Goal: Contribute content: Contribute content

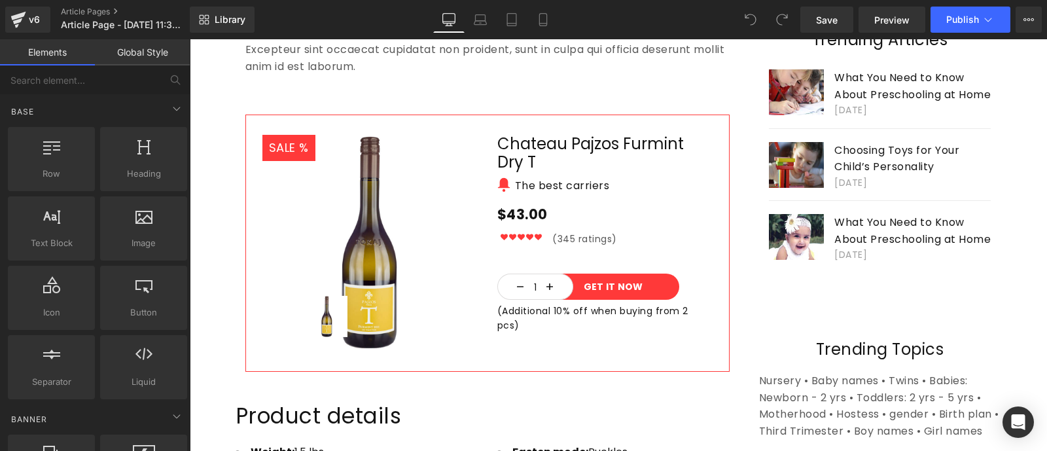
scroll to position [958, 0]
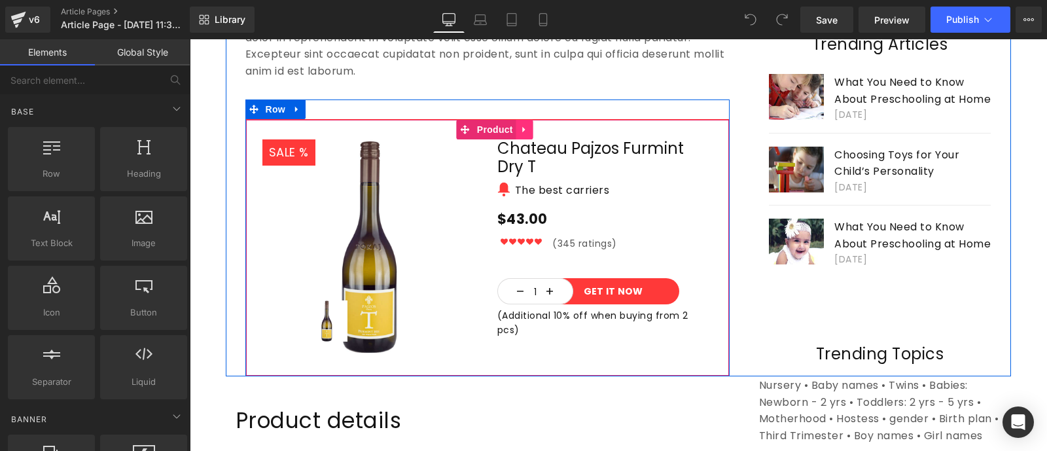
click at [523, 130] on icon at bounding box center [524, 129] width 3 height 6
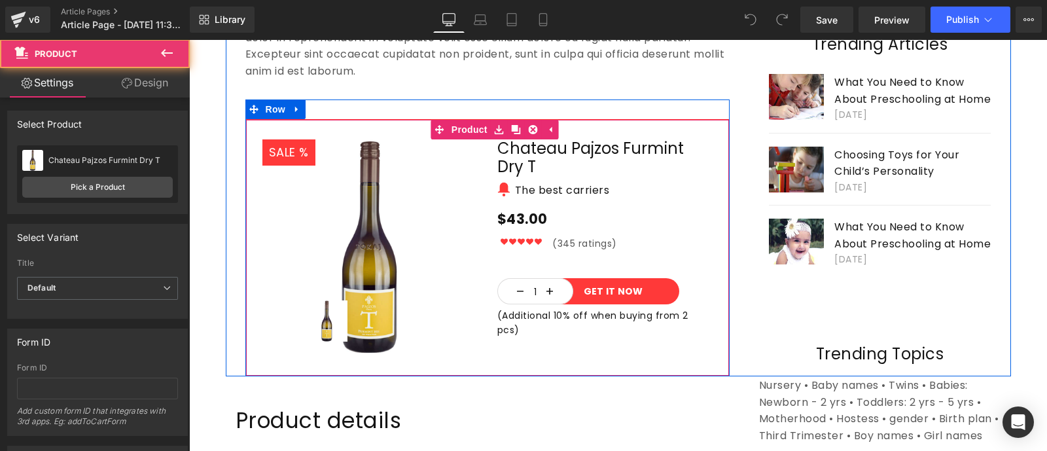
click at [705, 135] on div "SALE 4300 % (P) Image ‹ ›" at bounding box center [487, 247] width 484 height 257
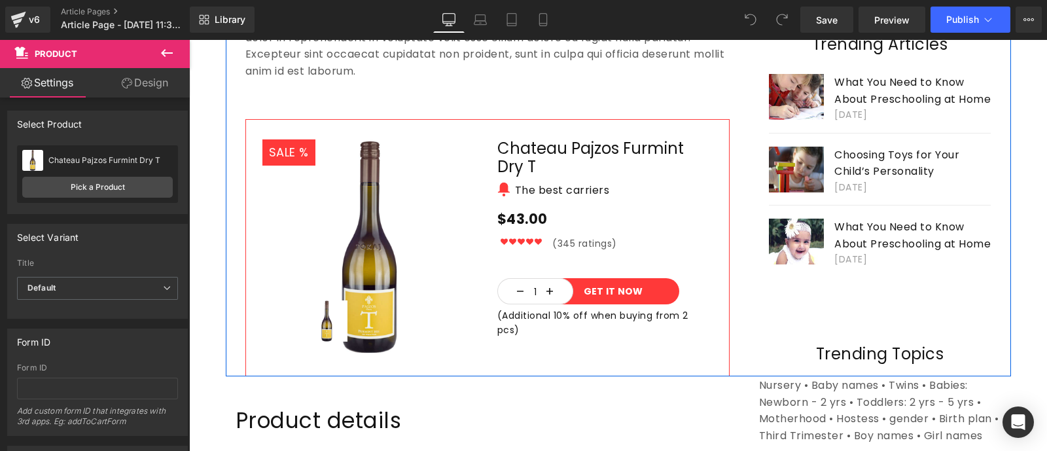
click at [749, 175] on div "Most Popular Text Block Image 15 Ways to Engage with Your Baby Text Block [DATE…" at bounding box center [880, 5] width 262 height 531
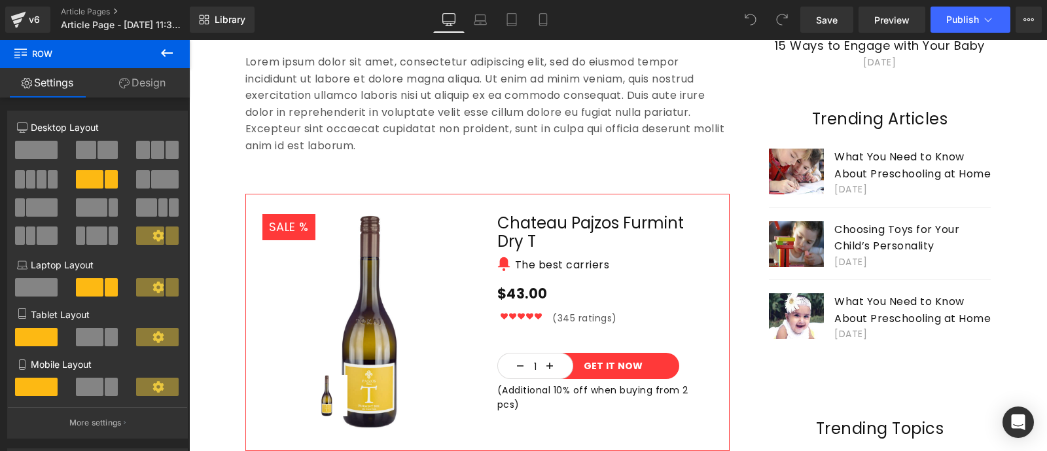
scroll to position [883, 0]
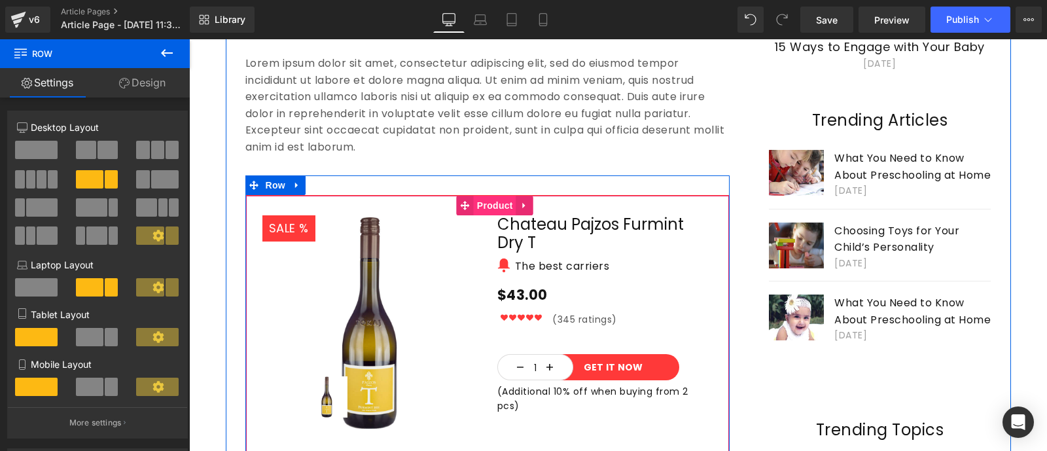
click at [474, 205] on span "Product" at bounding box center [495, 206] width 43 height 20
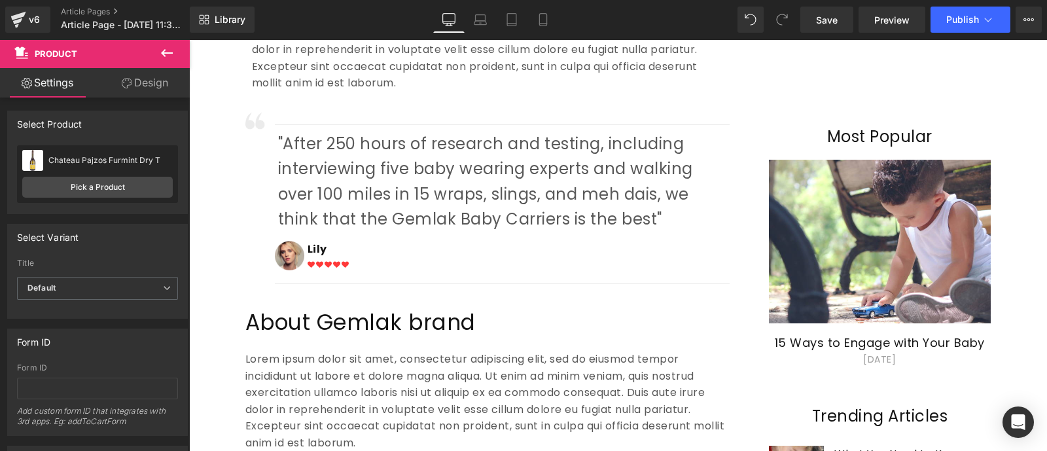
scroll to position [588, 0]
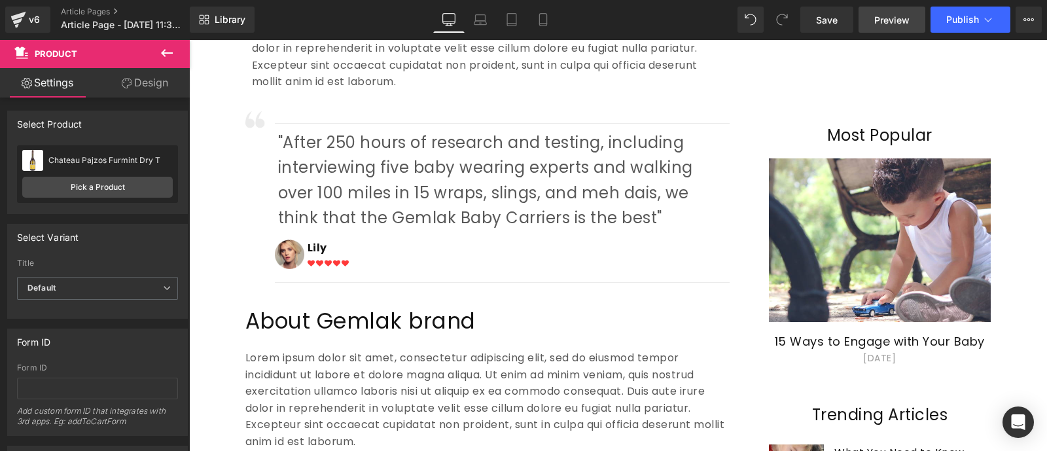
click at [888, 27] on link "Preview" at bounding box center [891, 20] width 67 height 26
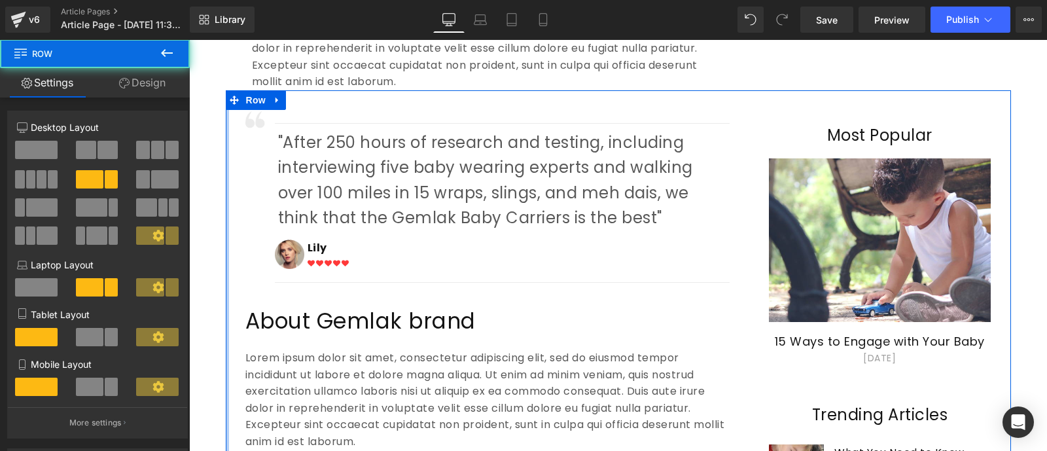
click at [226, 359] on div at bounding box center [227, 418] width 3 height 656
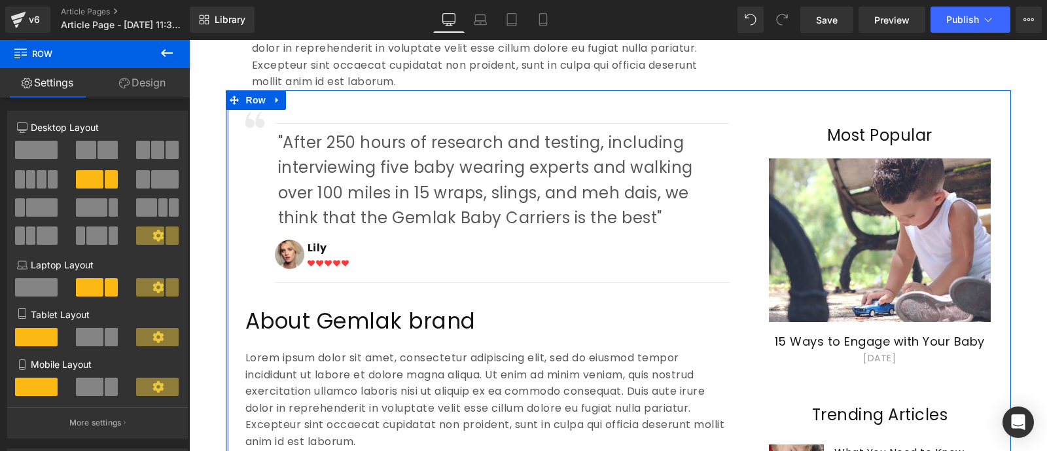
click at [226, 307] on div at bounding box center [227, 418] width 3 height 656
click at [152, 88] on link "Design" at bounding box center [142, 82] width 95 height 29
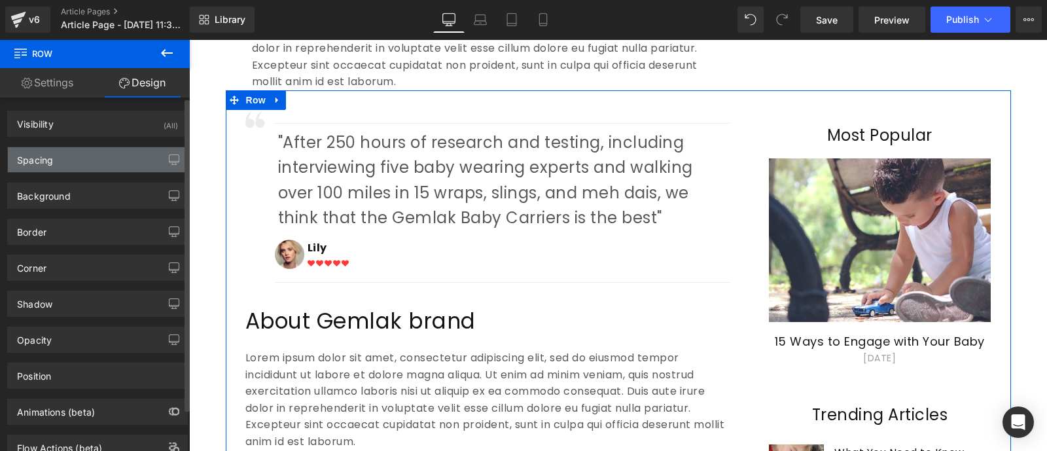
click at [36, 158] on div "Spacing" at bounding box center [35, 156] width 36 height 18
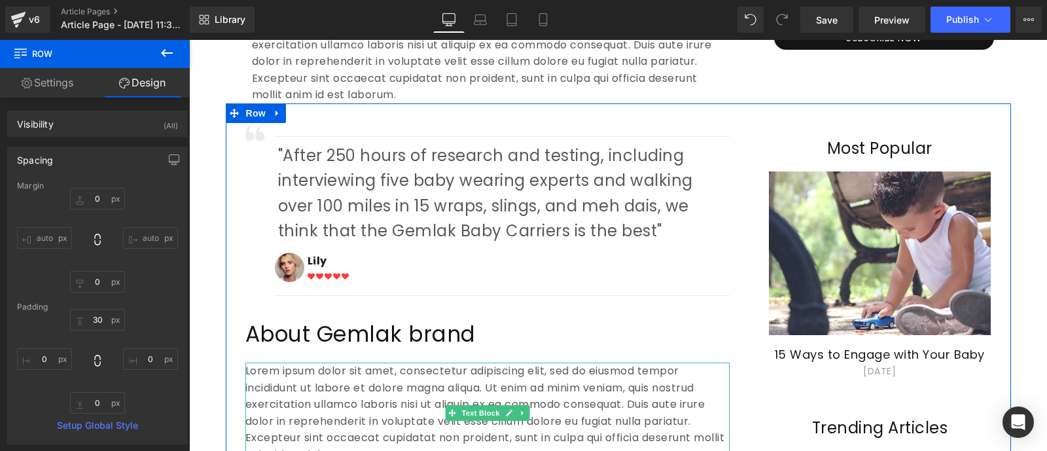
scroll to position [573, 0]
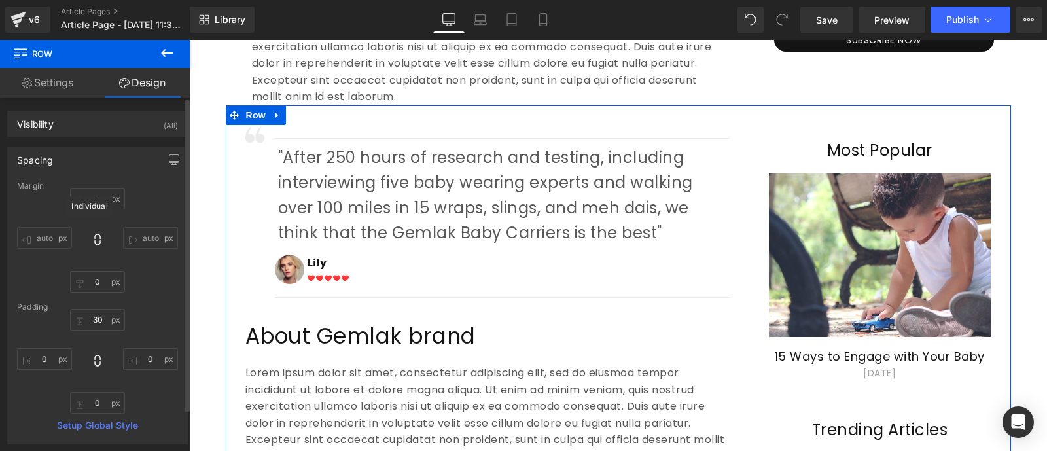
click at [98, 240] on icon at bounding box center [97, 240] width 6 height 12
click at [41, 232] on input "auto" at bounding box center [44, 238] width 55 height 22
click at [91, 237] on icon at bounding box center [97, 239] width 13 height 13
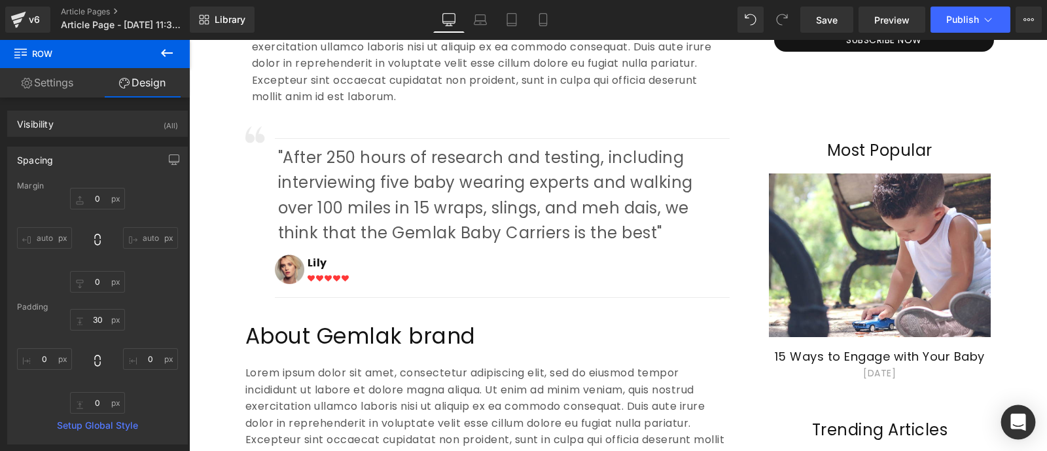
click at [1018, 418] on icon "Open Intercom Messenger" at bounding box center [1017, 421] width 15 height 17
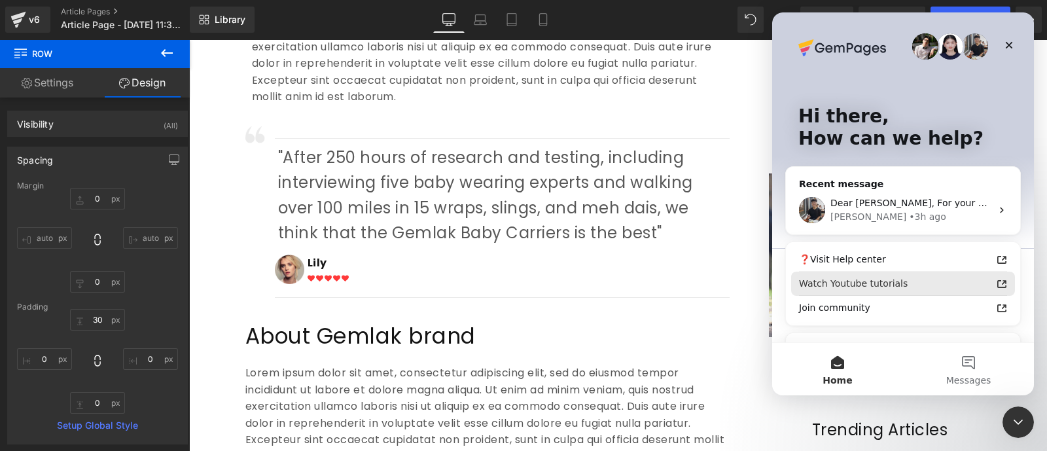
scroll to position [0, 0]
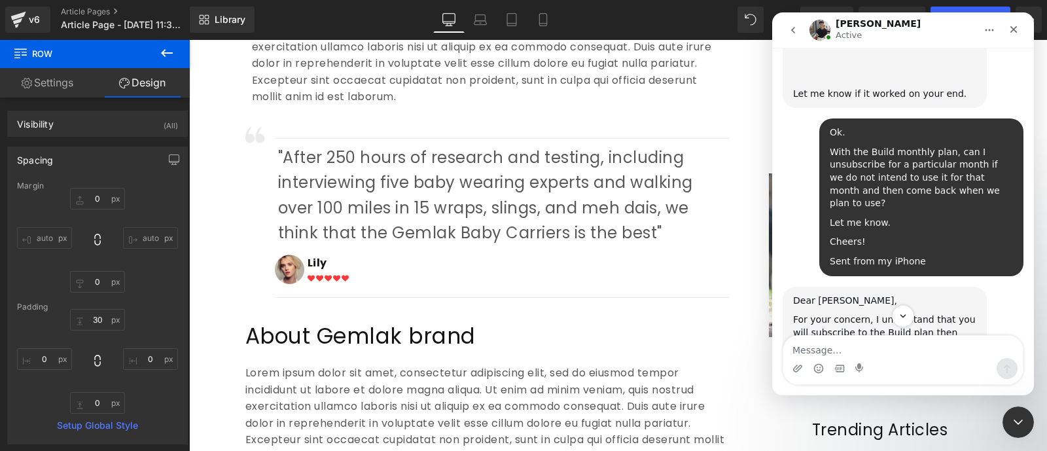
scroll to position [3583, 0]
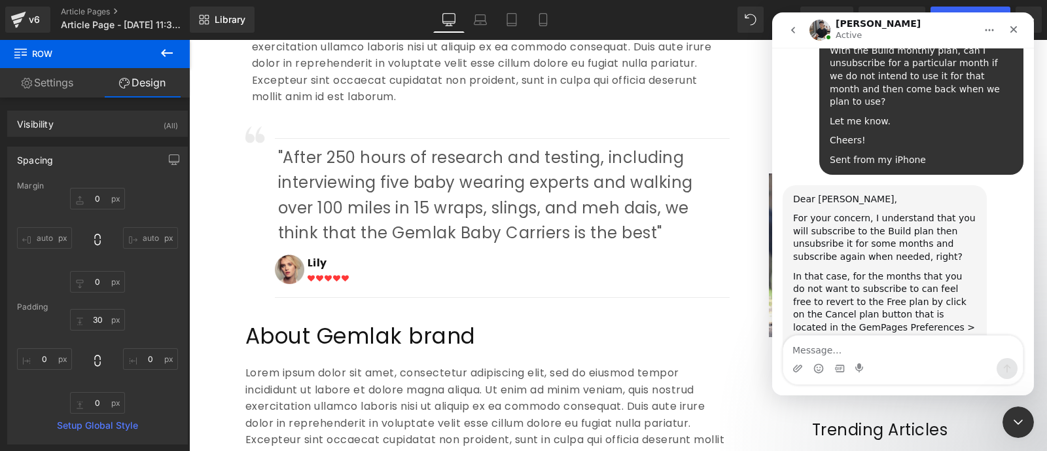
click at [826, 349] on textarea "Message…" at bounding box center [902, 347] width 239 height 22
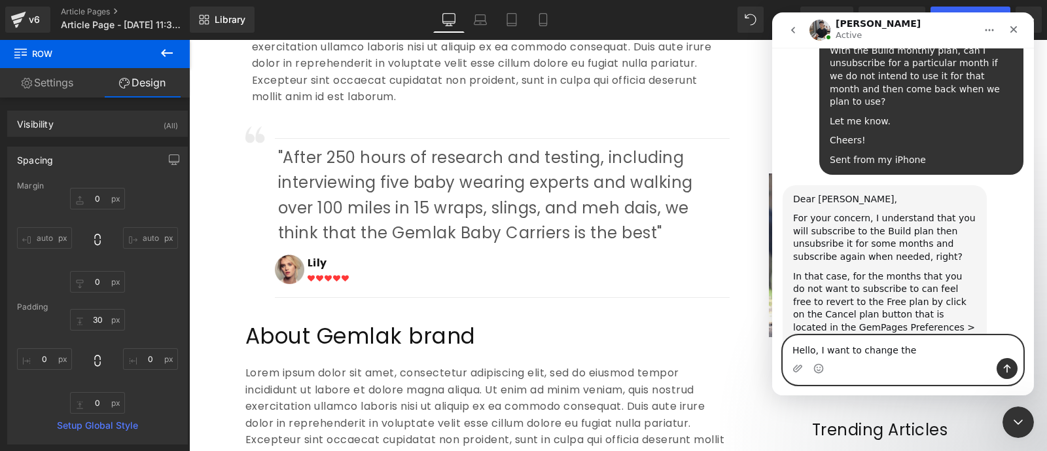
click at [885, 350] on textarea "Hello, I want to change the" at bounding box center [902, 347] width 239 height 22
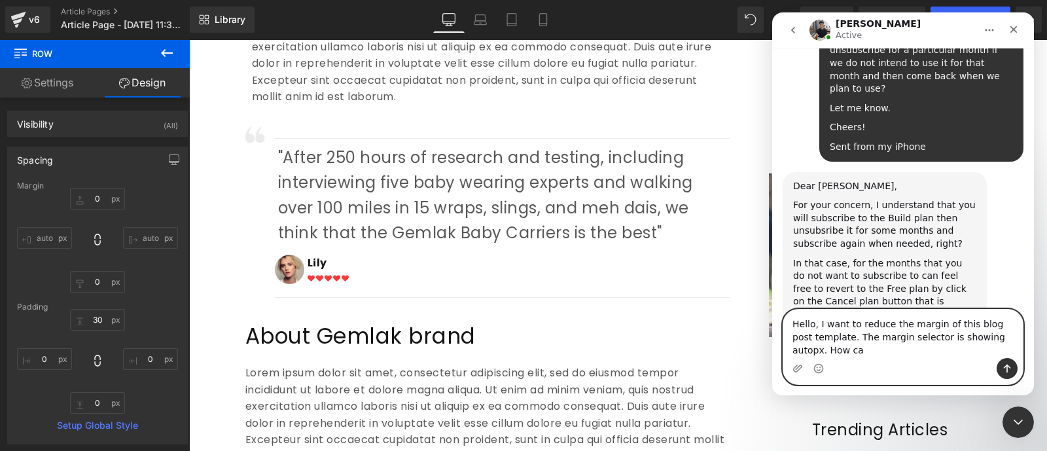
scroll to position [3609, 0]
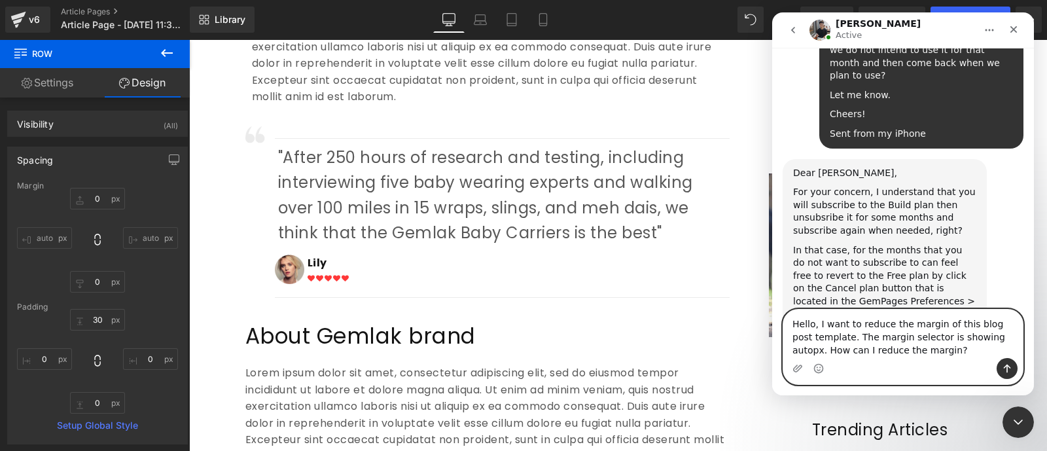
type textarea "Hello, I want to reduce the margin of this blog post template. The margin selec…"
click at [1009, 366] on icon "Send a message…" at bounding box center [1007, 368] width 7 height 9
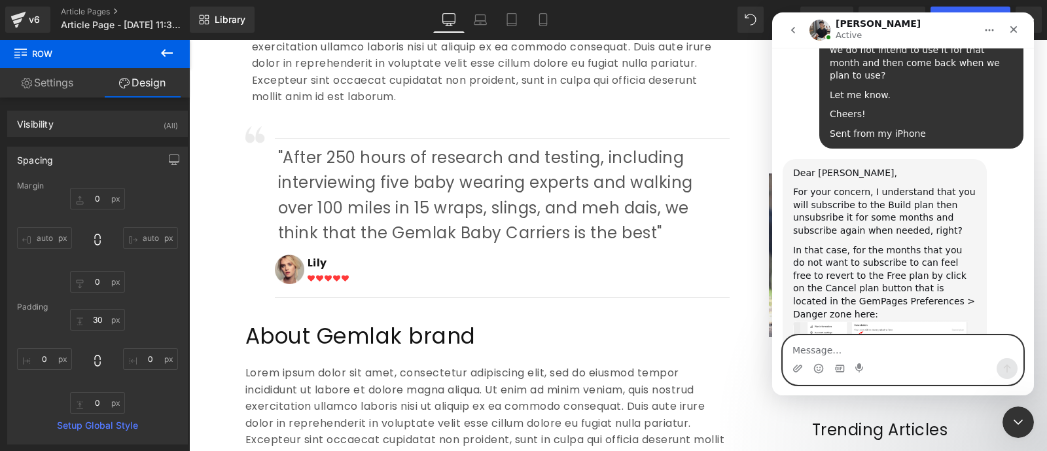
scroll to position [3660, 0]
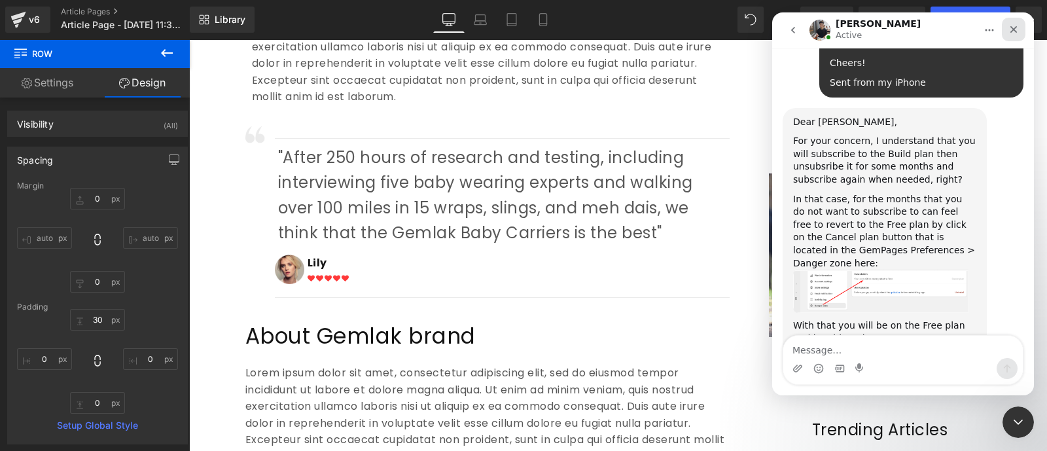
click at [1014, 35] on div "Close" at bounding box center [1014, 30] width 24 height 24
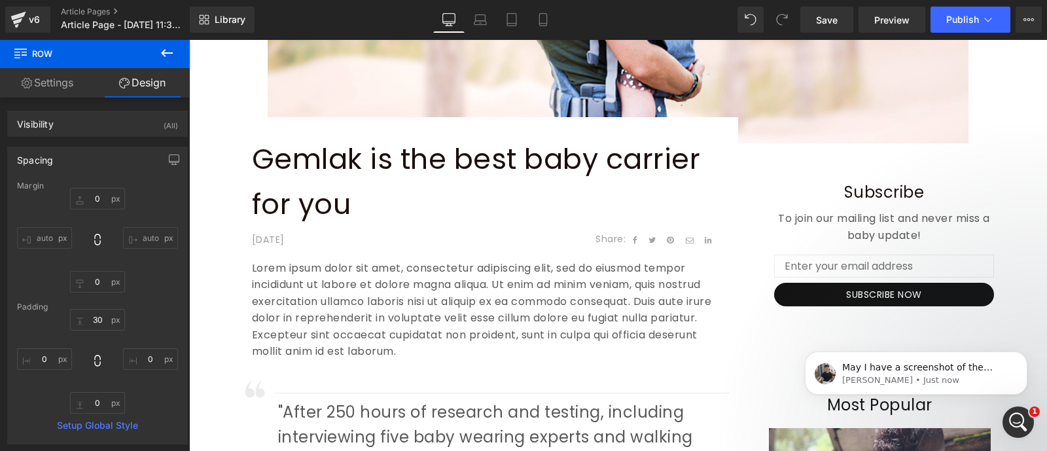
scroll to position [3713, 0]
click at [972, 369] on span "May I have a screenshot of the margin you are referring to?" at bounding box center [917, 374] width 150 height 24
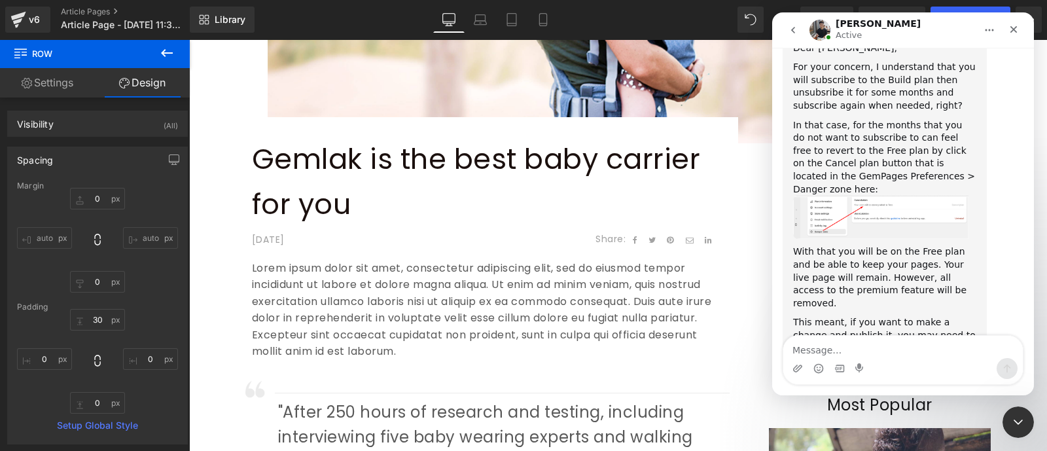
scroll to position [3734, 0]
click at [876, 349] on textarea "Message…" at bounding box center [902, 347] width 239 height 22
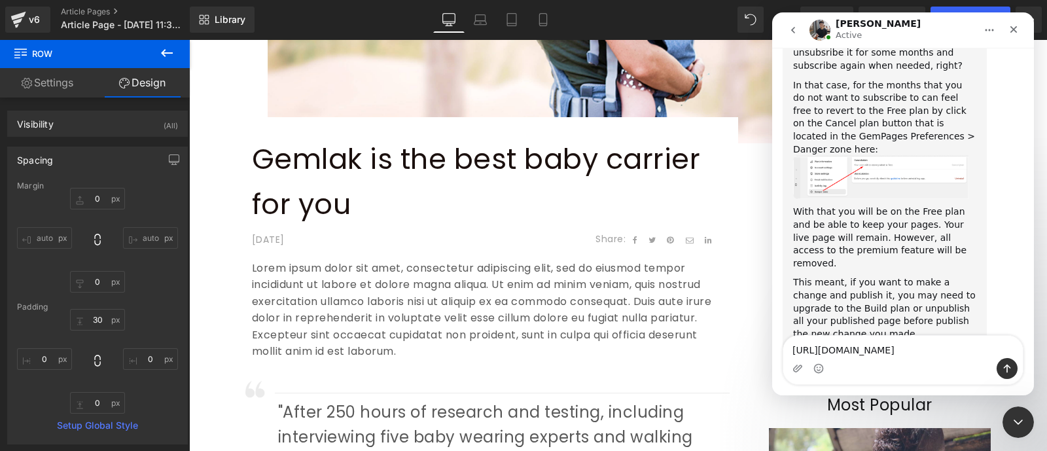
scroll to position [3774, 0]
type textarea "[URL][DOMAIN_NAME]"
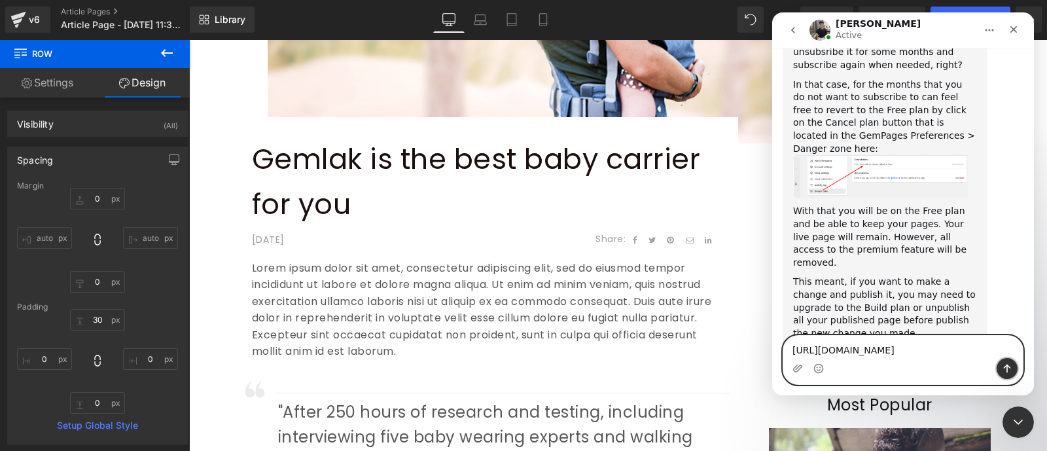
click at [1009, 364] on icon "Send a message…" at bounding box center [1007, 368] width 10 height 10
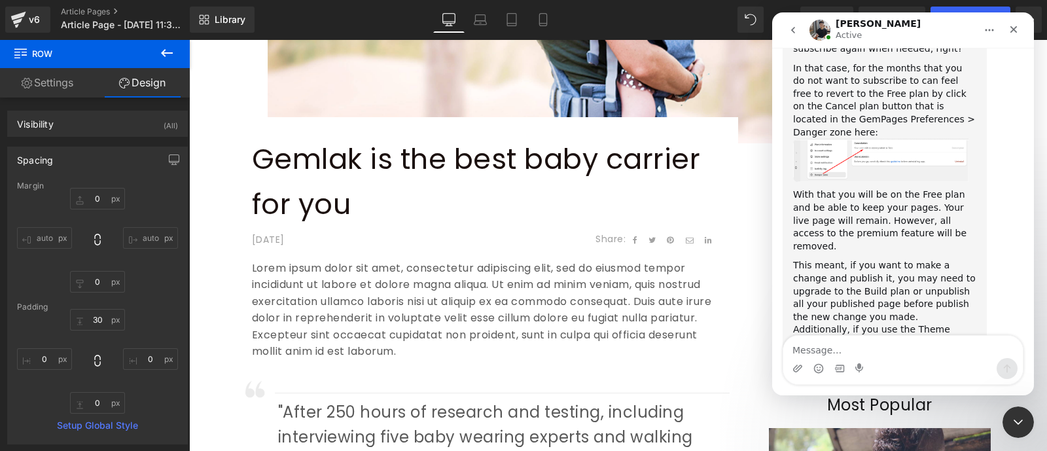
click at [343, 253] on div at bounding box center [523, 206] width 1047 height 412
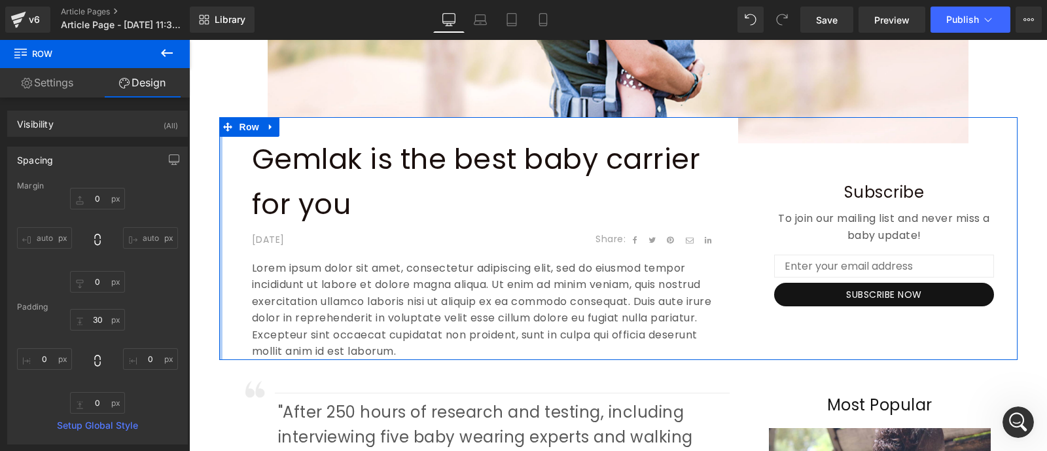
click at [219, 250] on div at bounding box center [220, 238] width 3 height 243
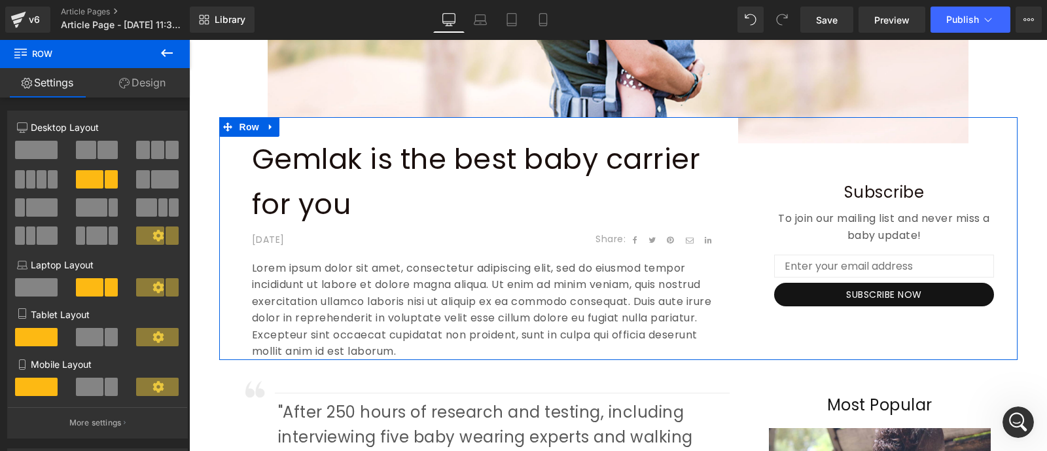
click at [141, 82] on link "Design" at bounding box center [142, 82] width 95 height 29
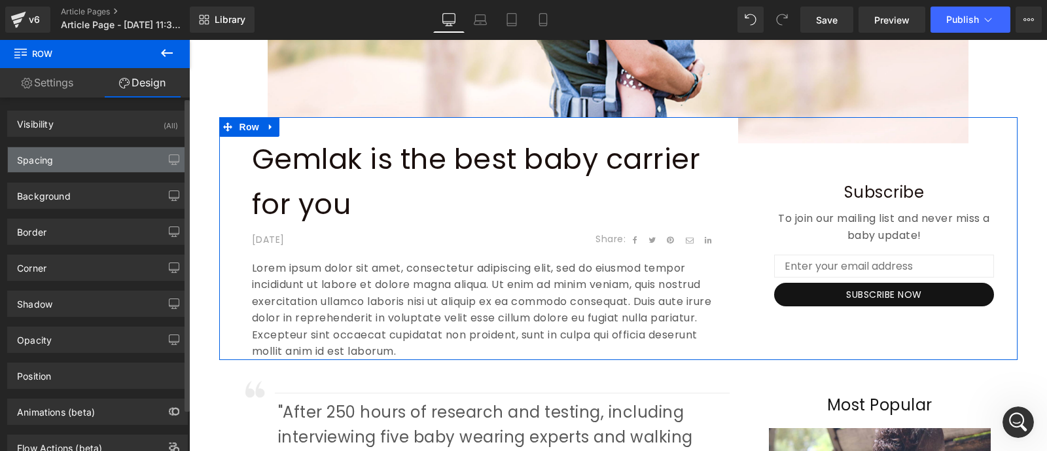
click at [81, 160] on div "Spacing" at bounding box center [97, 159] width 179 height 25
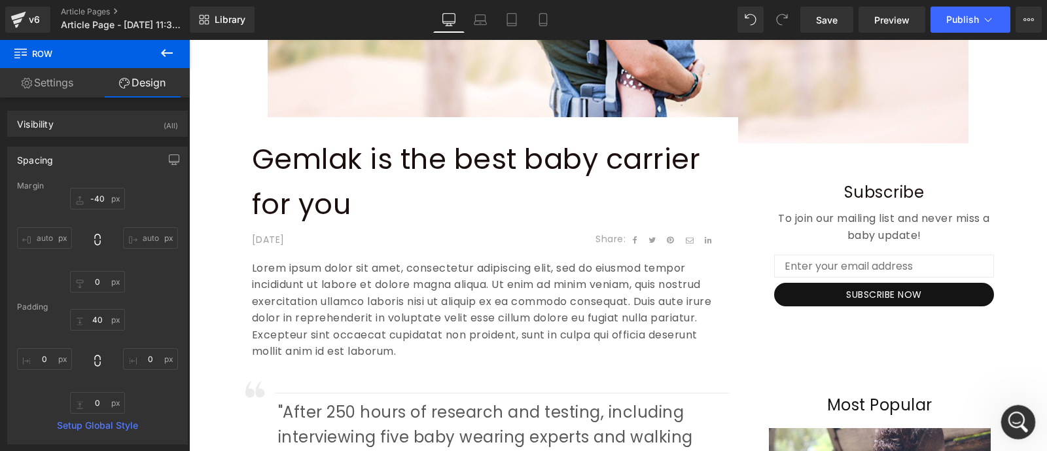
click at [1022, 421] on icon "Open Intercom Messenger" at bounding box center [1017, 421] width 22 height 22
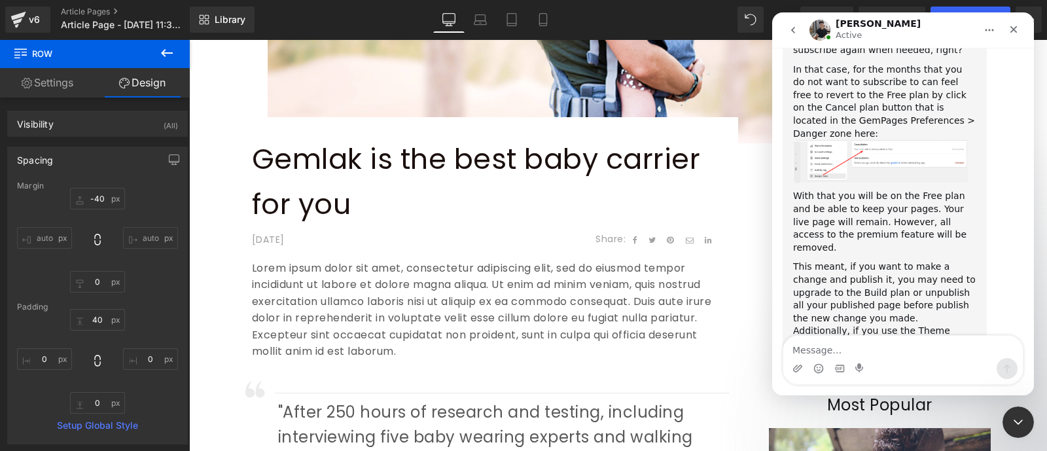
click at [860, 348] on textarea "Message…" at bounding box center [902, 347] width 239 height 22
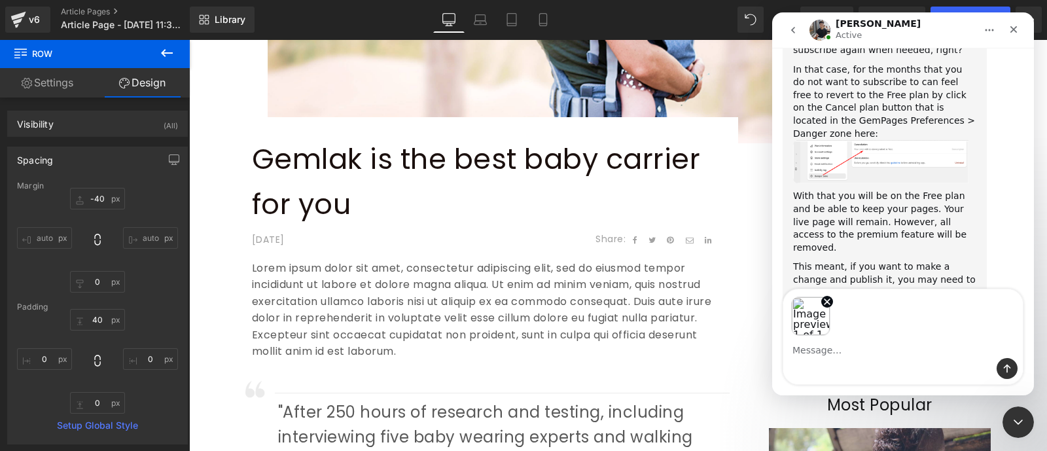
scroll to position [3836, 0]
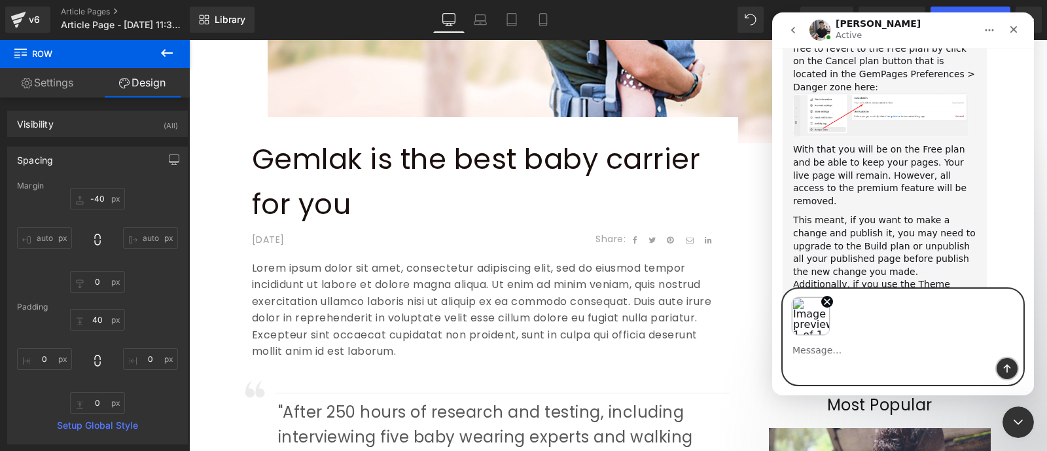
click at [1004, 372] on icon "Send a message…" at bounding box center [1007, 368] width 10 height 10
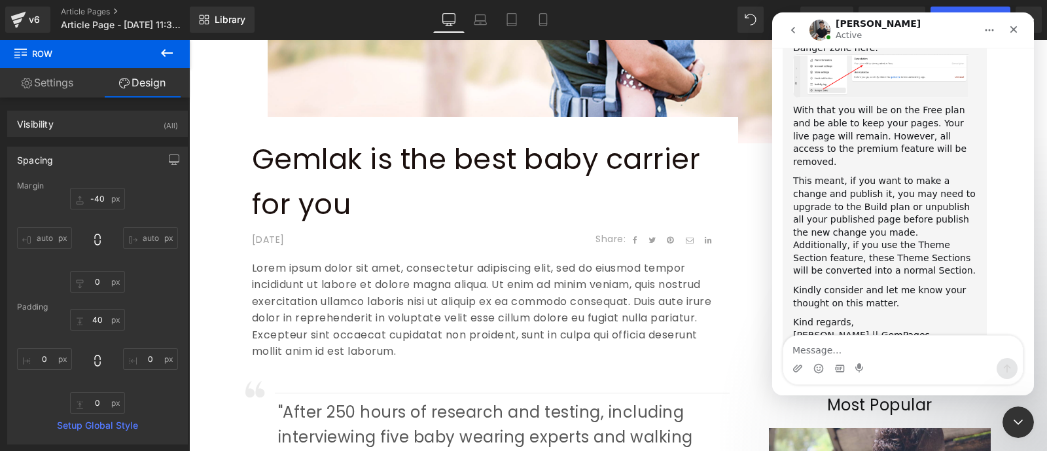
scroll to position [3876, 0]
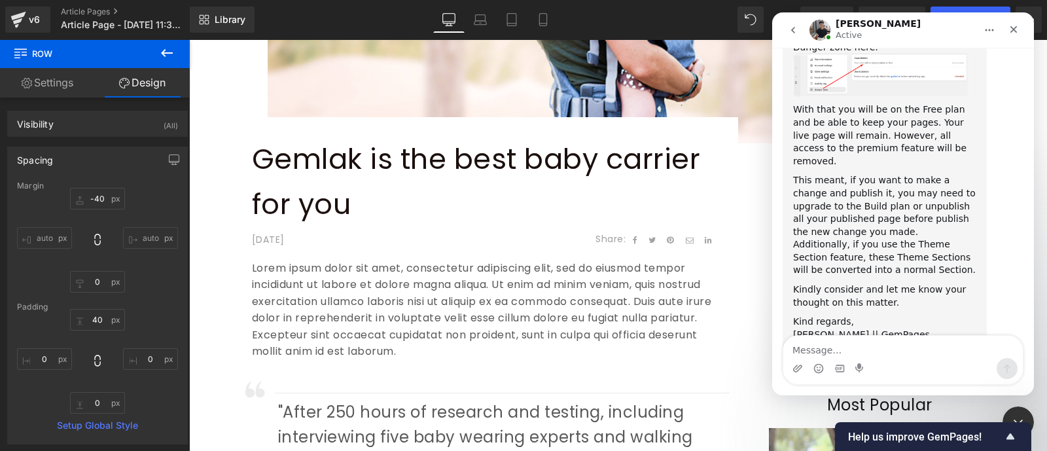
click at [837, 347] on textarea "Message…" at bounding box center [902, 347] width 239 height 22
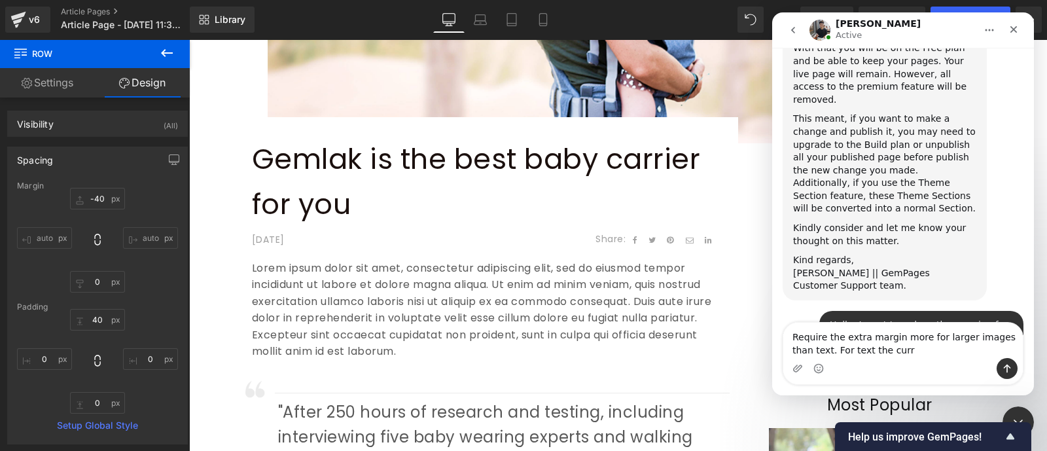
scroll to position [3939, 0]
drag, startPoint x: 957, startPoint y: 349, endPoint x: 813, endPoint y: 351, distance: 144.6
click at [813, 351] on textarea "Require the extra margin more for larger images than text. For text the current…" at bounding box center [902, 340] width 239 height 35
type textarea "Require the extra margin more for larger images than text."
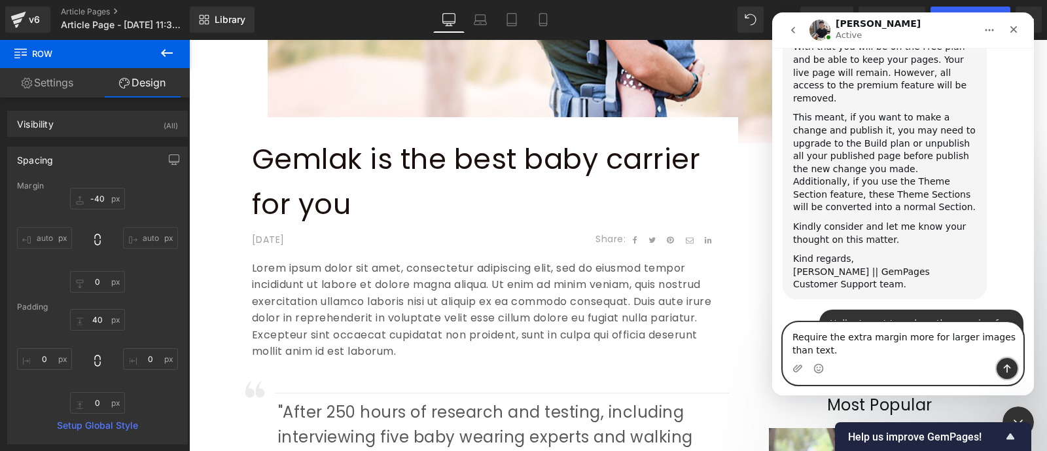
click at [1008, 368] on icon "Send a message…" at bounding box center [1007, 368] width 10 height 10
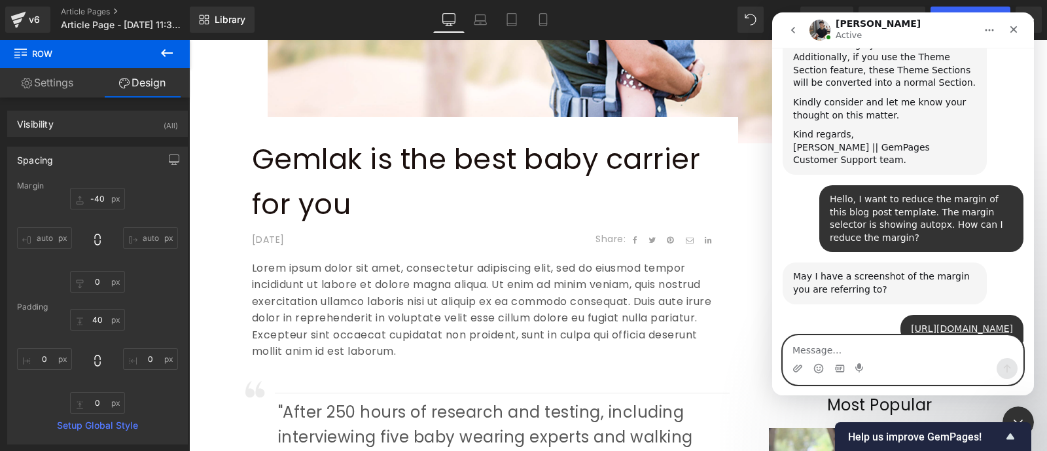
scroll to position [4063, 0]
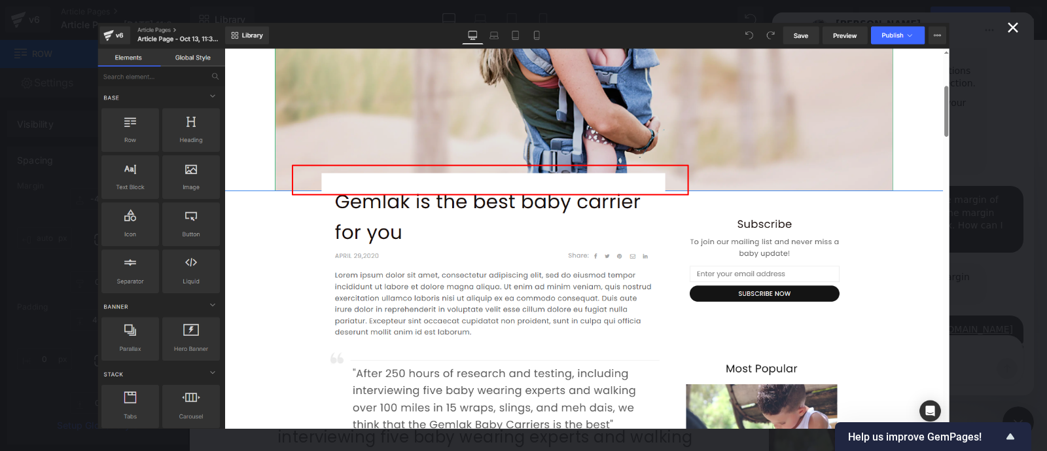
click at [1011, 29] on icon "Close" at bounding box center [1013, 27] width 10 height 10
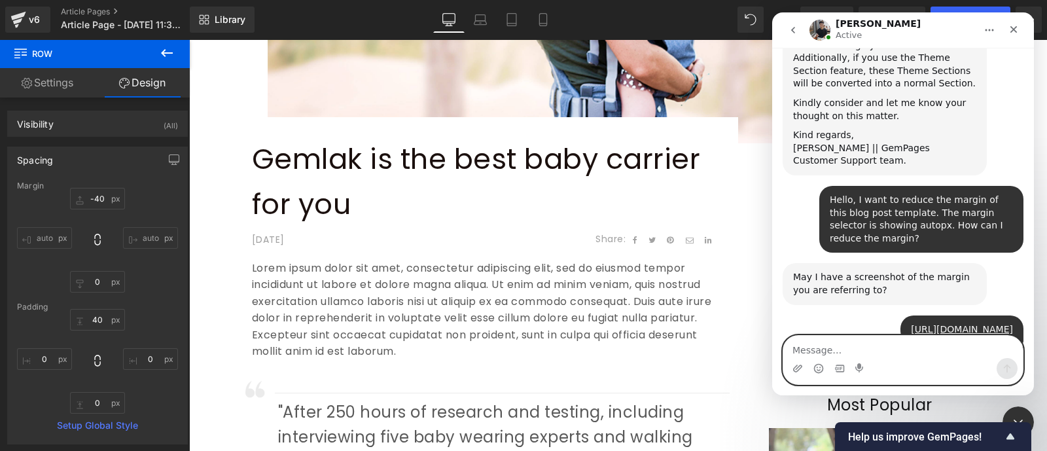
click at [839, 351] on textarea "Message…" at bounding box center [902, 347] width 239 height 22
type textarea "No"
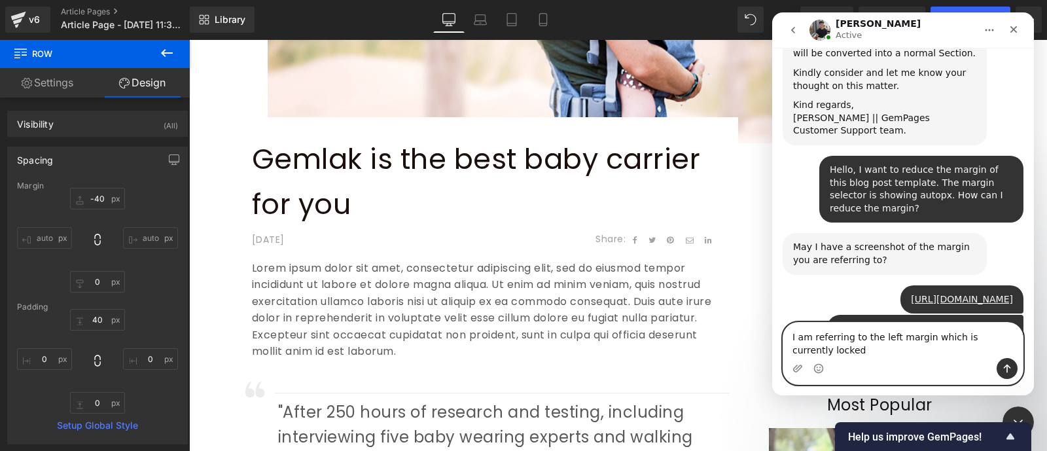
scroll to position [4106, 0]
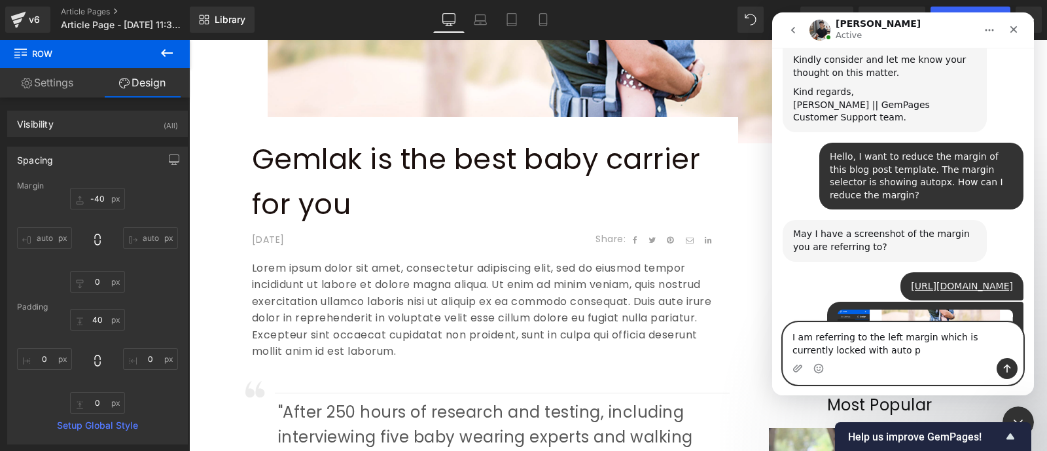
type textarea "I am referring to the left margin which is currently locked with auto px"
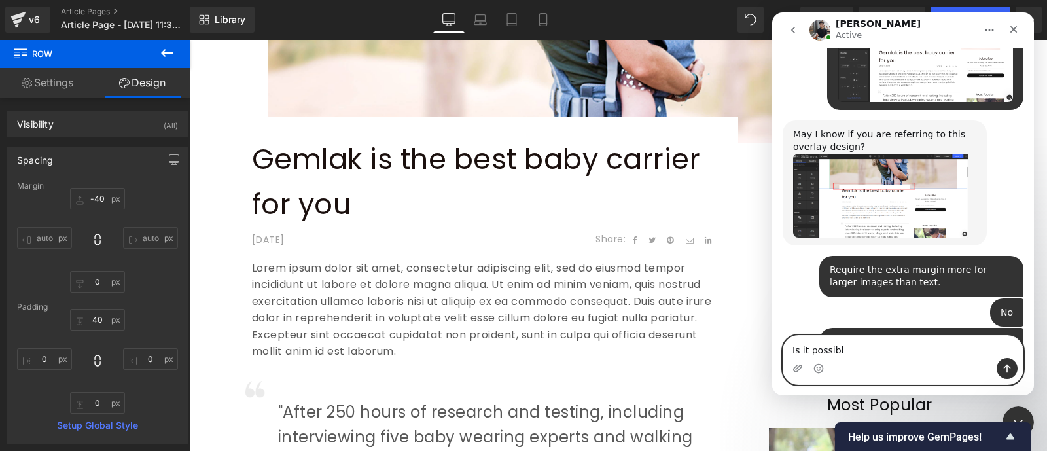
scroll to position [4333, 0]
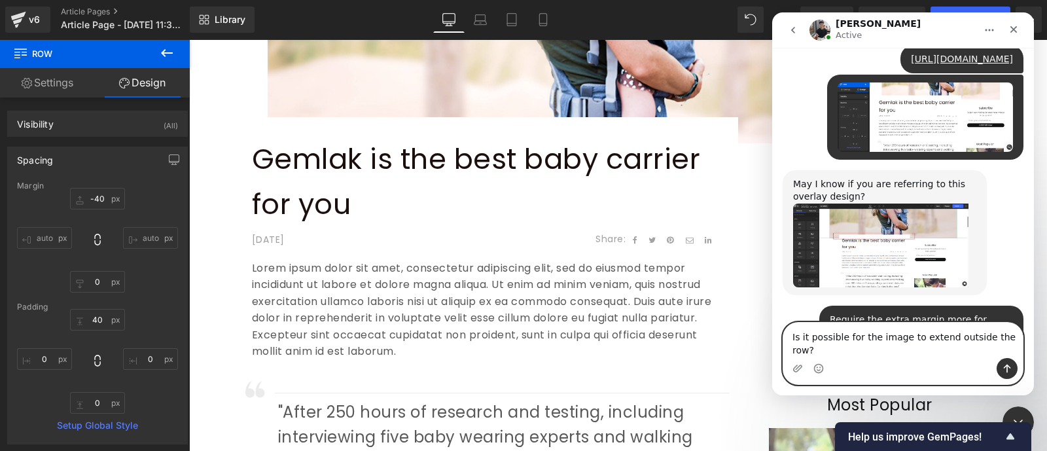
click at [990, 352] on textarea "Is it possible for the image to extend outside the row?" at bounding box center [902, 340] width 239 height 35
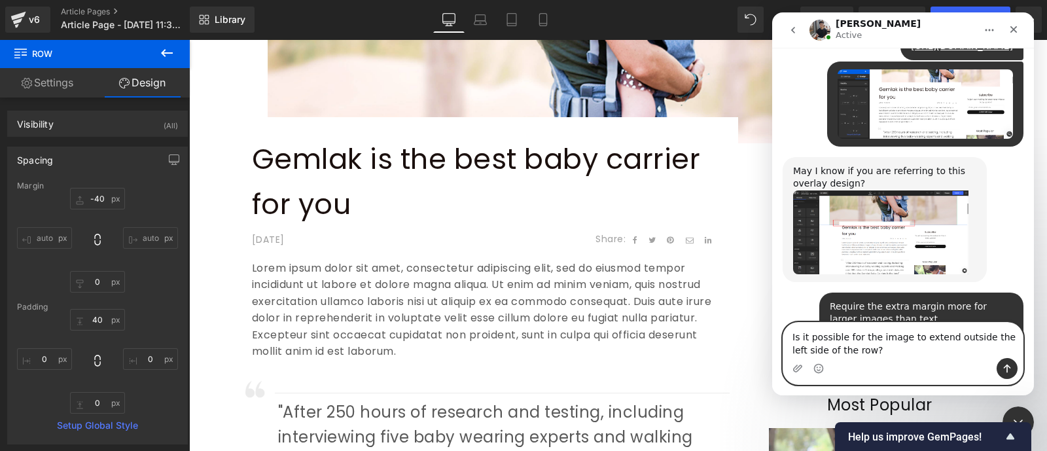
type textarea "Is it possible for the image to extend outside the left side of the row?"
click at [1008, 368] on icon "Send a message…" at bounding box center [1007, 368] width 10 height 10
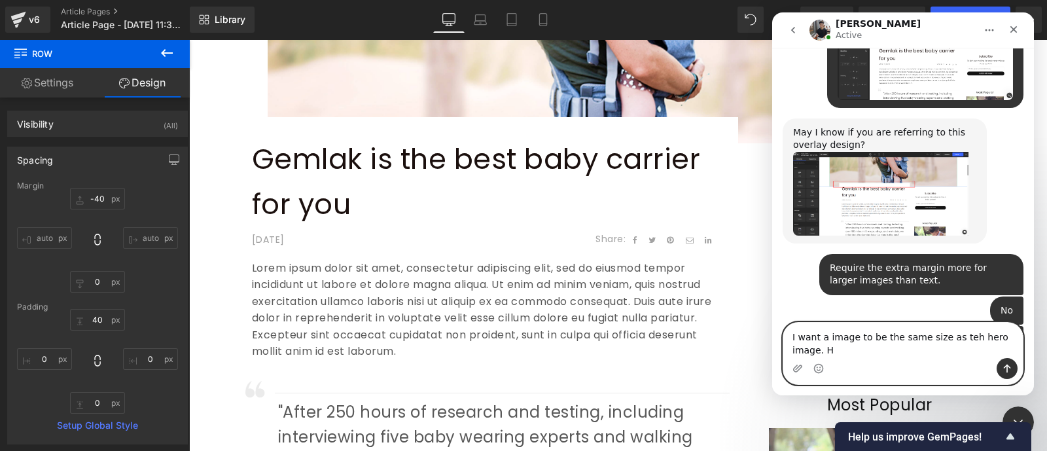
scroll to position [4398, 0]
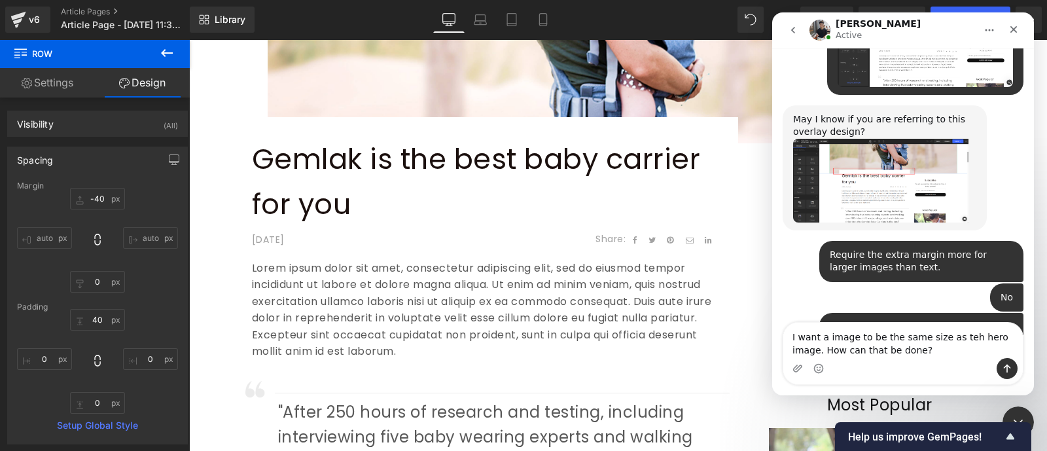
drag, startPoint x: 929, startPoint y: 343, endPoint x: 780, endPoint y: 357, distance: 149.2
click at [780, 357] on div "I want a image to be the same size as teh hero image. How can that be done? I w…" at bounding box center [903, 353] width 262 height 63
click at [897, 354] on textarea "I want a image to be the same size as teh hero image. How can that be done?" at bounding box center [902, 340] width 239 height 35
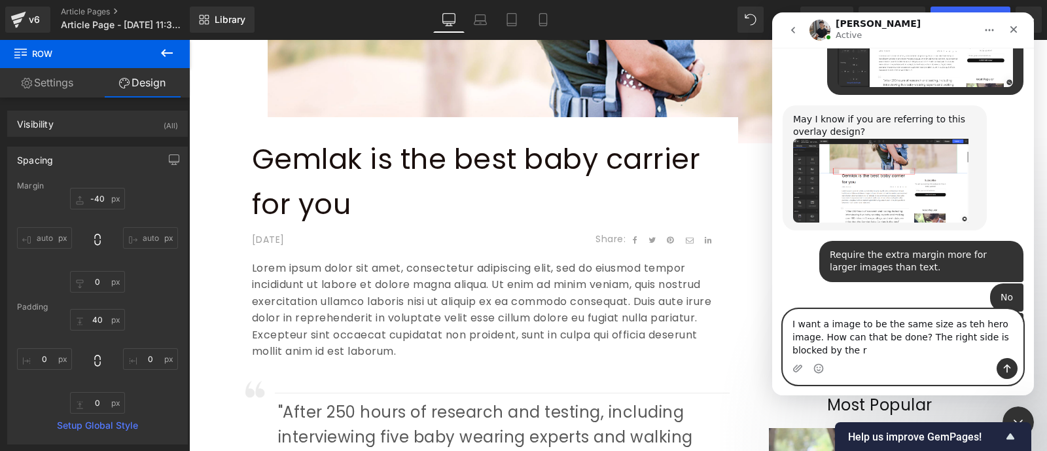
scroll to position [4411, 0]
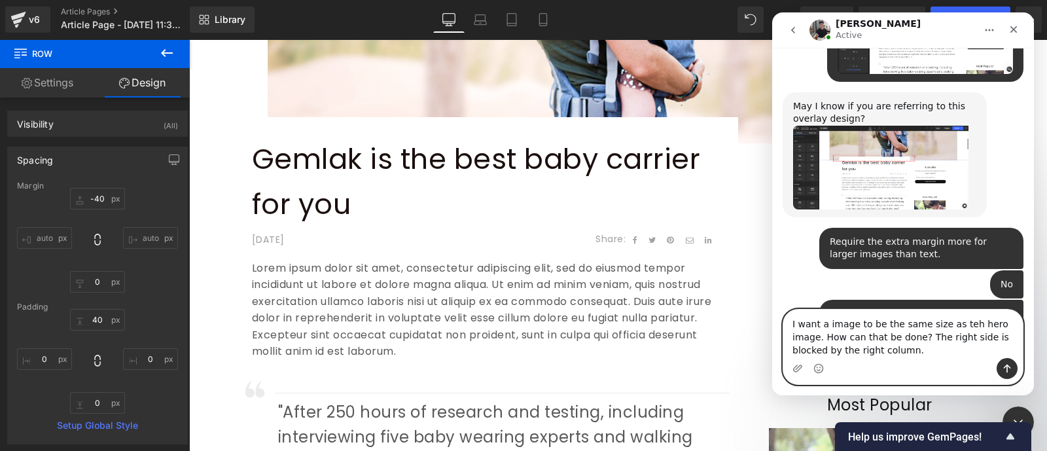
type textarea "I want a image to be the same size as teh hero image. How can that be done? The…"
click at [1006, 372] on icon "Send a message…" at bounding box center [1007, 368] width 10 height 10
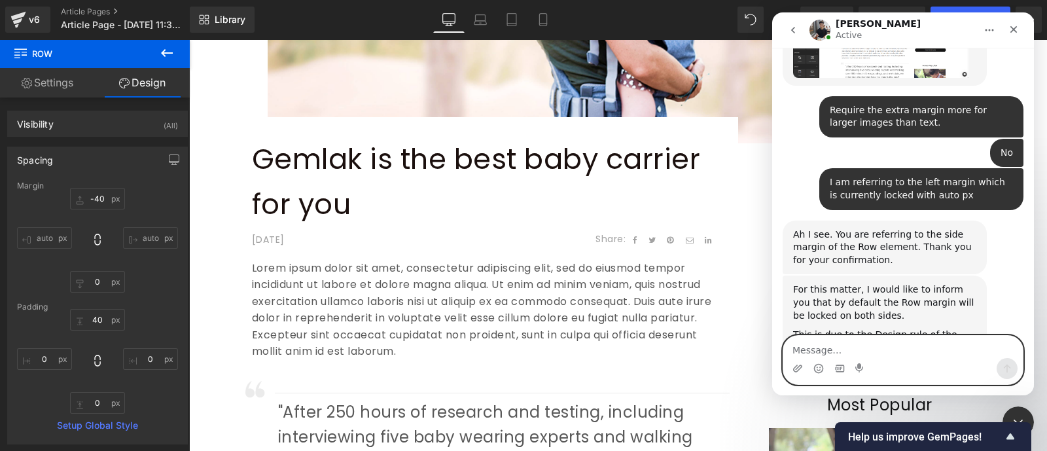
scroll to position [4547, 0]
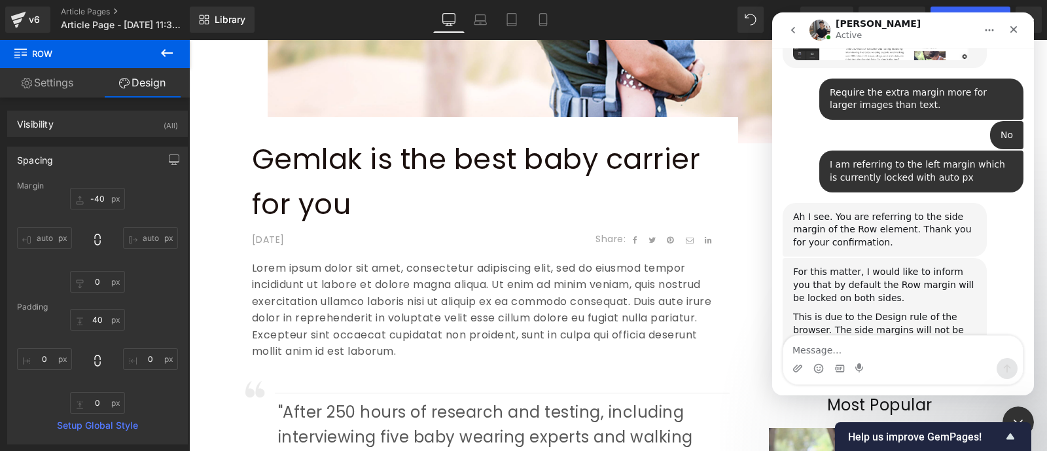
scroll to position [4611, 0]
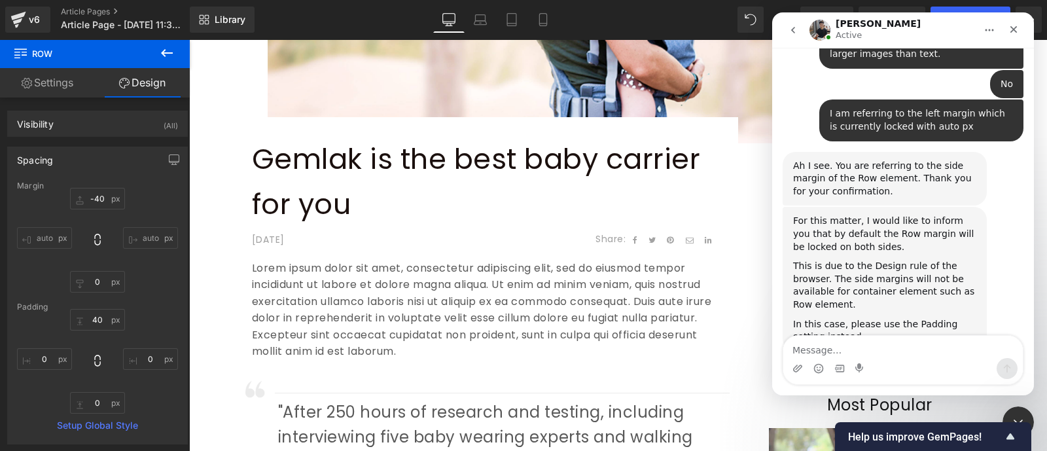
drag, startPoint x: 959, startPoint y: 228, endPoint x: 992, endPoint y: 214, distance: 36.1
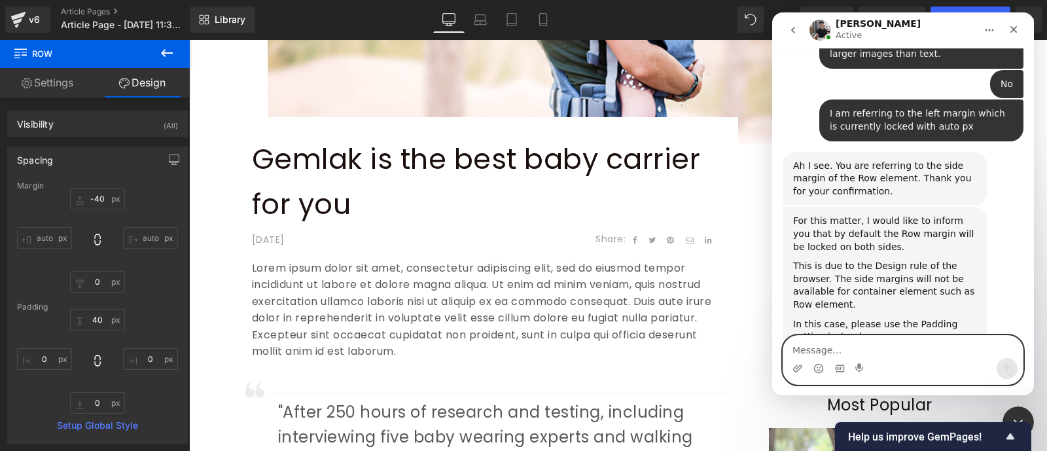
click at [841, 349] on textarea "Message…" at bounding box center [902, 347] width 239 height 22
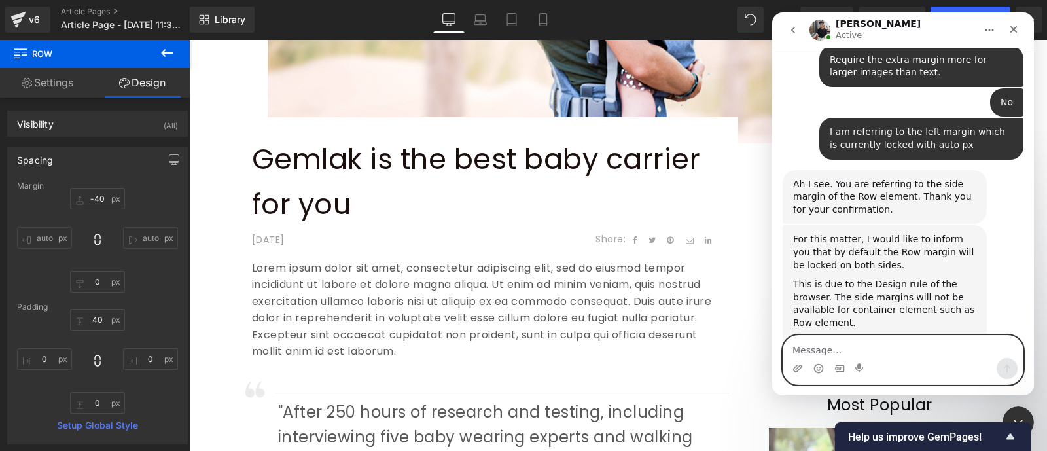
scroll to position [4590, 0]
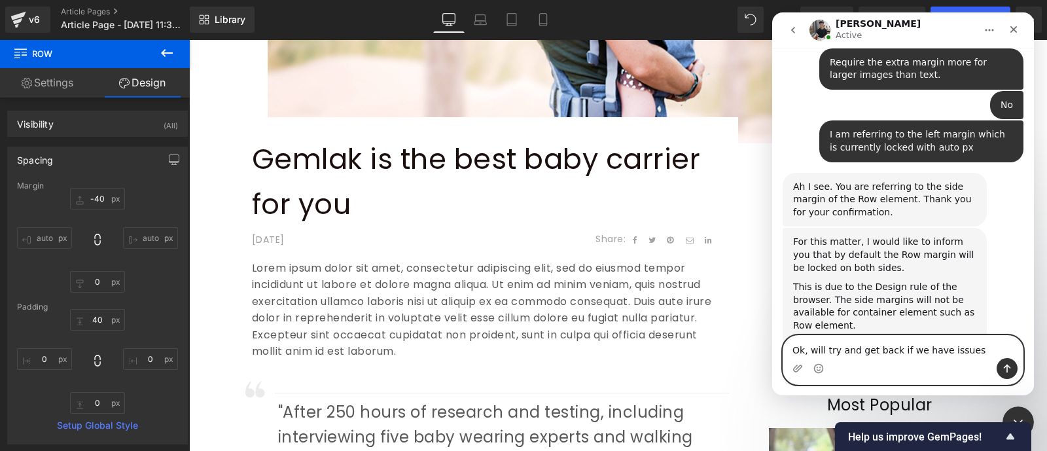
type textarea "Ok, will try and get back if we have issues."
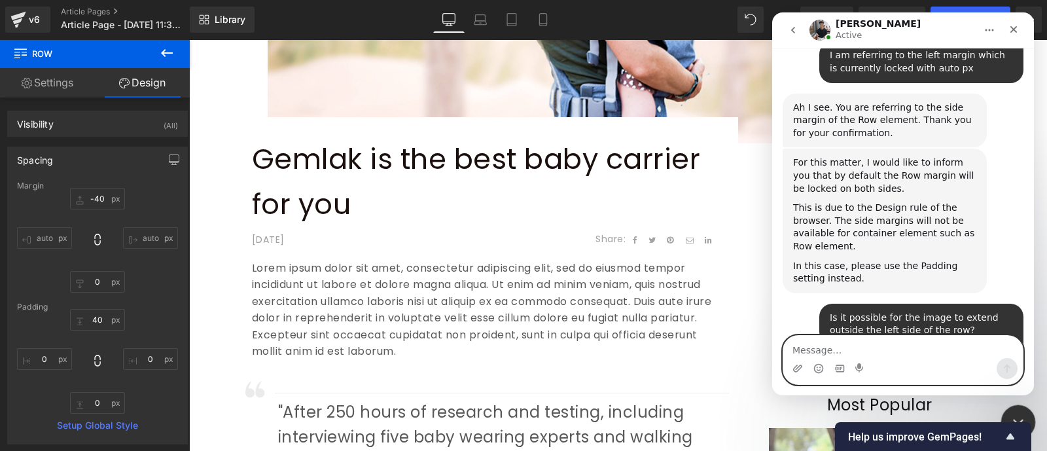
scroll to position [4668, 0]
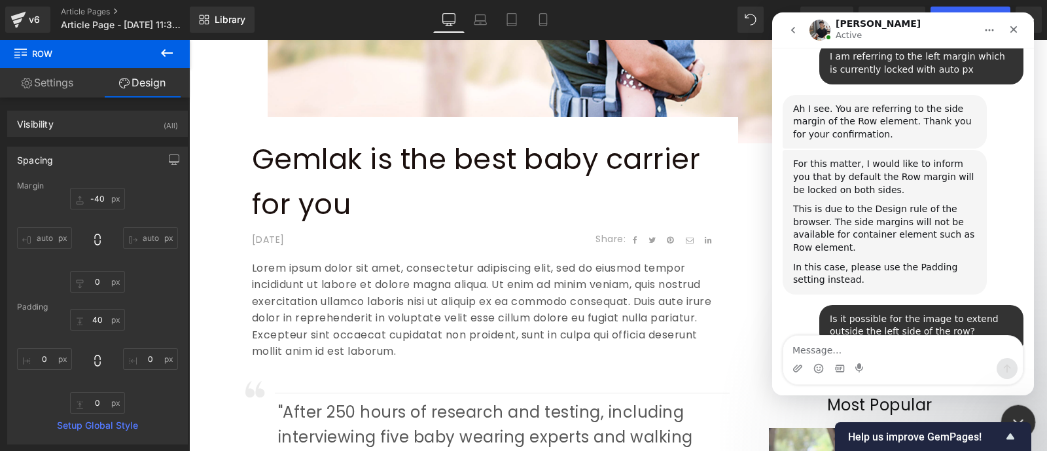
click at [1015, 415] on icon "Close Intercom Messenger" at bounding box center [1016, 420] width 16 height 16
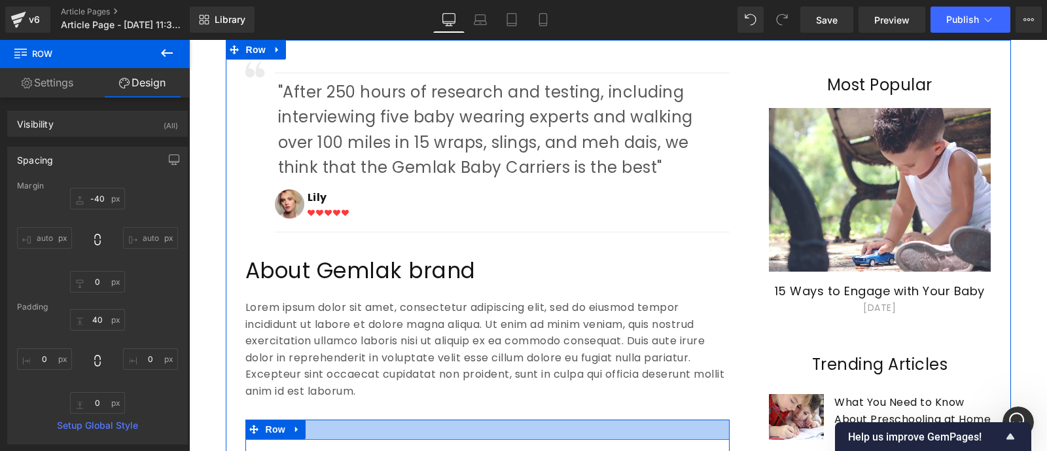
scroll to position [639, 0]
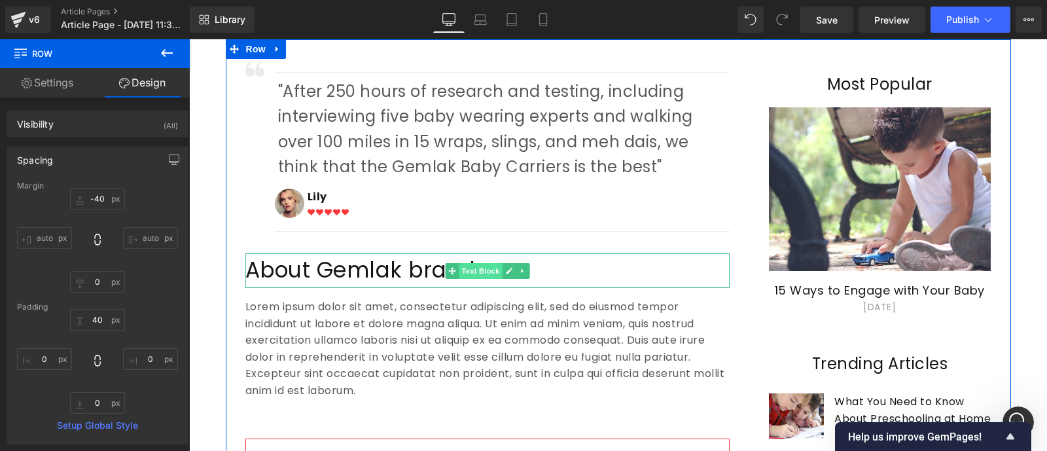
click at [482, 268] on span "Text Block" at bounding box center [480, 271] width 43 height 16
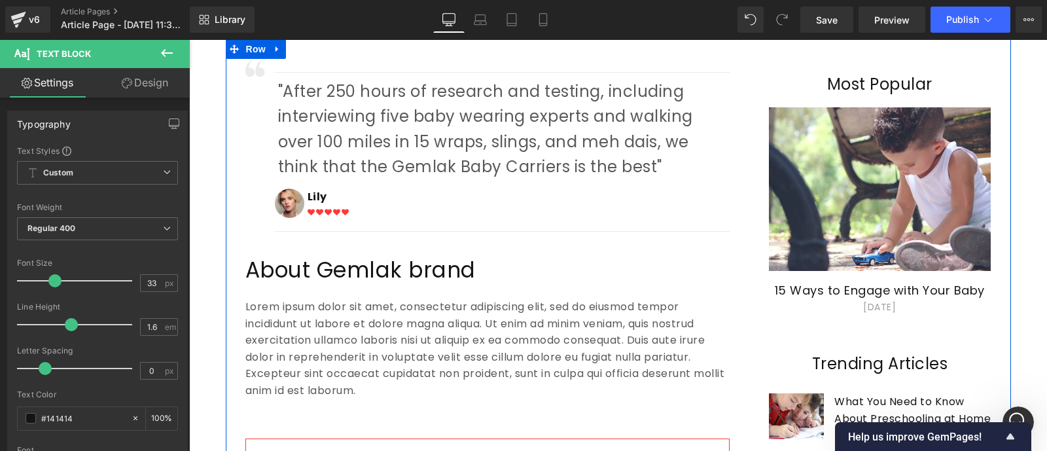
click at [548, 292] on div "Image Separator "After 250 hours of research and testing, including interviewin…" at bounding box center [487, 377] width 523 height 637
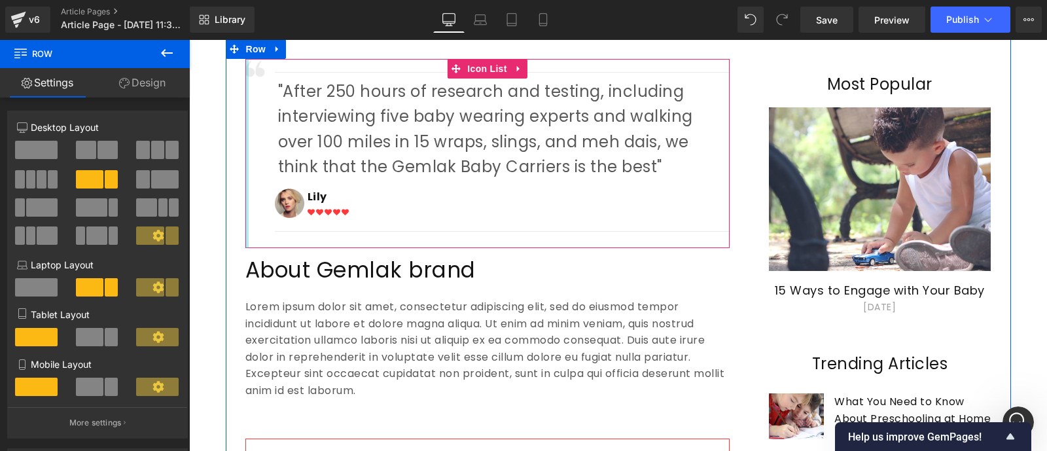
click at [245, 113] on div "Image Separator "After 250 hours of research and testing, including interviewin…" at bounding box center [487, 153] width 484 height 189
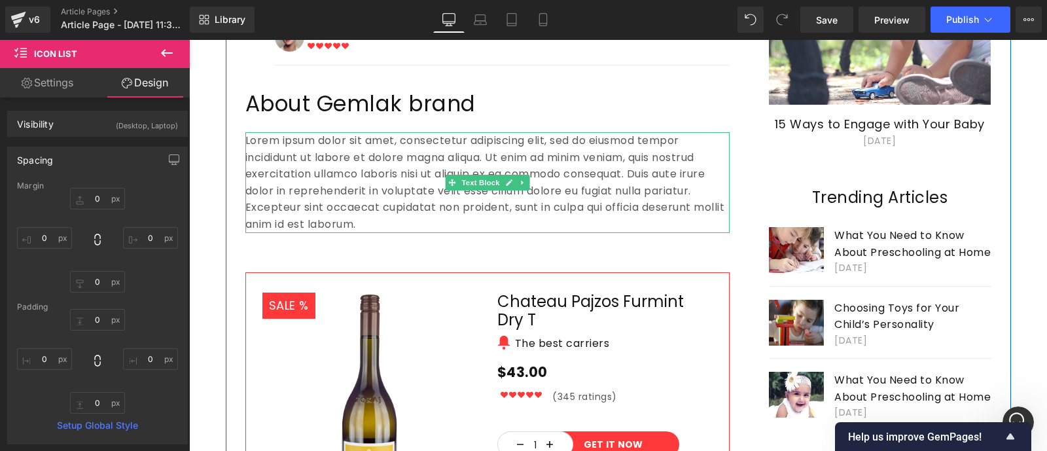
scroll to position [806, 0]
click at [245, 183] on div "Lorem ipsum dolor sit amet, consectetur adipiscing elit, sed do eiusmod tempor …" at bounding box center [487, 181] width 484 height 101
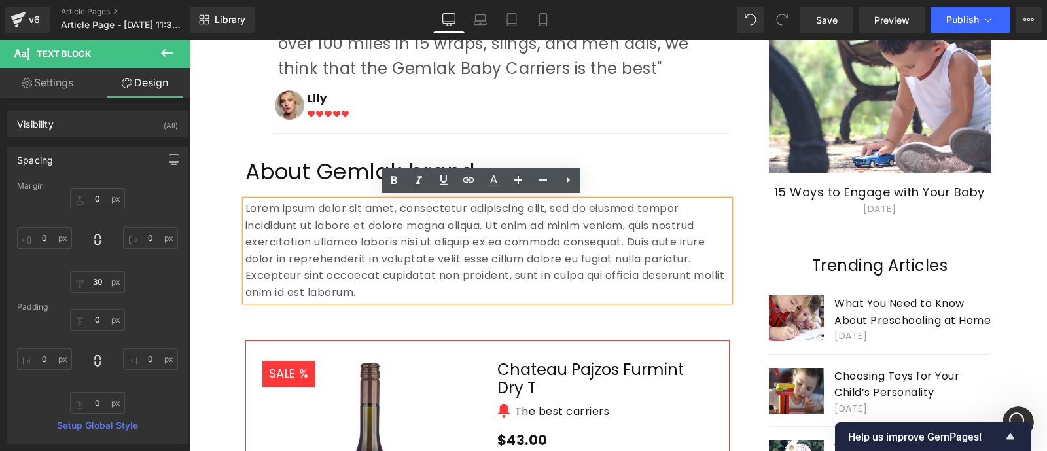
scroll to position [732, 0]
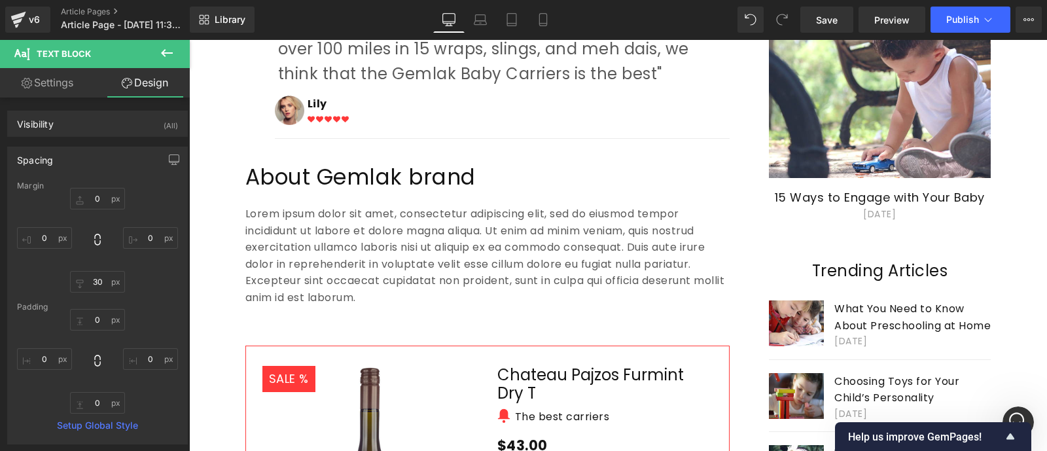
click at [159, 57] on icon at bounding box center [167, 53] width 16 height 16
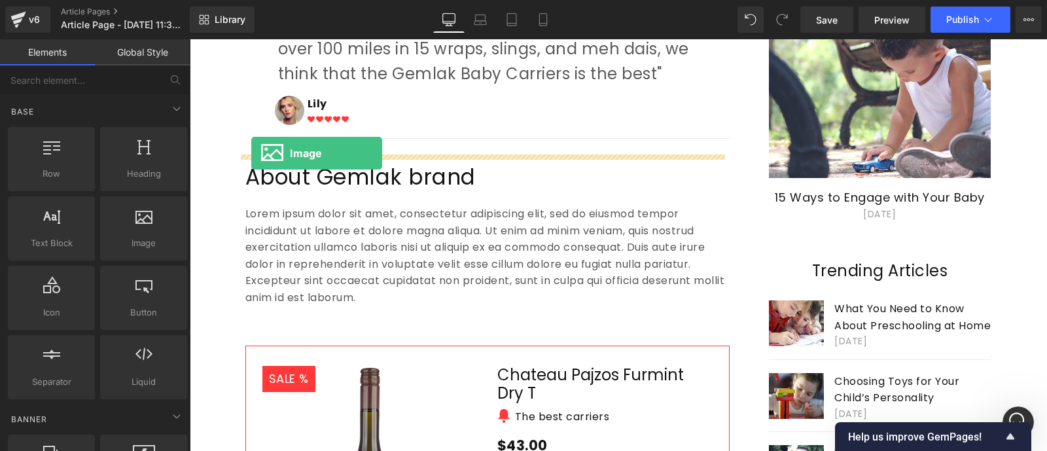
drag, startPoint x: 326, startPoint y: 274, endPoint x: 251, endPoint y: 153, distance: 142.2
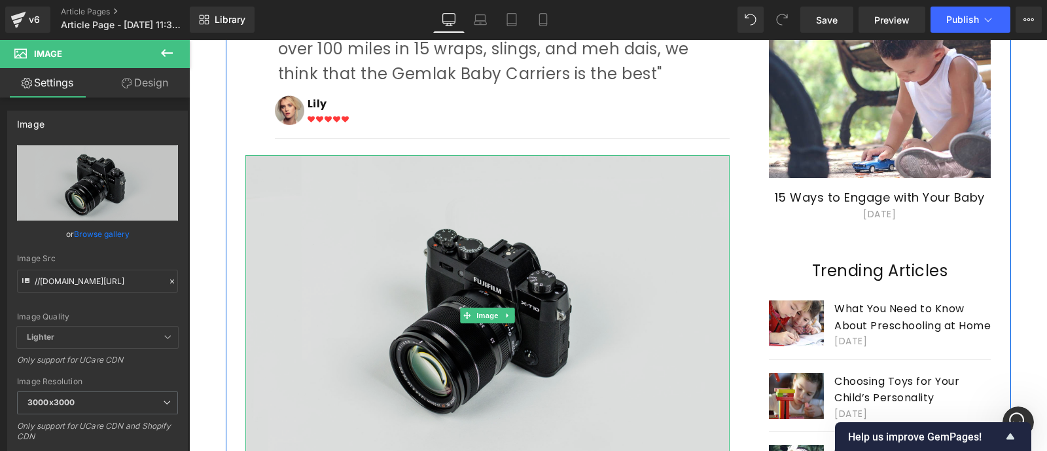
scroll to position [902, 0]
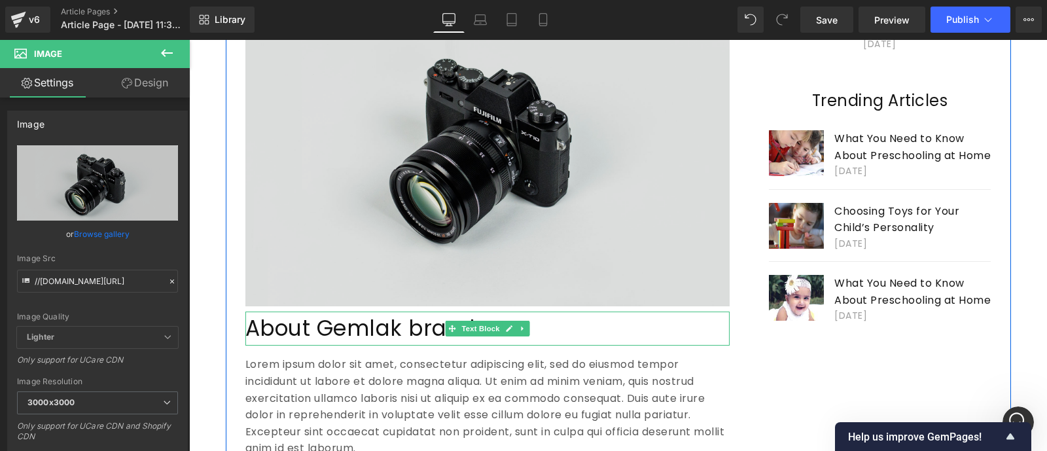
click at [403, 327] on p "About Gemlak brand" at bounding box center [487, 328] width 484 height 35
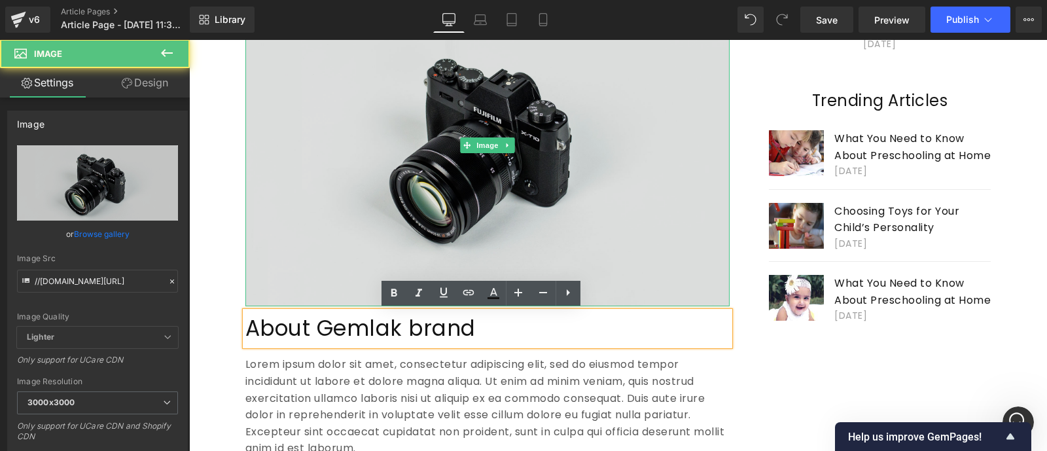
click at [379, 253] on img at bounding box center [487, 145] width 484 height 321
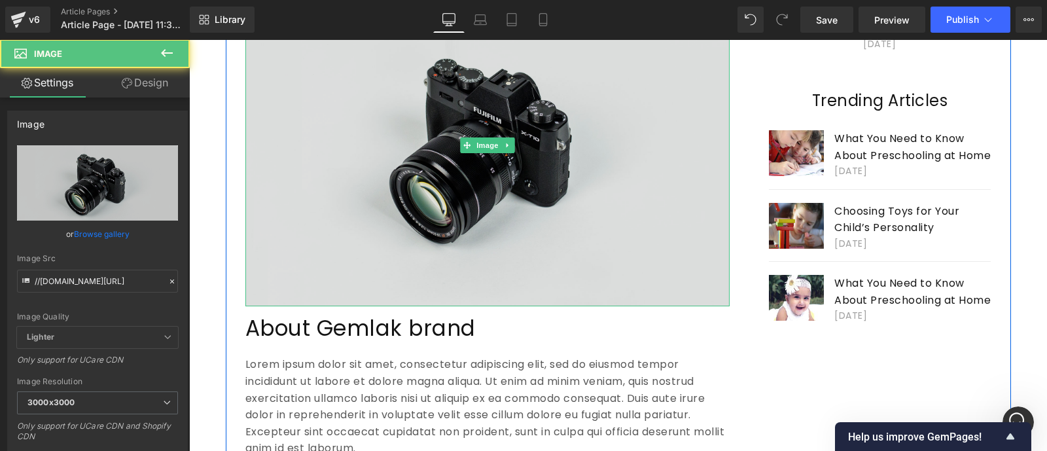
click at [251, 286] on img at bounding box center [487, 145] width 484 height 321
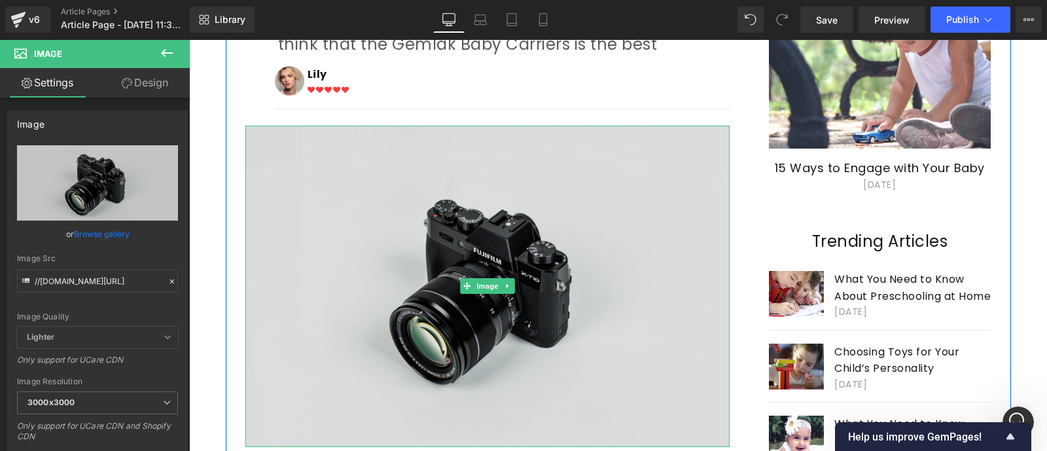
scroll to position [763, 0]
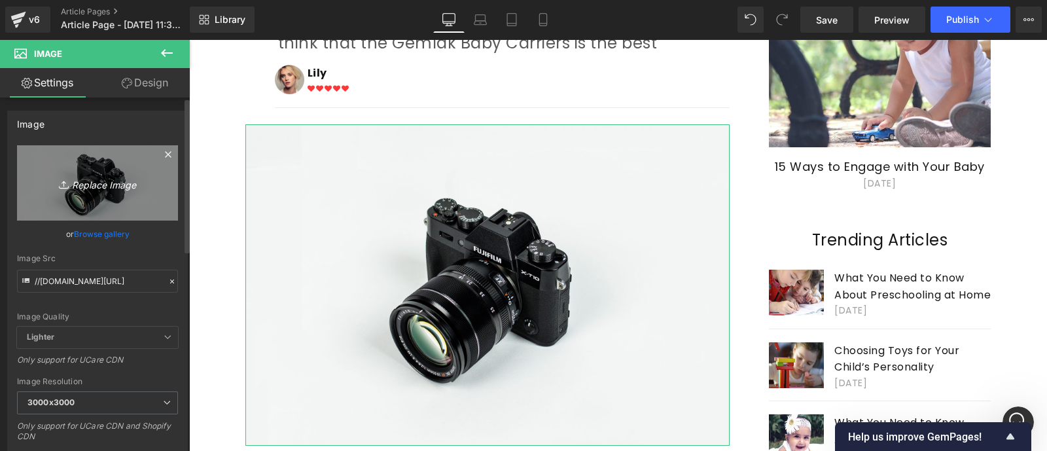
click at [98, 187] on icon "Replace Image" at bounding box center [97, 183] width 105 height 16
type input "C:\fakepath\n4-1536x958.webp"
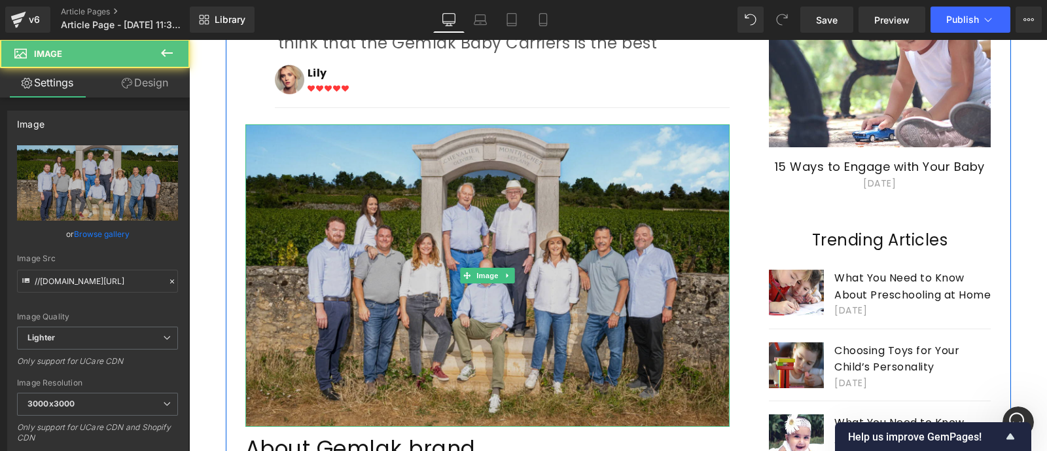
click at [326, 306] on img at bounding box center [487, 275] width 484 height 302
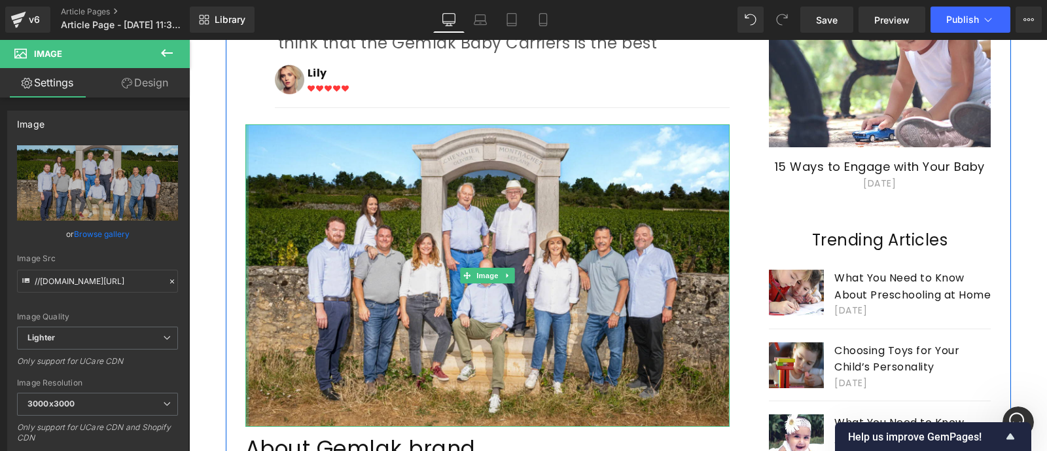
drag, startPoint x: 238, startPoint y: 400, endPoint x: 215, endPoint y: 394, distance: 23.6
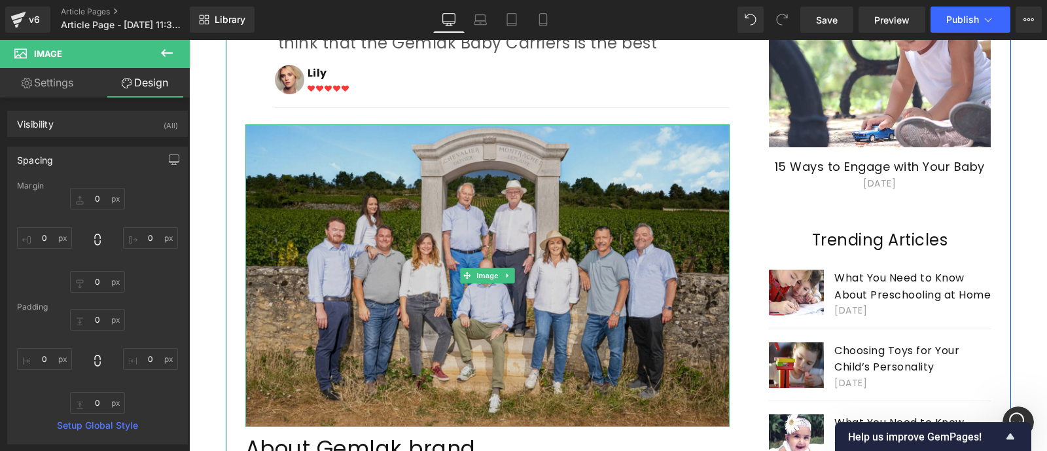
click at [261, 305] on img at bounding box center [487, 275] width 484 height 302
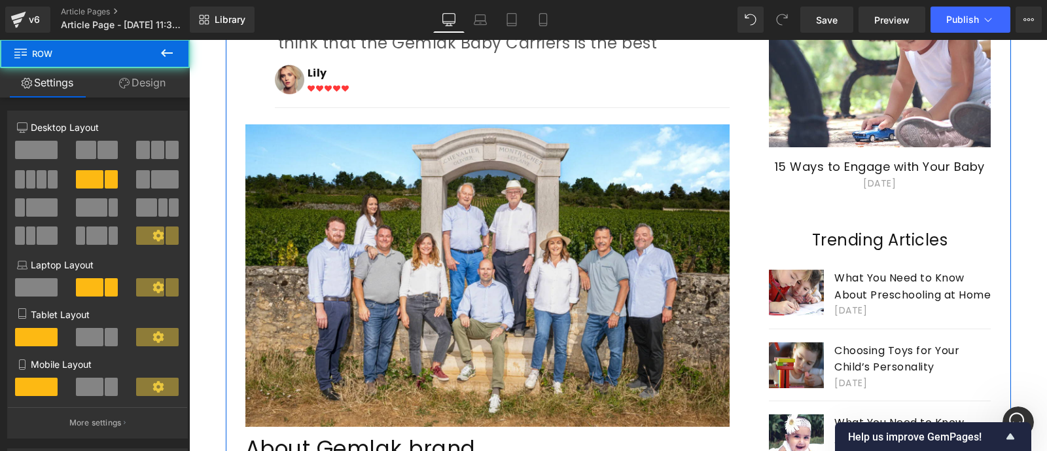
click at [232, 303] on div "Image Separator "After 250 hours of research and testing, including interviewin…" at bounding box center [487, 404] width 523 height 938
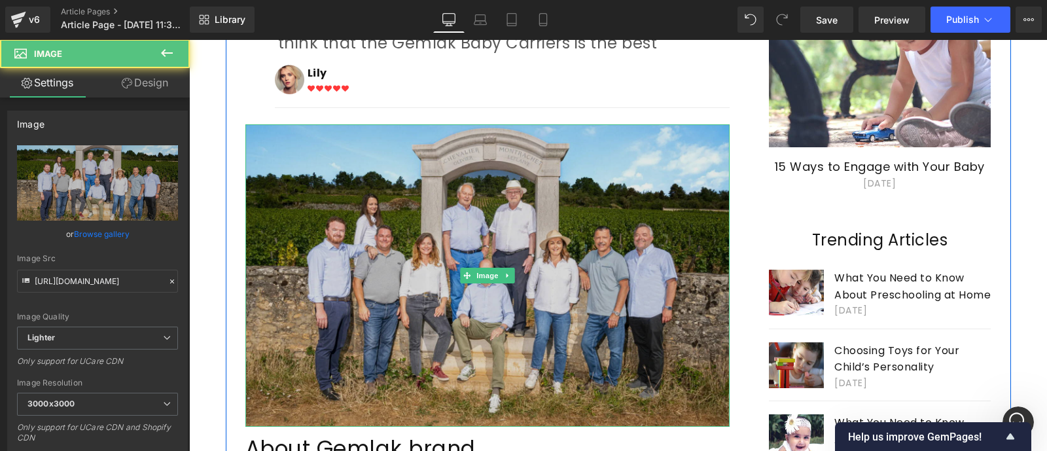
click at [245, 301] on img at bounding box center [487, 275] width 484 height 302
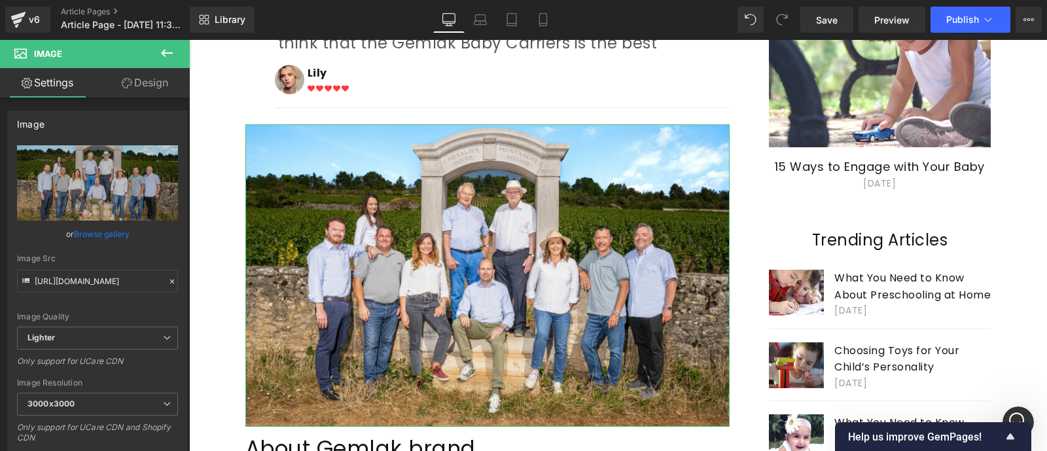
click at [148, 76] on link "Design" at bounding box center [144, 82] width 95 height 29
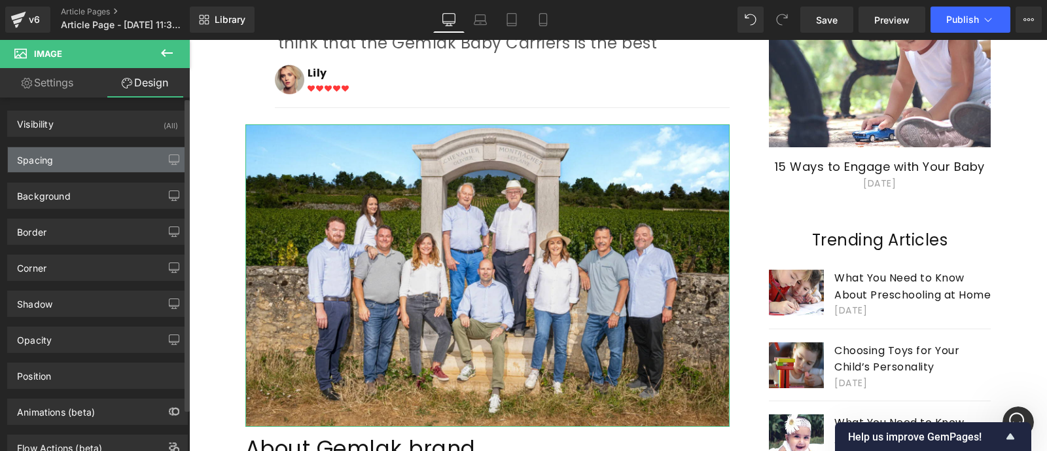
click at [93, 159] on div "Spacing" at bounding box center [97, 159] width 179 height 25
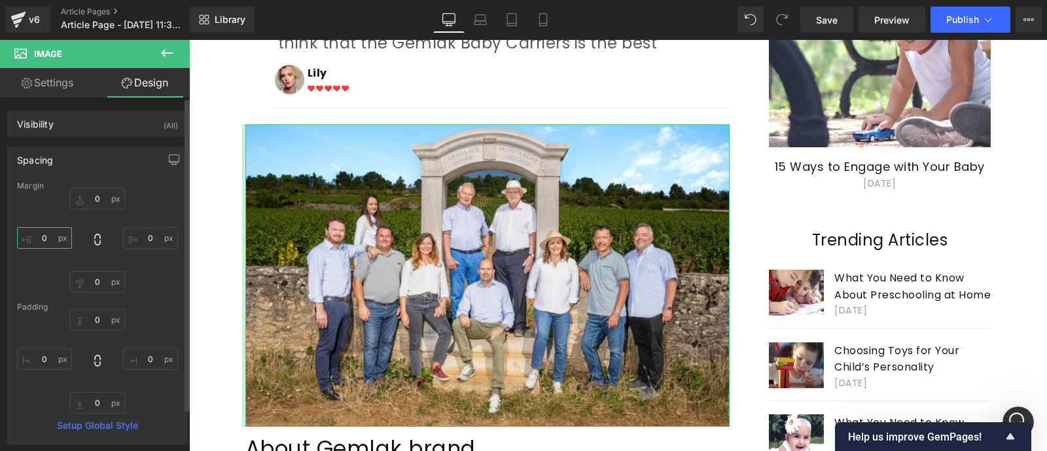
click at [56, 240] on input "0" at bounding box center [44, 238] width 55 height 22
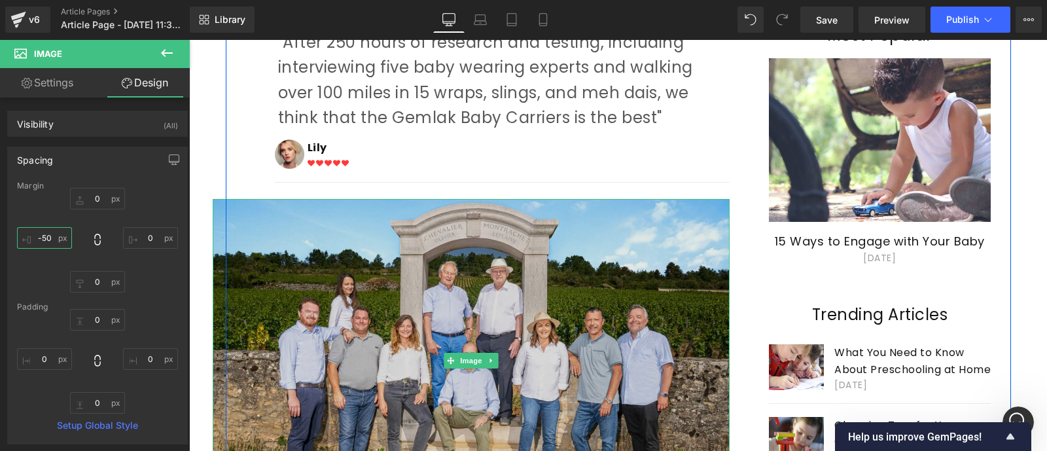
scroll to position [687, 0]
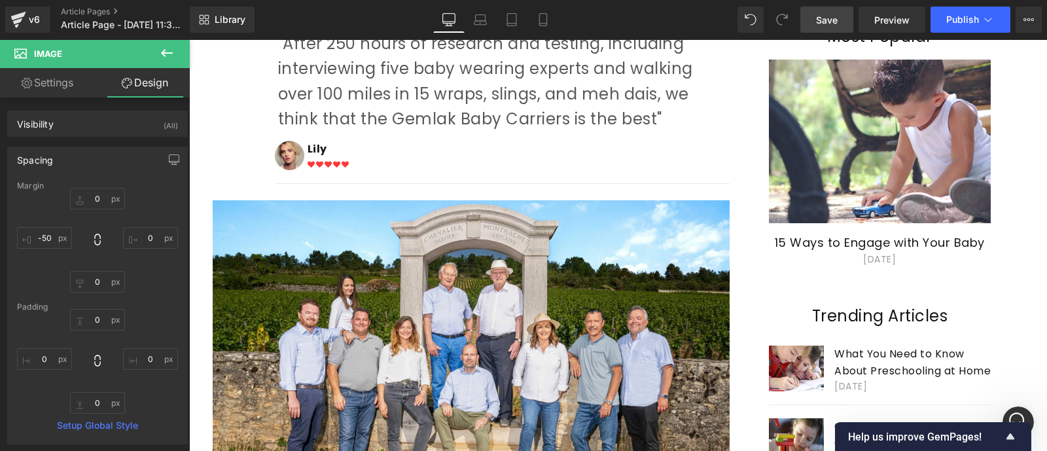
click at [832, 21] on span "Save" at bounding box center [827, 20] width 22 height 14
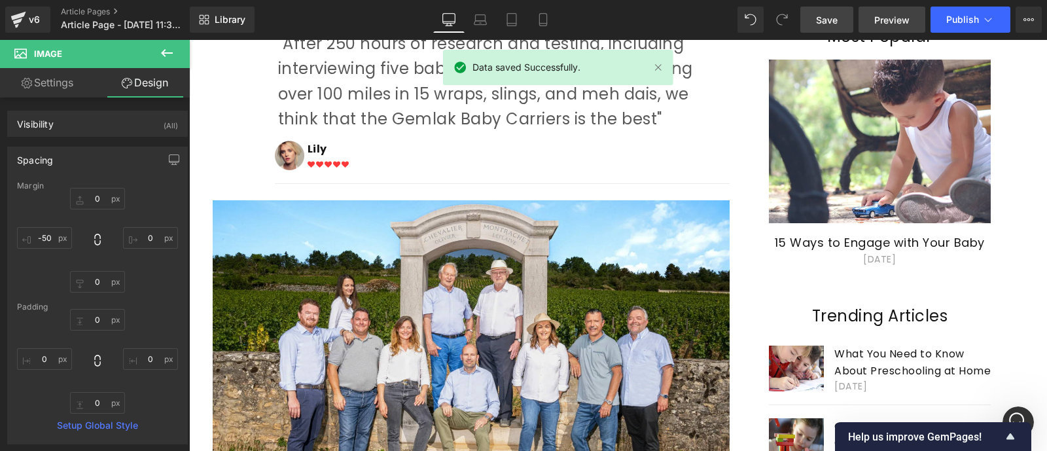
click at [896, 27] on link "Preview" at bounding box center [891, 20] width 67 height 26
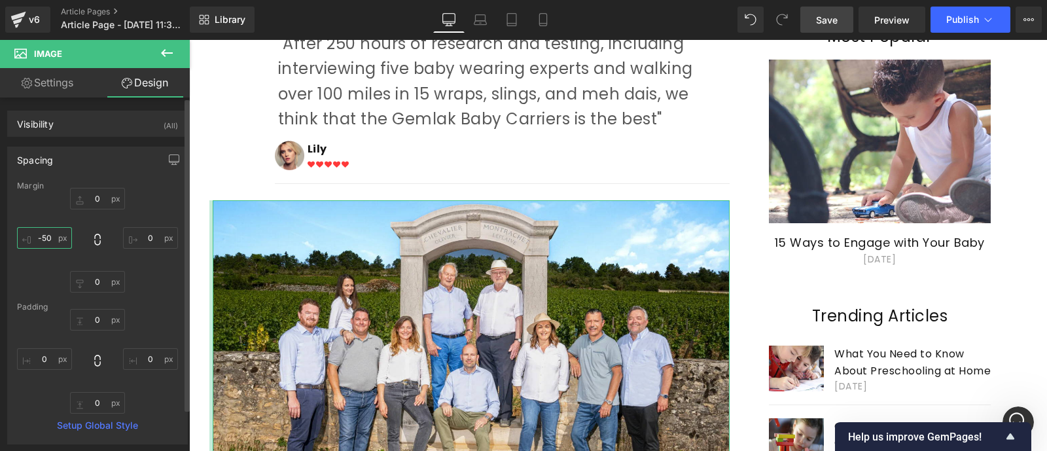
click at [48, 240] on input "-50" at bounding box center [44, 238] width 55 height 22
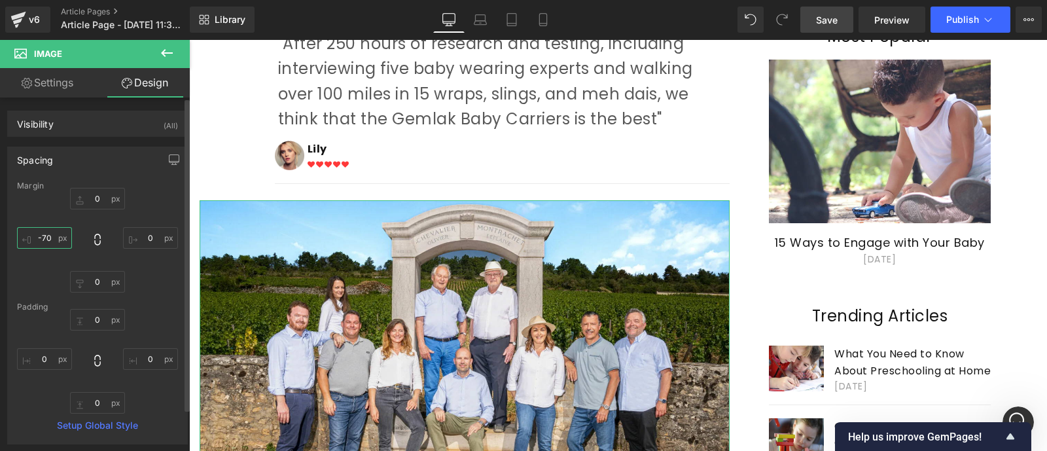
type input "-70"
click at [824, 17] on span "Save" at bounding box center [827, 20] width 22 height 14
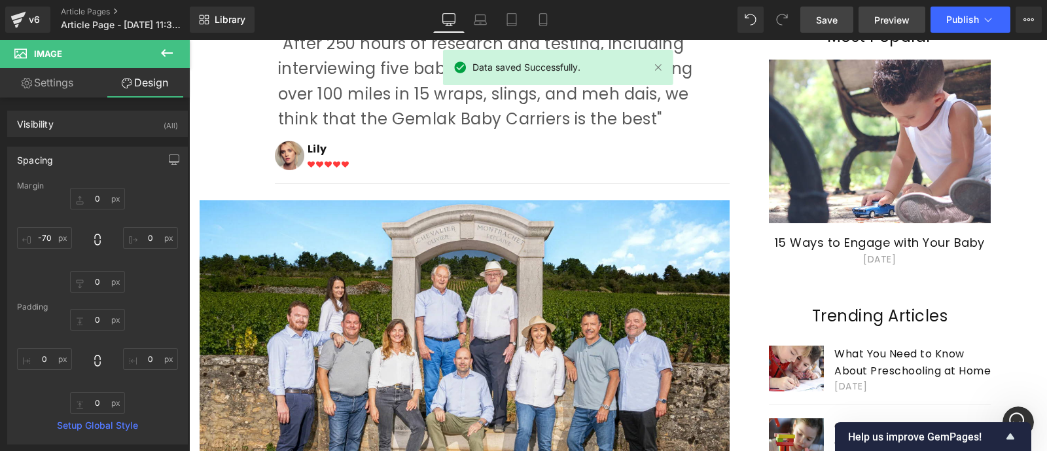
click at [885, 31] on link "Preview" at bounding box center [891, 20] width 67 height 26
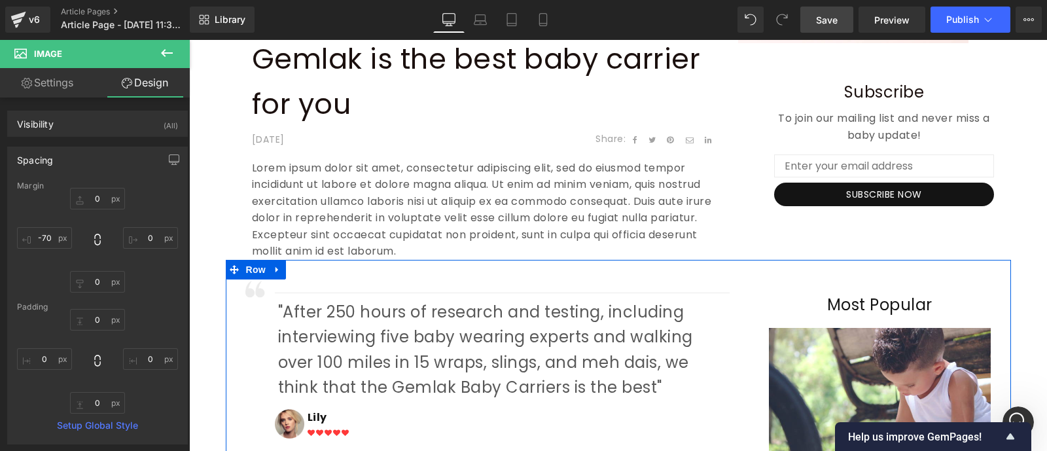
scroll to position [357, 0]
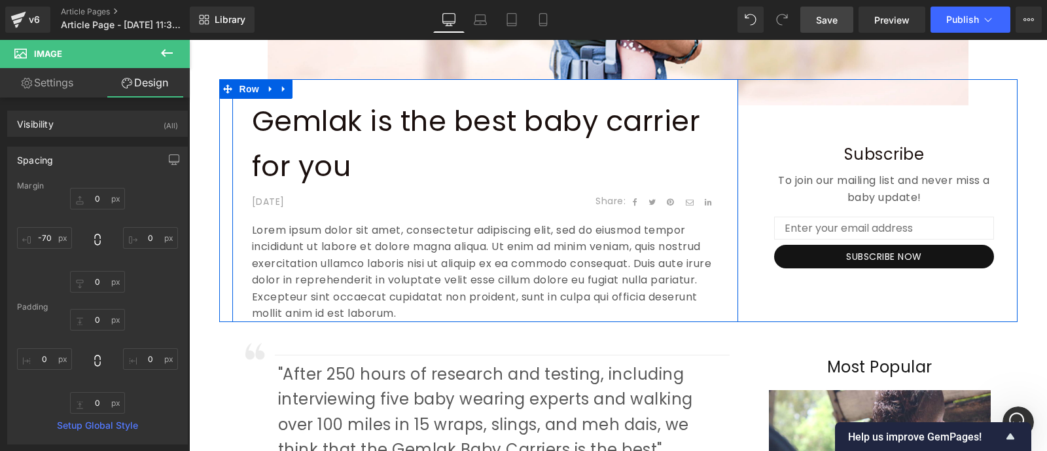
click at [244, 232] on div "Gemlak is the best baby carrier for you Text Block [DATE] Text Block Share: Tex…" at bounding box center [485, 210] width 506 height 223
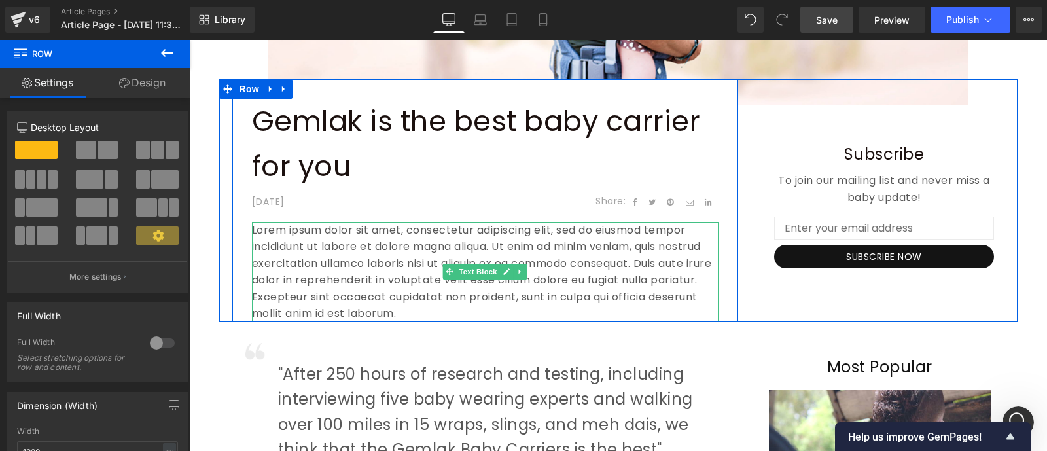
click at [252, 233] on p "Lorem ipsum dolor sit amet, consectetur adipiscing elit, sed do eiusmod tempor …" at bounding box center [485, 272] width 466 height 101
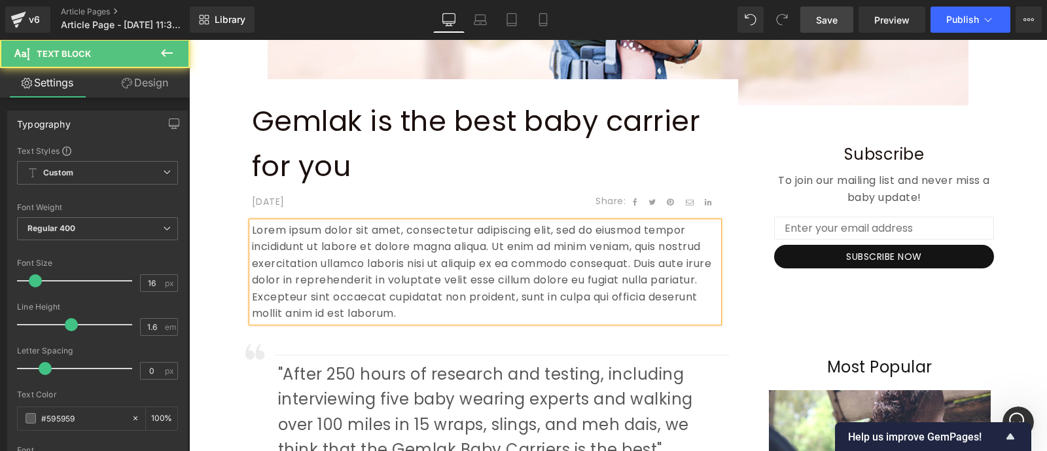
click at [252, 233] on p "Lorem ipsum dolor sit amet, consectetur adipiscing elit, sed do eiusmod tempor …" at bounding box center [485, 272] width 466 height 101
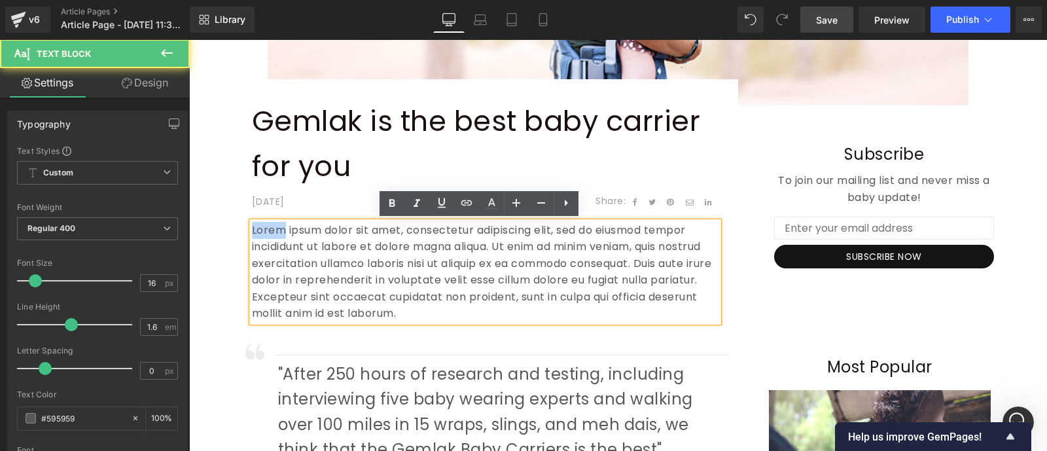
click at [252, 233] on p "Lorem ipsum dolor sit amet, consectetur adipiscing elit, sed do eiusmod tempor …" at bounding box center [485, 272] width 466 height 101
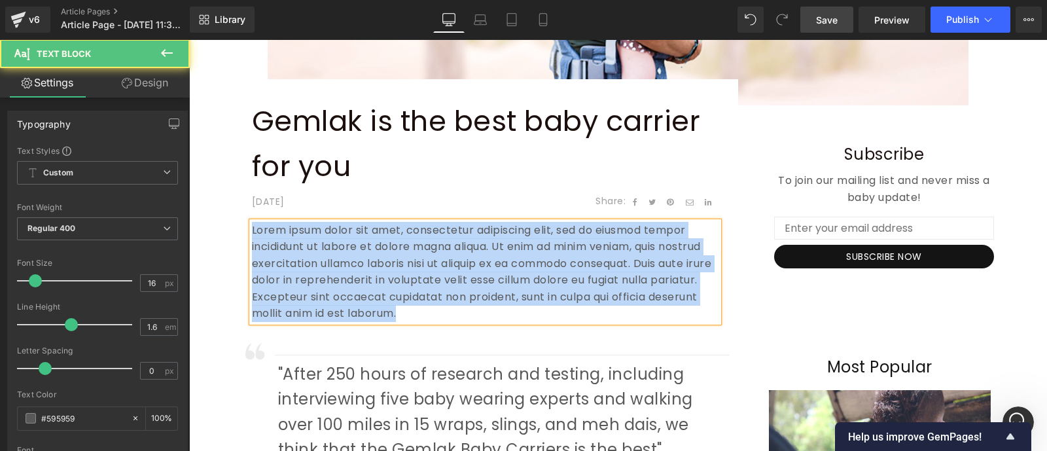
click at [476, 312] on p "Lorem ipsum dolor sit amet, consectetur adipiscing elit, sed do eiusmod tempor …" at bounding box center [485, 272] width 466 height 101
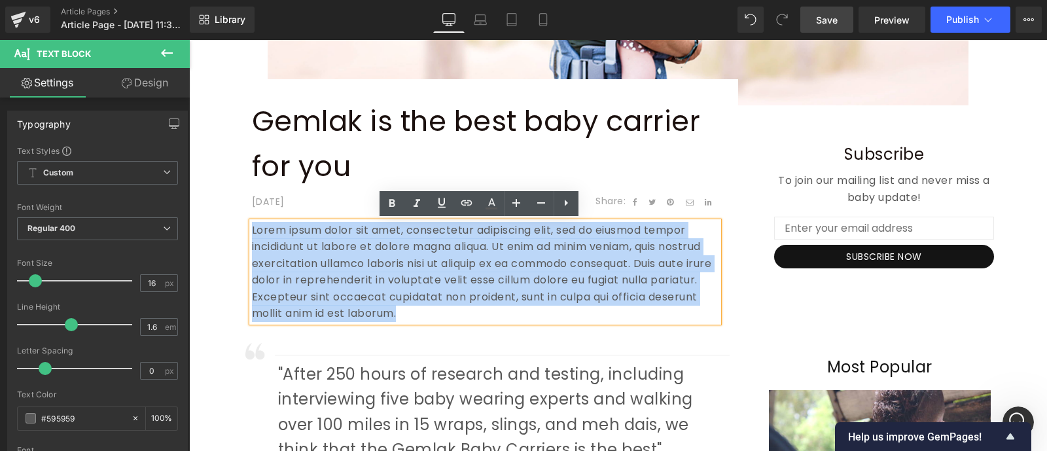
drag, startPoint x: 476, startPoint y: 311, endPoint x: 245, endPoint y: 230, distance: 244.8
click at [252, 230] on p "Lorem ipsum dolor sit amet, consectetur adipiscing elit, sed do eiusmod tempor …" at bounding box center [485, 272] width 466 height 101
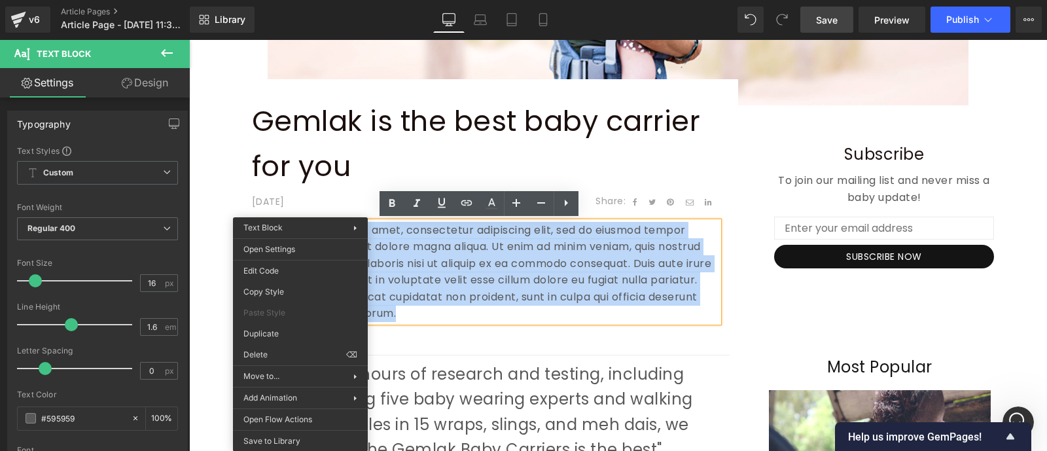
click at [457, 313] on p "Lorem ipsum dolor sit amet, consectetur adipiscing elit, sed do eiusmod tempor …" at bounding box center [485, 272] width 466 height 101
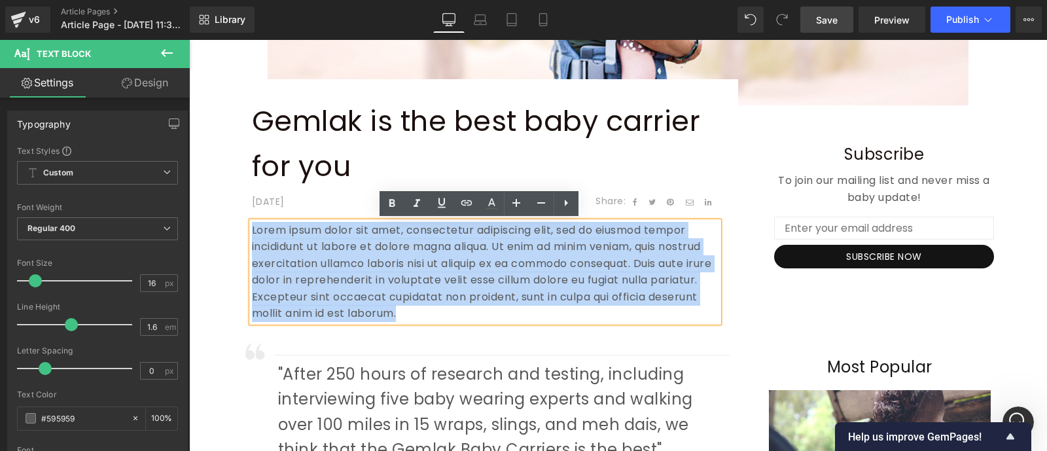
drag, startPoint x: 457, startPoint y: 313, endPoint x: 247, endPoint y: 230, distance: 226.5
click at [252, 230] on p "Lorem ipsum dolor sit amet, consectetur adipiscing elit, sed do eiusmod tempor …" at bounding box center [485, 272] width 466 height 101
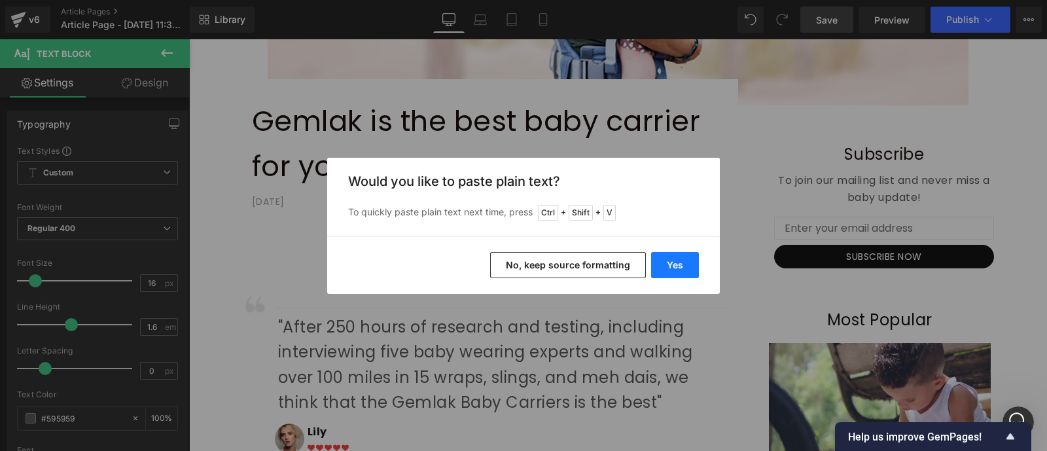
click at [674, 266] on button "Yes" at bounding box center [675, 265] width 48 height 26
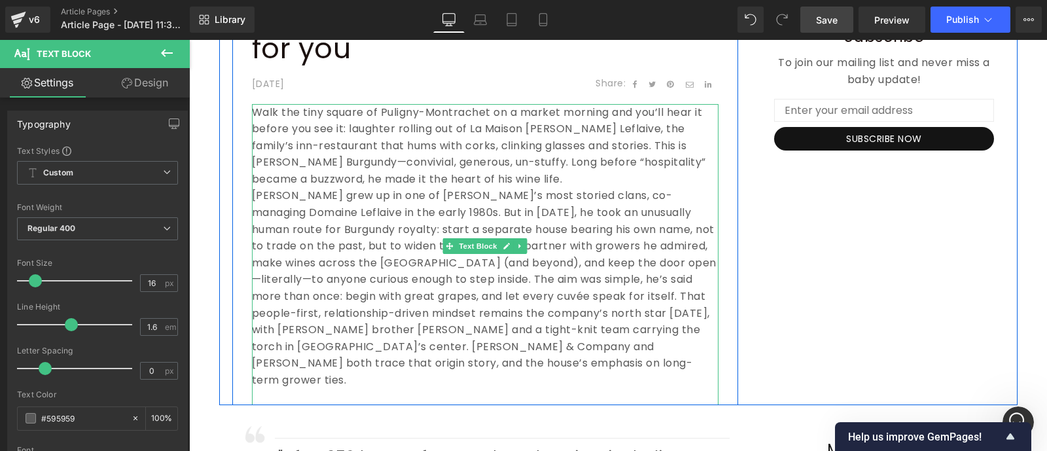
scroll to position [477, 0]
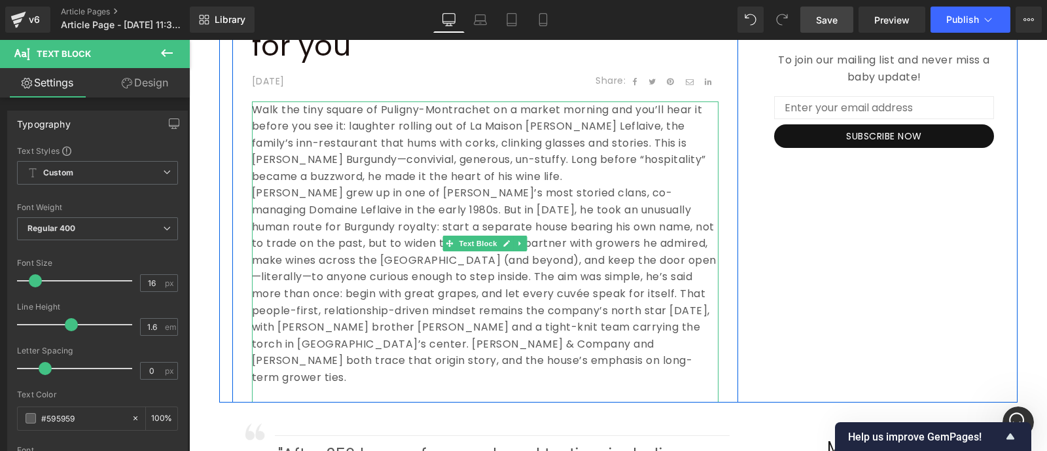
click at [522, 172] on p "Walk the tiny square of Puligny-Montrachet on a market morning and you’ll hear …" at bounding box center [485, 143] width 466 height 84
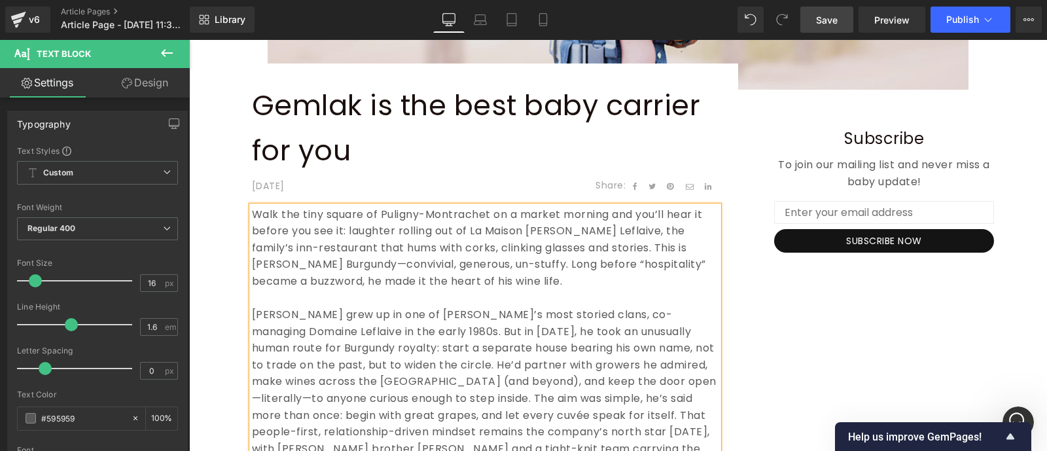
scroll to position [63, 0]
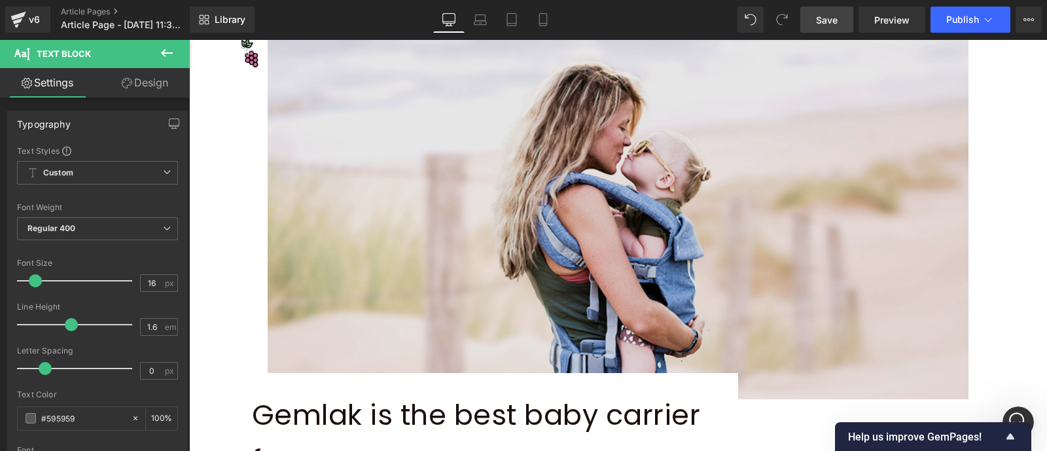
click at [557, 237] on img at bounding box center [618, 208] width 701 height 381
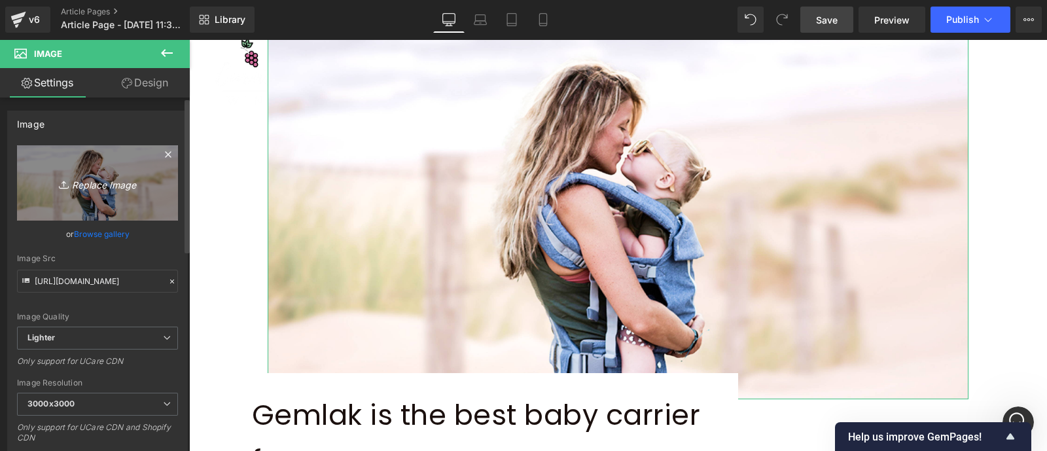
click at [104, 190] on icon "Replace Image" at bounding box center [97, 183] width 105 height 16
type input "C:\fakepath\Picture2.png"
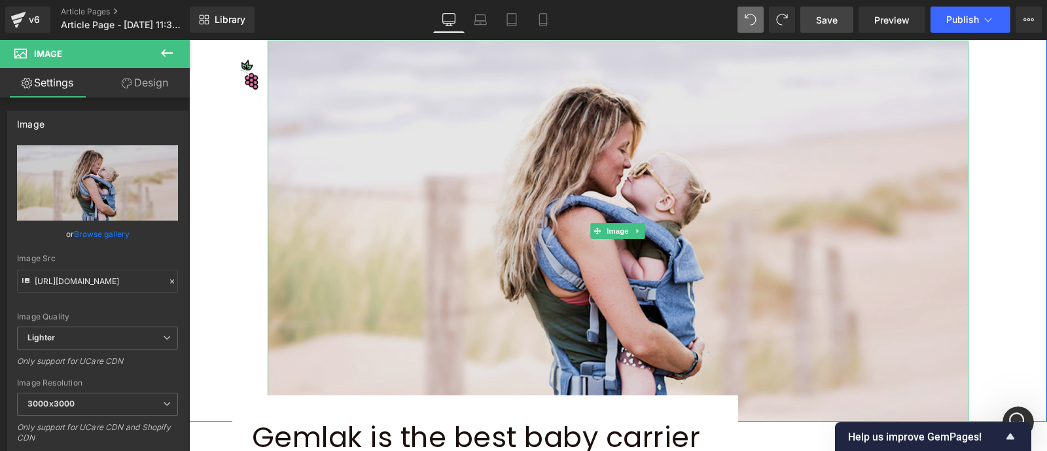
scroll to position [0, 0]
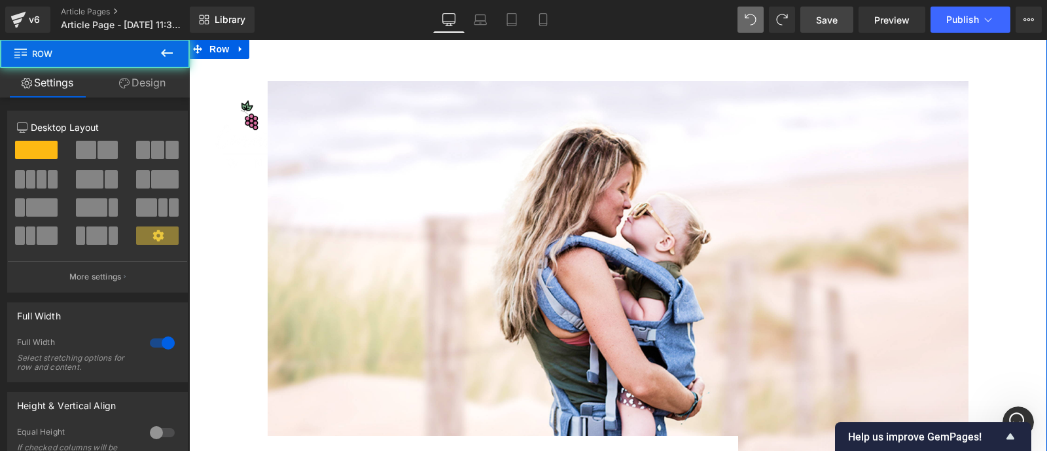
click at [245, 118] on div "Image Row 64px" at bounding box center [618, 250] width 858 height 423
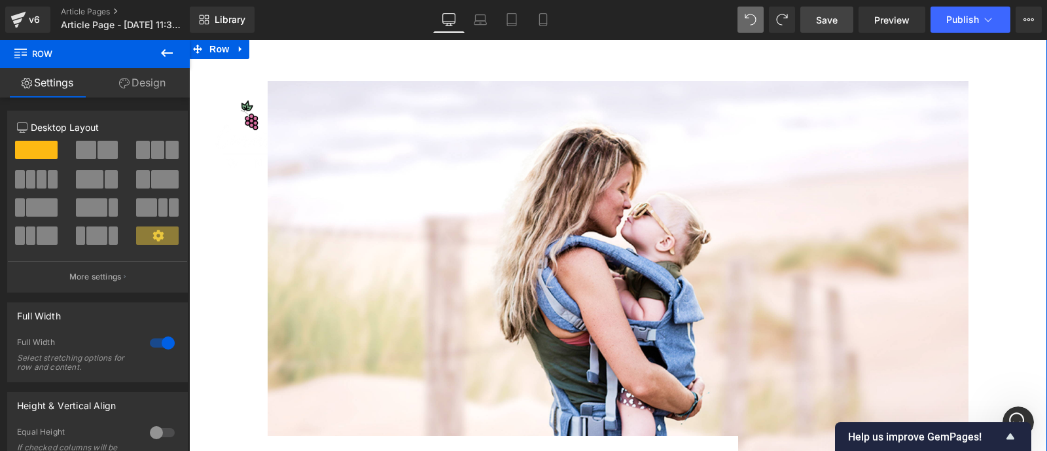
click at [245, 118] on div "Image Row 64px" at bounding box center [618, 250] width 858 height 423
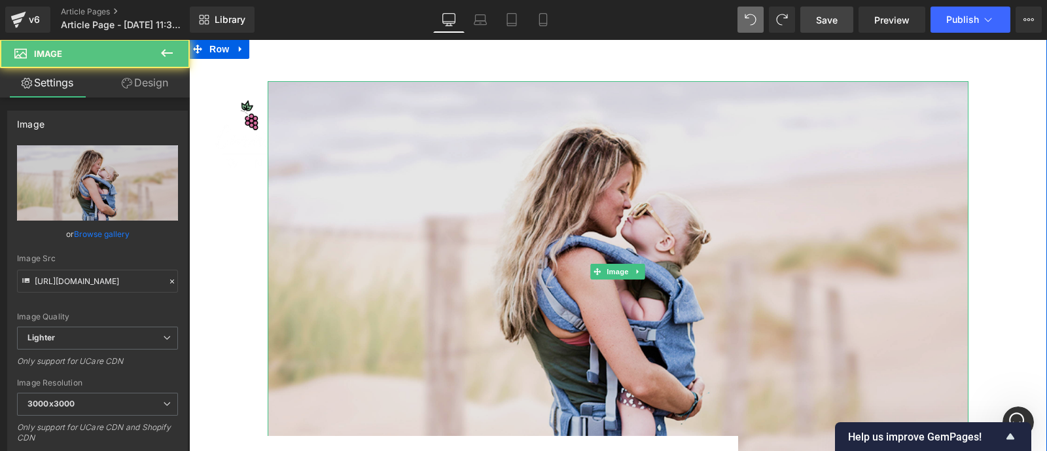
click at [338, 132] on img at bounding box center [618, 271] width 701 height 381
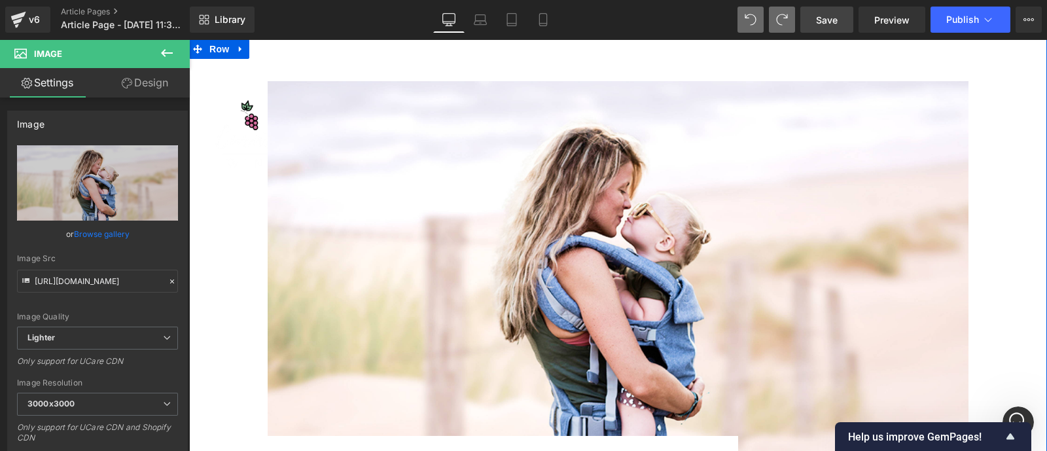
click at [245, 111] on div "Image Row 64px" at bounding box center [618, 250] width 858 height 423
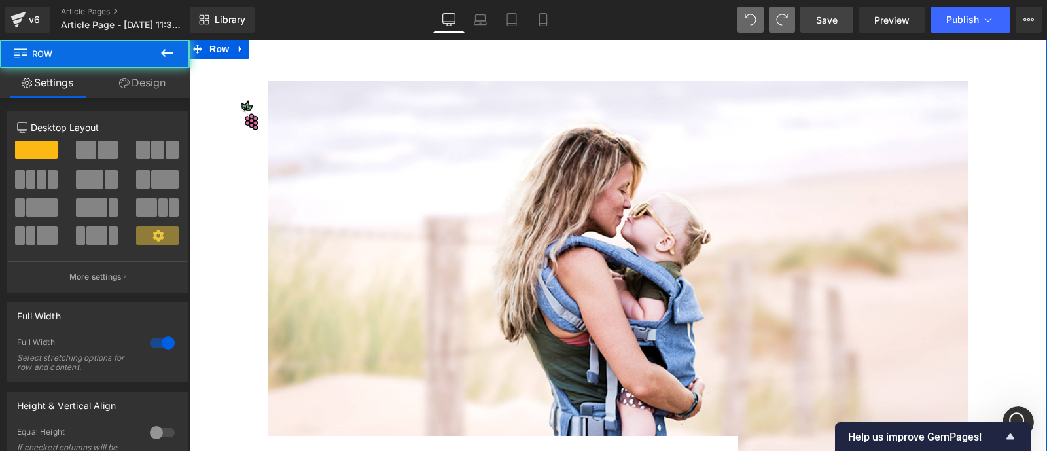
click at [245, 111] on div "Image Row 64px" at bounding box center [618, 250] width 858 height 423
click at [245, 117] on div "Image Row 64px" at bounding box center [618, 250] width 858 height 423
click at [243, 117] on div "Image Row 64px" at bounding box center [618, 250] width 858 height 423
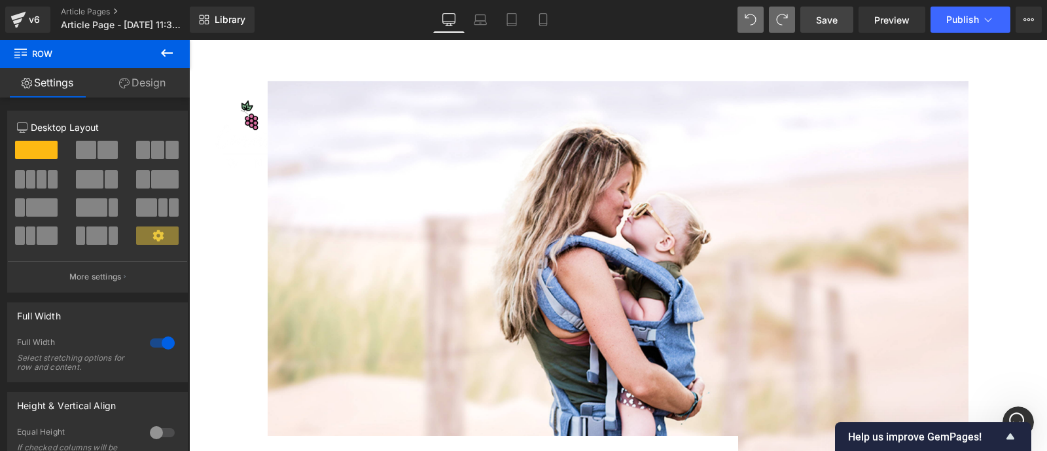
click at [168, 47] on icon at bounding box center [167, 53] width 16 height 16
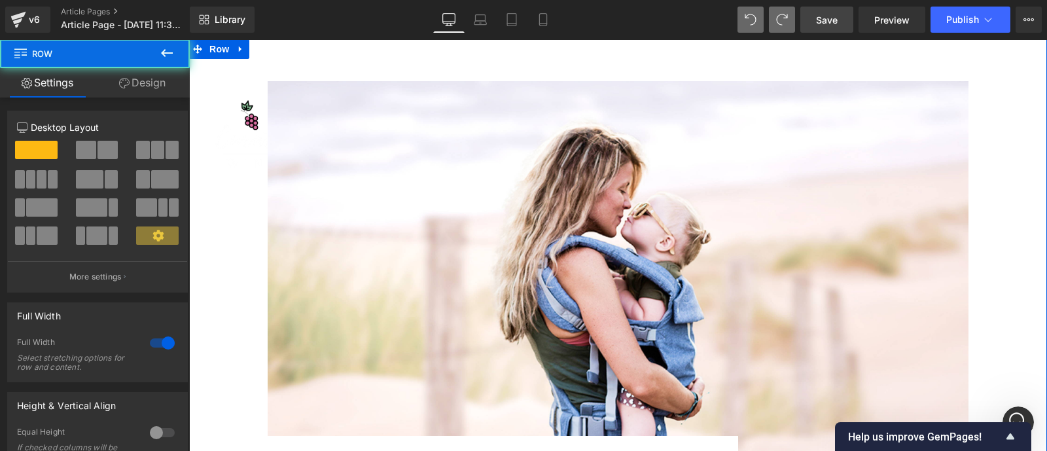
click at [249, 114] on div "Image Row 64px" at bounding box center [618, 250] width 858 height 423
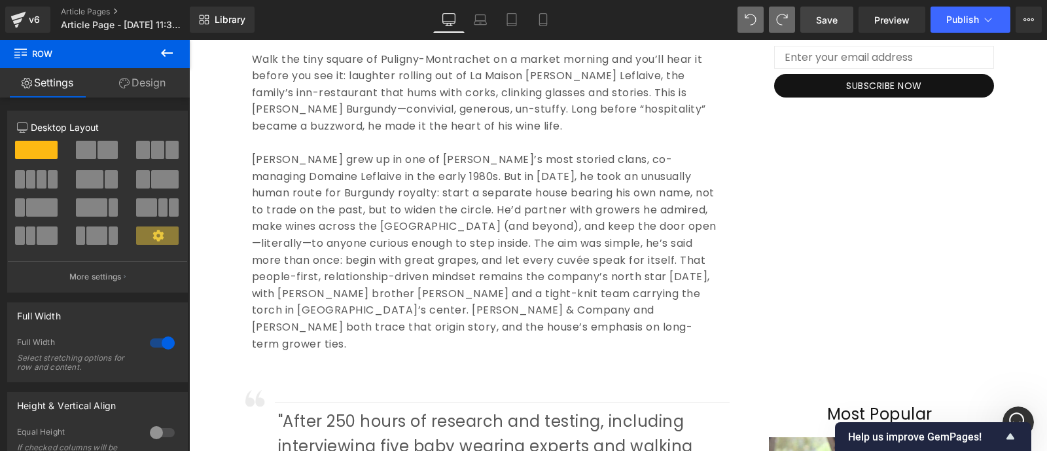
scroll to position [528, 0]
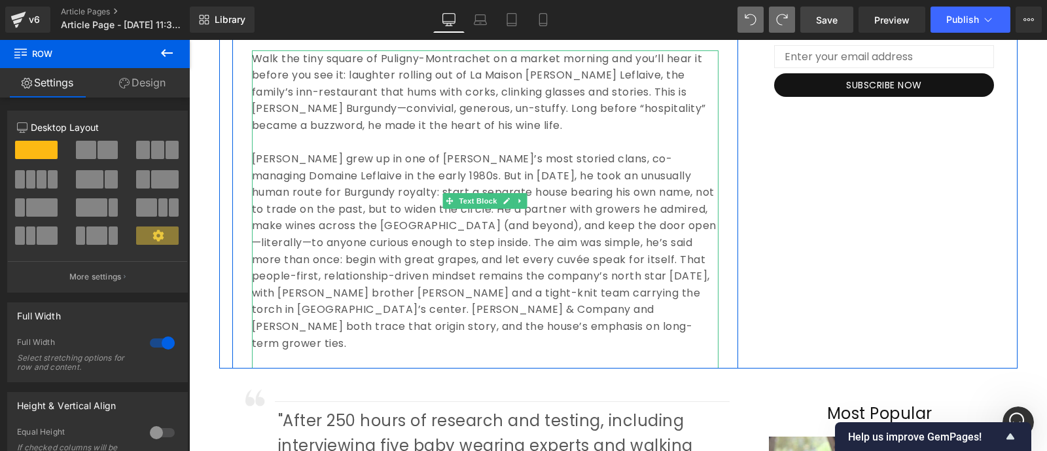
click at [335, 142] on p at bounding box center [485, 141] width 466 height 17
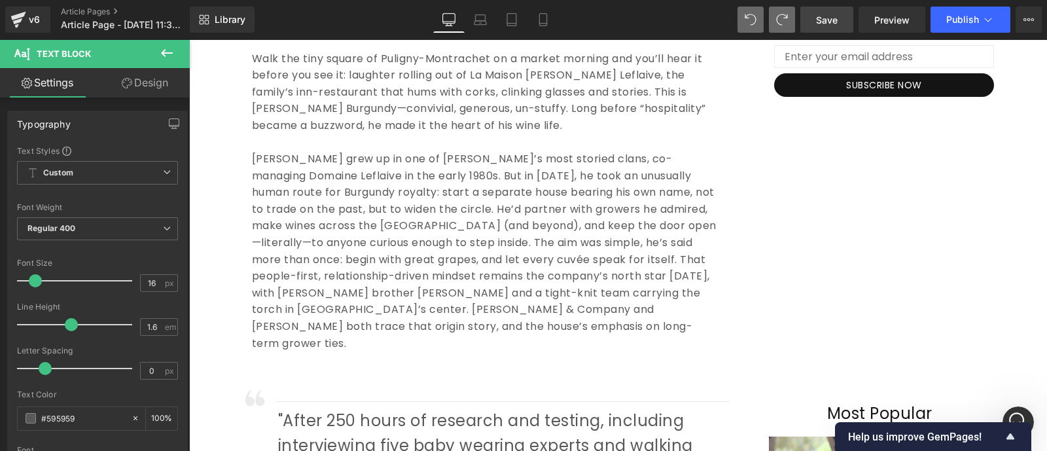
click at [157, 60] on button at bounding box center [167, 53] width 46 height 29
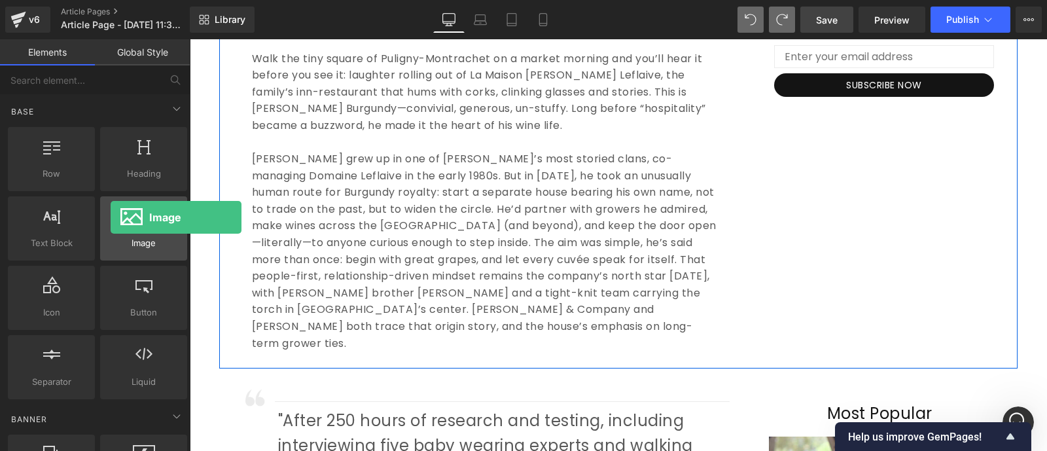
drag, startPoint x: 128, startPoint y: 226, endPoint x: 111, endPoint y: 220, distance: 18.0
click at [111, 220] on div at bounding box center [143, 221] width 79 height 29
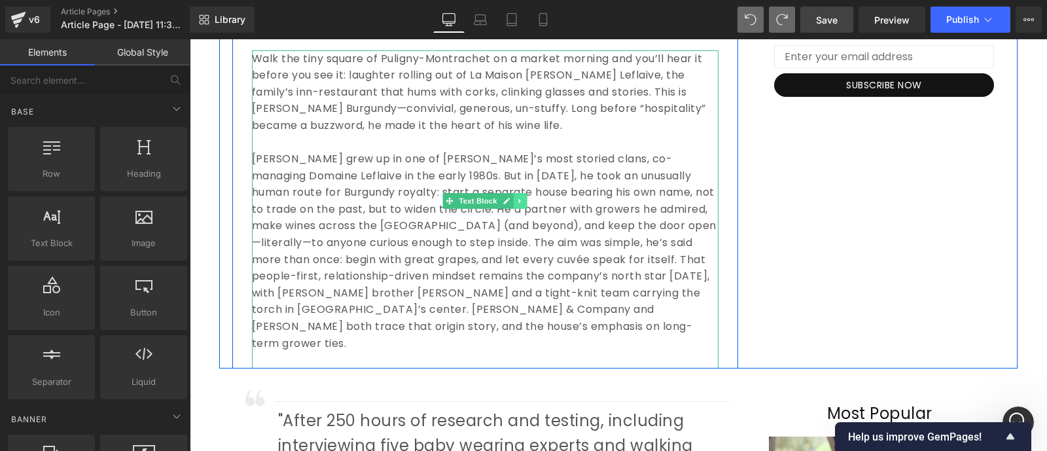
click at [518, 202] on icon at bounding box center [519, 200] width 2 height 5
click at [510, 202] on icon at bounding box center [513, 200] width 7 height 7
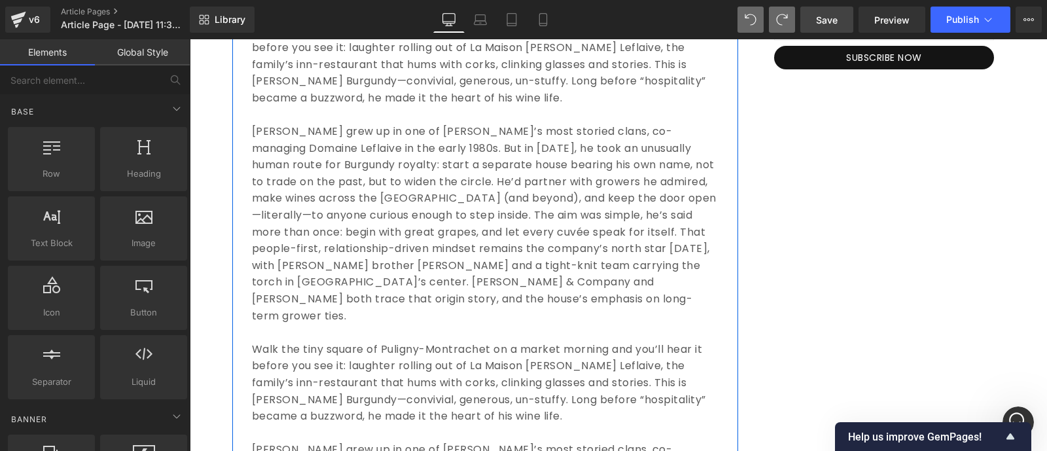
scroll to position [555, 0]
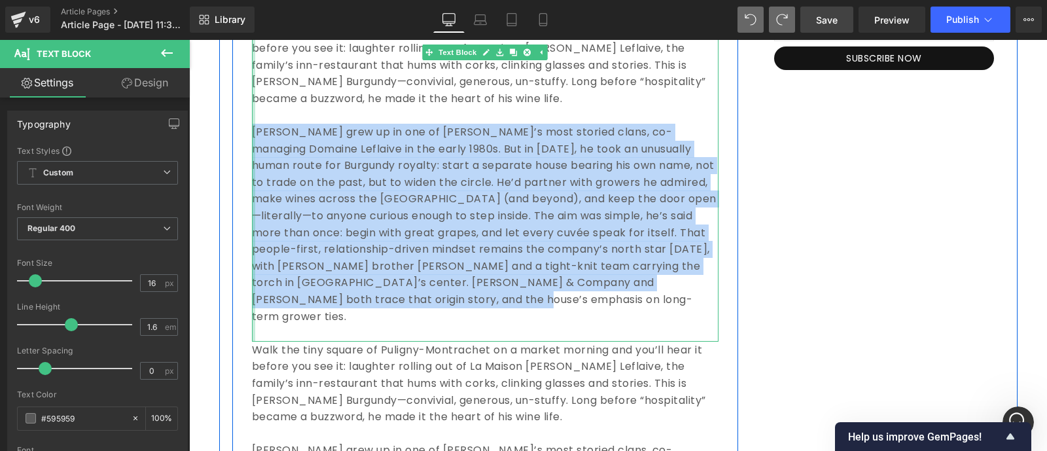
drag, startPoint x: 469, startPoint y: 296, endPoint x: 245, endPoint y: 137, distance: 275.0
click at [252, 137] on div "Walk the tiny square of Puligny-Montrachet on a market morning and you’ll hear …" at bounding box center [485, 183] width 466 height 318
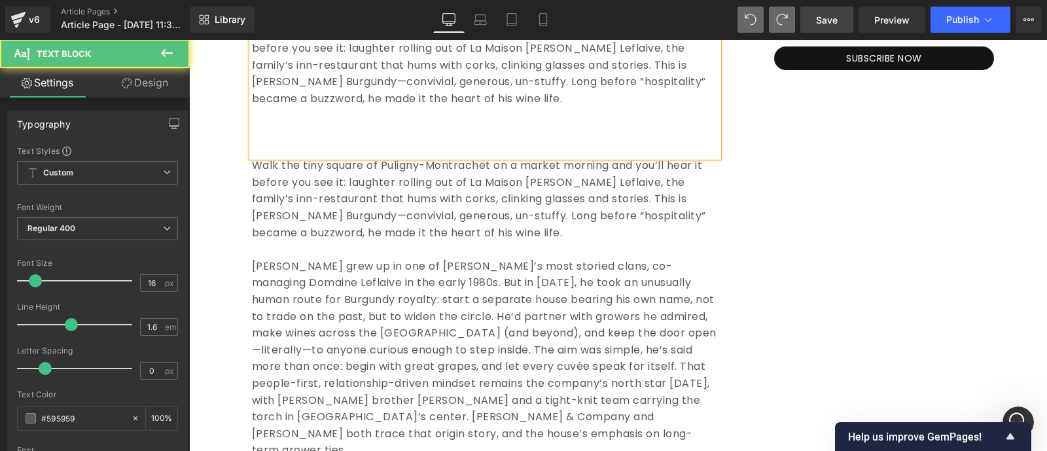
click at [256, 148] on p at bounding box center [485, 149] width 466 height 17
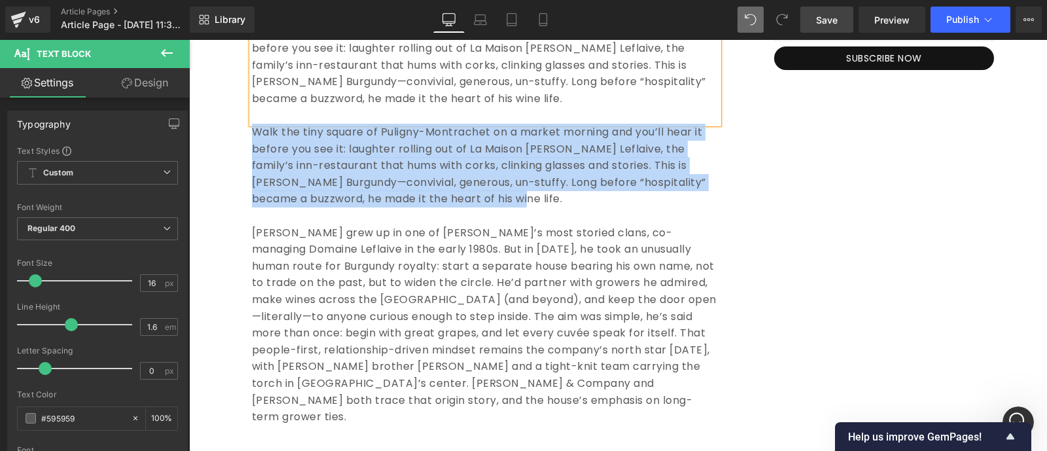
drag, startPoint x: 500, startPoint y: 200, endPoint x: 244, endPoint y: 137, distance: 263.2
click at [244, 137] on div "Gemlak is the best baby carrier for you Text Block [DATE] Text Block Share: Tex…" at bounding box center [485, 171] width 506 height 541
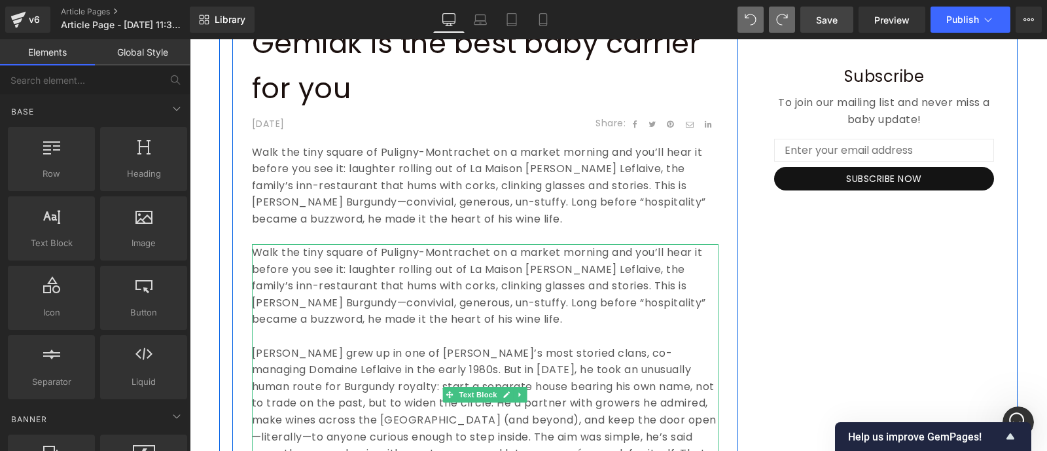
scroll to position [435, 0]
click at [501, 321] on p "Walk the tiny square of Puligny-Montrachet on a market morning and you’ll hear …" at bounding box center [485, 285] width 466 height 84
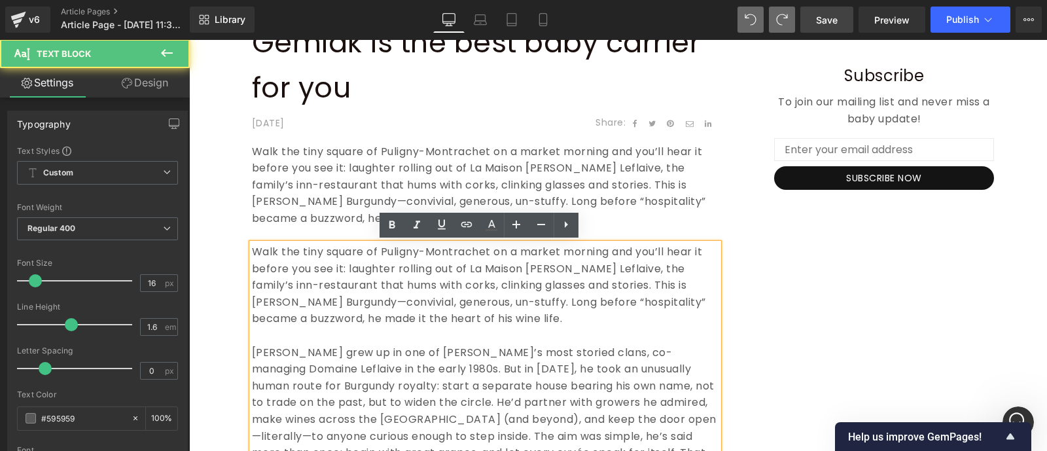
click at [501, 321] on p "Walk the tiny square of Puligny-Montrachet on a market morning and you’ll hear …" at bounding box center [485, 285] width 466 height 84
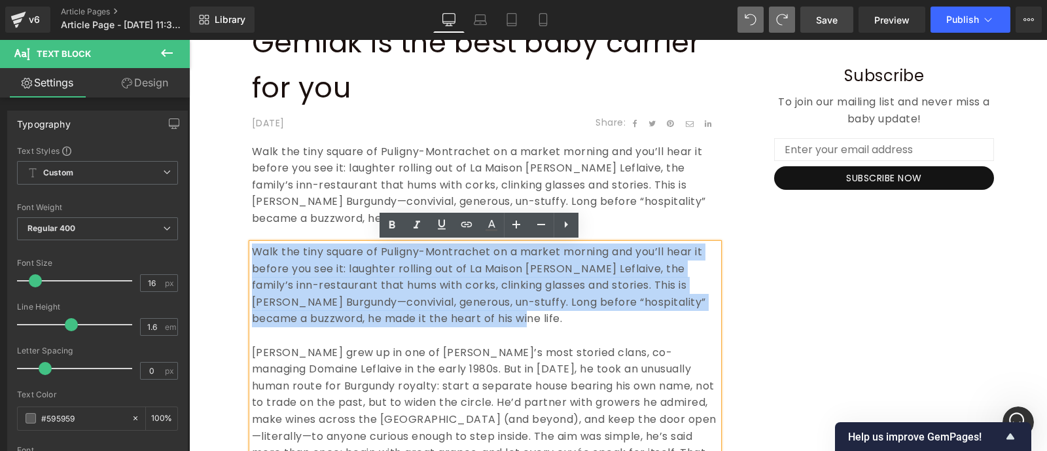
drag, startPoint x: 501, startPoint y: 321, endPoint x: 247, endPoint y: 253, distance: 263.4
click at [252, 253] on p "Walk the tiny square of Puligny-Montrachet on a market morning and you’ll hear …" at bounding box center [485, 285] width 466 height 84
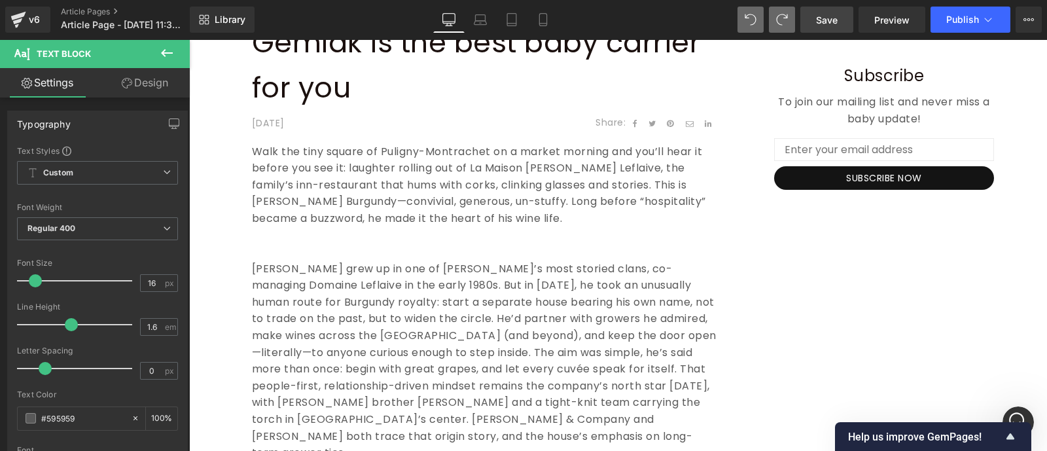
click at [159, 55] on icon at bounding box center [167, 53] width 16 height 16
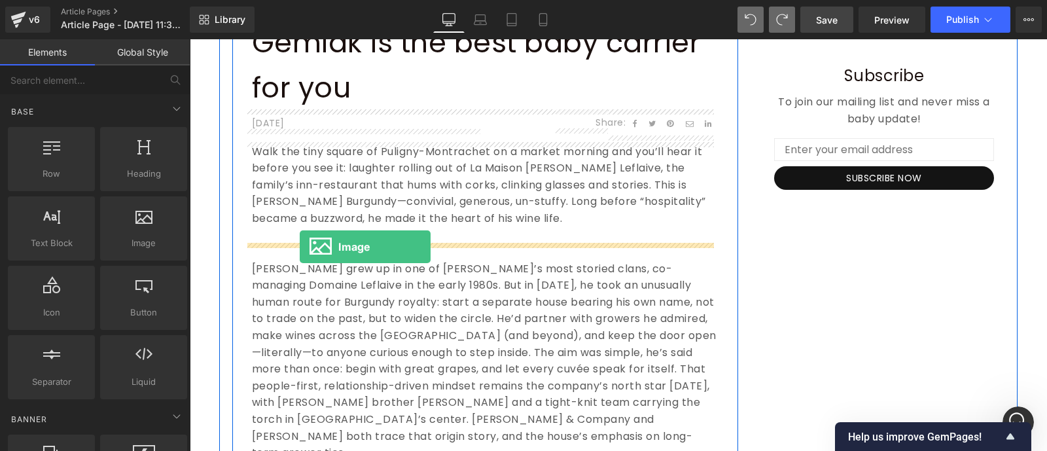
drag, startPoint x: 203, startPoint y: 240, endPoint x: 300, endPoint y: 247, distance: 97.0
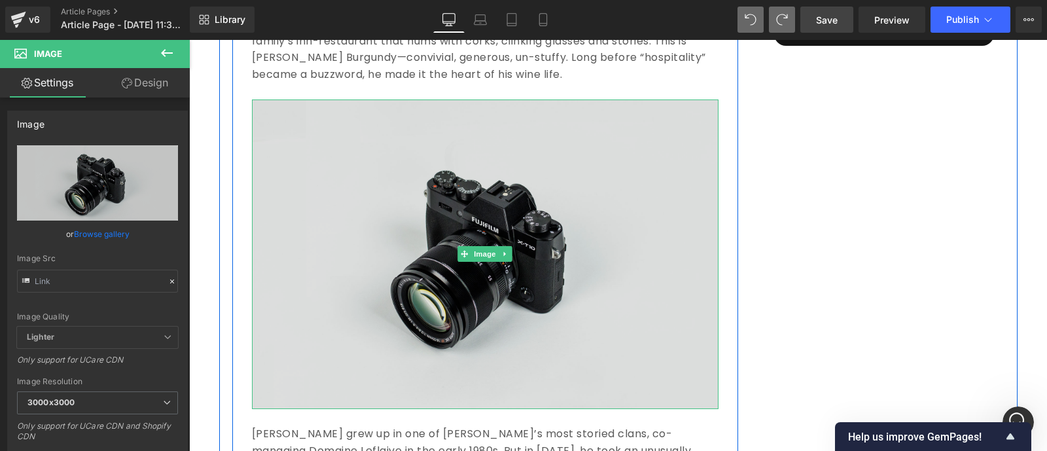
scroll to position [583, 0]
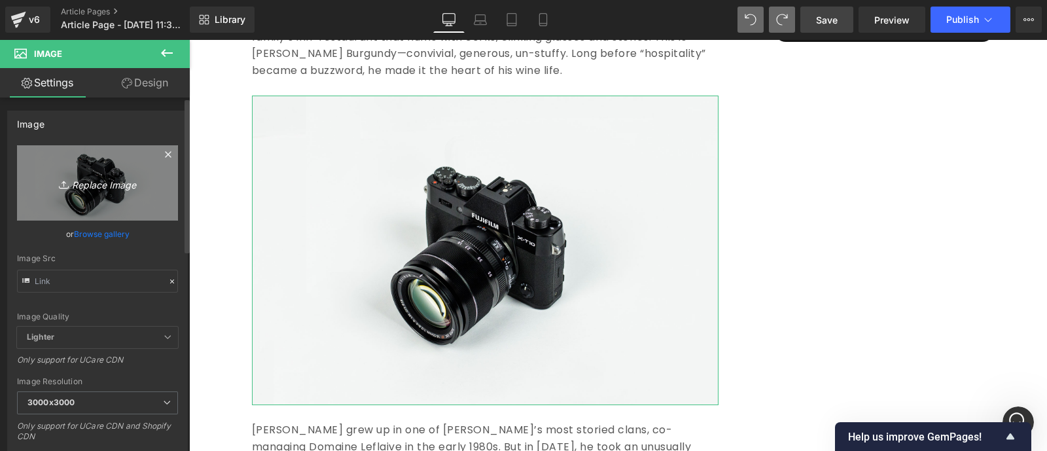
click at [105, 185] on icon "Replace Image" at bounding box center [97, 183] width 105 height 16
type input "C:\fakepath\download.jpeg"
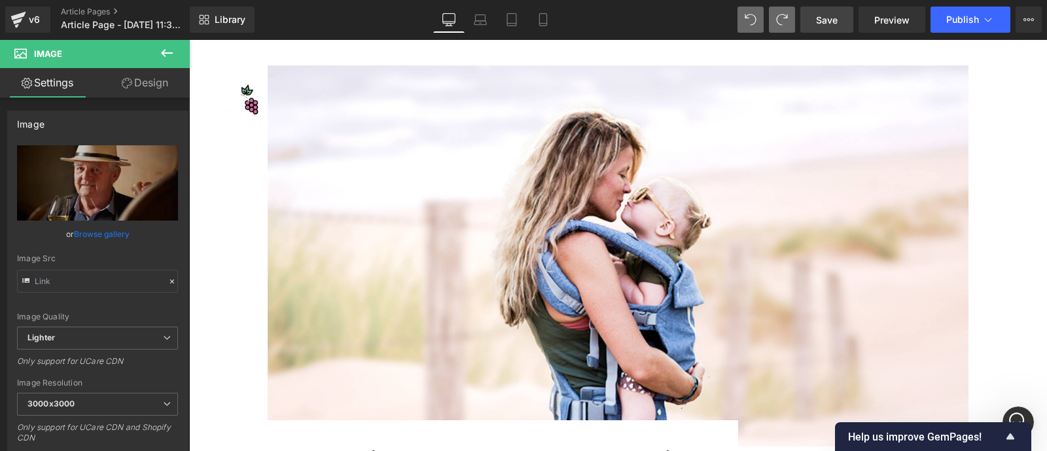
scroll to position [0, 0]
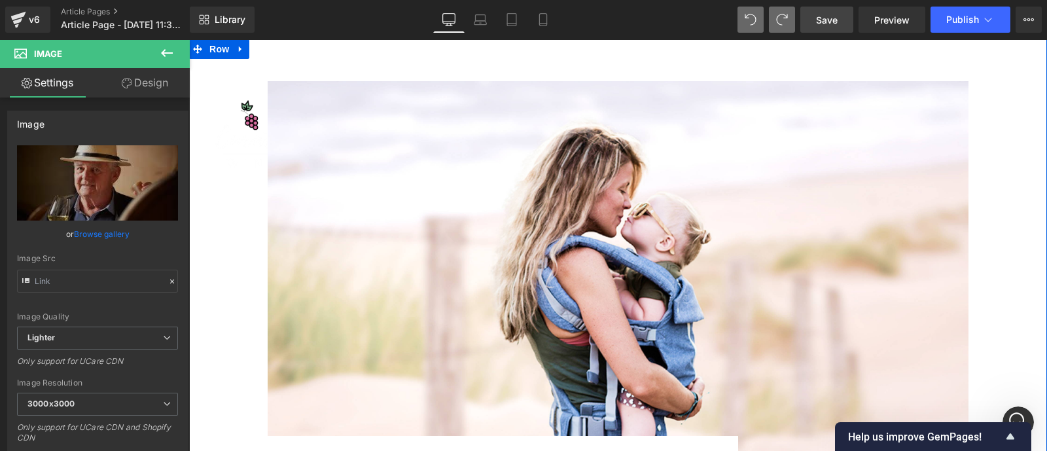
click at [251, 154] on div "Image Row 64px" at bounding box center [618, 250] width 858 height 423
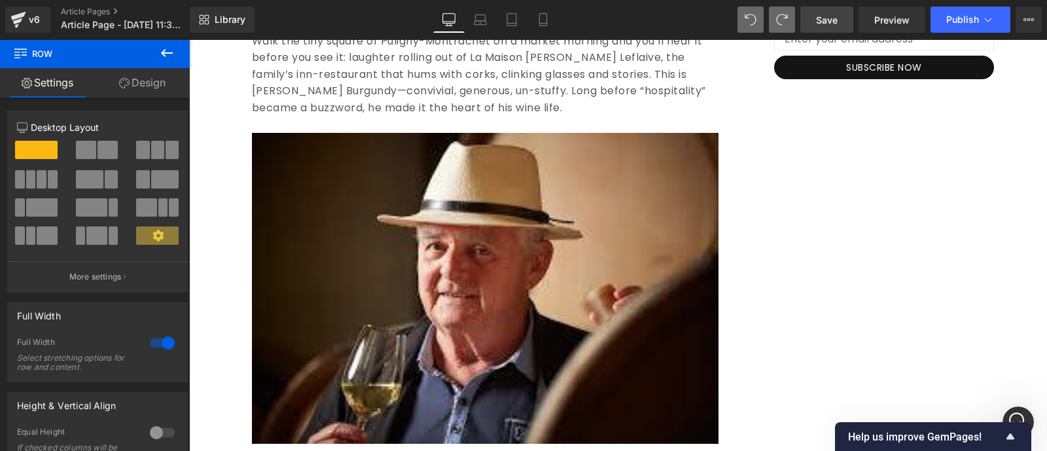
scroll to position [544, 0]
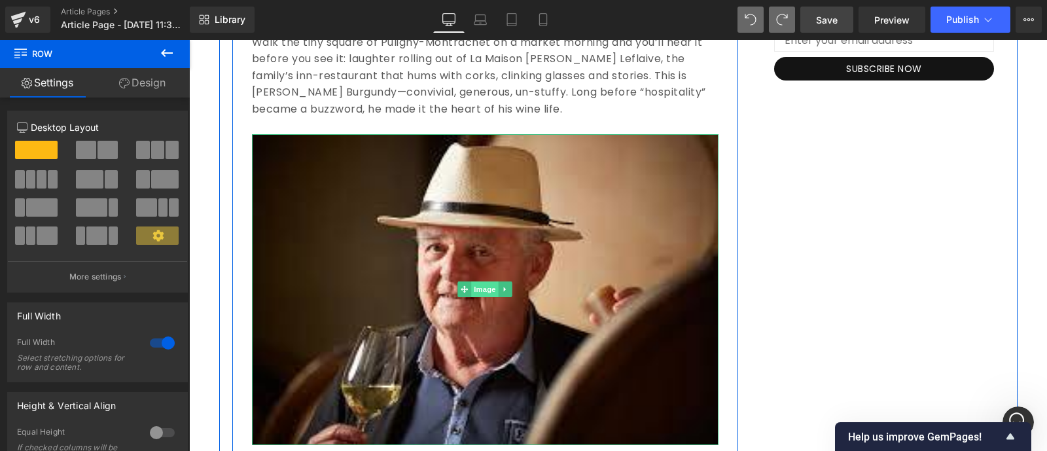
click at [480, 292] on span "Image" at bounding box center [484, 289] width 27 height 16
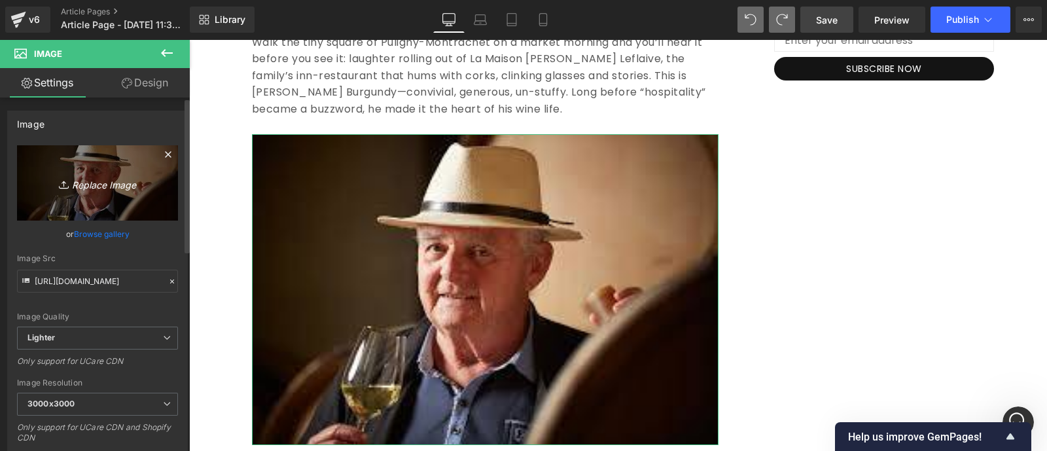
click at [96, 180] on icon "Replace Image" at bounding box center [97, 183] width 105 height 16
type input "C:\fakepath\o-leflaive095-copie-768x512.webp"
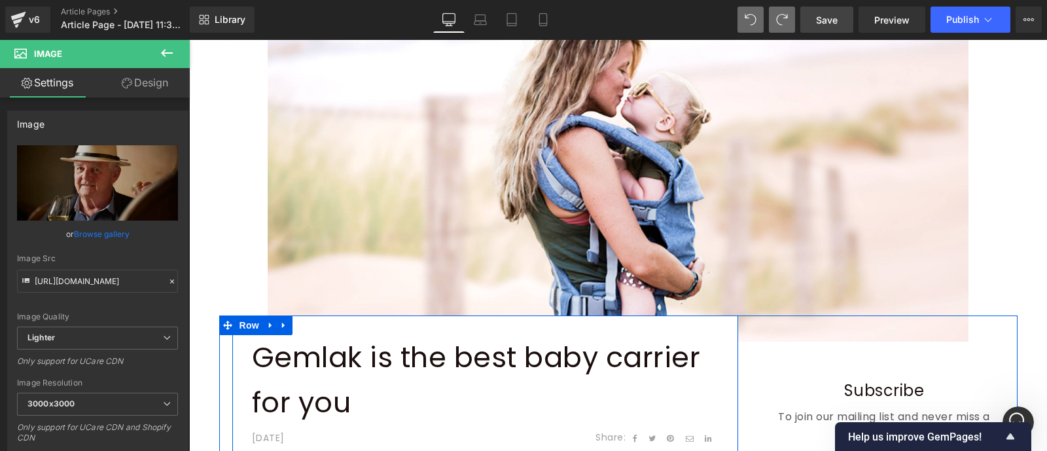
scroll to position [112, 0]
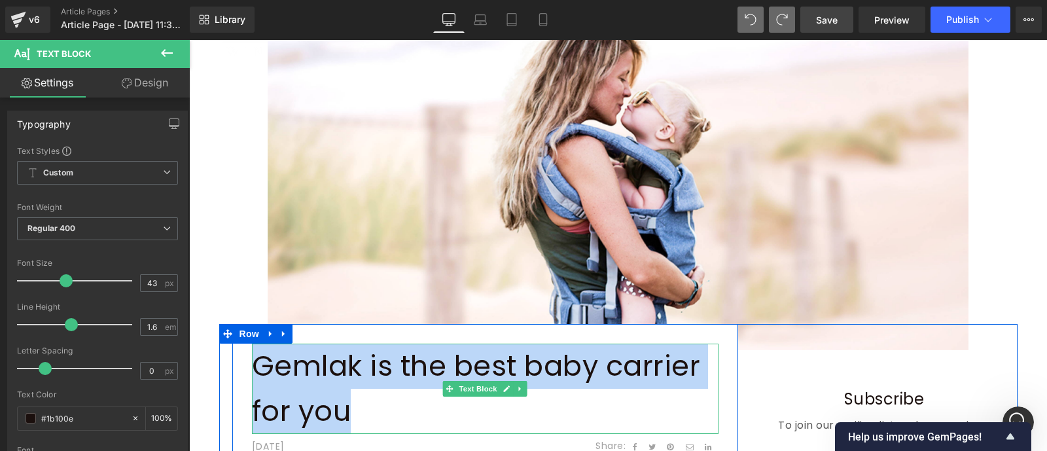
drag, startPoint x: 359, startPoint y: 418, endPoint x: 254, endPoint y: 376, distance: 112.7
click at [254, 376] on p "Gemlak is the best baby carrier for you" at bounding box center [485, 388] width 466 height 90
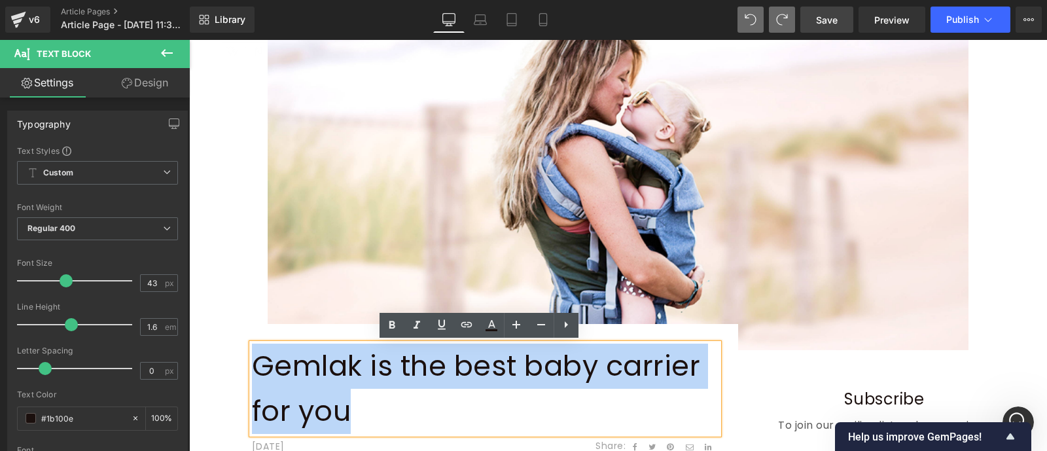
paste div
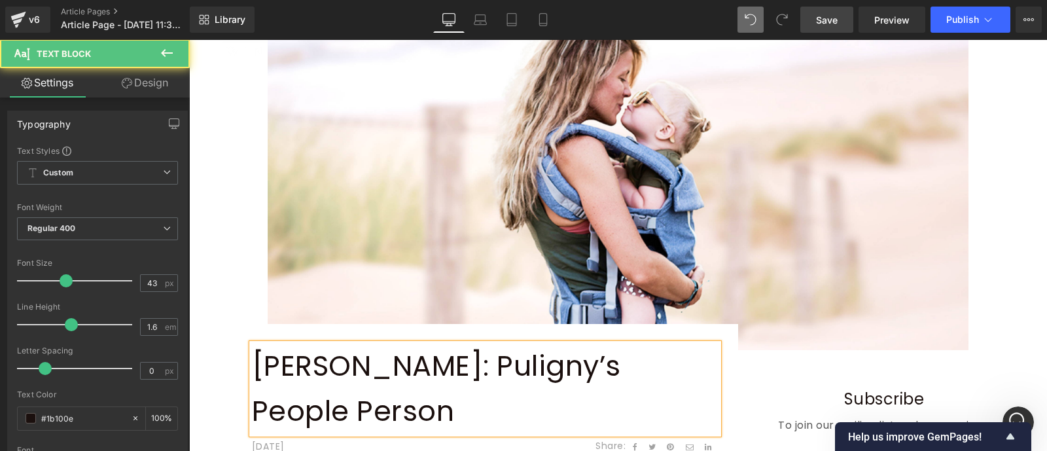
drag, startPoint x: 350, startPoint y: 413, endPoint x: 249, endPoint y: 371, distance: 110.0
click at [252, 371] on p "[PERSON_NAME]: Puligny’s People Person" at bounding box center [485, 388] width 466 height 90
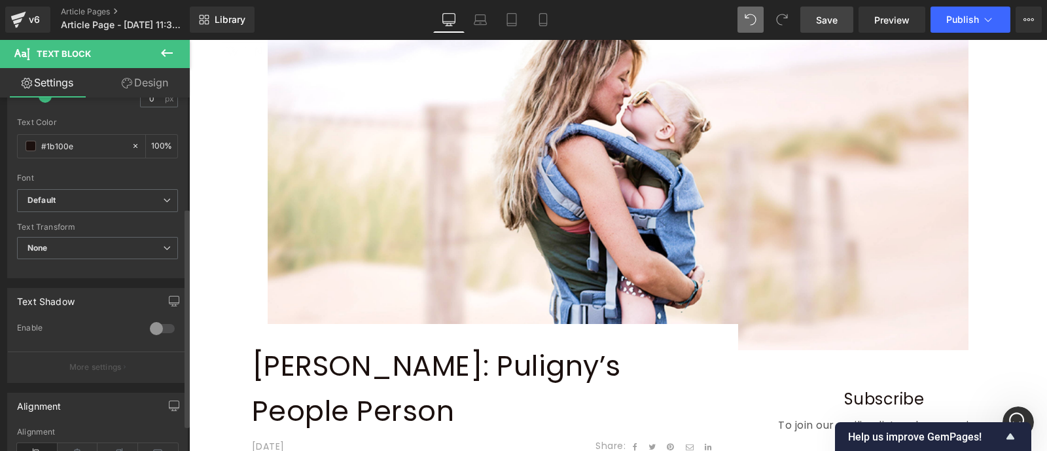
scroll to position [274, 0]
click at [92, 197] on b "Default" at bounding box center [94, 198] width 135 height 11
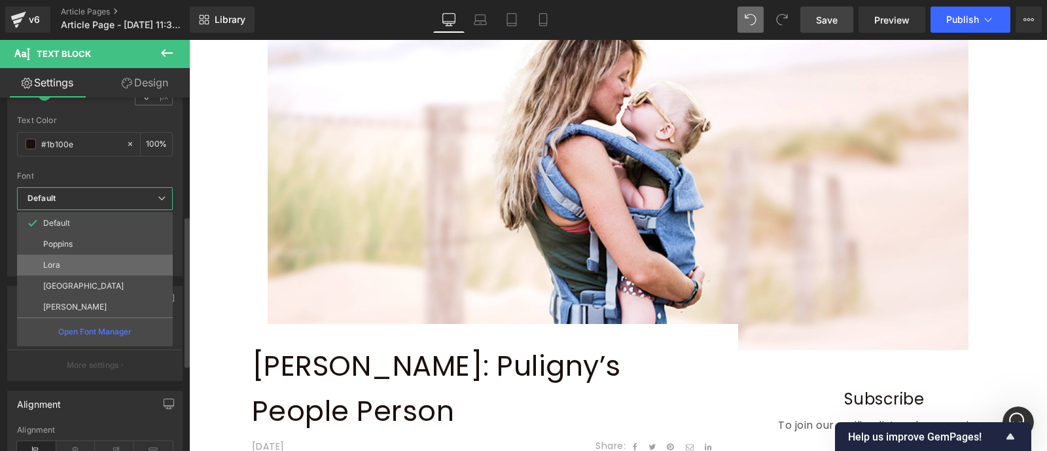
click at [59, 260] on p "Lora" at bounding box center [51, 264] width 17 height 9
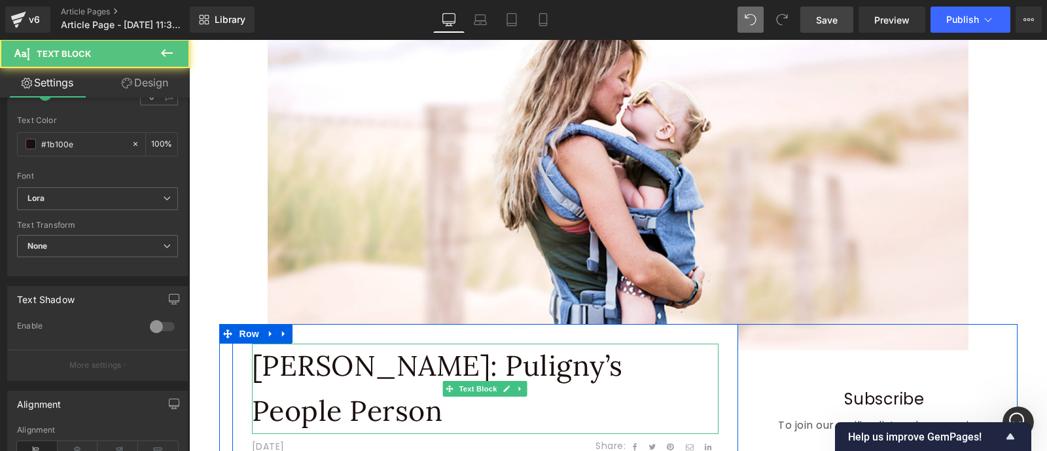
click at [463, 370] on p "[PERSON_NAME]: Puligny’s People Person" at bounding box center [485, 388] width 466 height 90
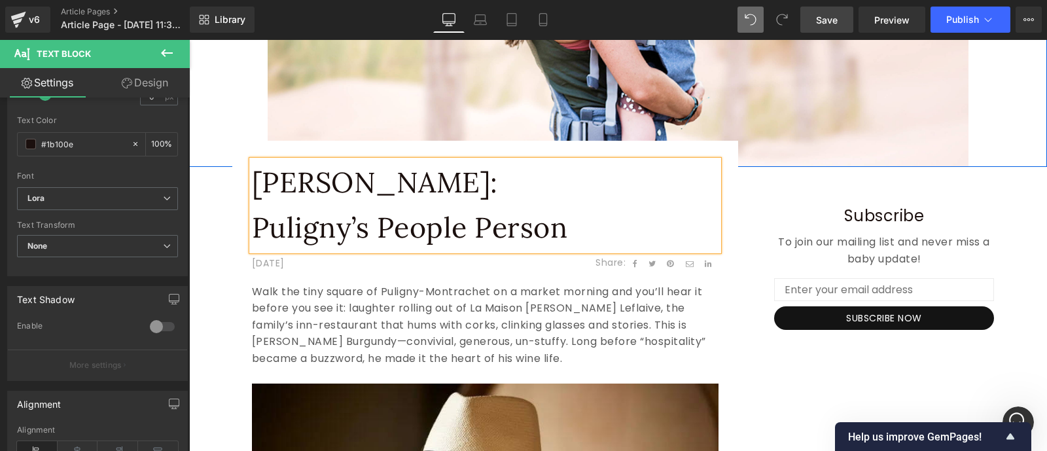
scroll to position [296, 0]
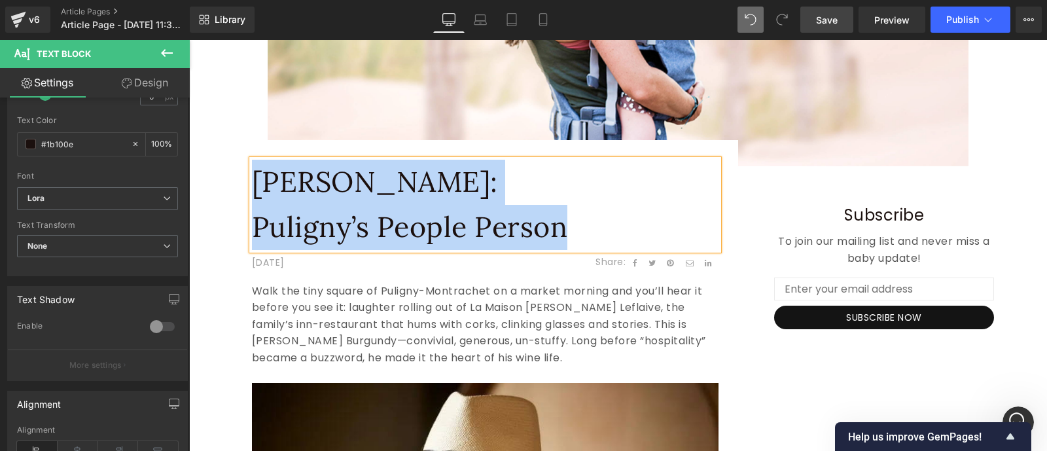
drag, startPoint x: 565, startPoint y: 224, endPoint x: 203, endPoint y: 188, distance: 363.6
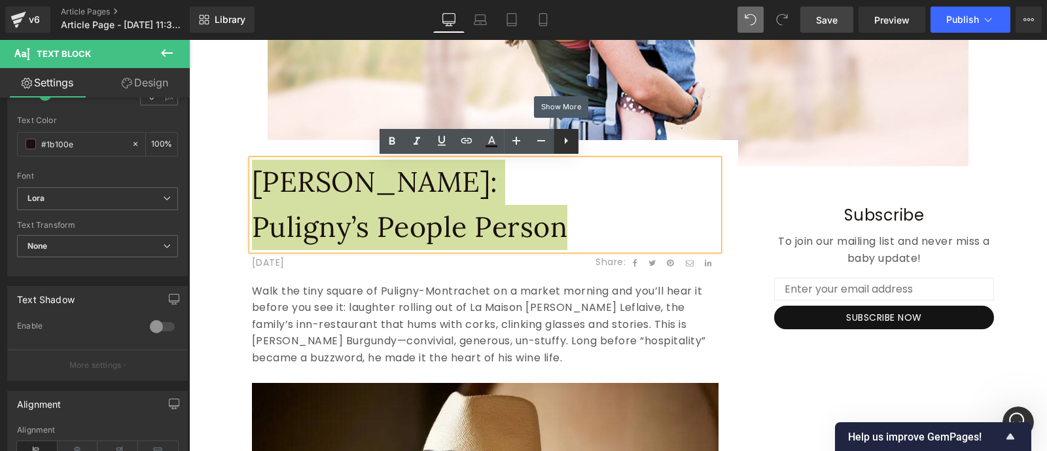
click at [566, 147] on icon at bounding box center [566, 141] width 16 height 16
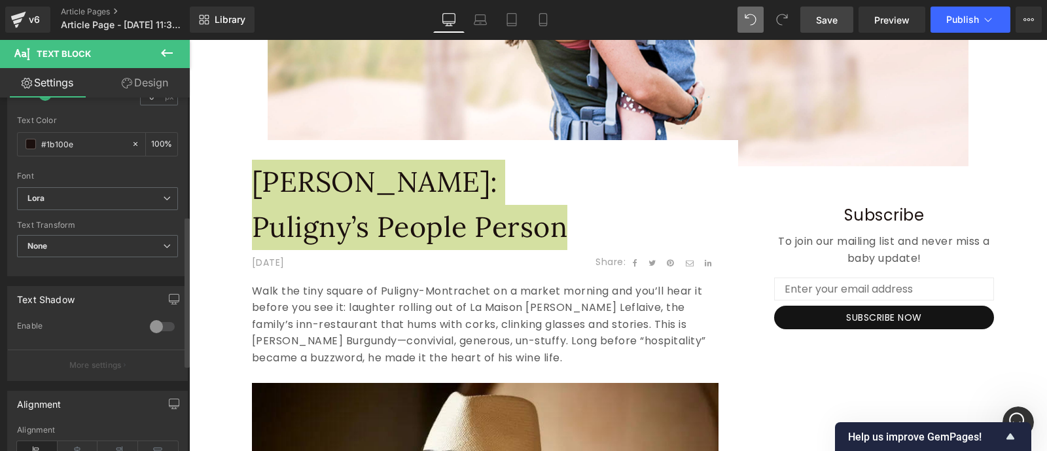
scroll to position [474, 0]
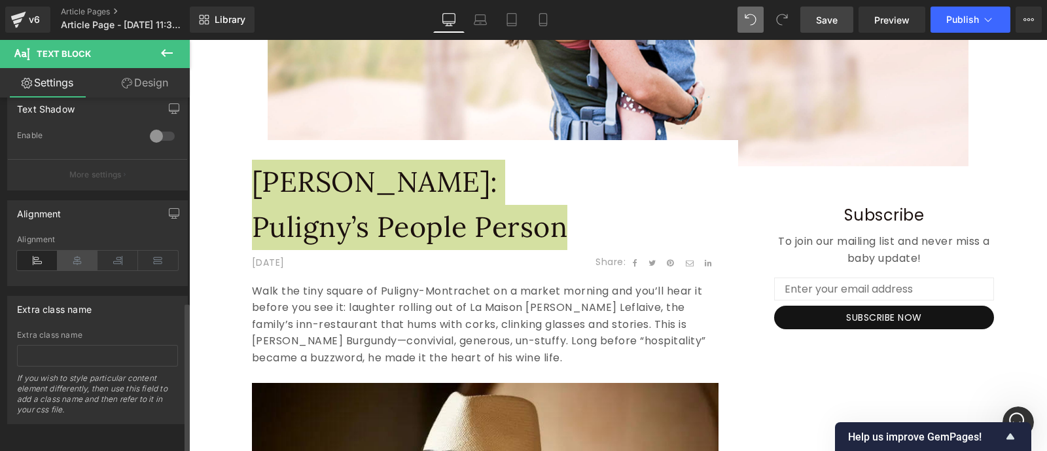
click at [75, 252] on icon at bounding box center [78, 261] width 41 height 20
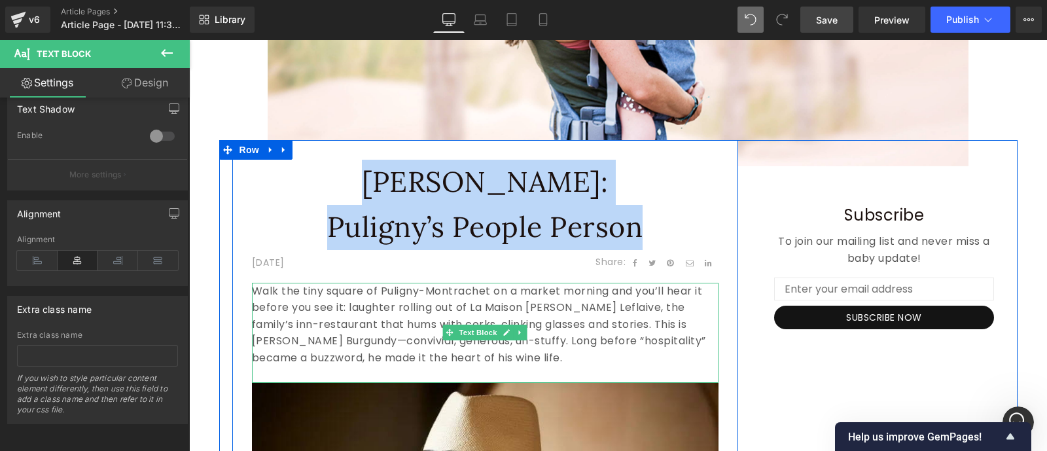
click at [315, 321] on p "Walk the tiny square of Puligny-Montrachet on a market morning and you’ll hear …" at bounding box center [485, 325] width 466 height 84
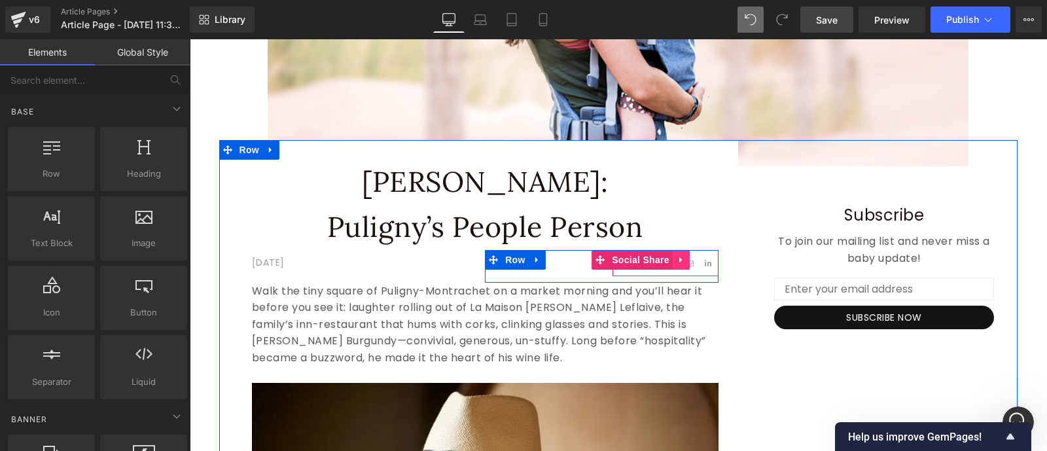
click at [676, 261] on icon at bounding box center [680, 259] width 9 height 10
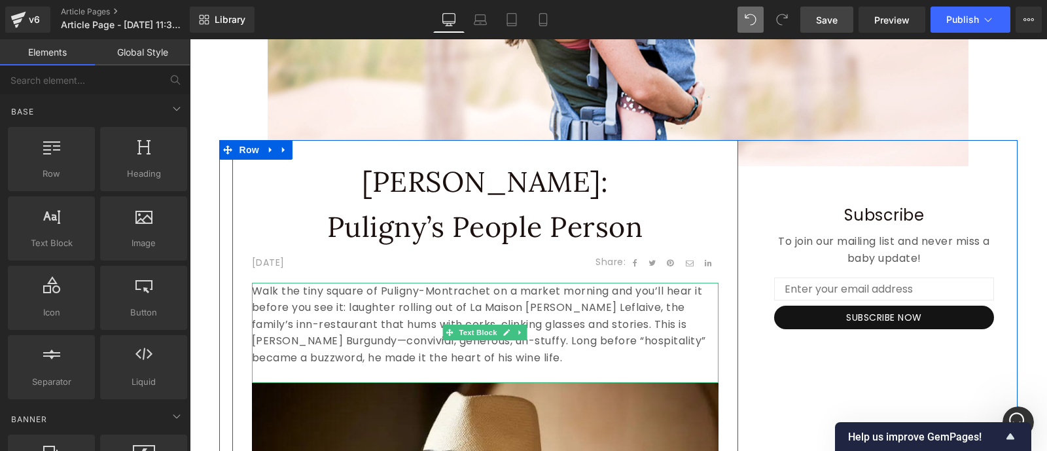
click at [633, 317] on p "Walk the tiny square of Puligny-Montrachet on a market morning and you’ll hear …" at bounding box center [485, 325] width 466 height 84
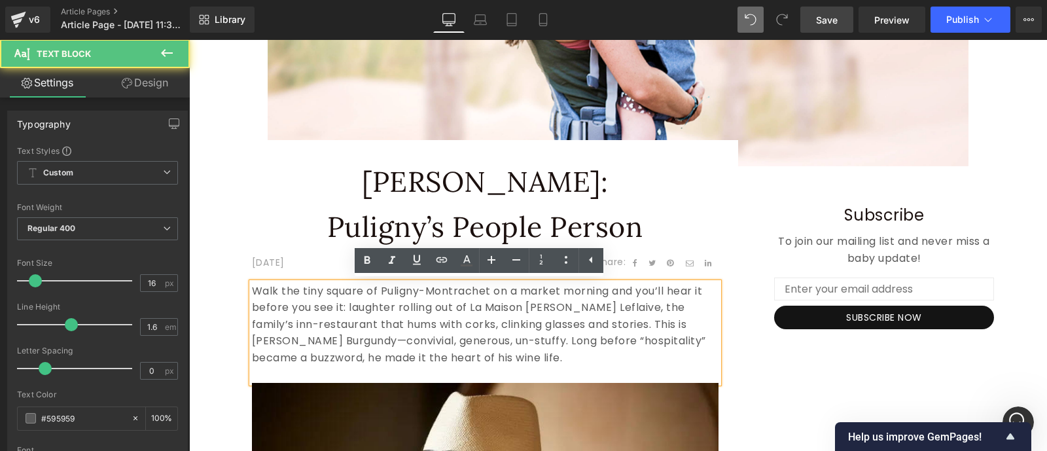
click at [581, 302] on p "Walk the tiny square of Puligny-Montrachet on a market morning and you’ll hear …" at bounding box center [485, 325] width 466 height 84
click at [559, 295] on p "Walk the tiny square of Puligny-Montrachet on a market morning and you’ll hear …" at bounding box center [485, 325] width 466 height 84
click at [558, 308] on p "Walk the tiny square of Puligny-Montrachet on a market morning and you’ll hear …" at bounding box center [485, 325] width 466 height 84
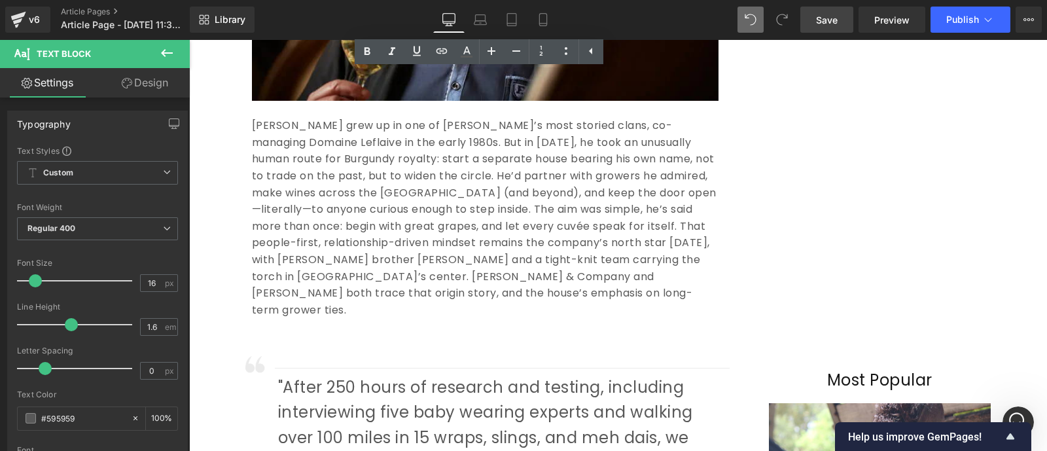
scroll to position [890, 0]
click at [620, 271] on p "[PERSON_NAME] grew up in one of [PERSON_NAME]’s most storied clans, co-managing…" at bounding box center [485, 216] width 466 height 201
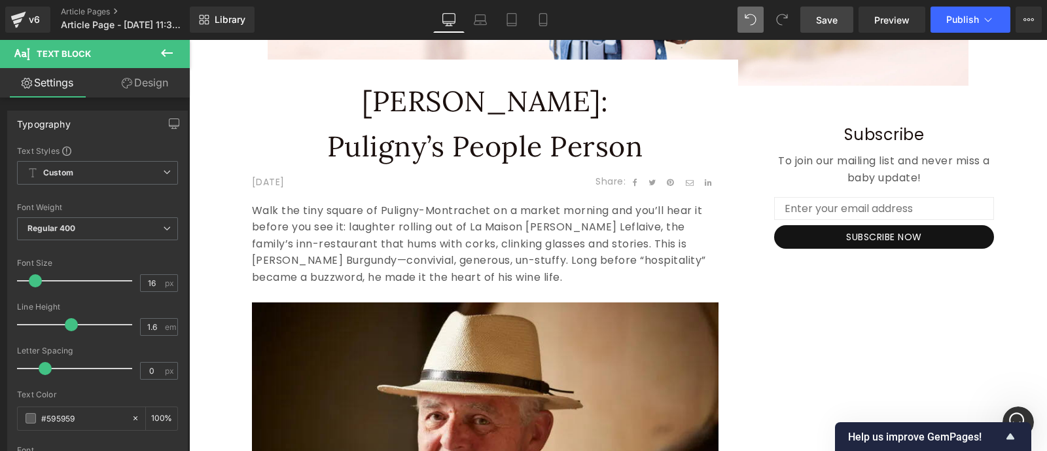
scroll to position [376, 0]
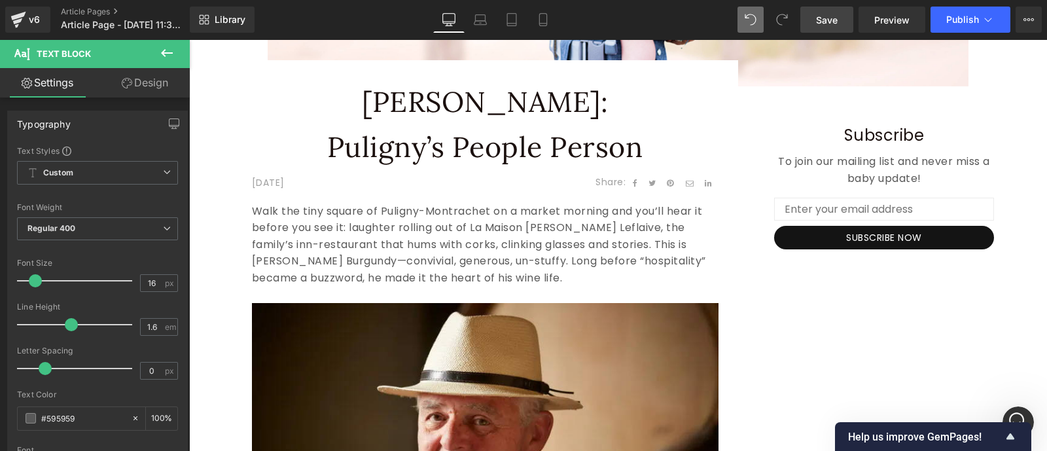
click at [252, 211] on p "Walk the tiny square of Puligny-Montrachet on a market morning and you’ll hear …" at bounding box center [485, 245] width 466 height 84
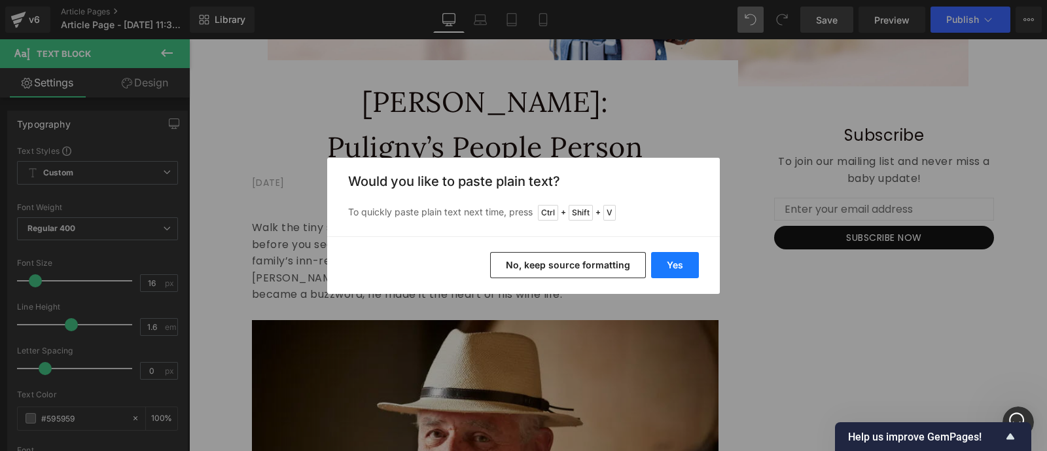
click at [679, 260] on button "Yes" at bounding box center [675, 265] width 48 height 26
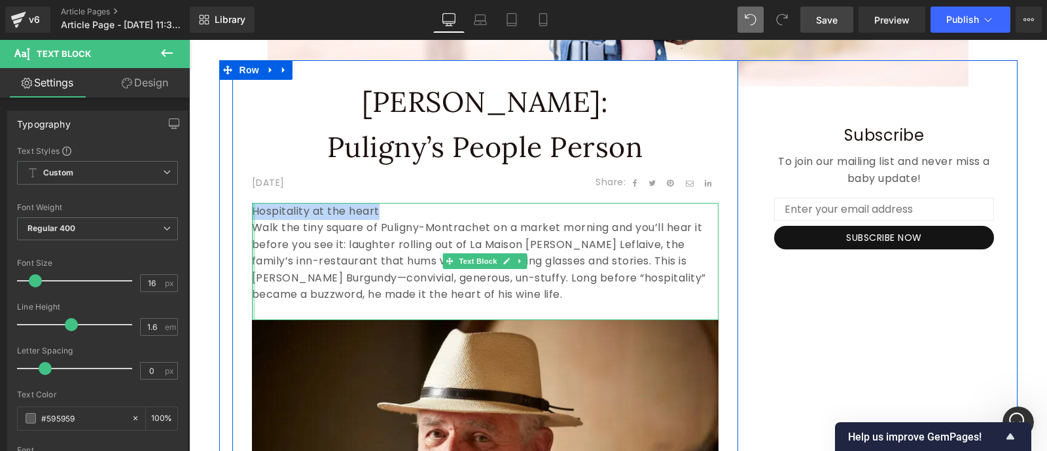
drag, startPoint x: 383, startPoint y: 209, endPoint x: 245, endPoint y: 212, distance: 138.1
click at [252, 212] on div "Hospitality at the heart Walk the tiny square of [GEOGRAPHIC_DATA] on a market …" at bounding box center [485, 261] width 466 height 117
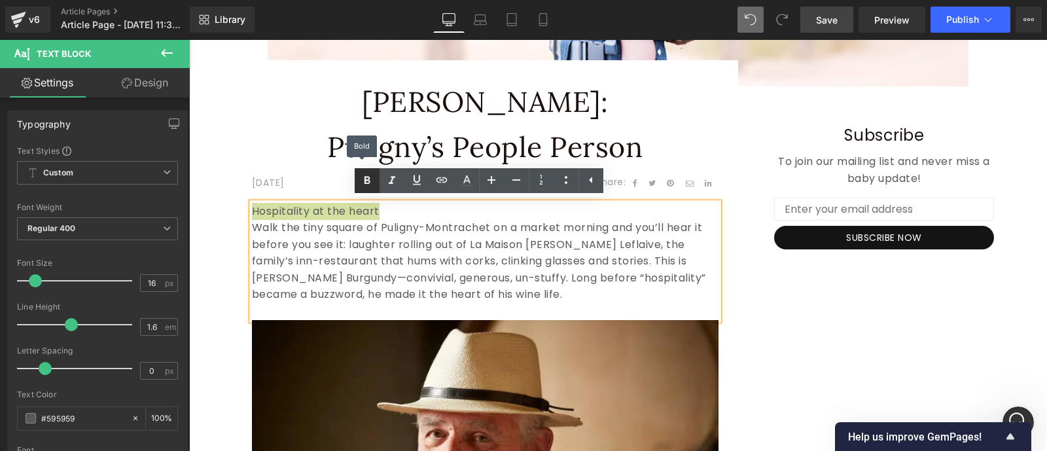
click at [370, 179] on icon at bounding box center [367, 181] width 16 height 16
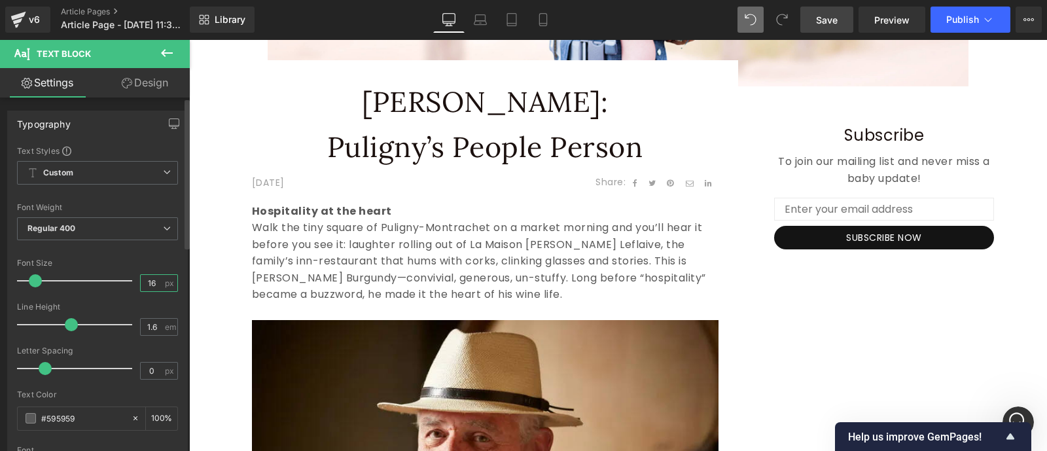
click at [157, 284] on input "16" at bounding box center [152, 283] width 23 height 16
type input "1"
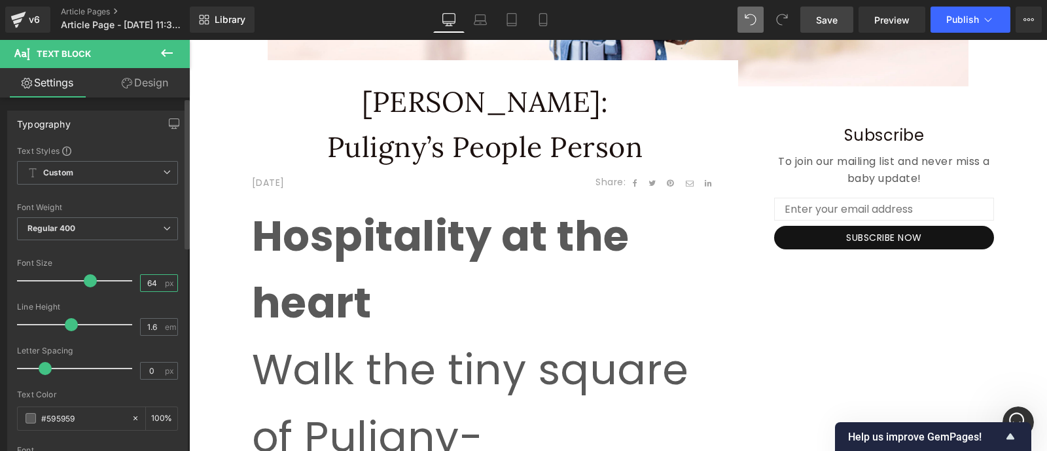
type input "6"
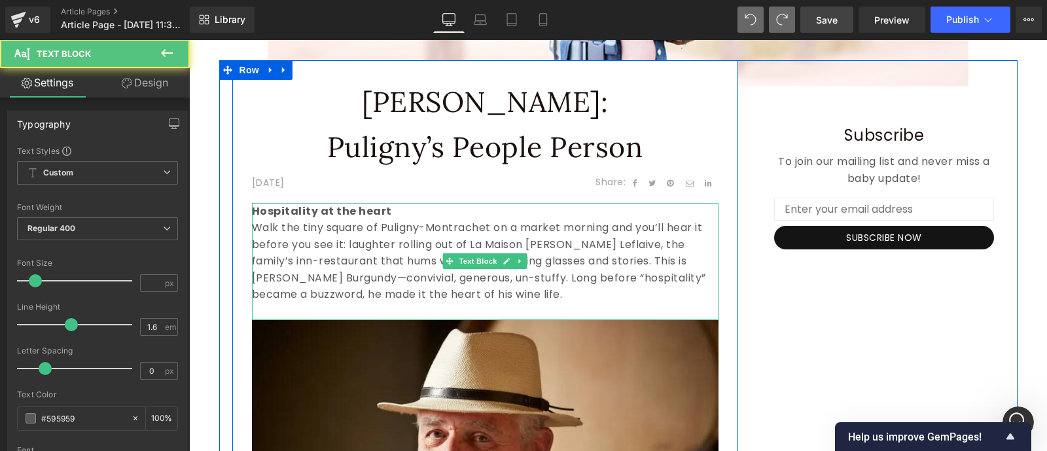
click at [406, 211] on p "Hospitality at the heart" at bounding box center [485, 211] width 466 height 17
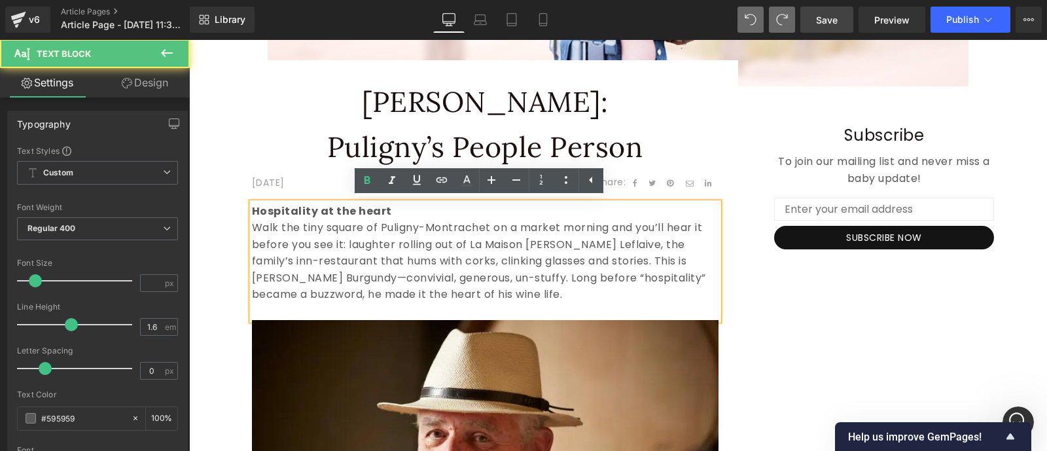
click at [406, 232] on p "Walk the tiny square of Puligny-Montrachet on a market morning and you’ll hear …" at bounding box center [485, 261] width 466 height 84
click at [252, 226] on p "Walk the tiny square of Puligny-Montrachet on a market morning and you’ll hear …" at bounding box center [485, 261] width 466 height 84
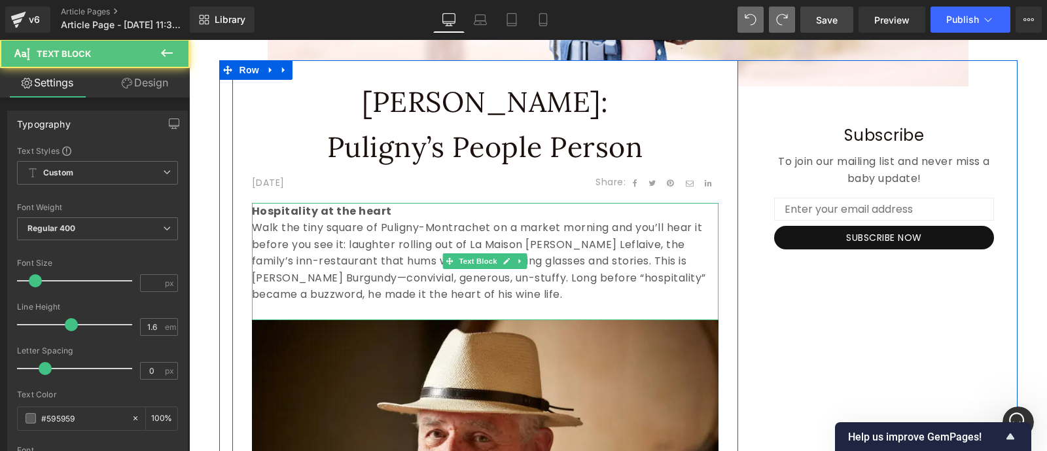
click at [358, 209] on strong "Hospitality at the heart" at bounding box center [322, 210] width 140 height 15
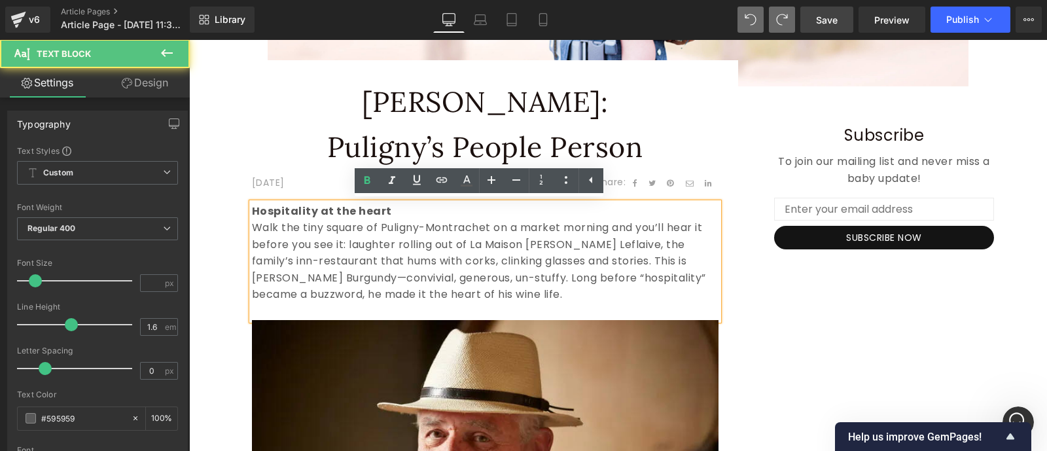
click at [389, 209] on p "Hospitality at the heart" at bounding box center [485, 211] width 466 height 17
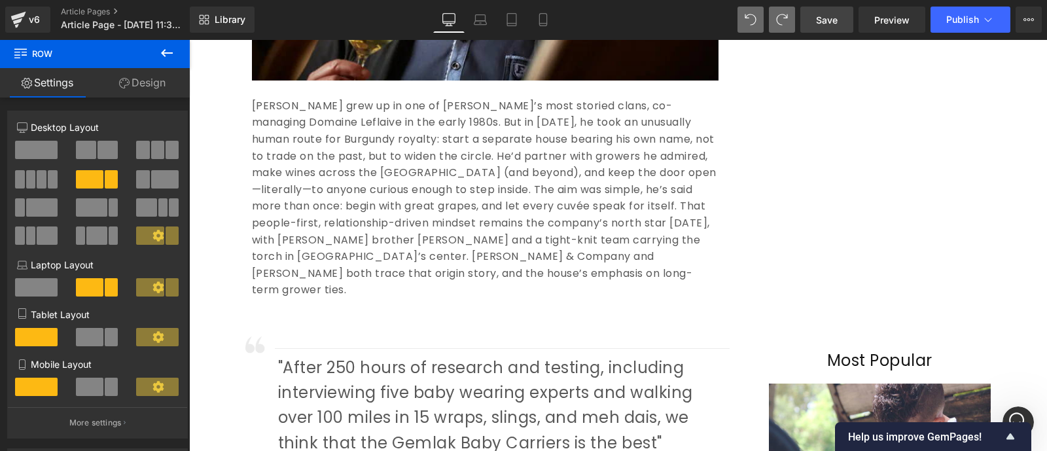
scroll to position [935, 0]
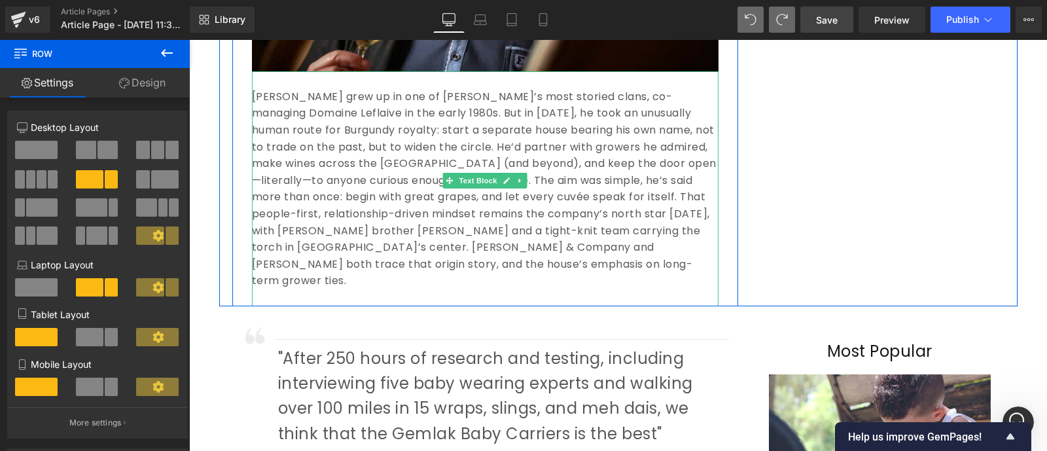
click at [658, 232] on p "[PERSON_NAME] grew up in one of [PERSON_NAME]’s most storied clans, co-managing…" at bounding box center [485, 188] width 466 height 201
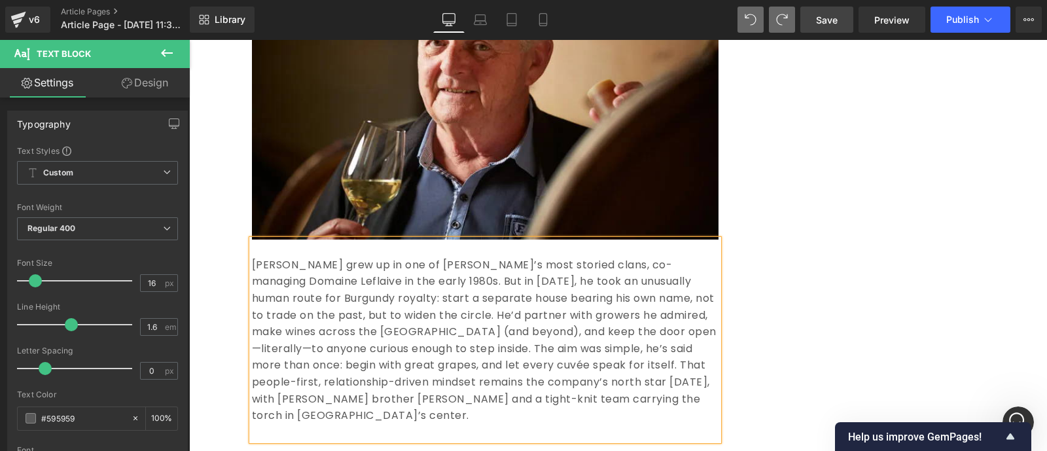
scroll to position [768, 0]
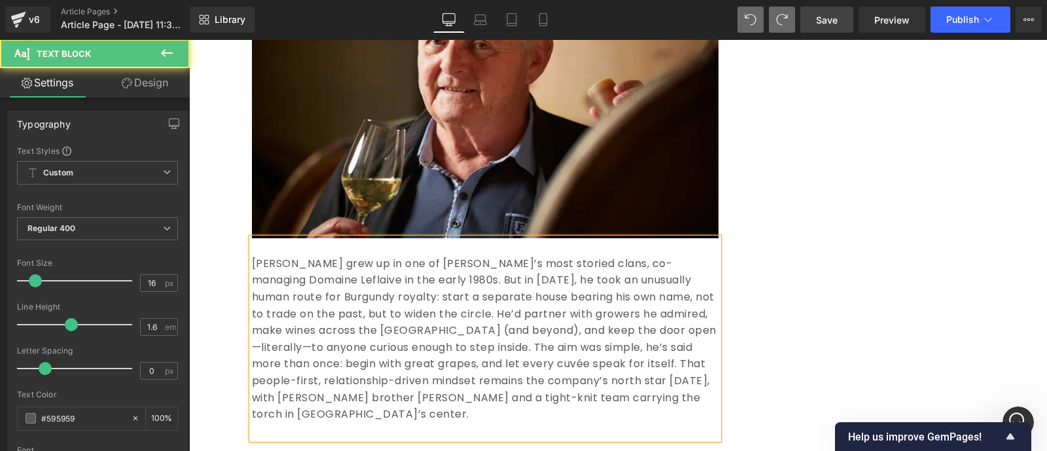
click at [328, 326] on p "[PERSON_NAME] grew up in one of [PERSON_NAME]’s most storied clans, co-managing…" at bounding box center [485, 338] width 466 height 167
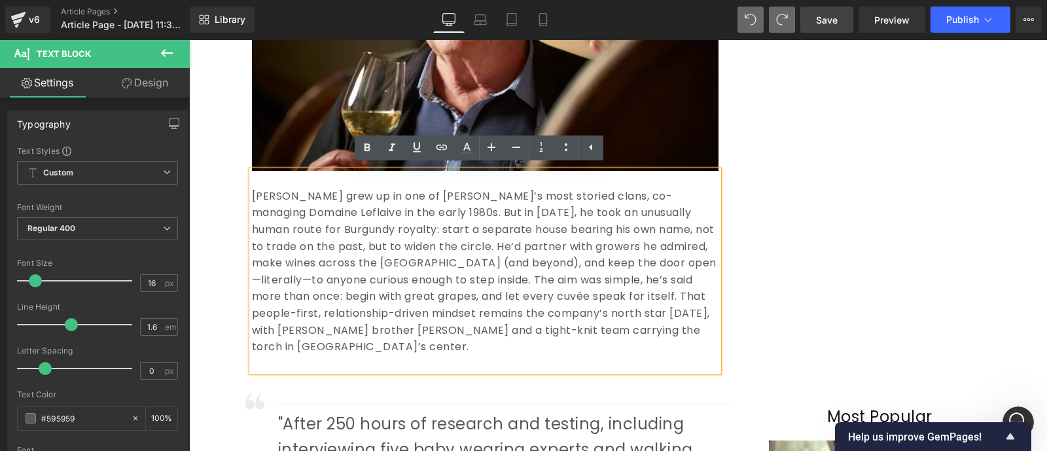
scroll to position [837, 0]
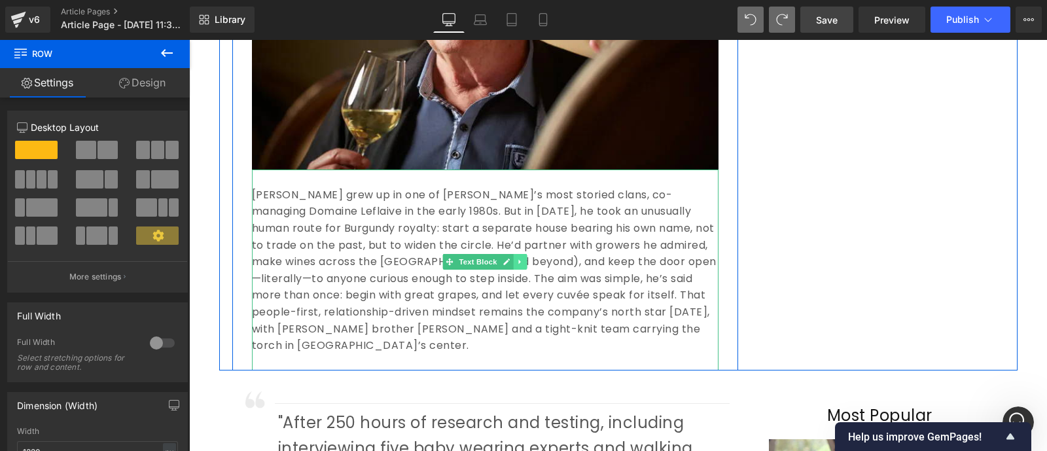
click at [516, 266] on link at bounding box center [521, 262] width 14 height 16
click at [510, 263] on icon at bounding box center [513, 262] width 7 height 8
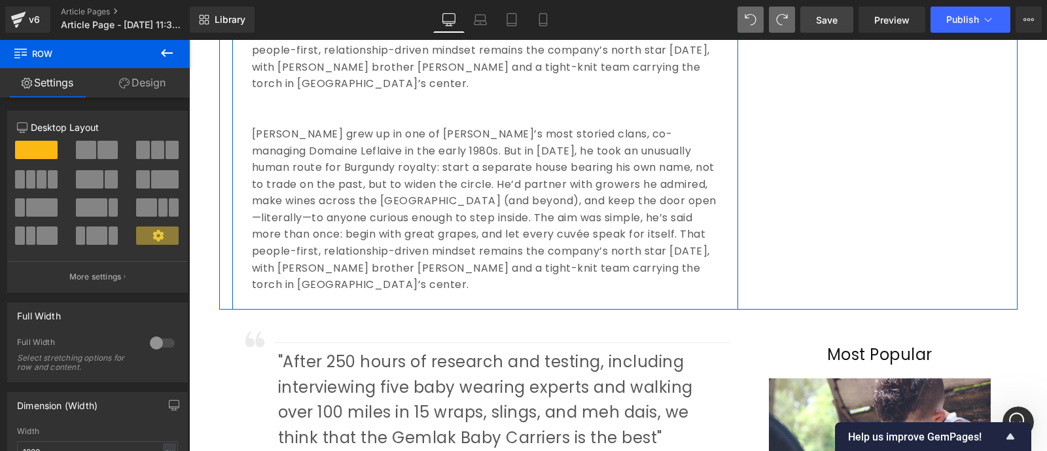
scroll to position [1098, 0]
click at [252, 126] on p "[PERSON_NAME] grew up in one of [PERSON_NAME]’s most storied clans, co-managing…" at bounding box center [485, 209] width 466 height 167
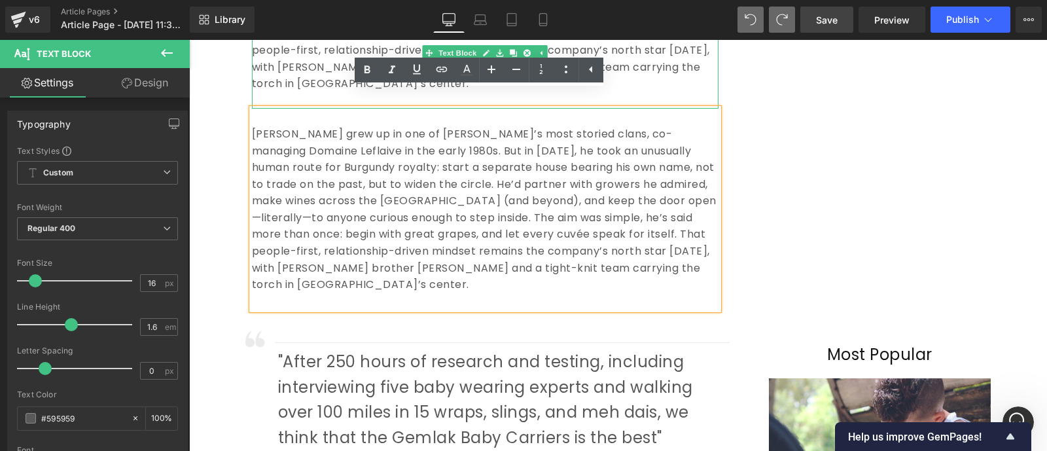
click at [292, 65] on p "[PERSON_NAME] grew up in one of [PERSON_NAME]’s most storied clans, co-managing…" at bounding box center [485, 8] width 466 height 167
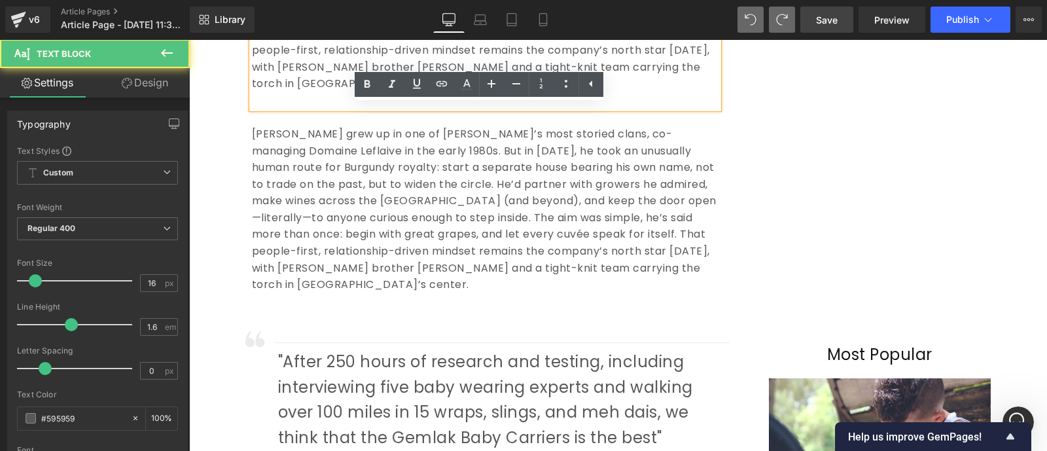
click at [663, 69] on p "[PERSON_NAME] grew up in one of [PERSON_NAME]’s most storied clans, co-managing…" at bounding box center [485, 8] width 466 height 167
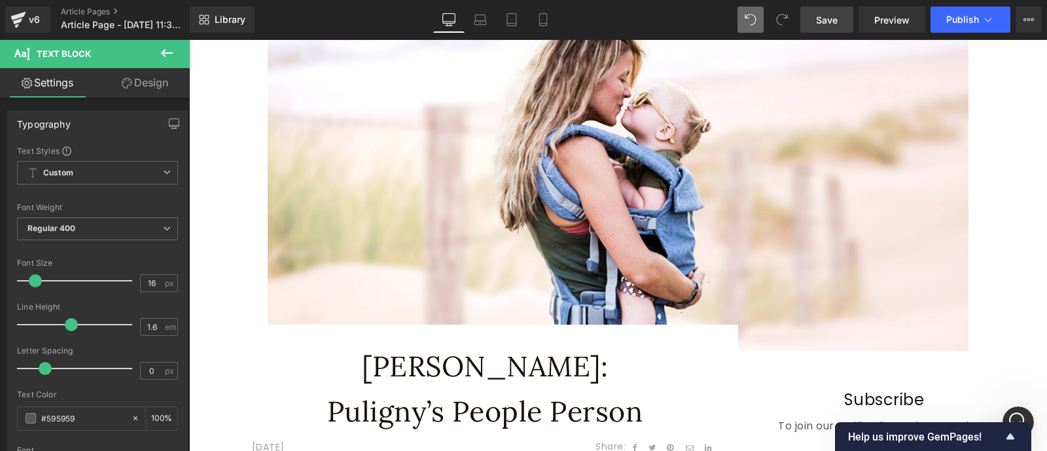
scroll to position [110, 0]
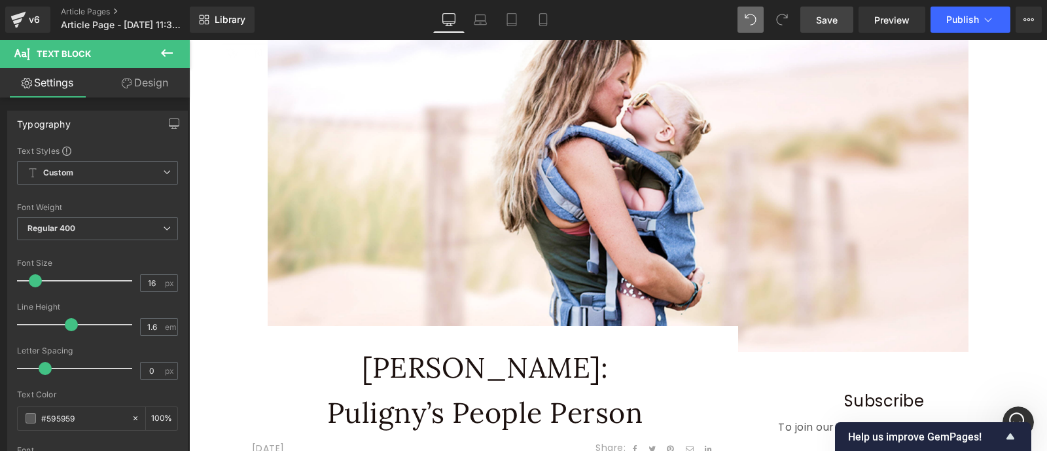
click at [422, 209] on img at bounding box center [618, 161] width 701 height 381
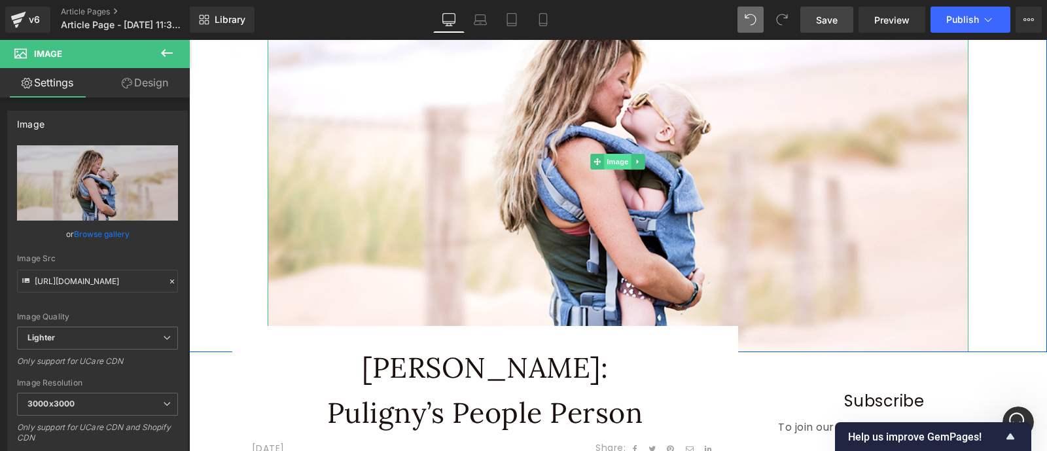
click at [618, 162] on span "Image" at bounding box center [618, 162] width 27 height 16
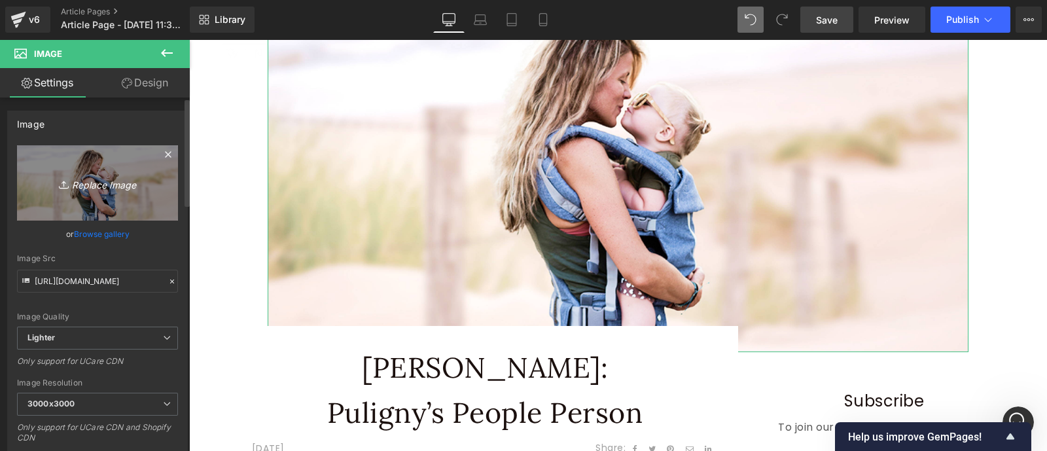
click at [90, 181] on icon "Replace Image" at bounding box center [97, 183] width 105 height 16
type input "C:\fakepath\0014-les-pucelles---aibanez---10092019-0681-1024x683.webp"
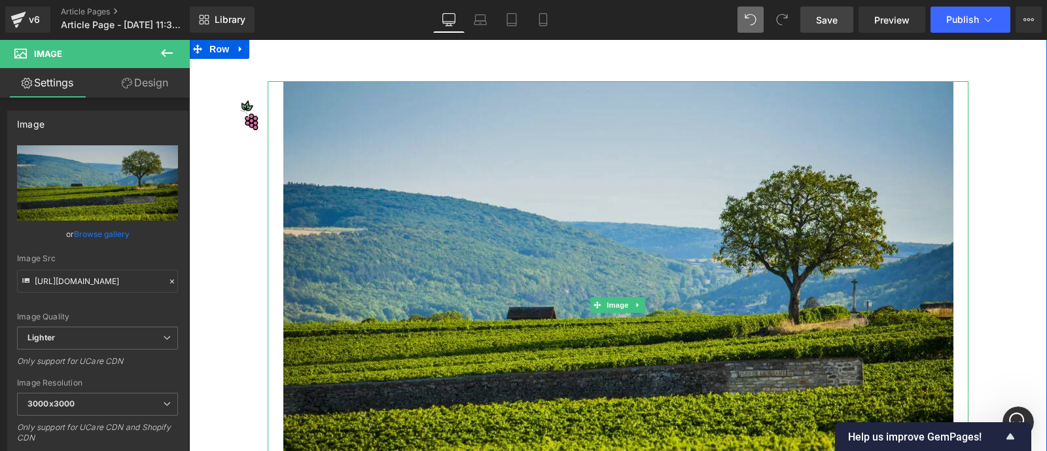
scroll to position [1, 0]
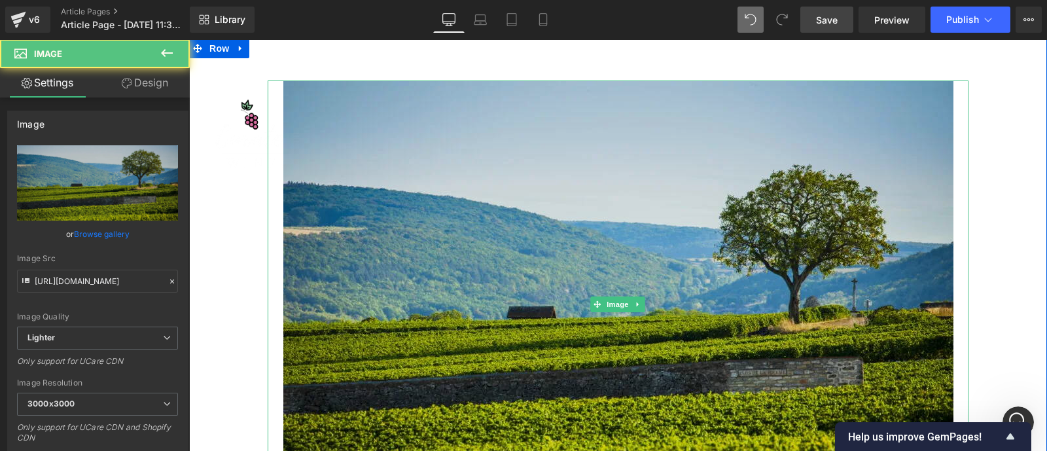
click at [340, 260] on img at bounding box center [618, 303] width 670 height 447
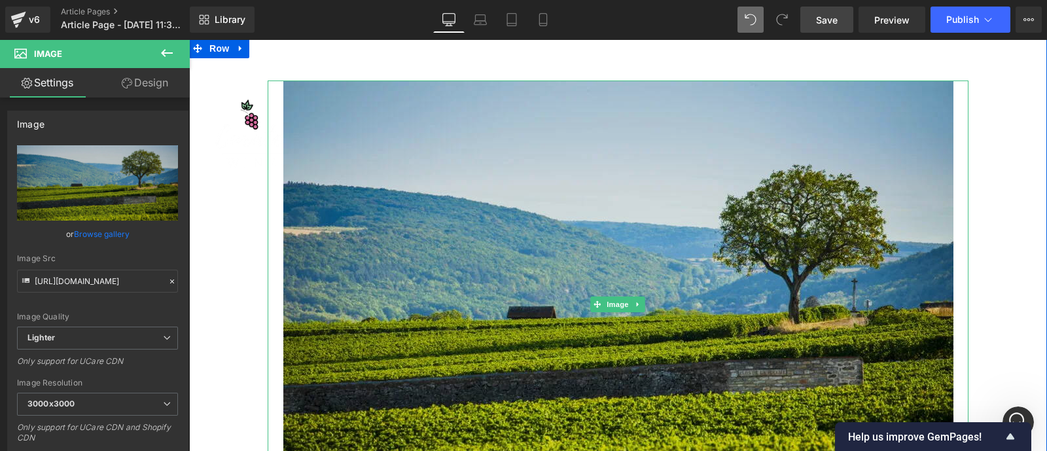
click at [283, 295] on img at bounding box center [618, 303] width 670 height 447
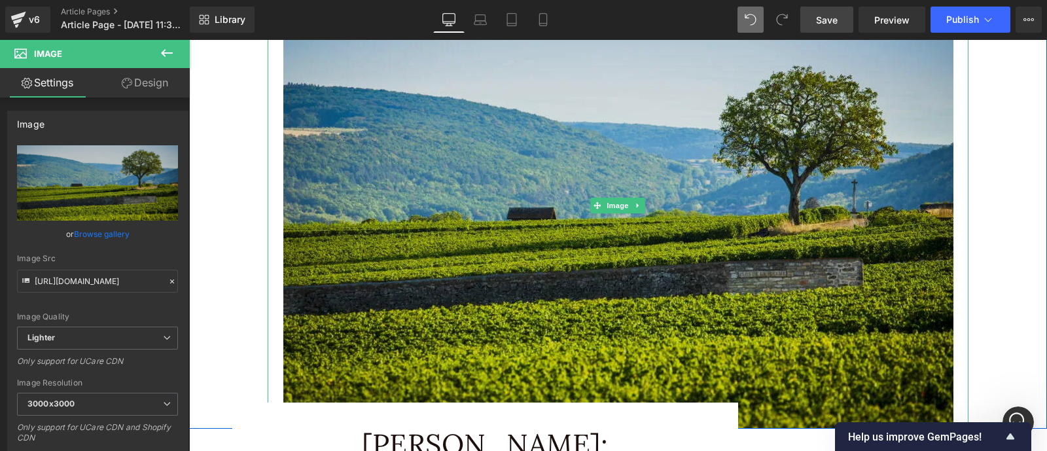
scroll to position [101, 0]
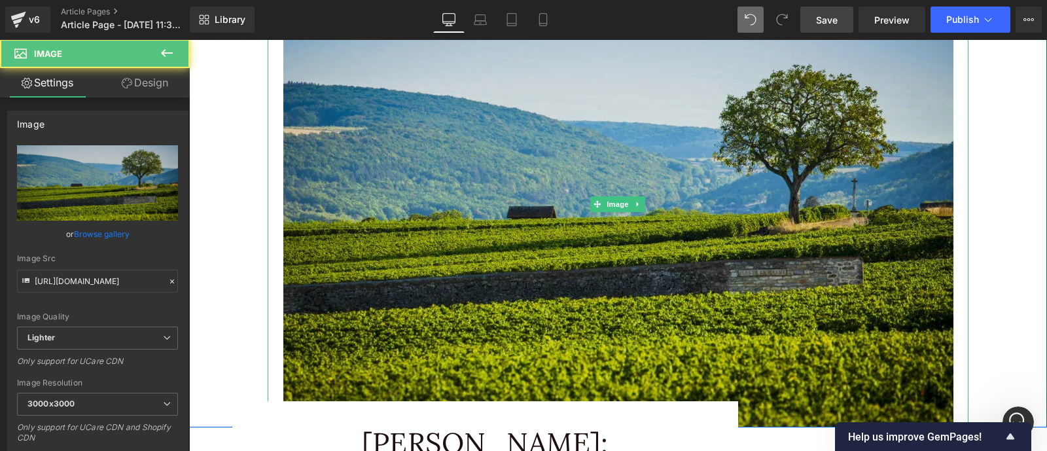
click at [283, 235] on img at bounding box center [618, 203] width 670 height 447
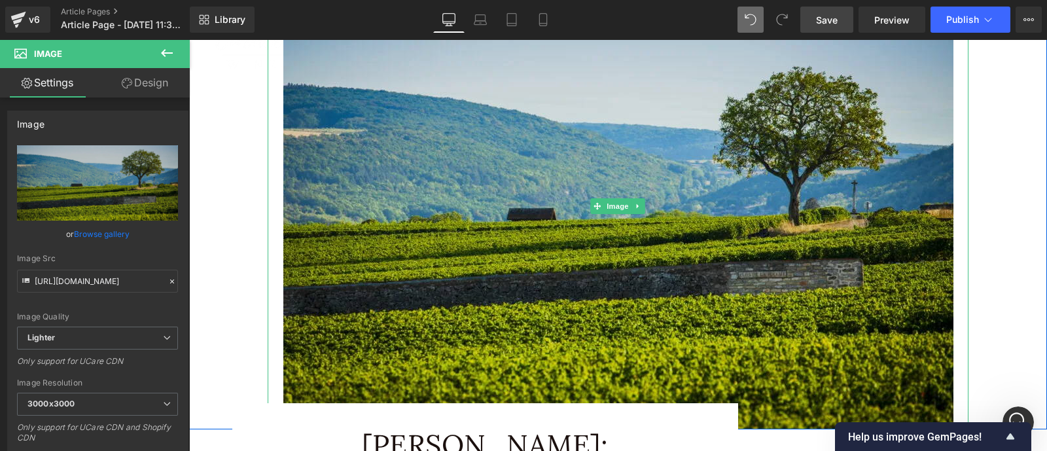
scroll to position [122, 0]
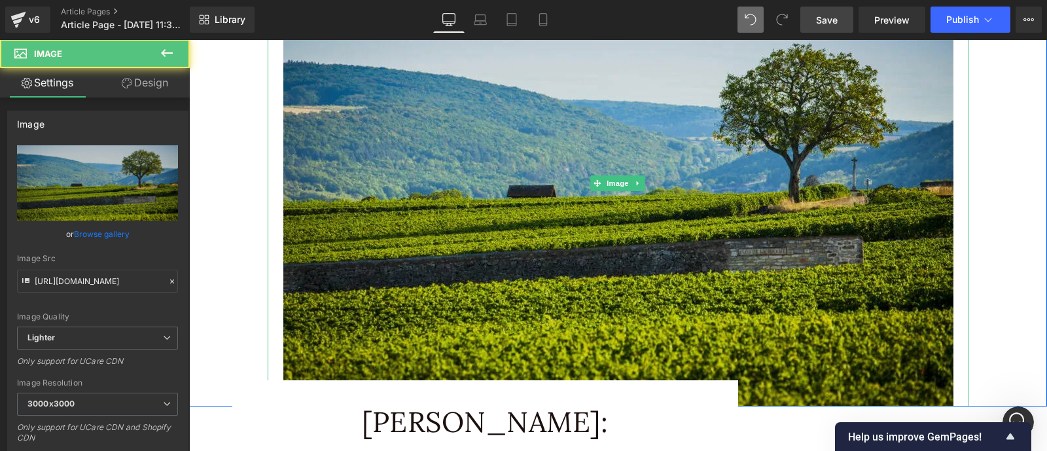
click at [283, 178] on img at bounding box center [618, 182] width 670 height 447
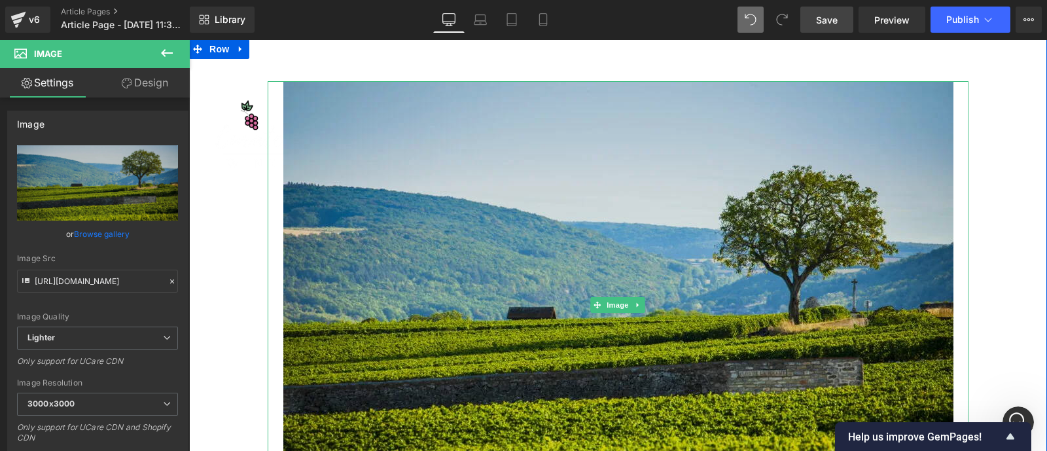
scroll to position [4, 0]
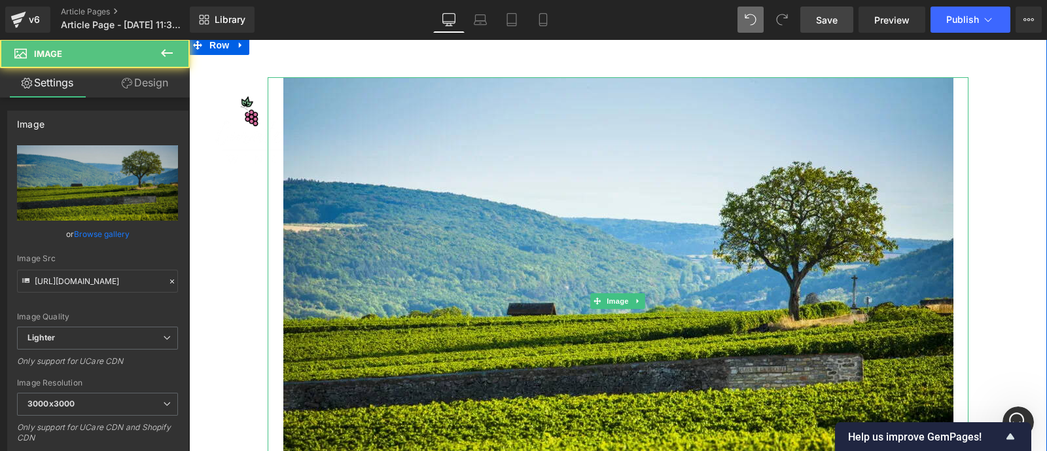
click at [274, 309] on div at bounding box center [618, 300] width 701 height 447
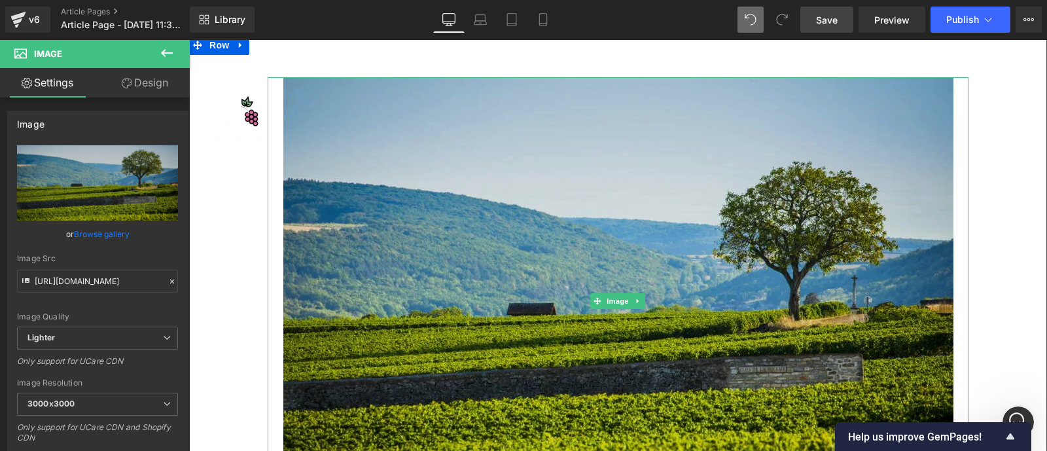
click at [283, 309] on img at bounding box center [618, 300] width 670 height 447
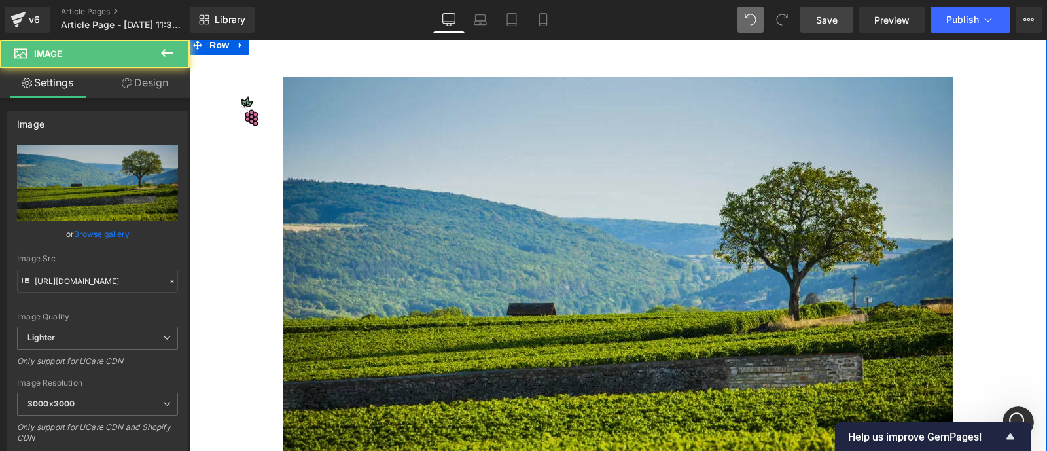
click at [321, 171] on img at bounding box center [618, 300] width 670 height 447
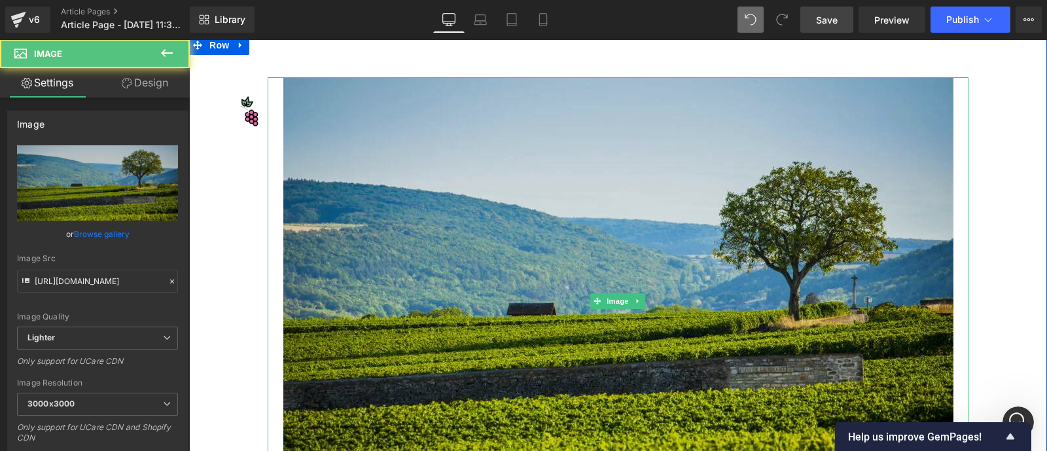
click at [283, 177] on img at bounding box center [618, 300] width 670 height 447
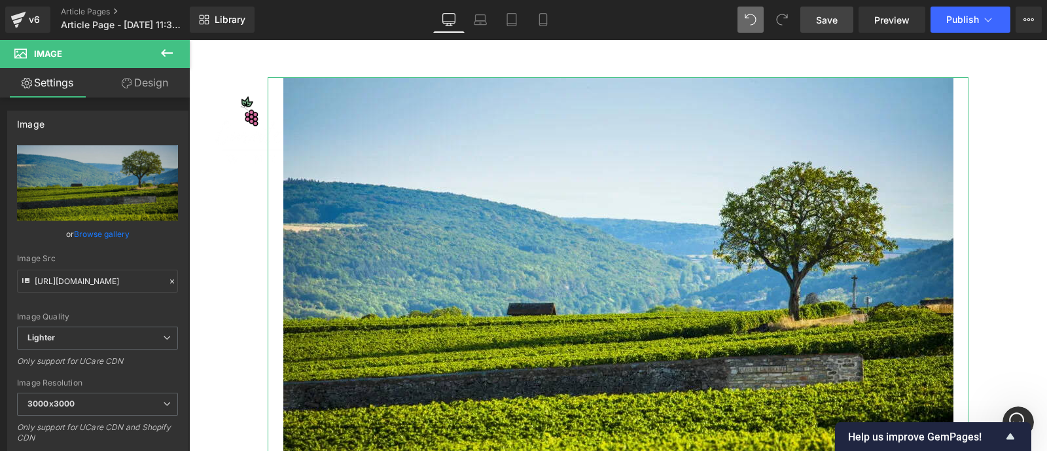
click at [154, 86] on link "Design" at bounding box center [144, 82] width 95 height 29
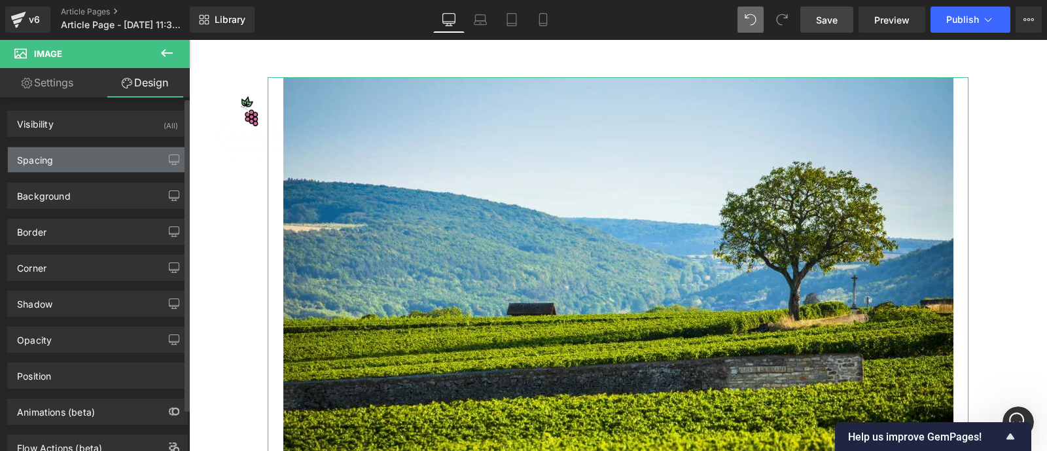
click at [50, 162] on div "Spacing" at bounding box center [35, 156] width 36 height 18
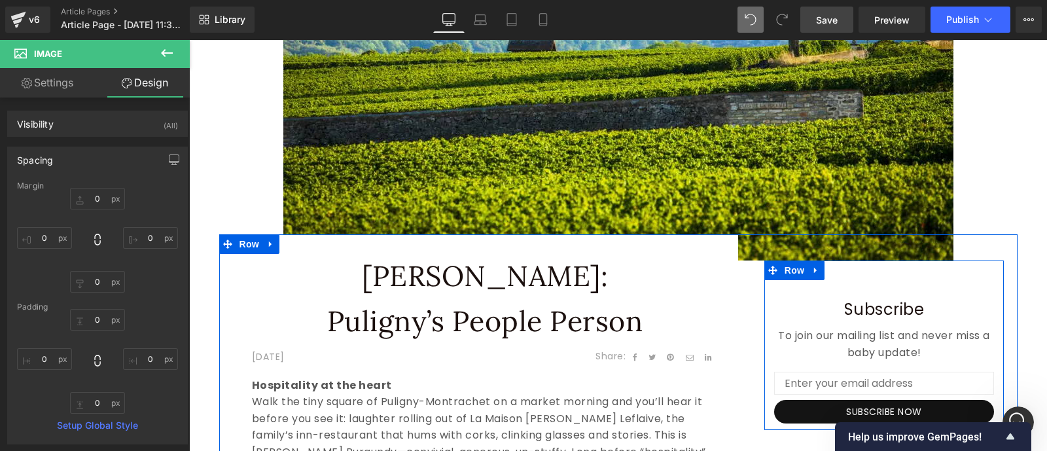
scroll to position [4702, 0]
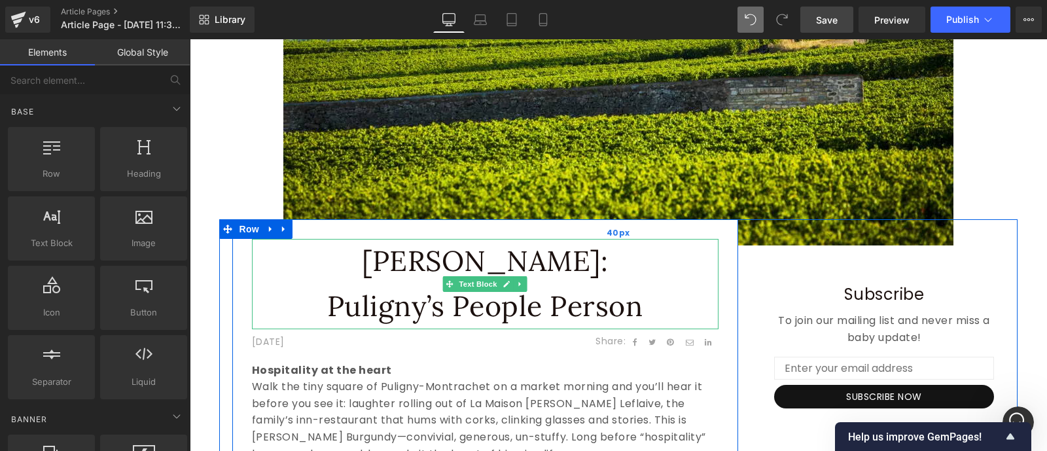
scroll to position [4668, 0]
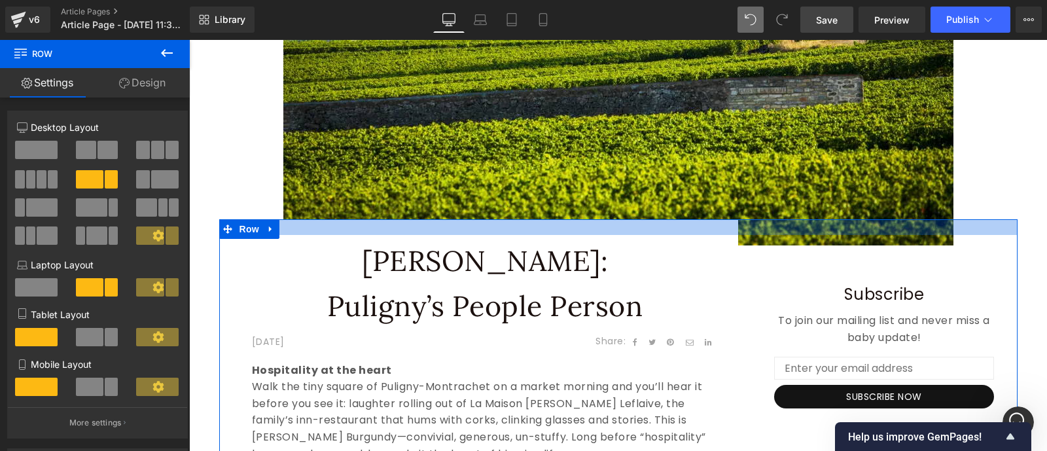
drag, startPoint x: 453, startPoint y: 240, endPoint x: 453, endPoint y: 229, distance: 11.1
click at [453, 229] on div at bounding box center [618, 227] width 798 height 16
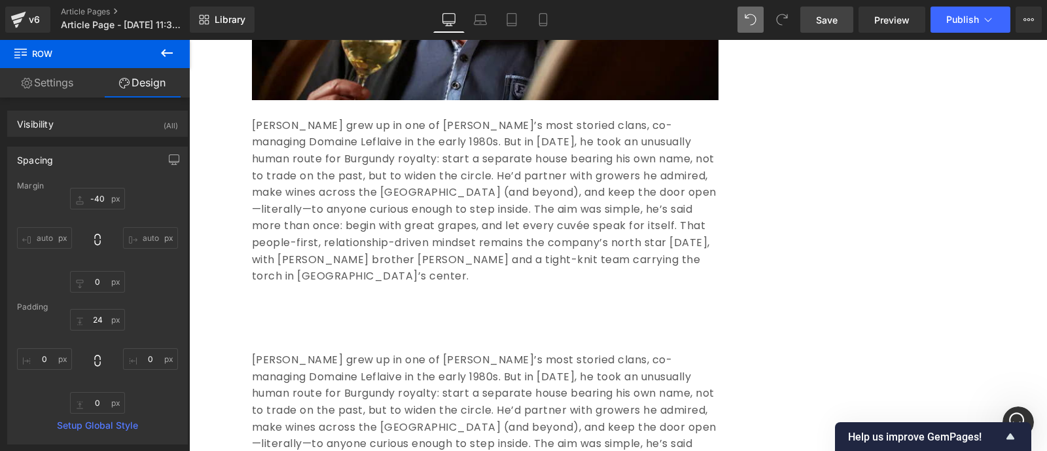
scroll to position [972, 0]
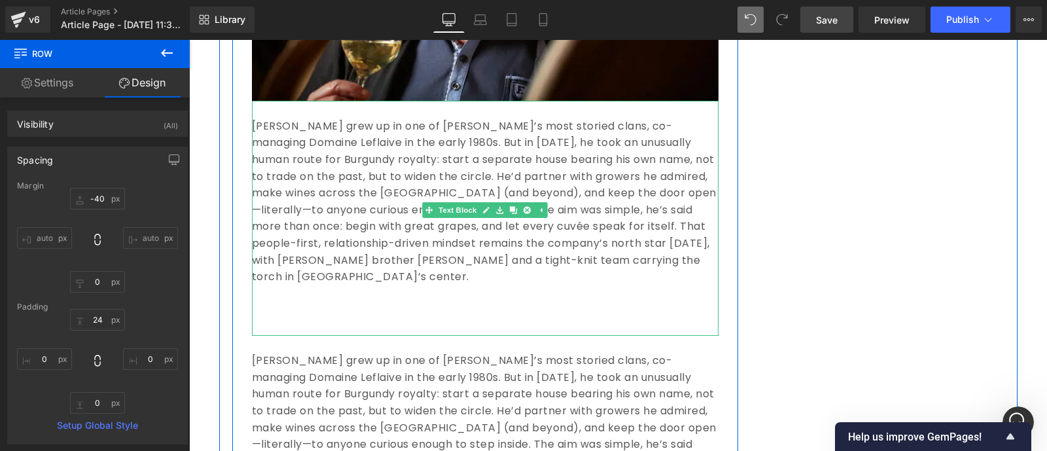
click at [252, 131] on p "[PERSON_NAME] grew up in one of [PERSON_NAME]’s most storied clans, co-managing…" at bounding box center [485, 201] width 466 height 167
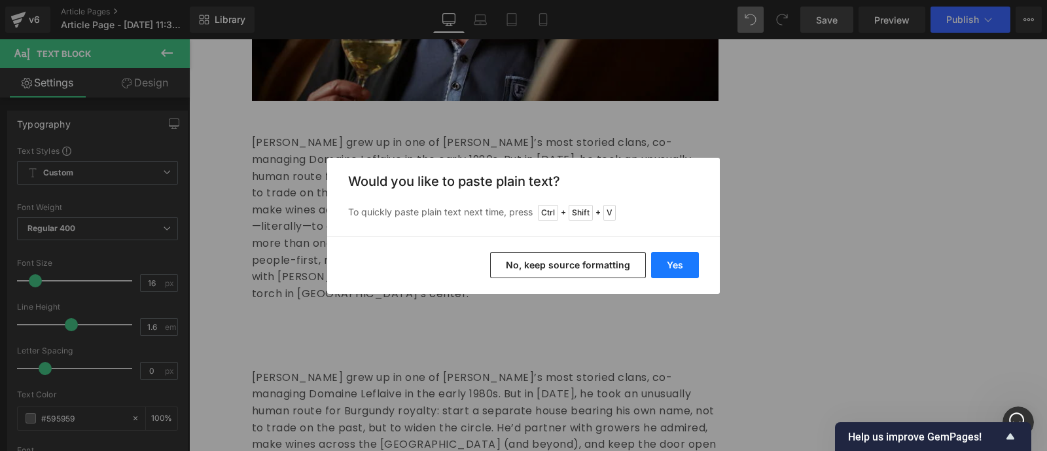
click at [674, 264] on button "Yes" at bounding box center [675, 265] width 48 height 26
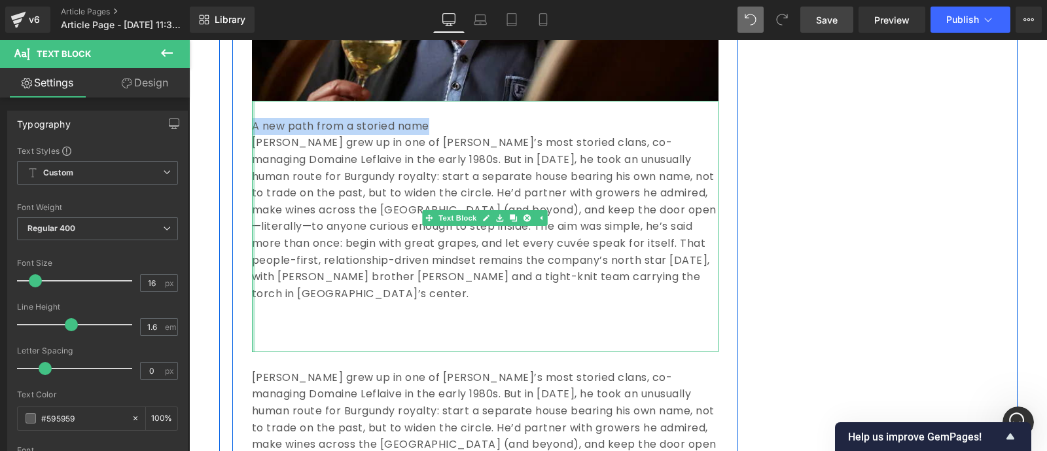
drag, startPoint x: 435, startPoint y: 126, endPoint x: 247, endPoint y: 124, distance: 187.8
click at [252, 124] on div "A new path from a storied name [PERSON_NAME] grew up in one of [PERSON_NAME]’s …" at bounding box center [485, 226] width 466 height 251
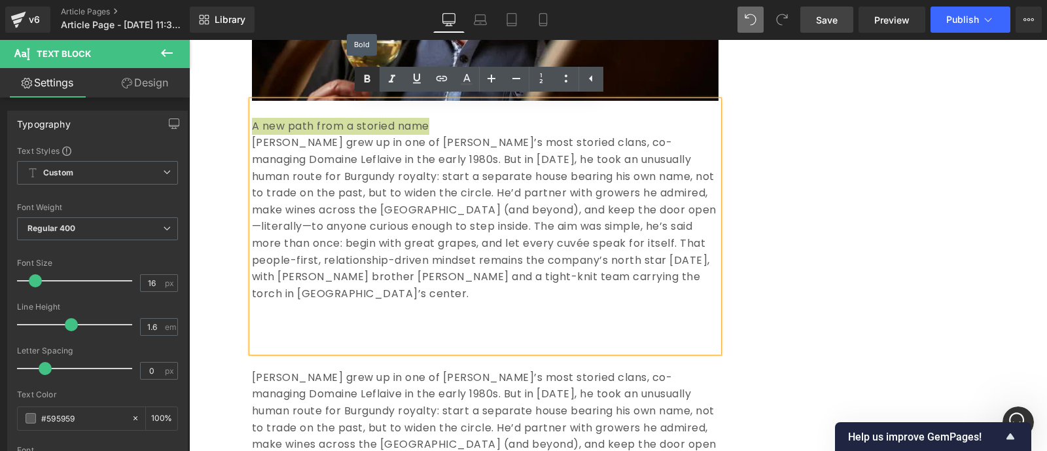
click at [363, 84] on icon at bounding box center [367, 79] width 16 height 16
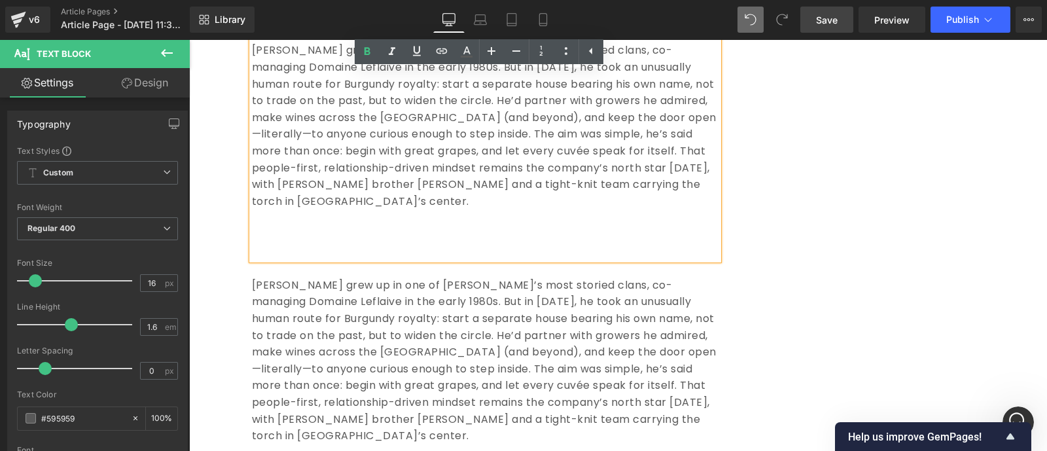
scroll to position [1064, 0]
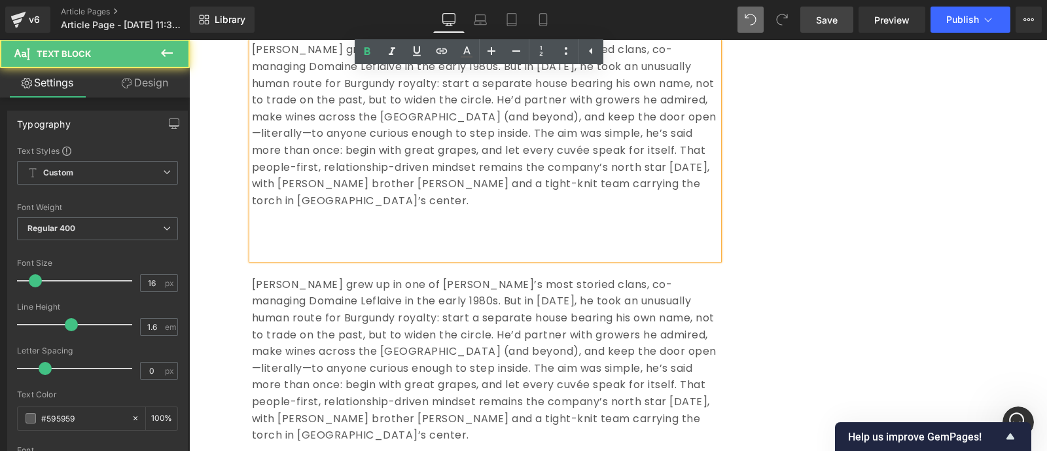
click at [429, 243] on p at bounding box center [485, 251] width 466 height 17
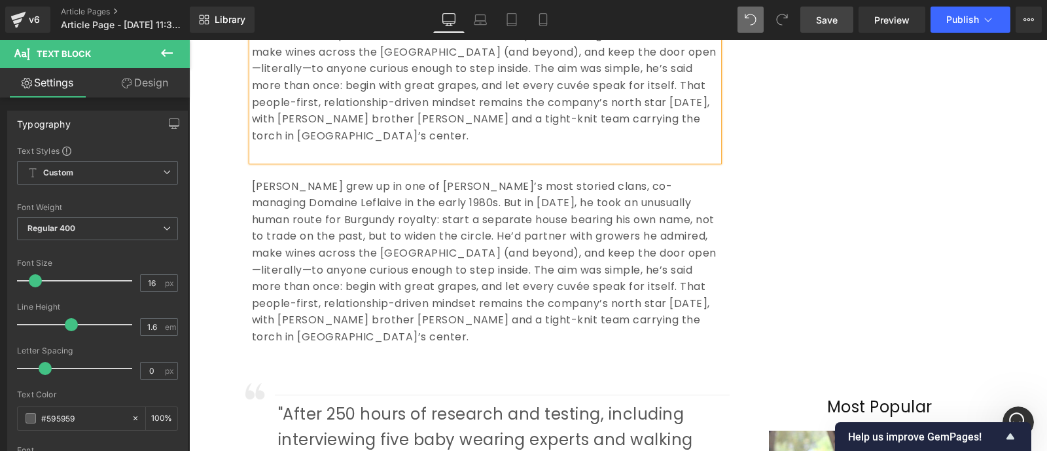
scroll to position [1128, 0]
click at [526, 268] on p "[PERSON_NAME] grew up in one of [PERSON_NAME]’s most storied clans, co-managing…" at bounding box center [485, 262] width 466 height 167
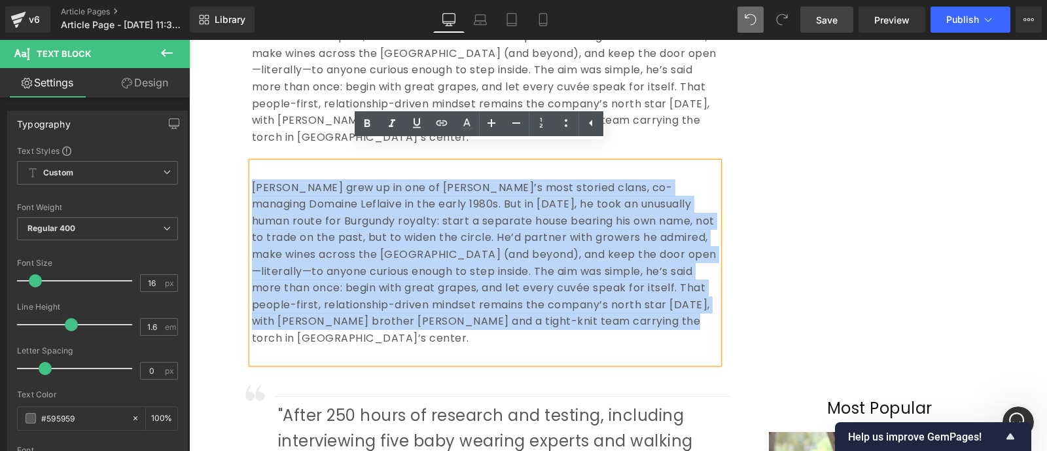
drag, startPoint x: 671, startPoint y: 307, endPoint x: 248, endPoint y: 174, distance: 443.8
click at [252, 179] on p "[PERSON_NAME] grew up in one of [PERSON_NAME]’s most storied clans, co-managing…" at bounding box center [485, 262] width 466 height 167
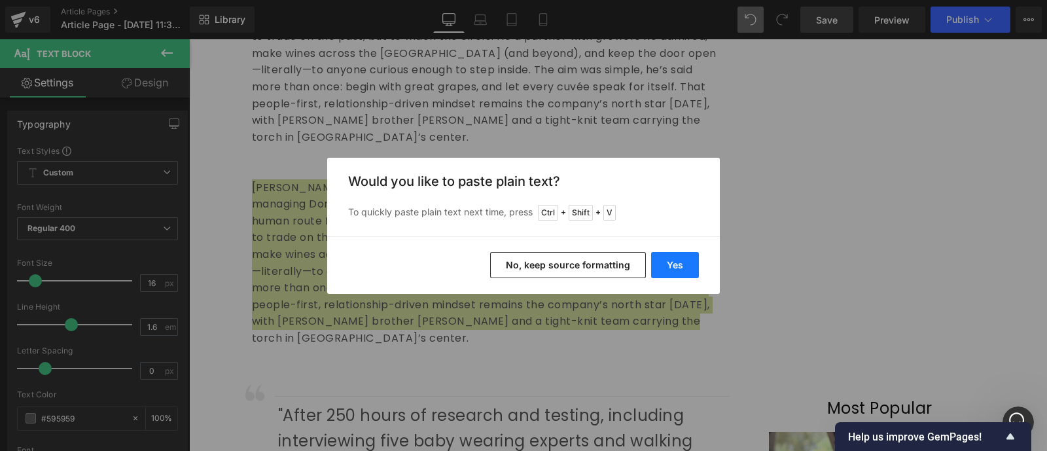
click at [667, 269] on button "Yes" at bounding box center [675, 265] width 48 height 26
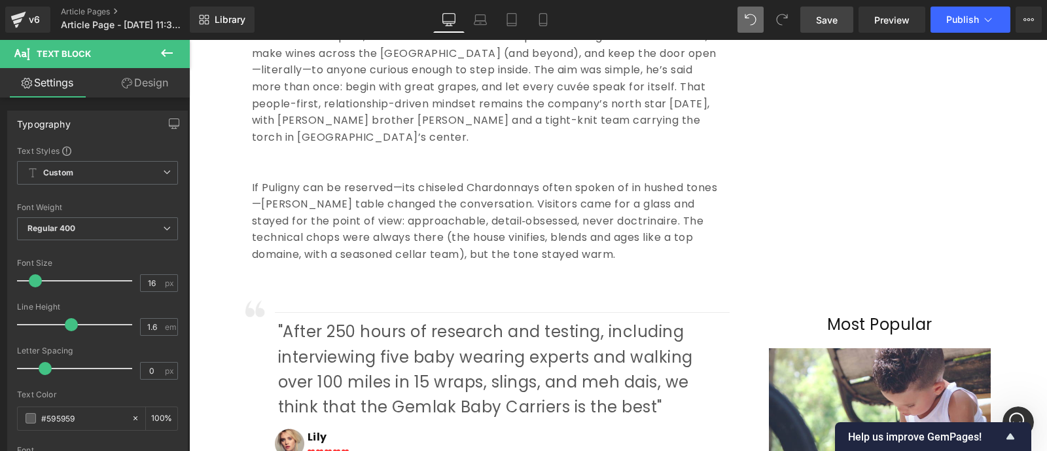
click at [167, 47] on icon at bounding box center [167, 53] width 16 height 16
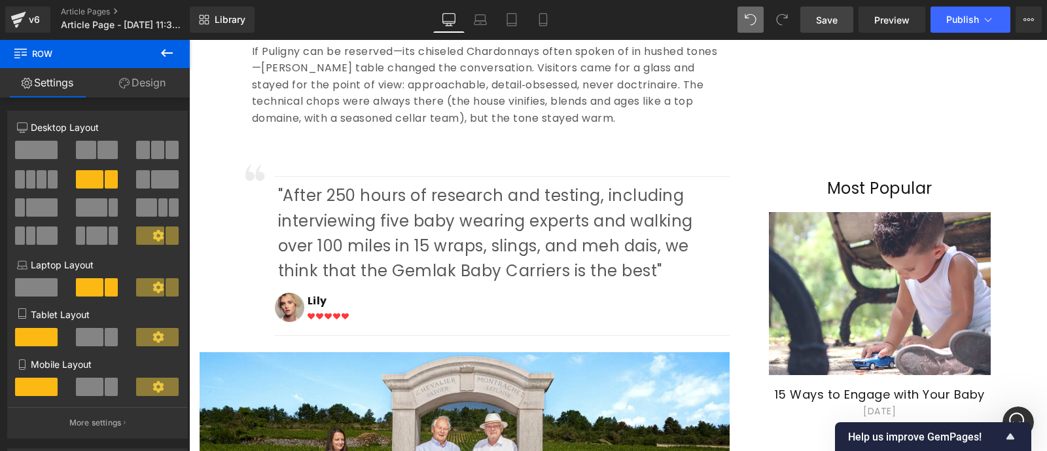
scroll to position [1264, 0]
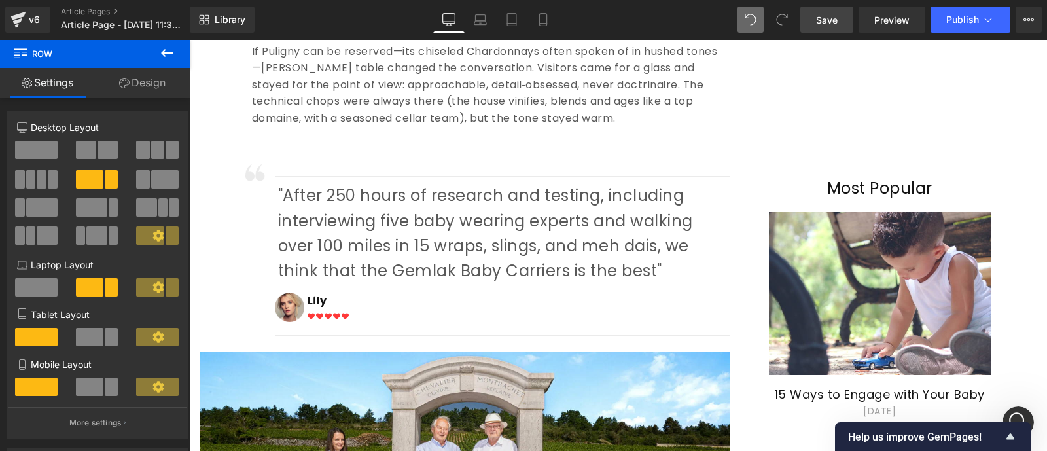
click at [168, 57] on icon at bounding box center [167, 53] width 16 height 16
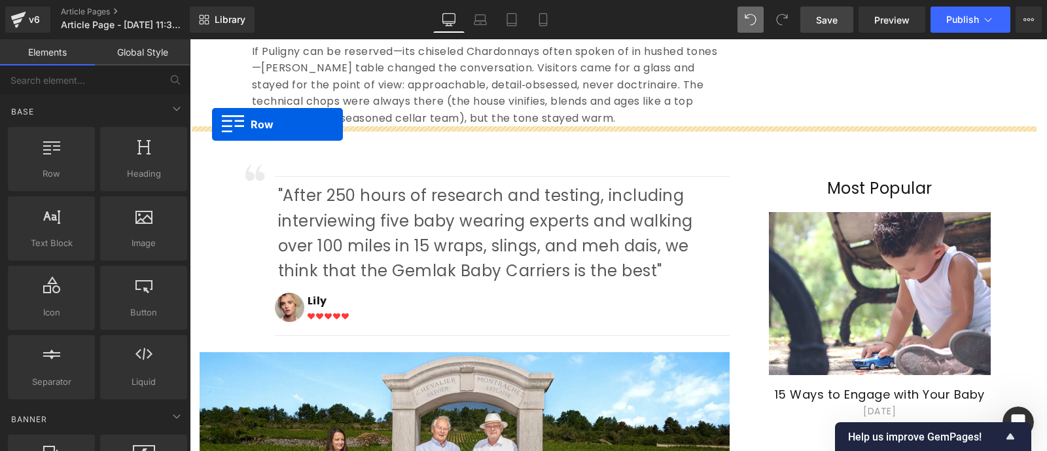
drag, startPoint x: 260, startPoint y: 205, endPoint x: 212, endPoint y: 124, distance: 94.1
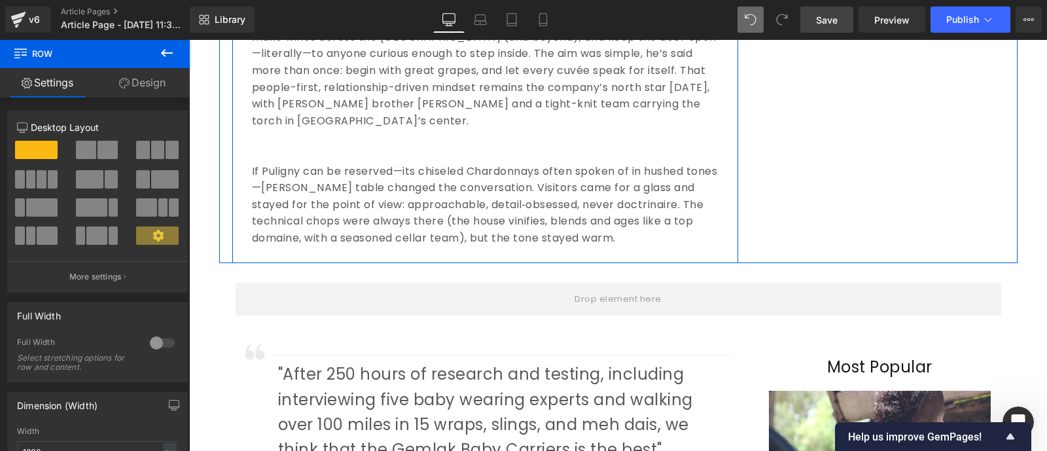
scroll to position [1161, 0]
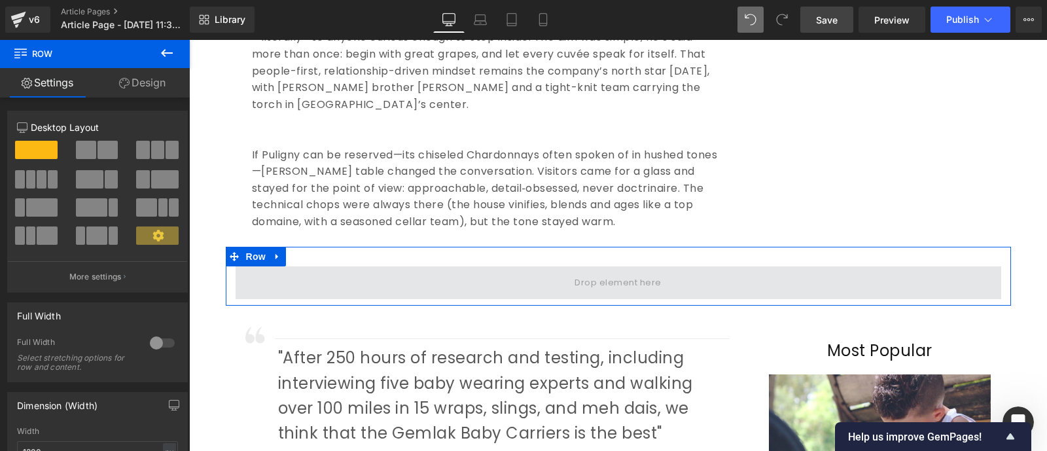
drag, startPoint x: 341, startPoint y: 184, endPoint x: 268, endPoint y: 258, distance: 104.1
drag, startPoint x: 347, startPoint y: 188, endPoint x: 281, endPoint y: 260, distance: 97.7
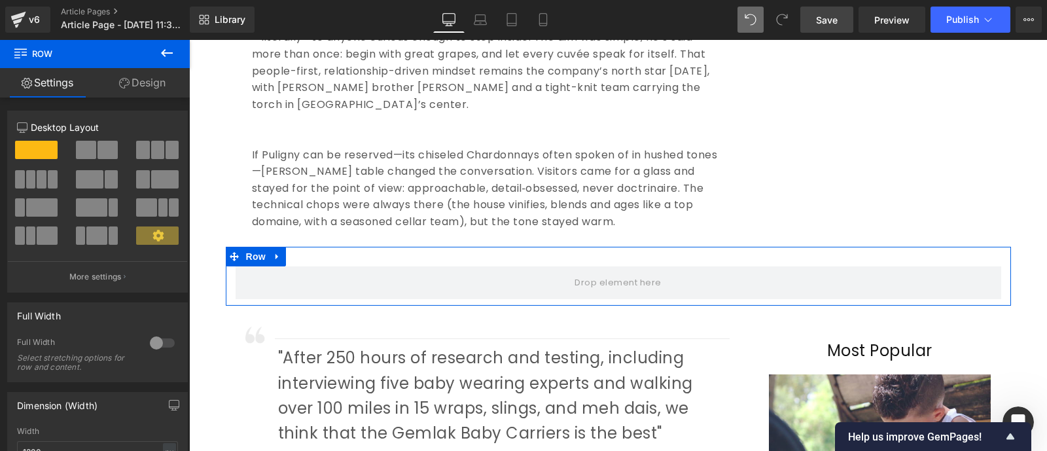
click at [166, 145] on span at bounding box center [172, 150] width 13 height 18
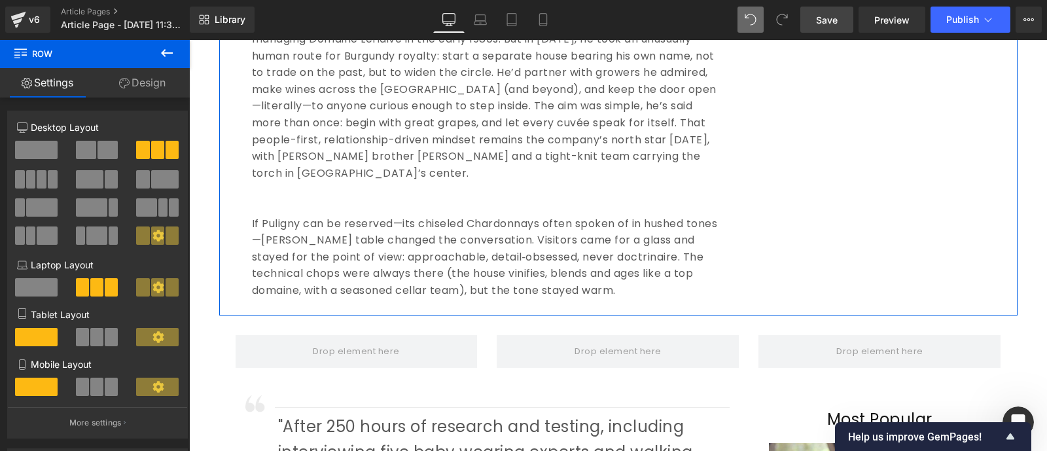
scroll to position [1092, 0]
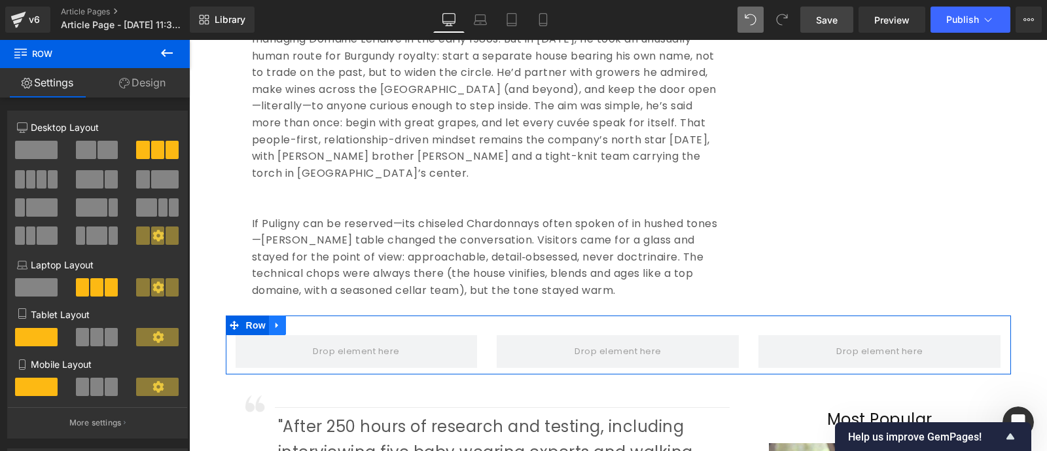
click at [273, 321] on icon at bounding box center [277, 326] width 9 height 10
click at [307, 321] on icon at bounding box center [311, 325] width 9 height 9
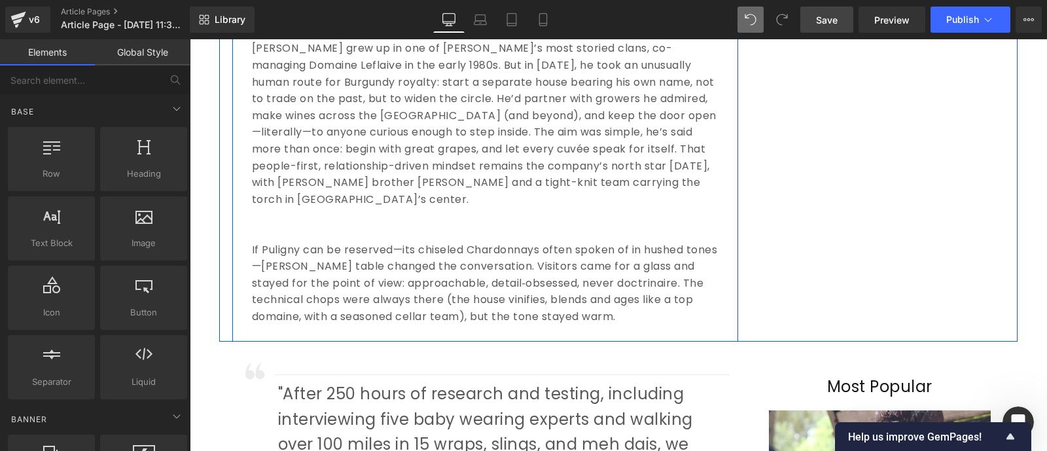
scroll to position [1068, 0]
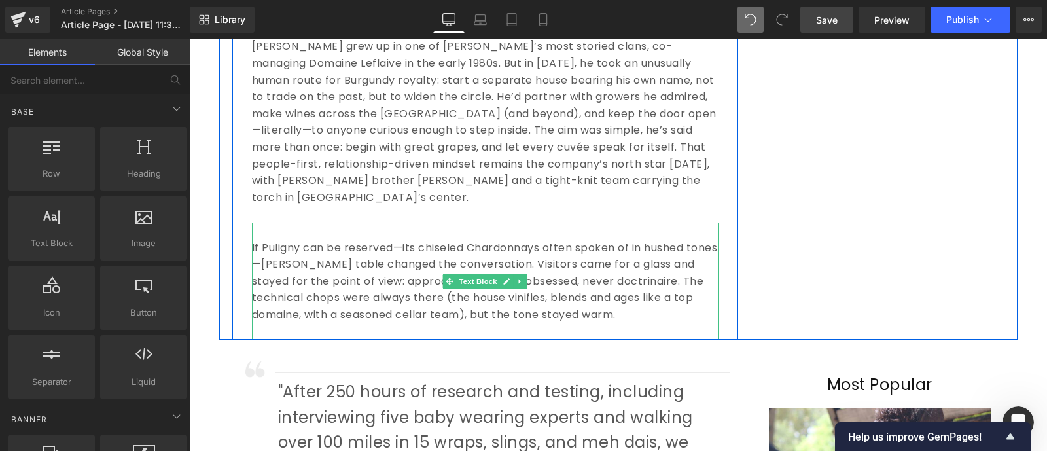
click at [586, 253] on p "If Puligny can be reserved—its chiseled Chardonnays often spoken of in hushed t…" at bounding box center [485, 281] width 466 height 84
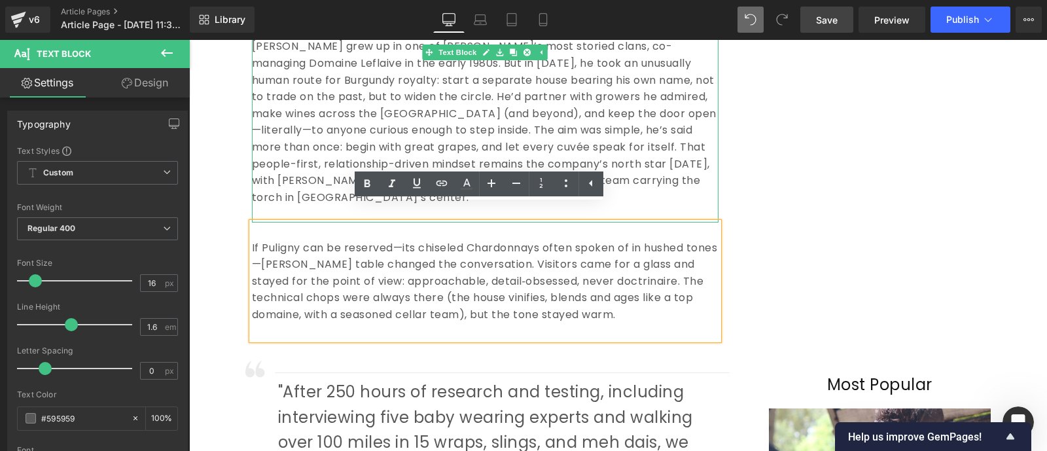
click at [313, 133] on p "[PERSON_NAME] grew up in one of [PERSON_NAME]’s most storied clans, co-managing…" at bounding box center [485, 121] width 466 height 167
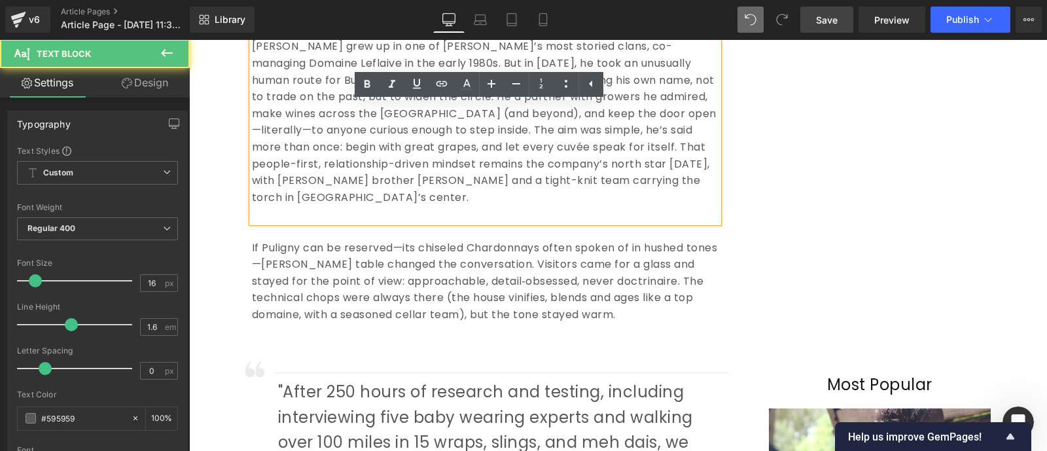
click at [285, 205] on p at bounding box center [485, 213] width 466 height 17
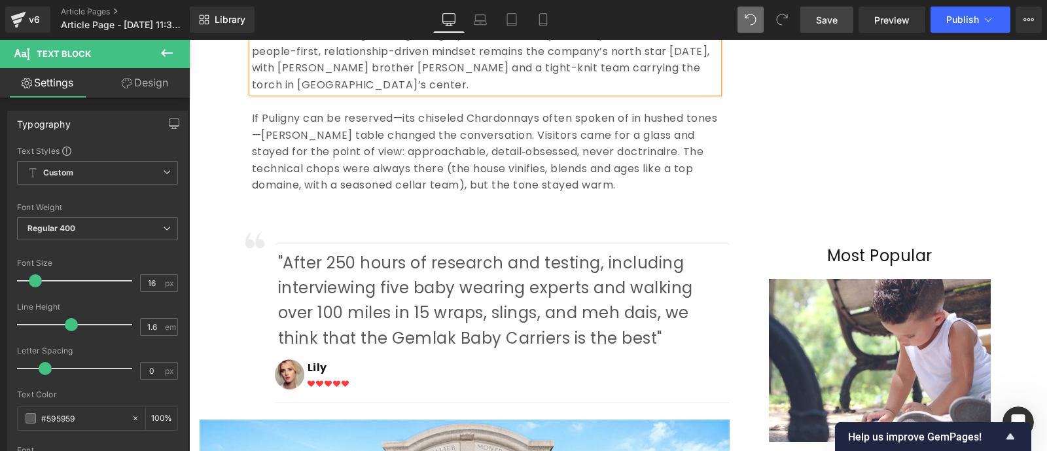
scroll to position [1182, 0]
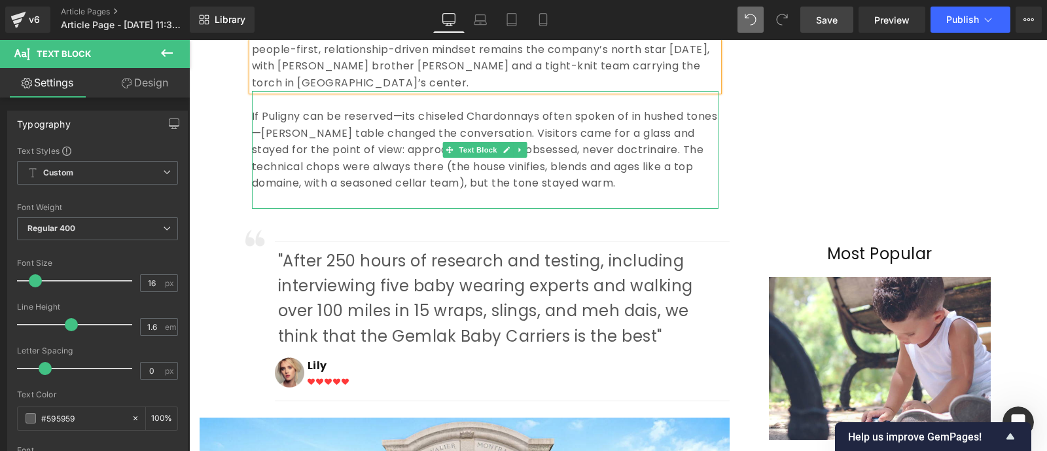
click at [481, 160] on p "If Puligny can be reserved—its chiseled Chardonnays often spoken of in hushed t…" at bounding box center [485, 150] width 466 height 84
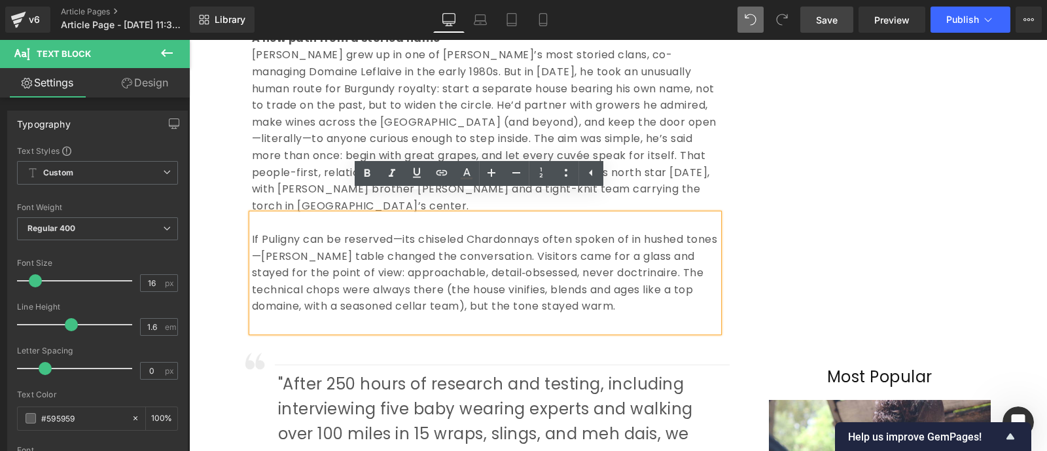
scroll to position [1055, 0]
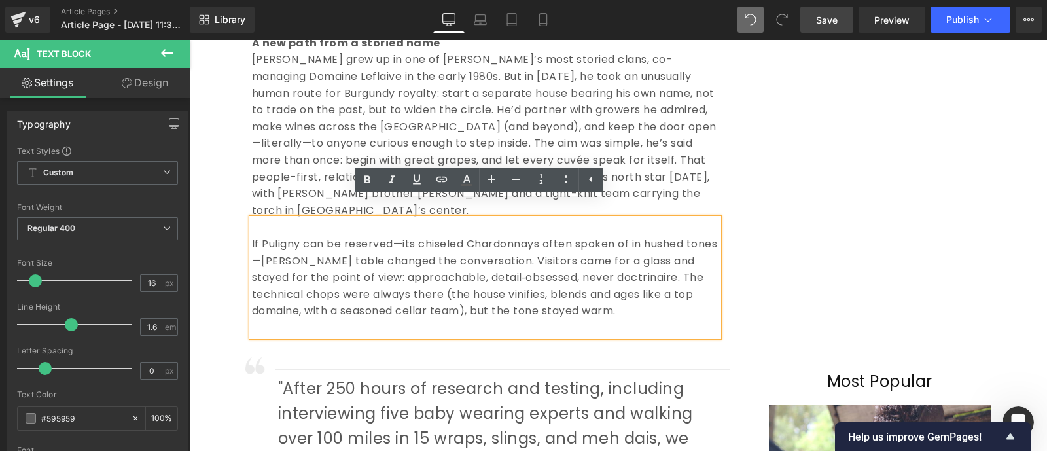
click at [328, 155] on p "[PERSON_NAME] grew up in one of [PERSON_NAME]’s most storied clans, co-managing…" at bounding box center [485, 134] width 466 height 167
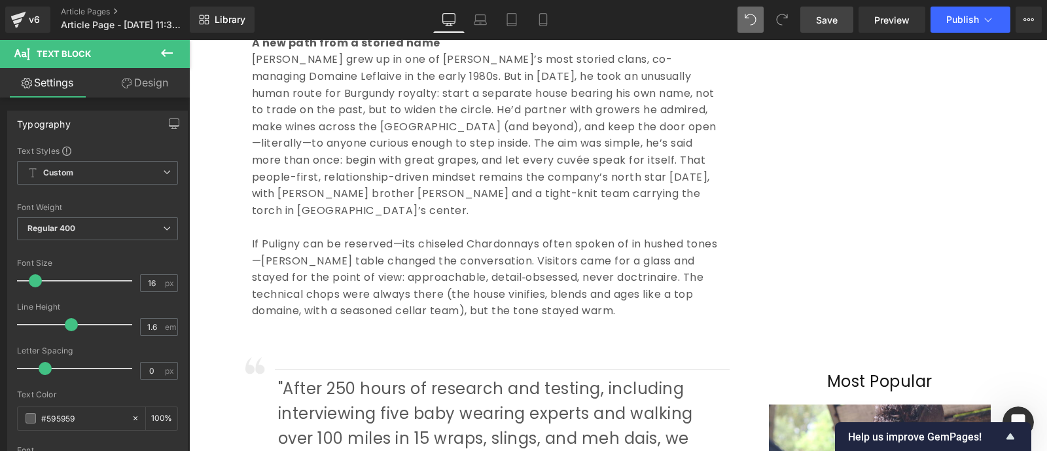
click at [171, 51] on icon at bounding box center [167, 53] width 16 height 16
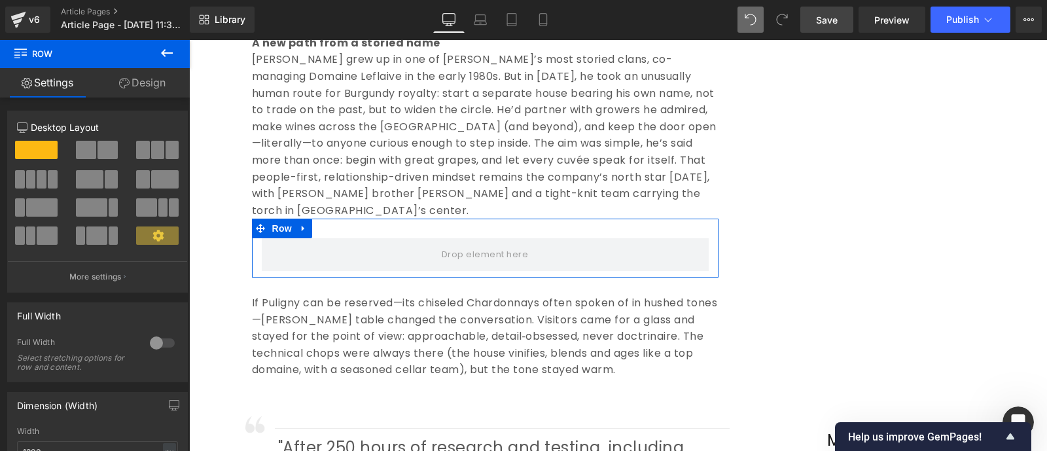
click at [98, 152] on span at bounding box center [107, 150] width 20 height 18
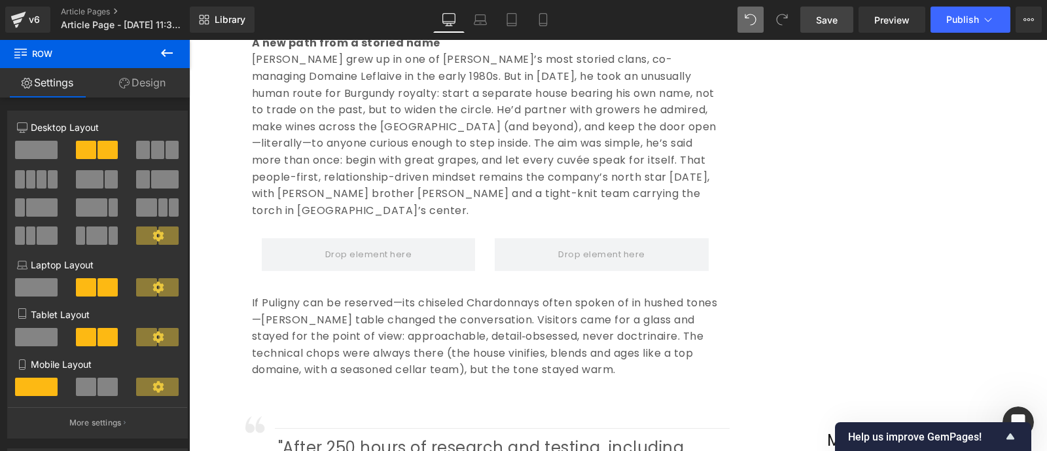
click at [170, 49] on icon at bounding box center [167, 53] width 16 height 16
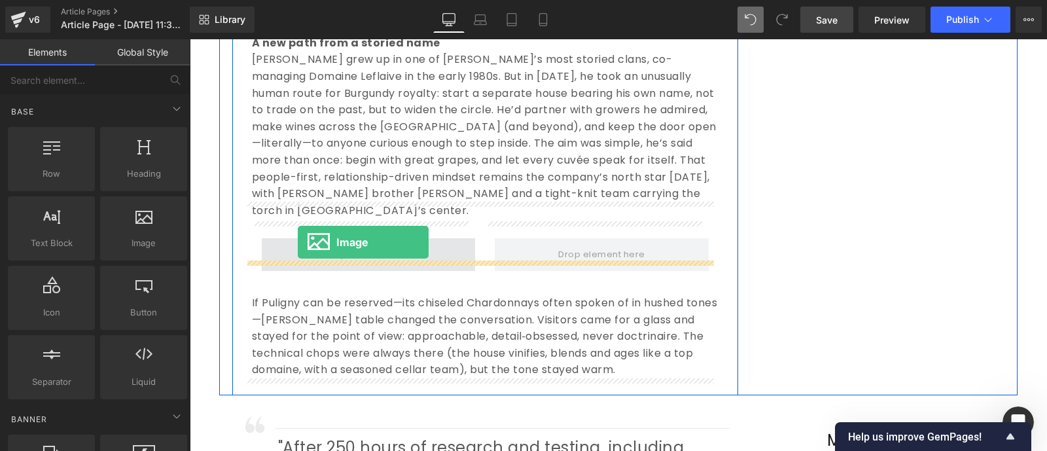
drag, startPoint x: 340, startPoint y: 279, endPoint x: 298, endPoint y: 242, distance: 55.6
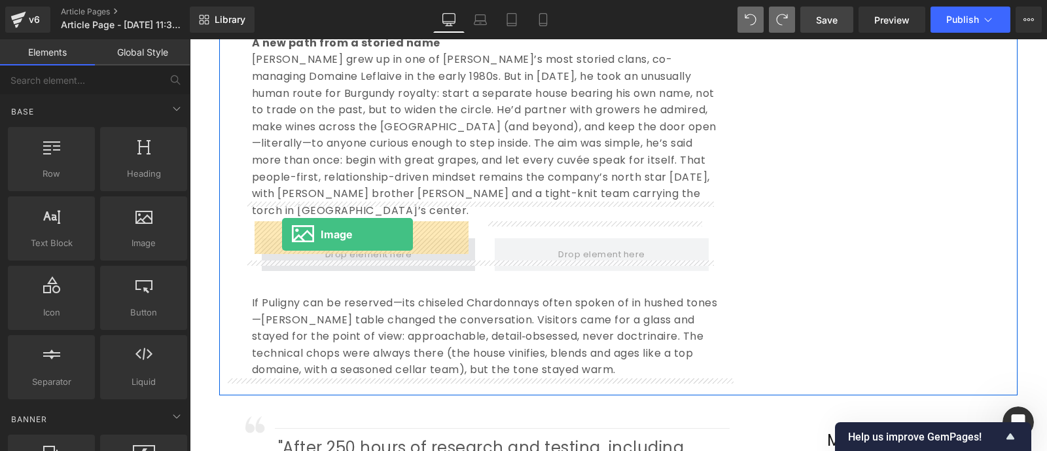
drag, startPoint x: 332, startPoint y: 275, endPoint x: 282, endPoint y: 234, distance: 65.1
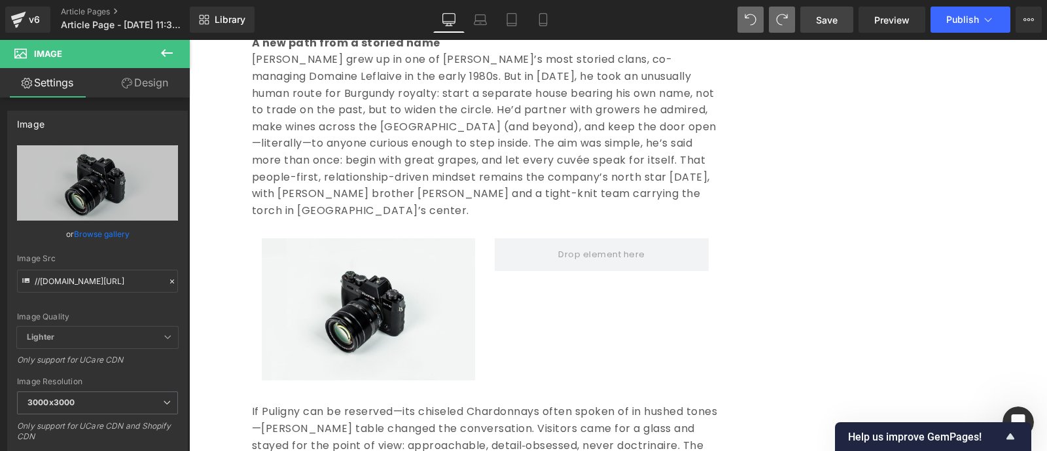
click at [169, 50] on icon at bounding box center [167, 53] width 16 height 16
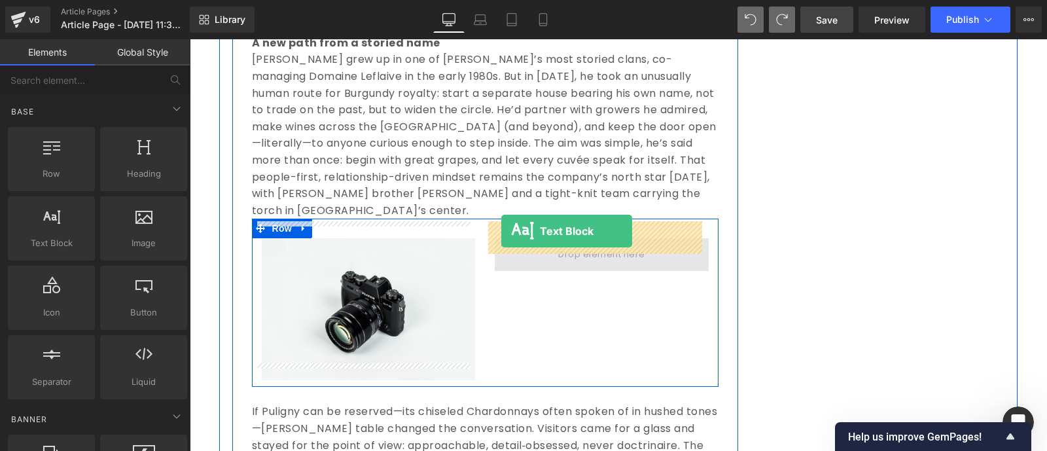
drag, startPoint x: 238, startPoint y: 270, endPoint x: 501, endPoint y: 230, distance: 265.9
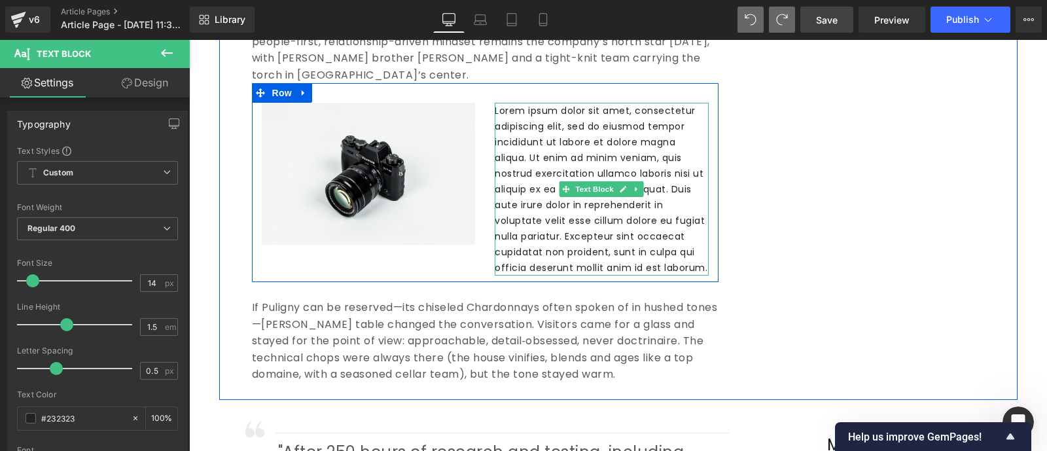
scroll to position [1191, 0]
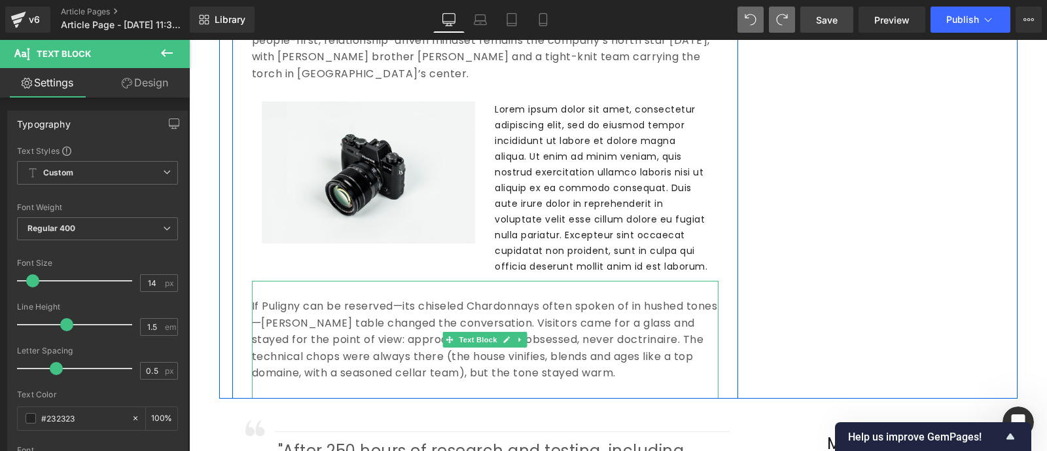
click at [264, 298] on p "If Puligny can be reserved—its chiseled Chardonnays often spoken of in hushed t…" at bounding box center [485, 340] width 466 height 84
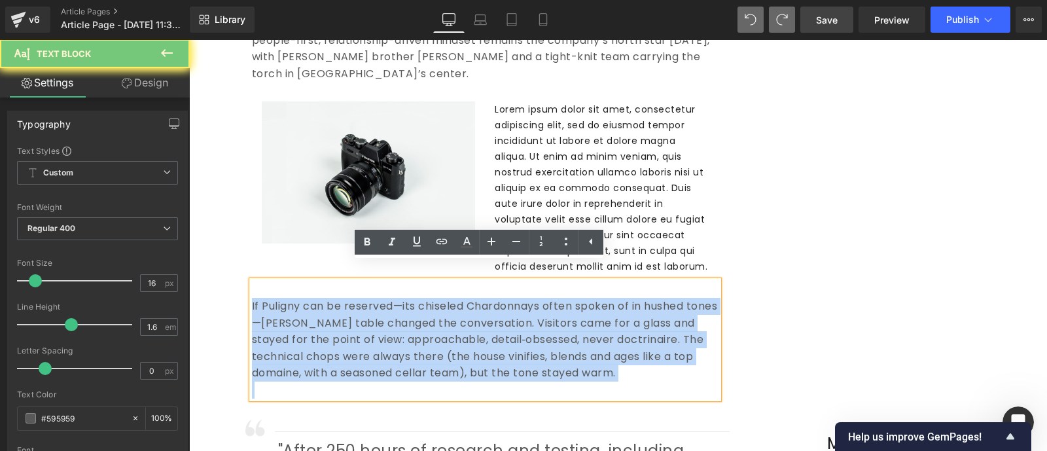
click at [264, 298] on p "If Puligny can be reserved—its chiseled Chardonnays often spoken of in hushed t…" at bounding box center [485, 340] width 466 height 84
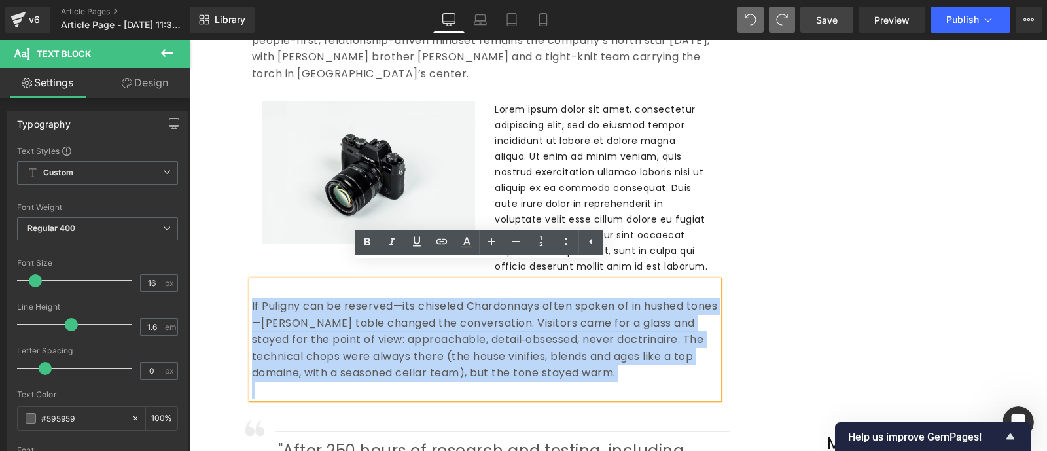
copy p "If Puligny can be reserved—its chiseled Chardonnays often spoken of in hushed t…"
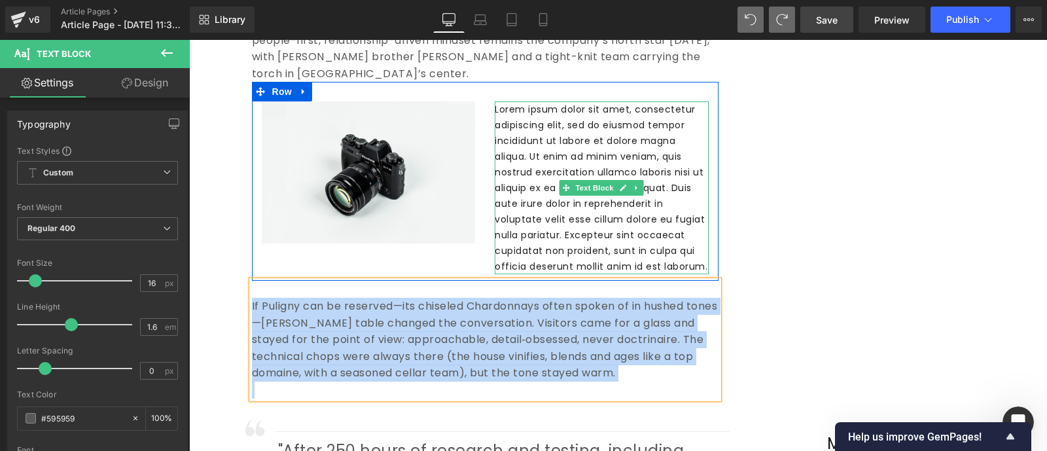
click at [495, 101] on p "Lorem ipsum dolor sit amet, consectetur adipiscing elit, sed do eiusmod tempor …" at bounding box center [602, 187] width 214 height 173
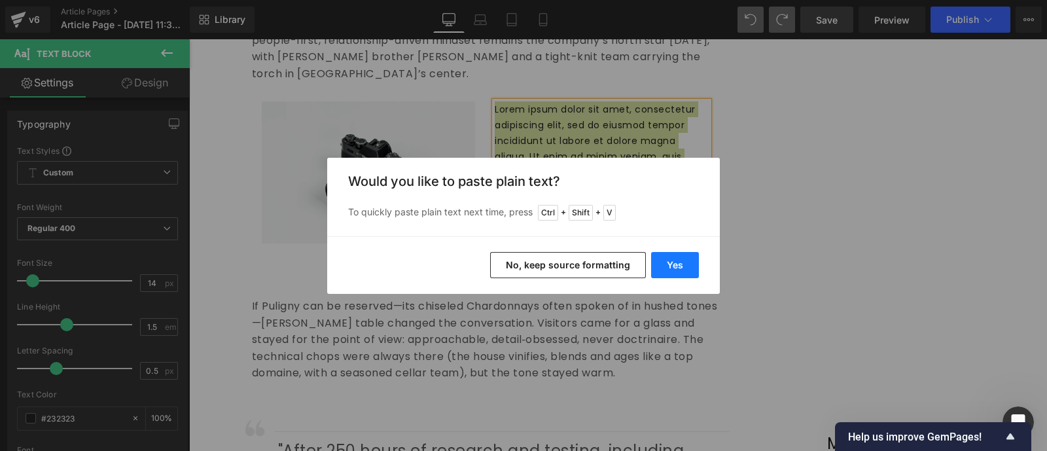
click at [672, 262] on button "Yes" at bounding box center [675, 265] width 48 height 26
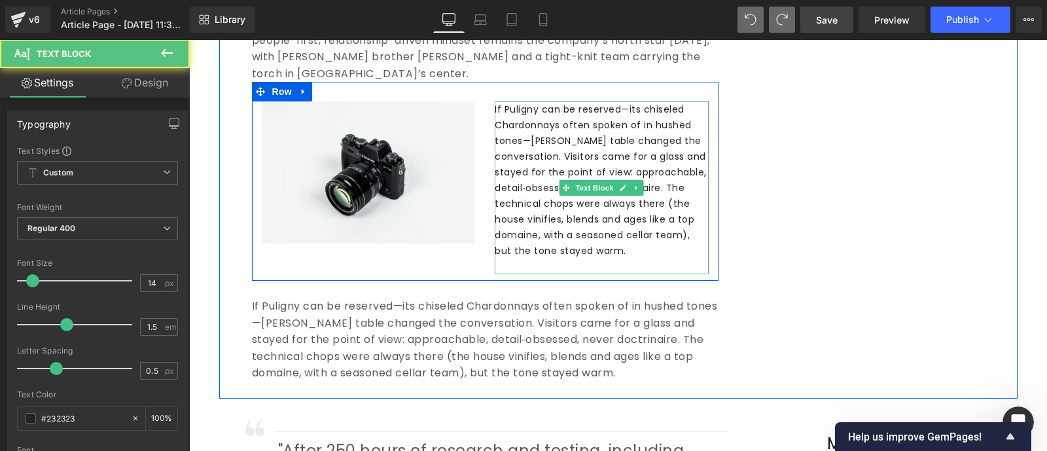
click at [614, 237] on p "If Puligny can be reserved—its chiseled Chardonnays often spoken of in hushed t…" at bounding box center [602, 179] width 214 height 157
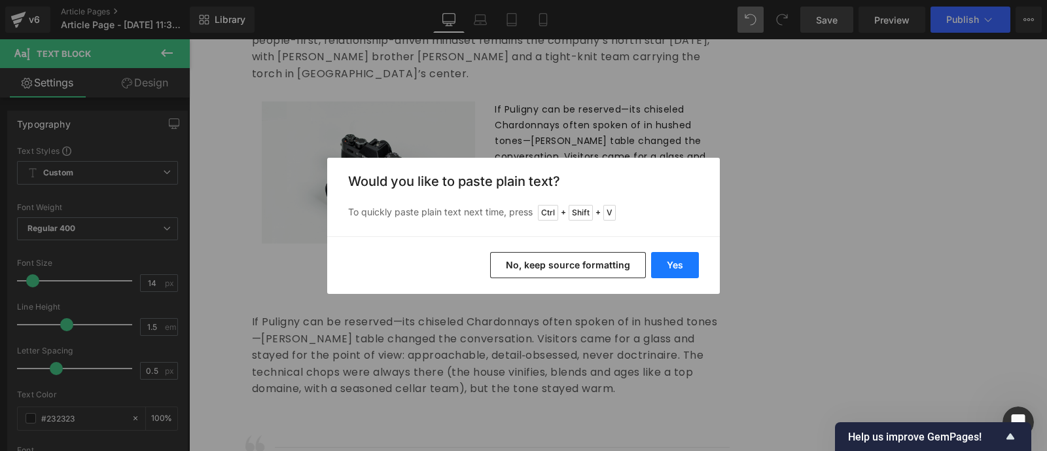
click at [684, 266] on button "Yes" at bounding box center [675, 265] width 48 height 26
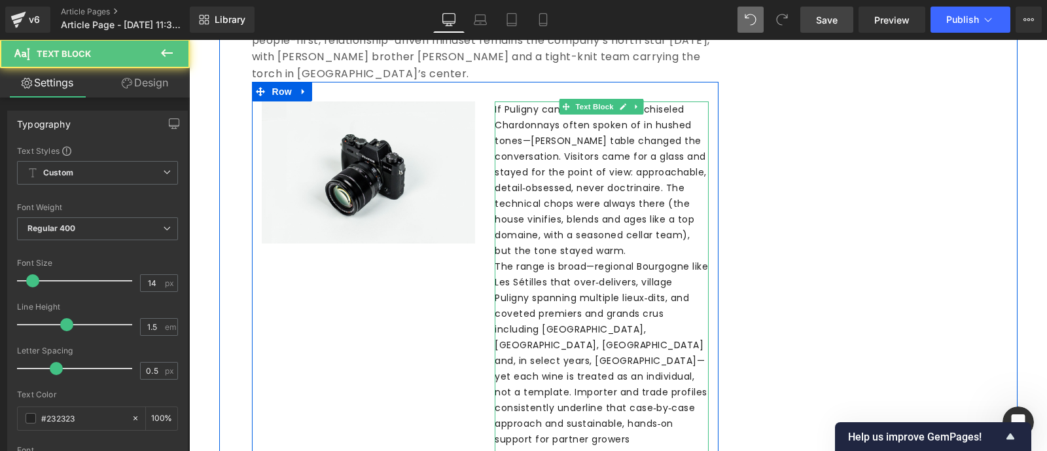
click at [626, 230] on p "If Puligny can be reserved—its chiseled Chardonnays often spoken of in hushed t…" at bounding box center [602, 179] width 214 height 157
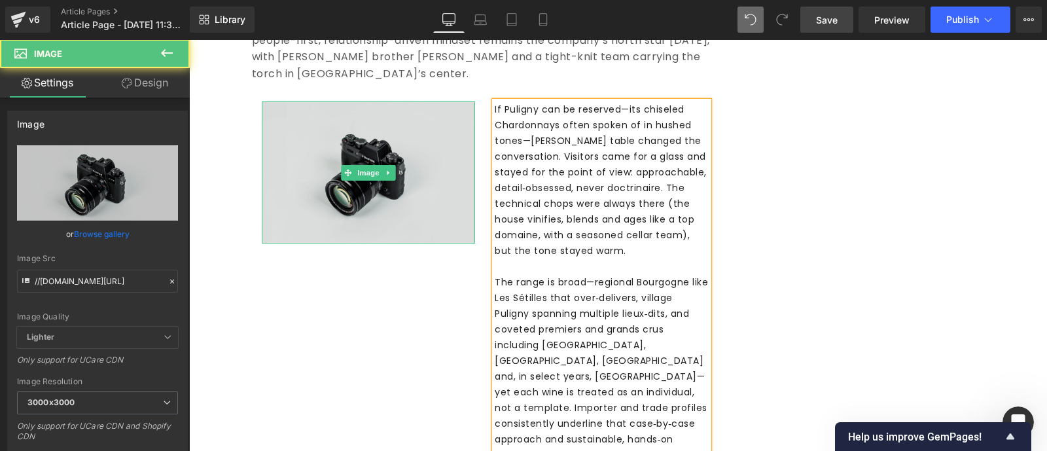
click at [430, 211] on img at bounding box center [369, 171] width 214 height 141
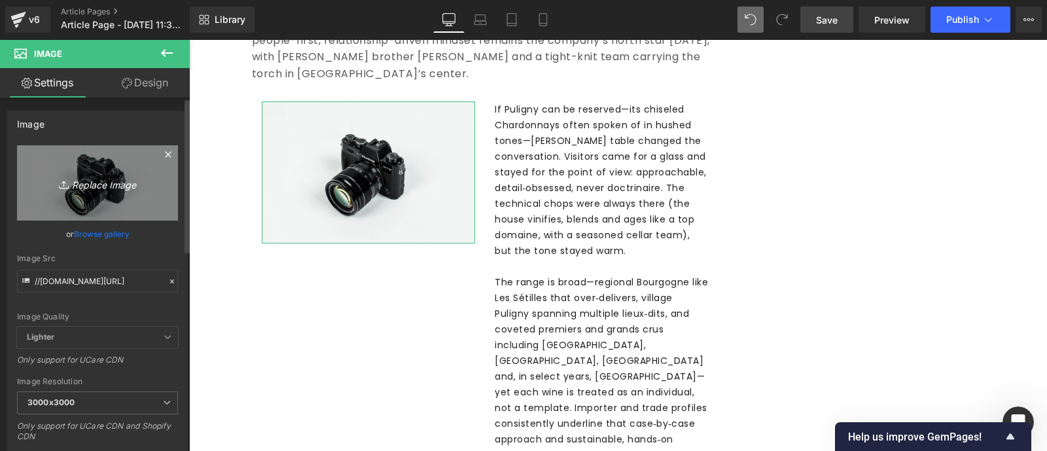
click at [94, 186] on icon "Replace Image" at bounding box center [97, 183] width 105 height 16
type input "C:\fakepath\n6-bis-aspect-ratio-1708-2192-768x986.webp"
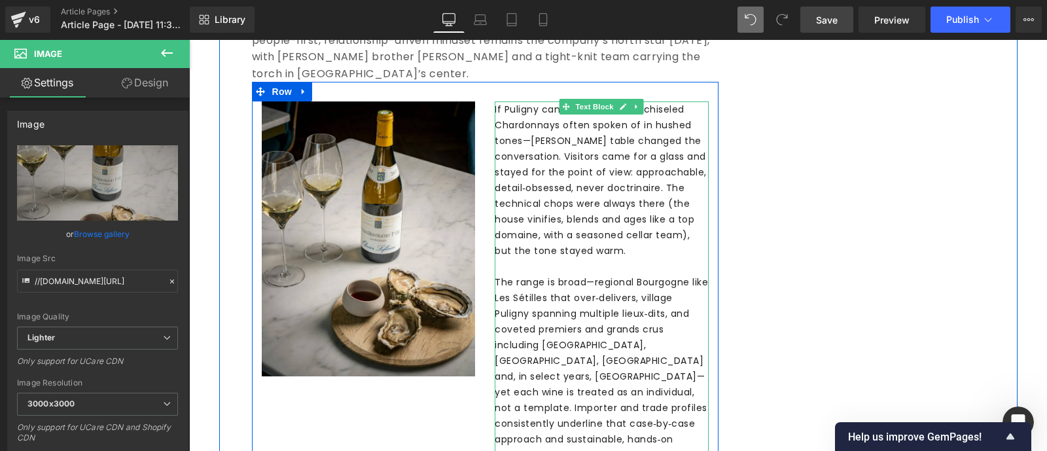
click at [610, 220] on p "If Puligny can be reserved—its chiseled Chardonnays often spoken of in hushed t…" at bounding box center [602, 179] width 214 height 157
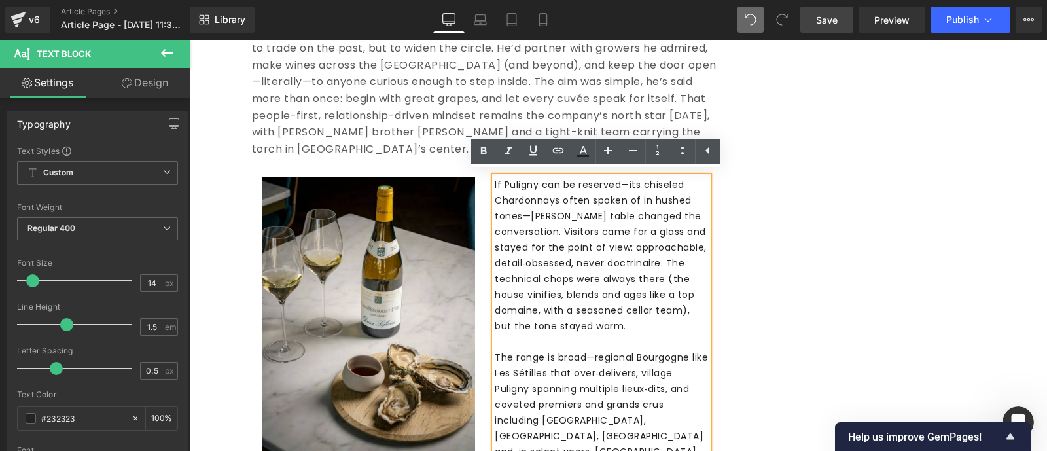
scroll to position [1102, 0]
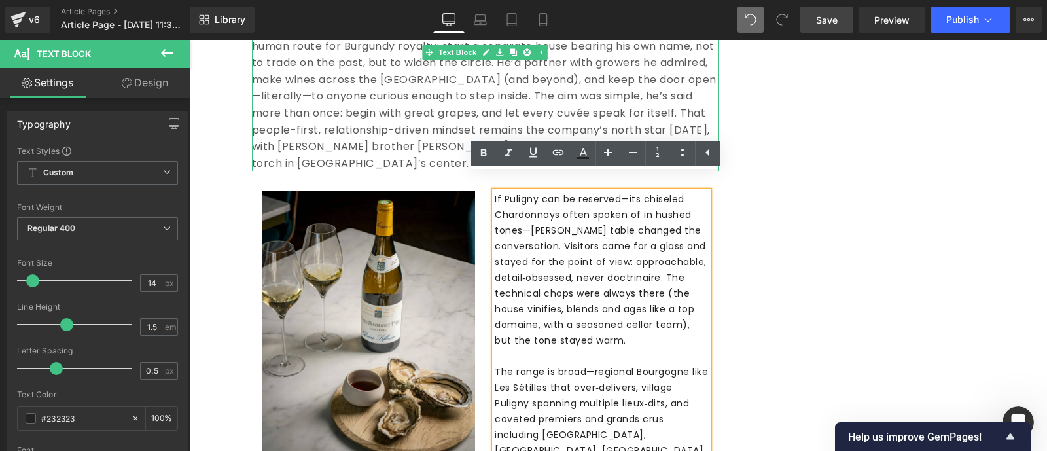
click at [410, 96] on p "[PERSON_NAME] grew up in one of [PERSON_NAME]’s most storied clans, co-managing…" at bounding box center [485, 87] width 466 height 167
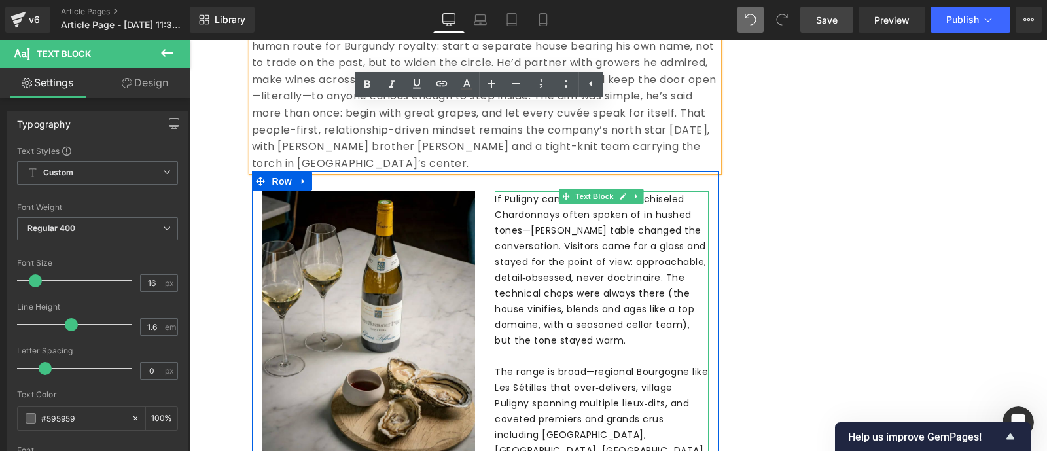
click at [503, 191] on p "If Puligny can be reserved—its chiseled Chardonnays often spoken of in hushed t…" at bounding box center [602, 269] width 214 height 157
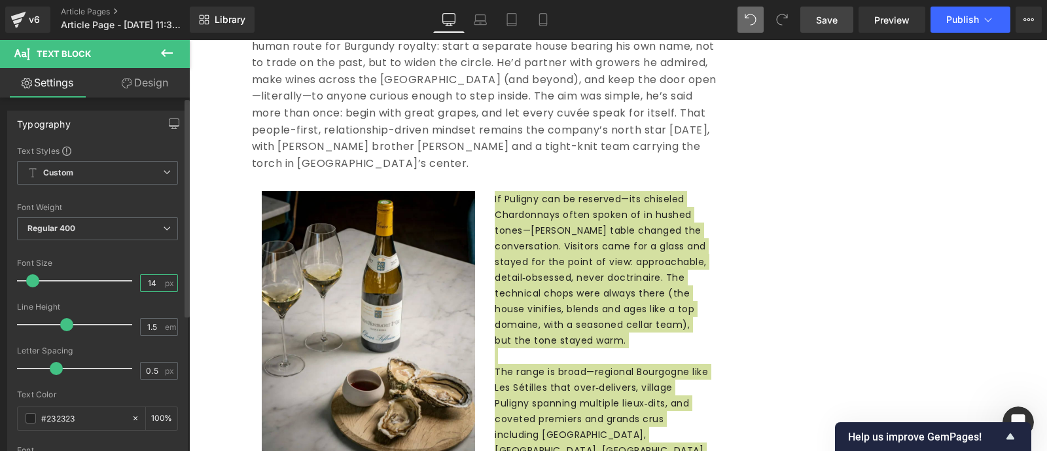
click at [154, 285] on input "14" at bounding box center [152, 283] width 23 height 16
type input "16"
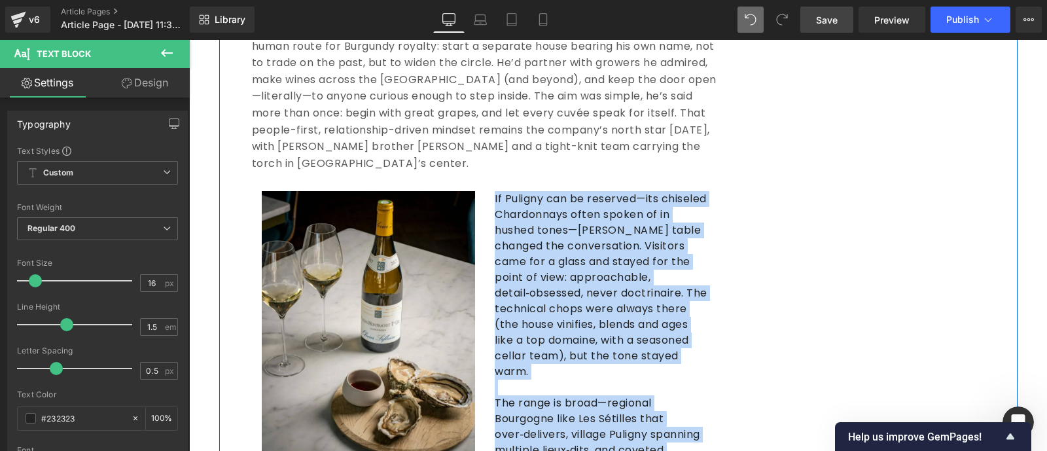
click at [737, 141] on div "[PERSON_NAME]: Puligny’s People Person Text Block [DATE] Text Block Share: Text…" at bounding box center [485, 98] width 532 height 1344
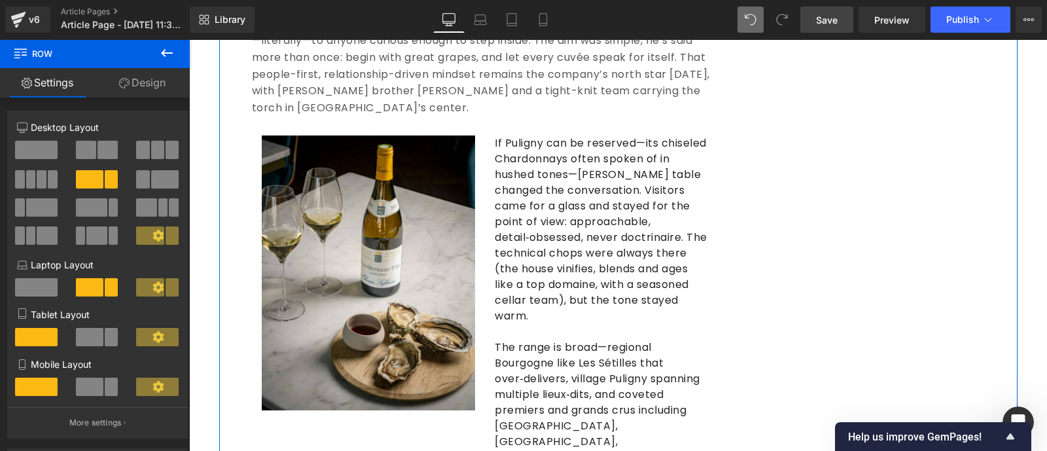
scroll to position [1155, 0]
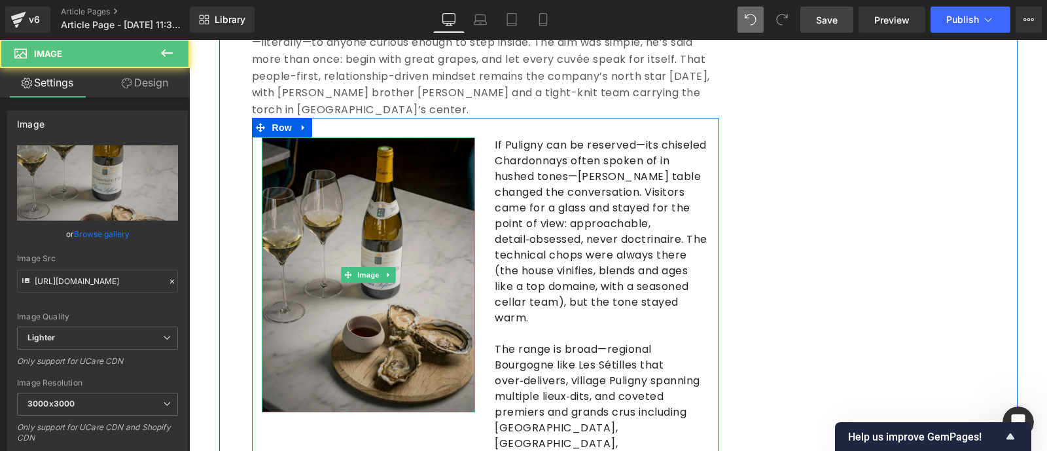
click at [415, 251] on img at bounding box center [369, 274] width 214 height 274
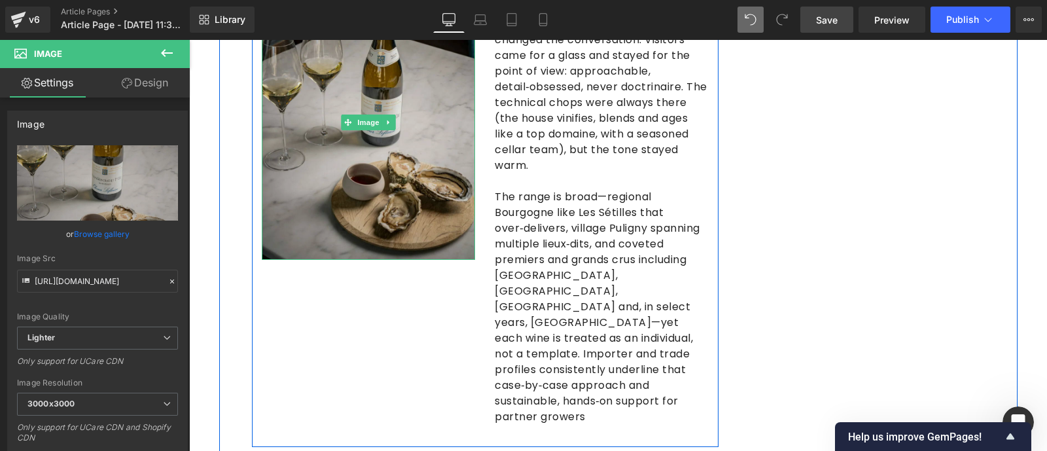
scroll to position [1309, 0]
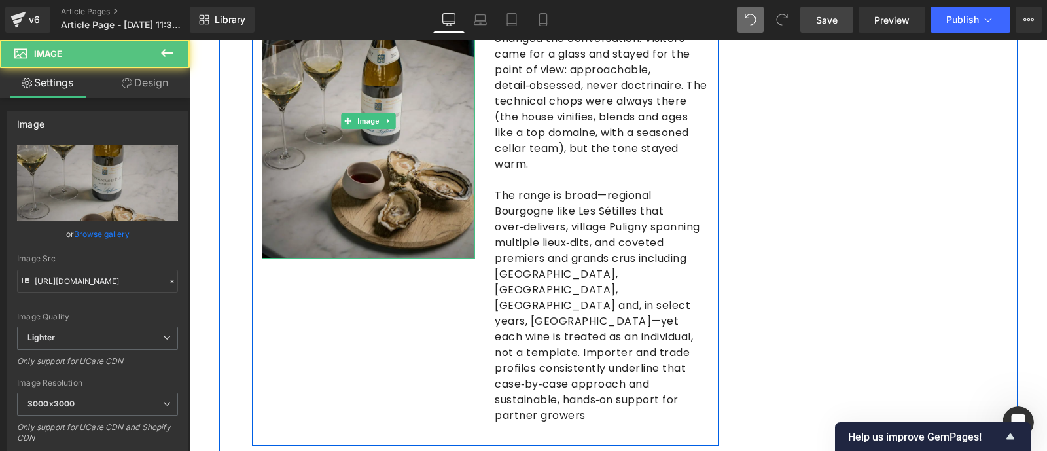
click at [391, 213] on img at bounding box center [369, 121] width 214 height 274
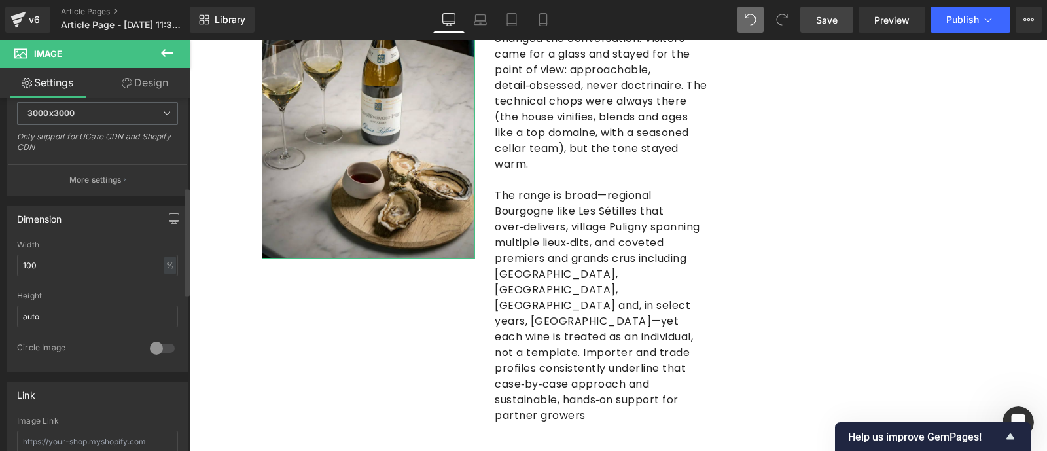
scroll to position [300, 0]
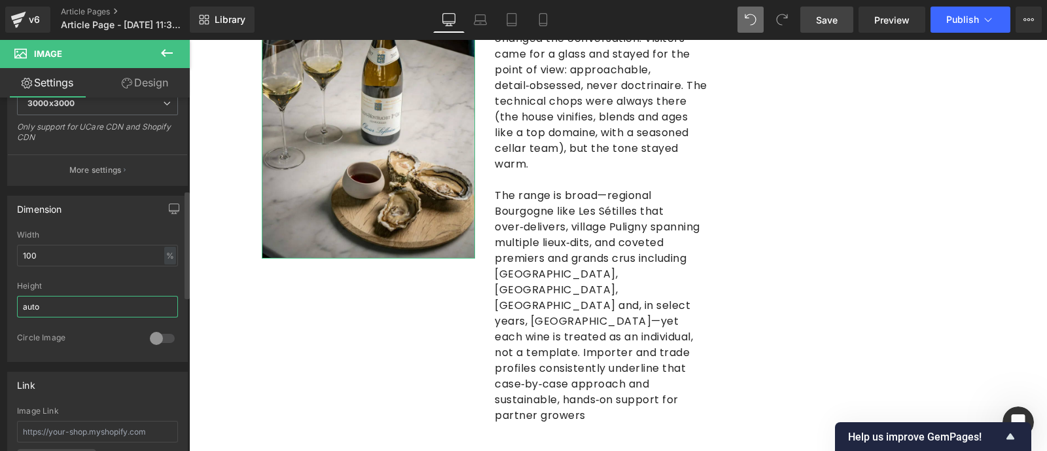
click at [147, 302] on input "auto" at bounding box center [97, 307] width 161 height 22
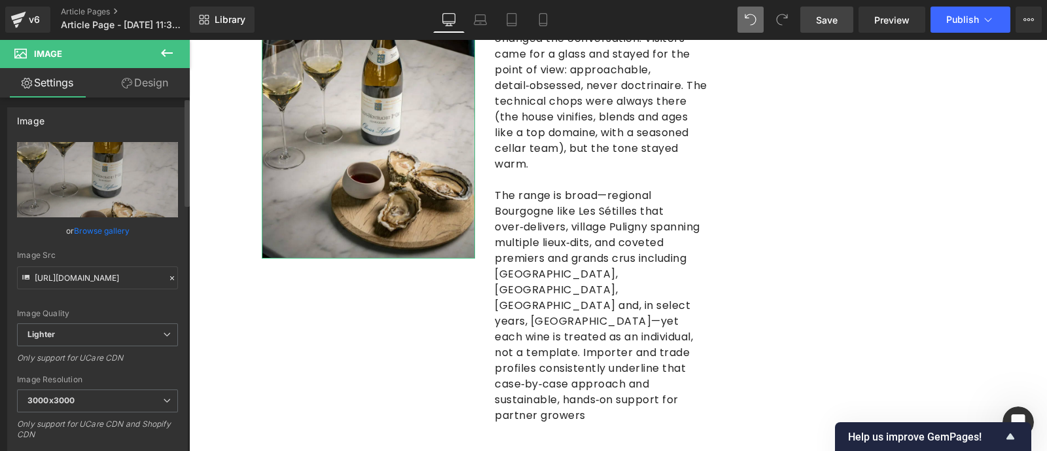
scroll to position [0, 0]
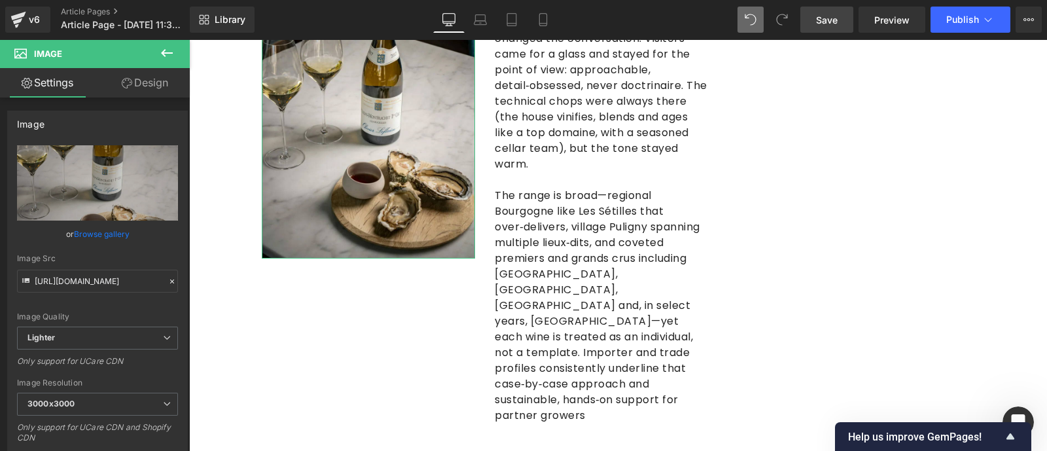
click at [154, 79] on link "Design" at bounding box center [144, 82] width 95 height 29
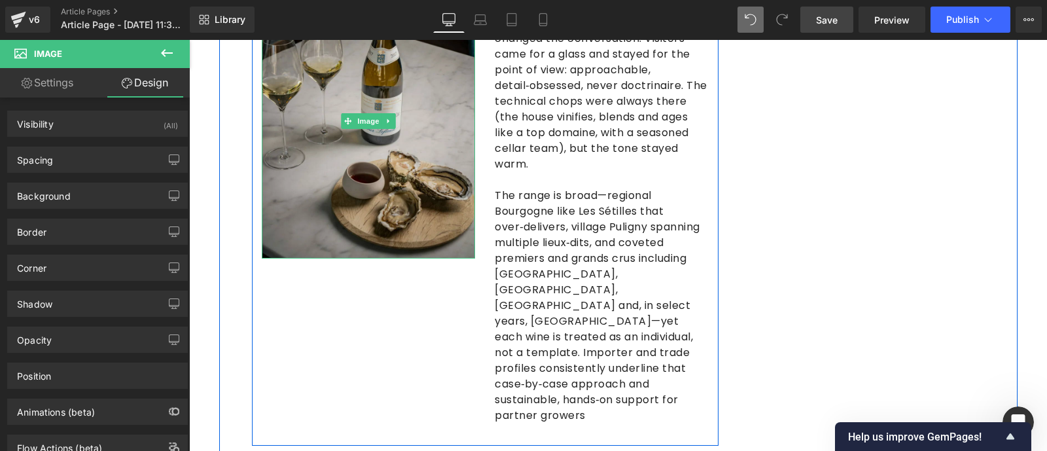
click at [378, 184] on img at bounding box center [369, 121] width 214 height 274
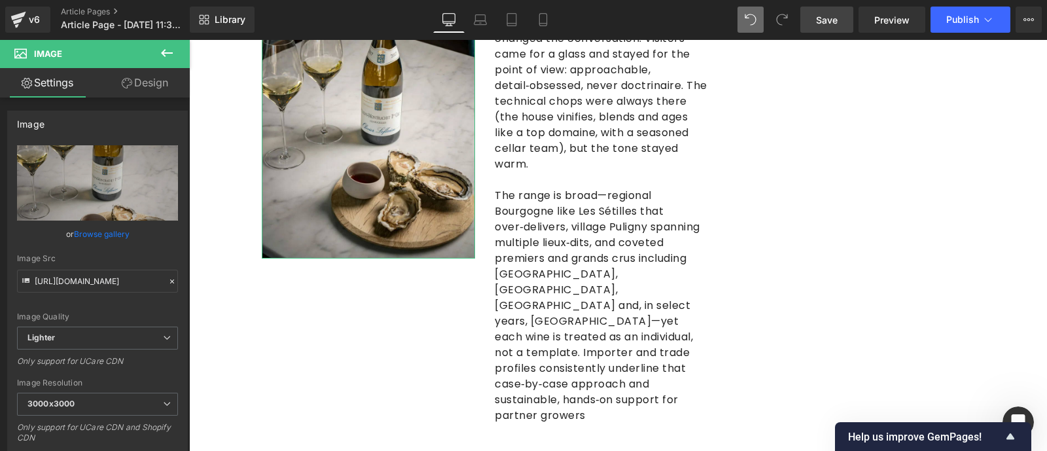
click at [162, 82] on link "Design" at bounding box center [144, 82] width 95 height 29
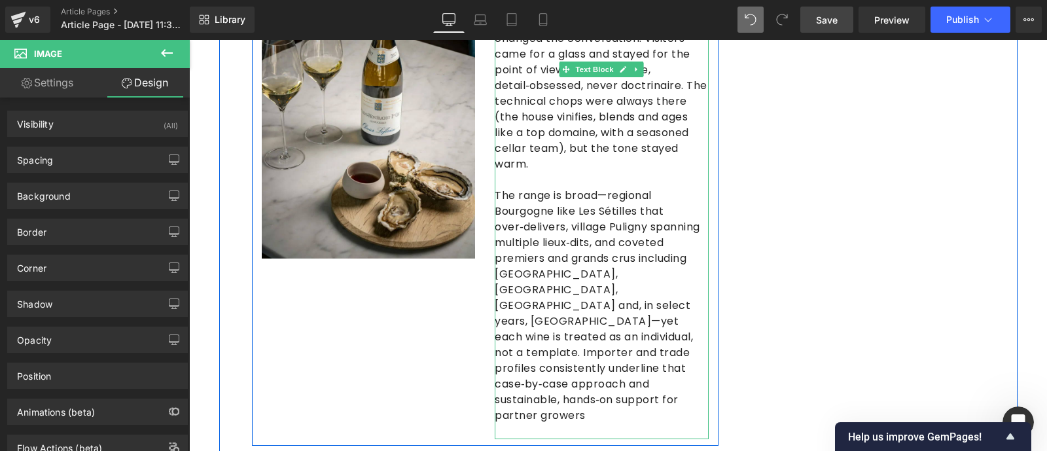
click at [499, 188] on p "The range is broad—regional Bourgogne like Les Sétilles that over‑delivers, vil…" at bounding box center [602, 306] width 214 height 236
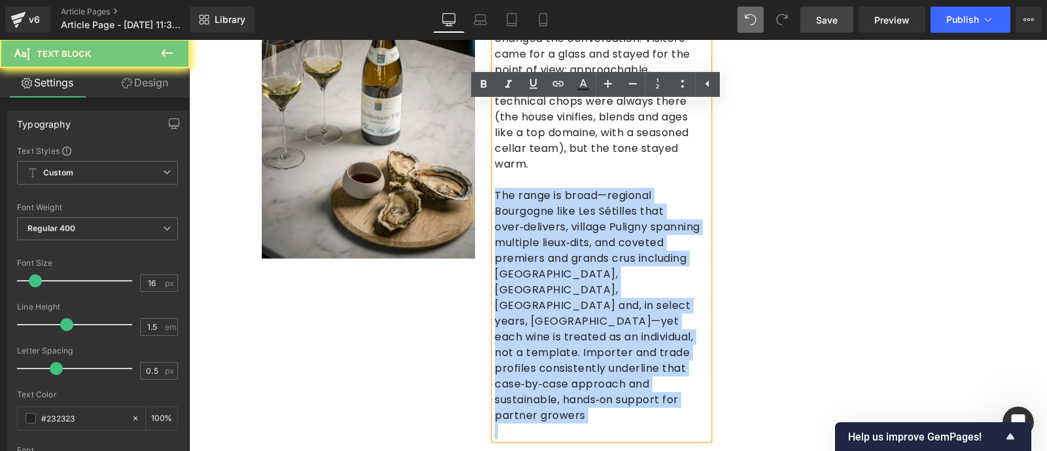
click at [499, 188] on p "The range is broad—regional Bourgogne like Les Sétilles that over‑delivers, vil…" at bounding box center [602, 306] width 214 height 236
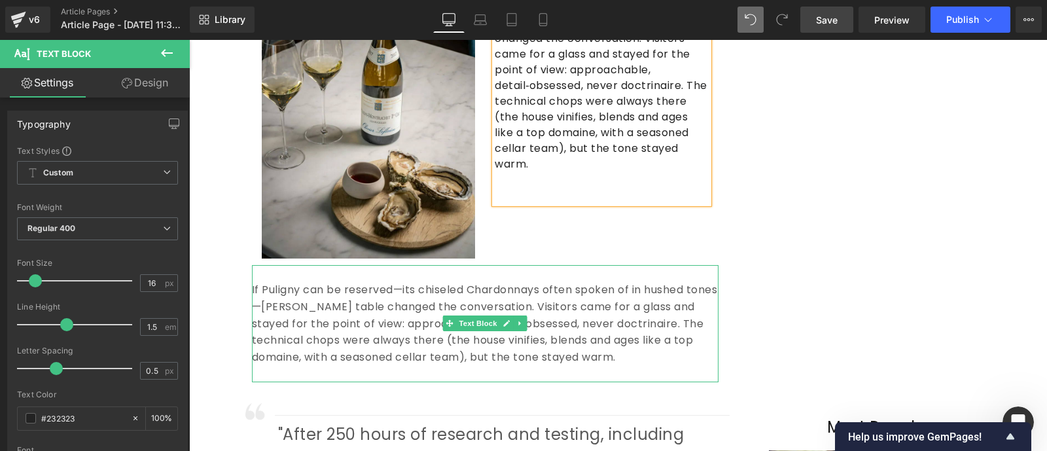
click at [268, 281] on p "If Puligny can be reserved—its chiseled Chardonnays often spoken of in hushed t…" at bounding box center [485, 323] width 466 height 84
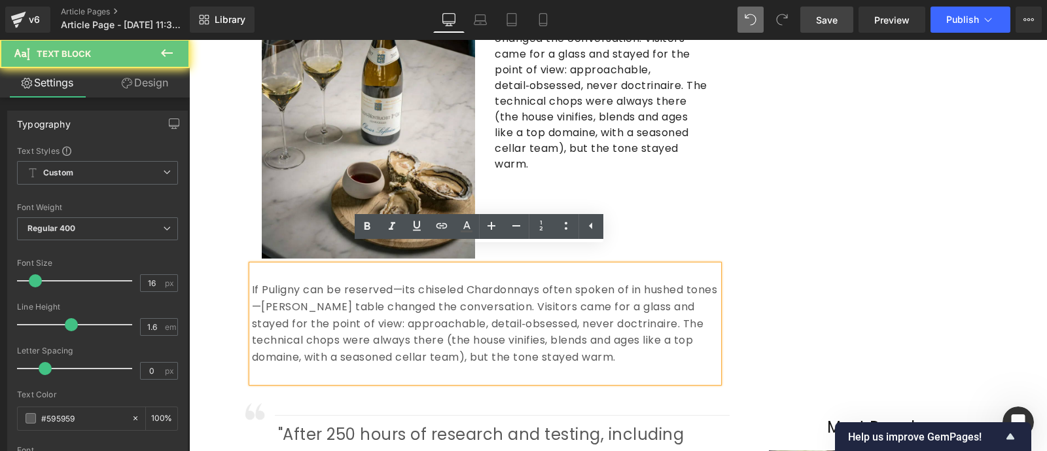
click at [268, 281] on p "If Puligny can be reserved—its chiseled Chardonnays often spoken of in hushed t…" at bounding box center [485, 323] width 466 height 84
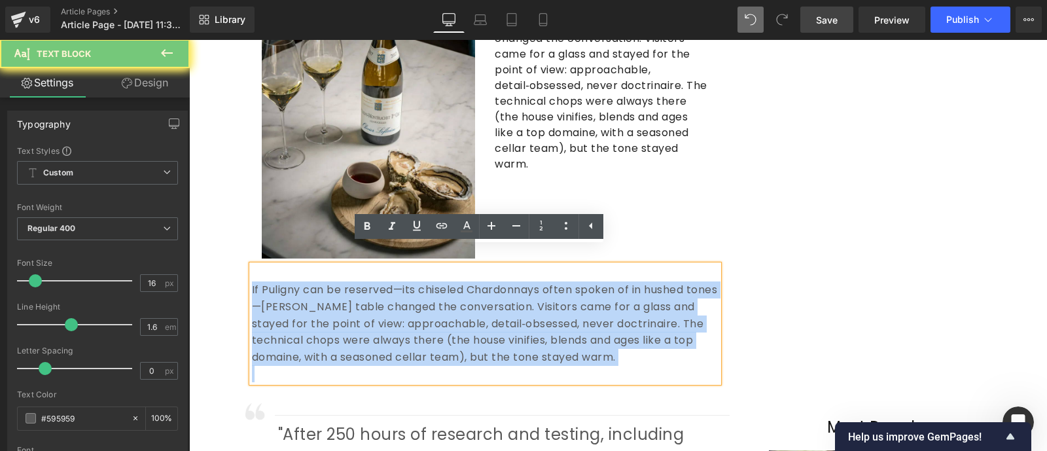
click at [268, 281] on p "If Puligny can be reserved—its chiseled Chardonnays often spoken of in hushed t…" at bounding box center [485, 323] width 466 height 84
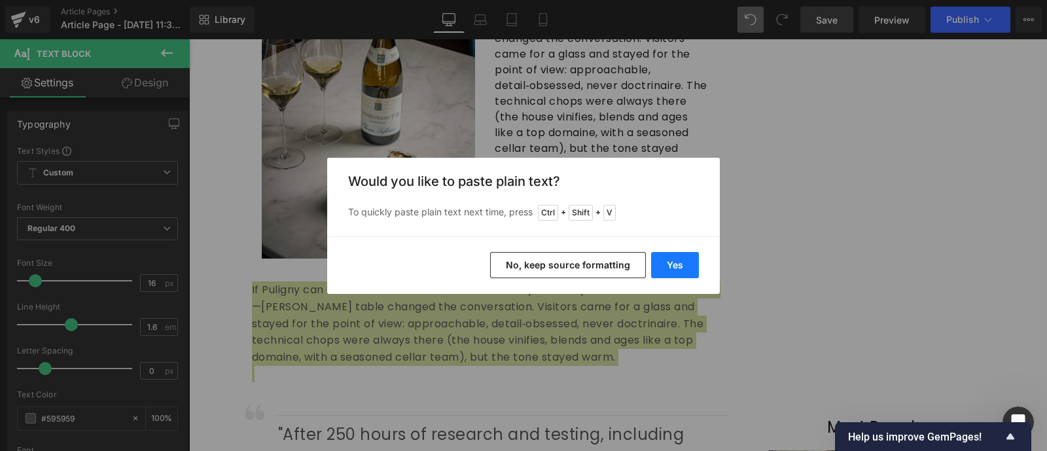
click at [691, 270] on button "Yes" at bounding box center [675, 265] width 48 height 26
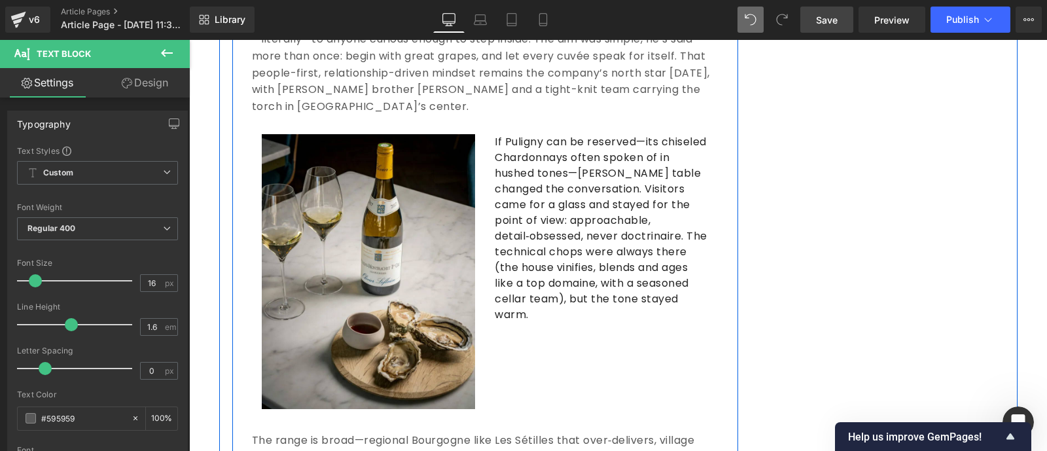
scroll to position [1157, 0]
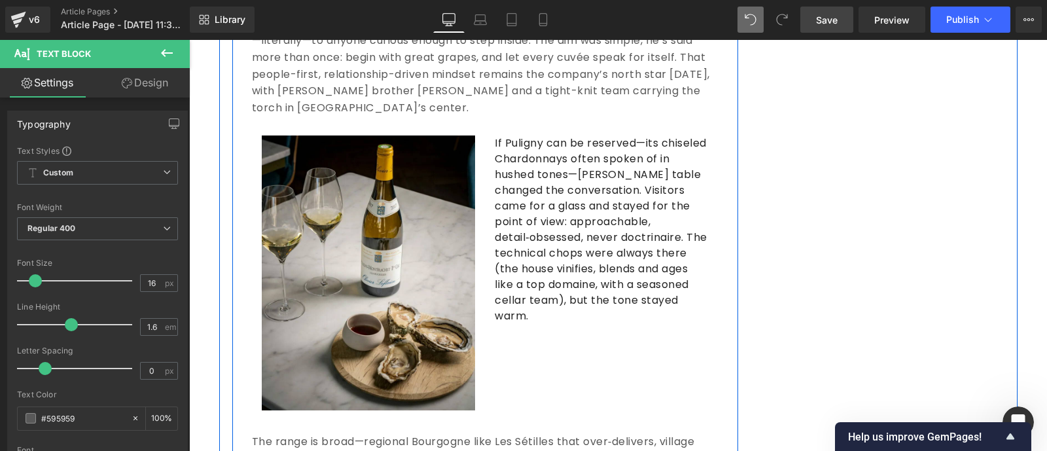
click at [599, 163] on p "If Puligny can be reserved—its chiseled Chardonnays often spoken of in hushed t…" at bounding box center [602, 229] width 214 height 188
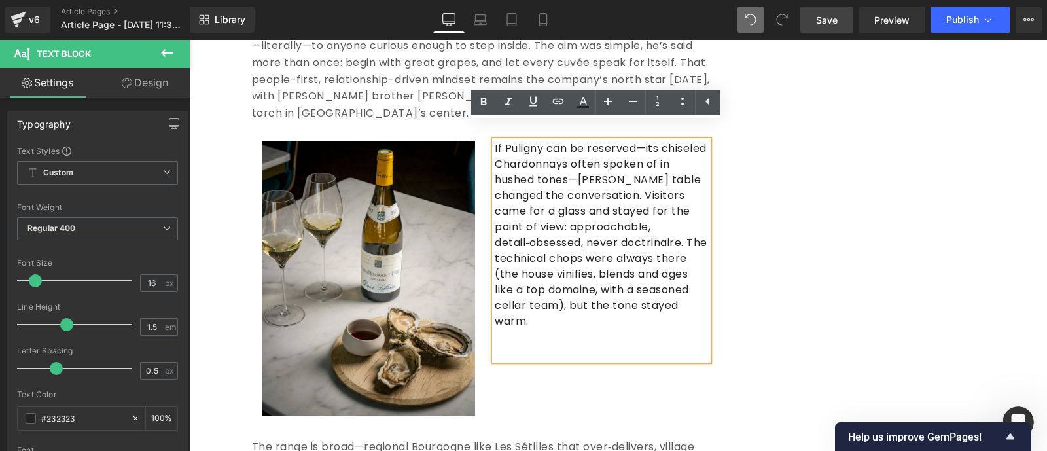
scroll to position [1156, 0]
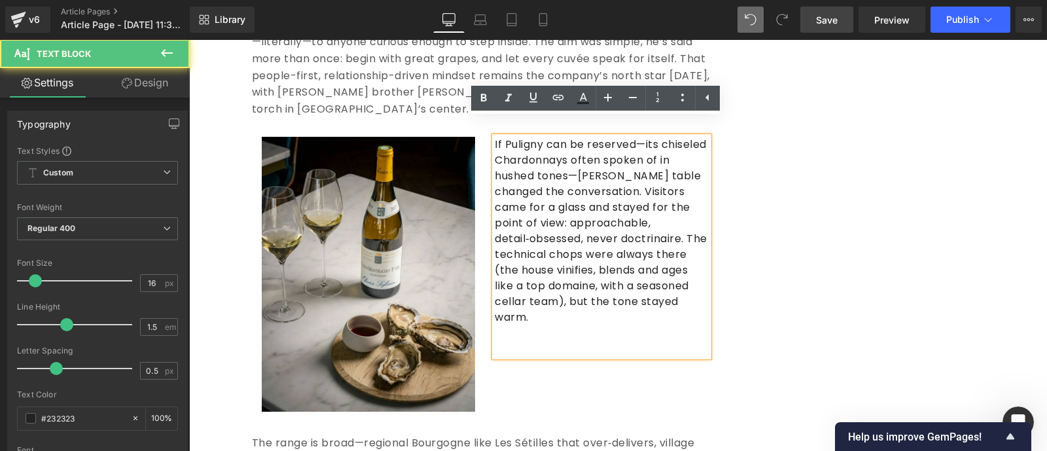
click at [495, 137] on p "If Puligny can be reserved—its chiseled Chardonnays often spoken of in hushed t…" at bounding box center [602, 231] width 214 height 188
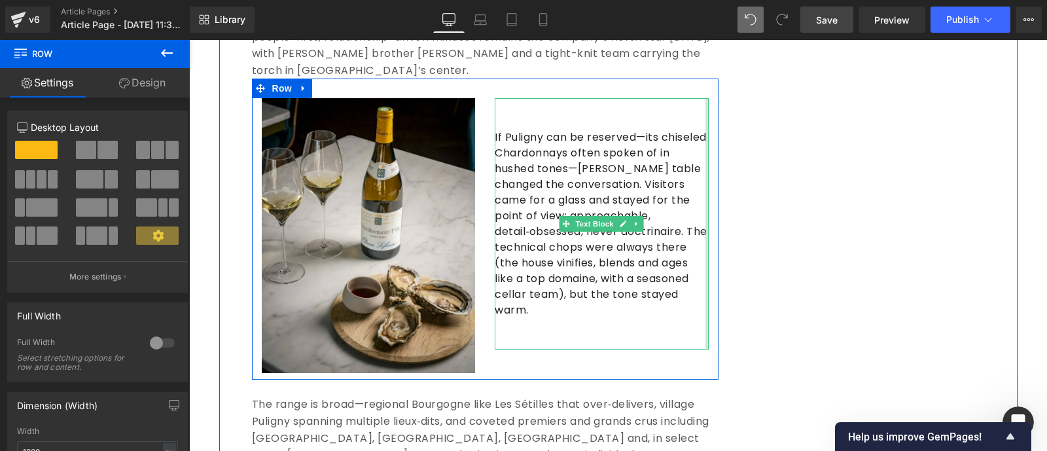
scroll to position [1195, 0]
click at [570, 138] on p "If Puligny can be reserved—its chiseled Chardonnays often spoken of in hushed t…" at bounding box center [602, 223] width 214 height 188
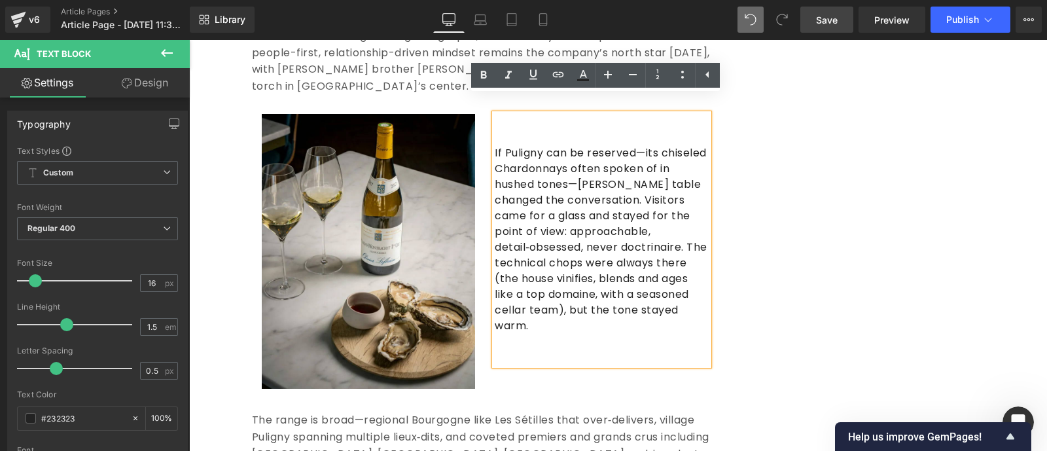
scroll to position [1180, 0]
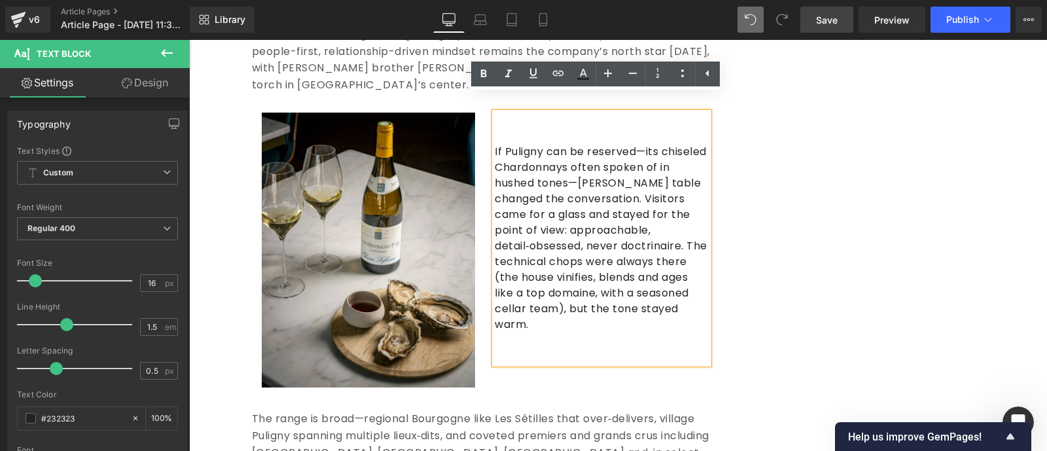
click at [595, 280] on p "If Puligny can be reserved—its chiseled Chardonnays often spoken of in hushed t…" at bounding box center [602, 238] width 214 height 188
click at [616, 394] on p at bounding box center [485, 402] width 466 height 17
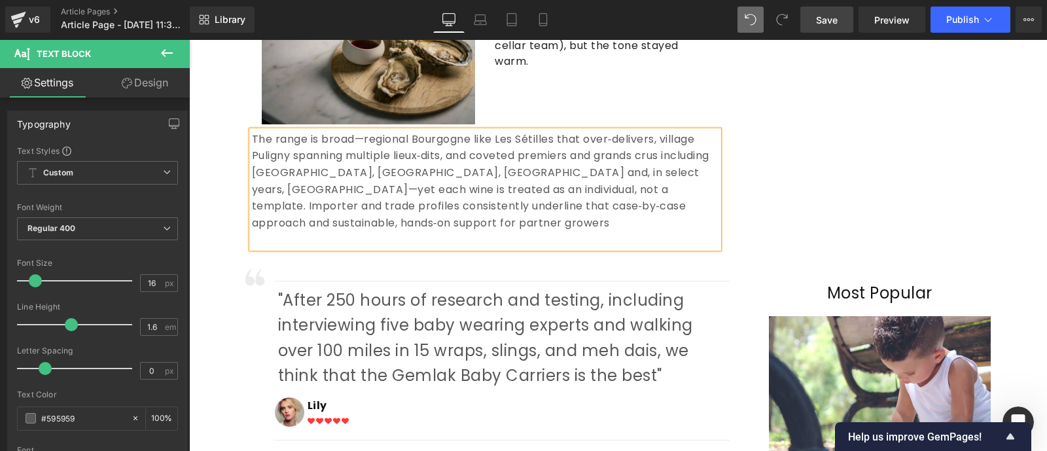
scroll to position [1444, 0]
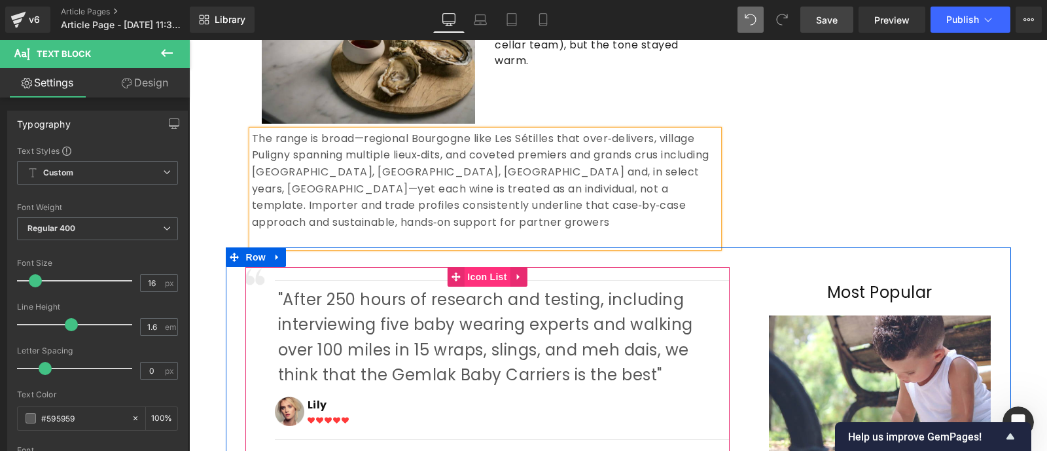
click at [485, 267] on span "Icon List" at bounding box center [487, 277] width 46 height 20
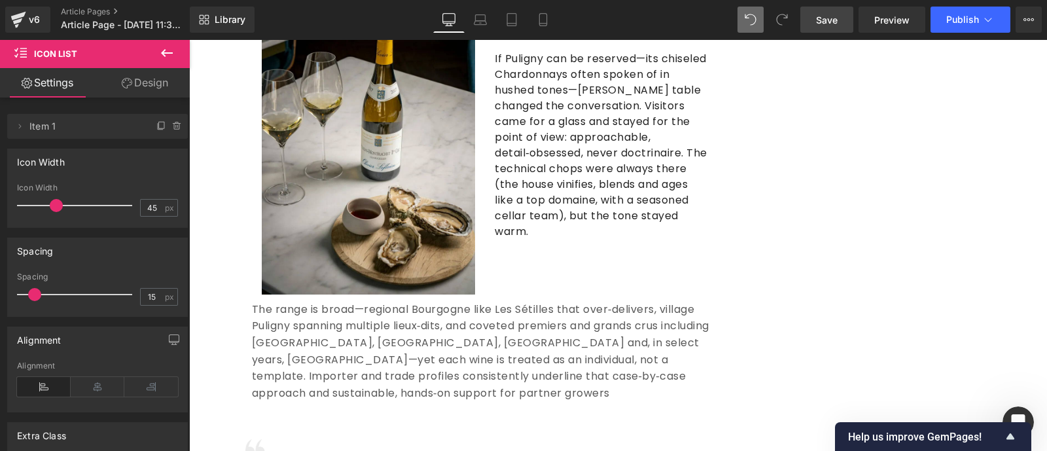
scroll to position [1274, 0]
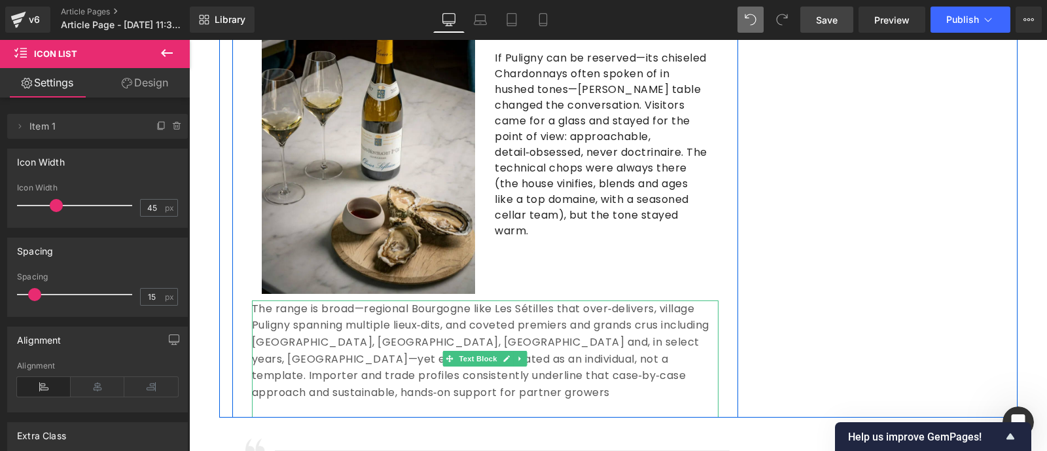
click at [593, 359] on span "The range is broad—regional Bourgogne like Les Sétilles that over‑delivers, vil…" at bounding box center [480, 350] width 457 height 99
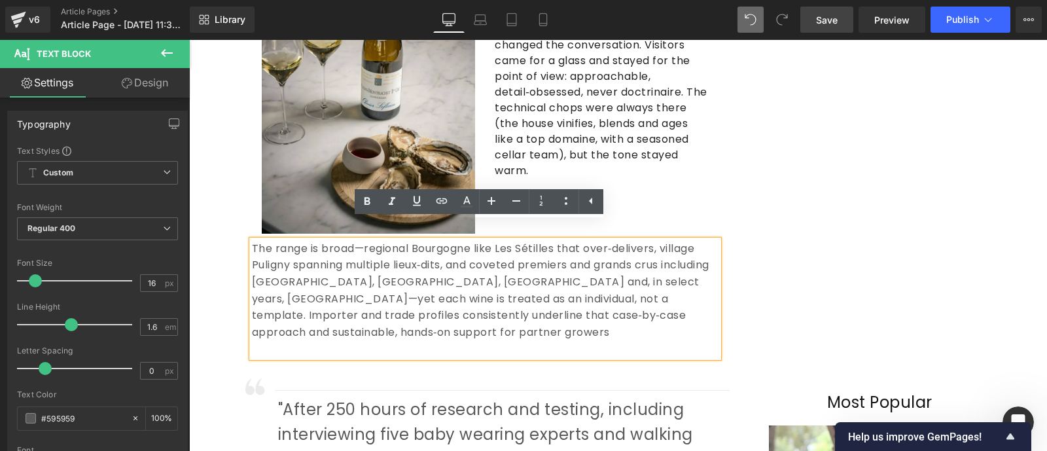
scroll to position [1333, 0]
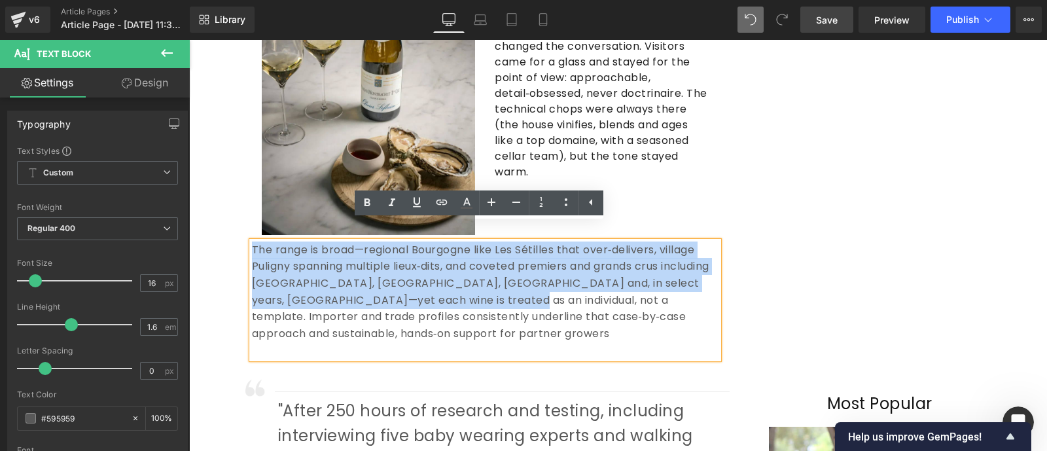
drag, startPoint x: 509, startPoint y: 282, endPoint x: 239, endPoint y: 234, distance: 273.9
copy span "The range is broad—regional Bourgogne like Les Sétilles that over‑delivers, vil…"
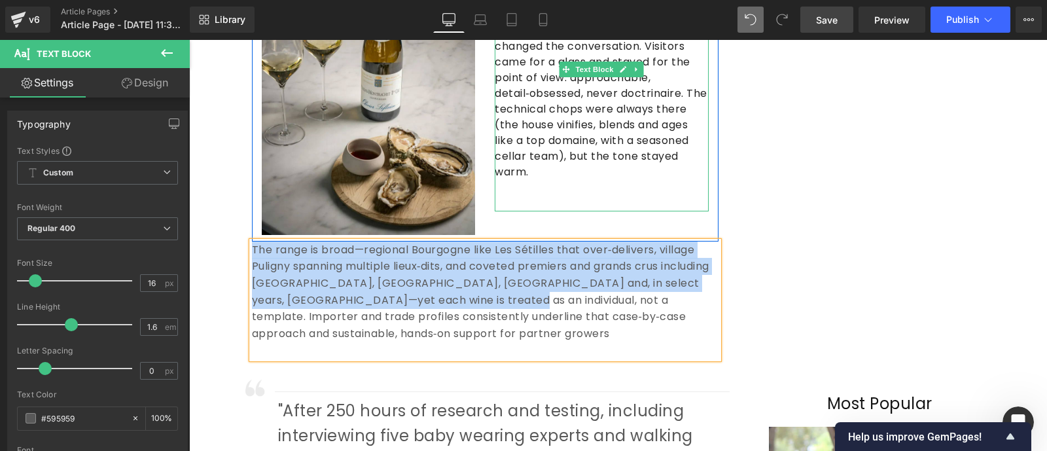
click at [582, 180] on p at bounding box center [602, 188] width 214 height 16
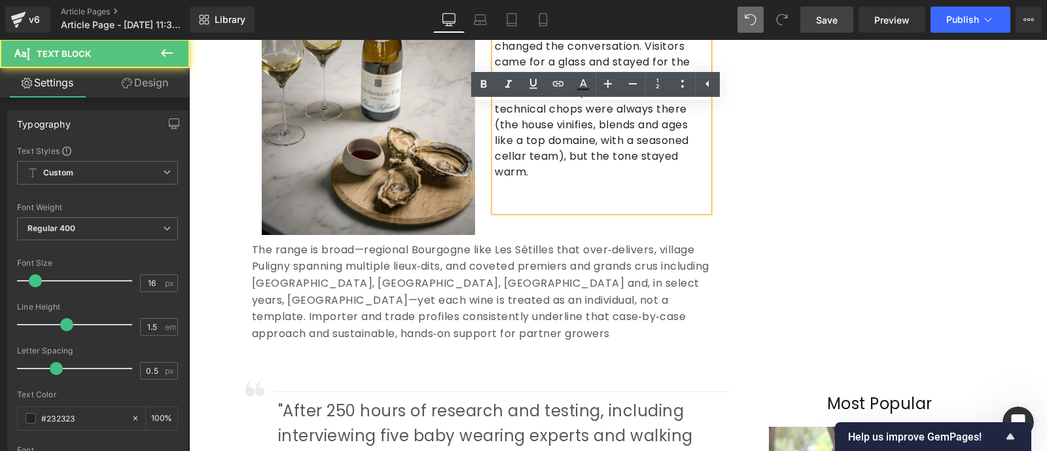
click at [582, 156] on p "If Puligny can be reserved—its chiseled Chardonnays often spoken of in hushed t…" at bounding box center [602, 85] width 214 height 188
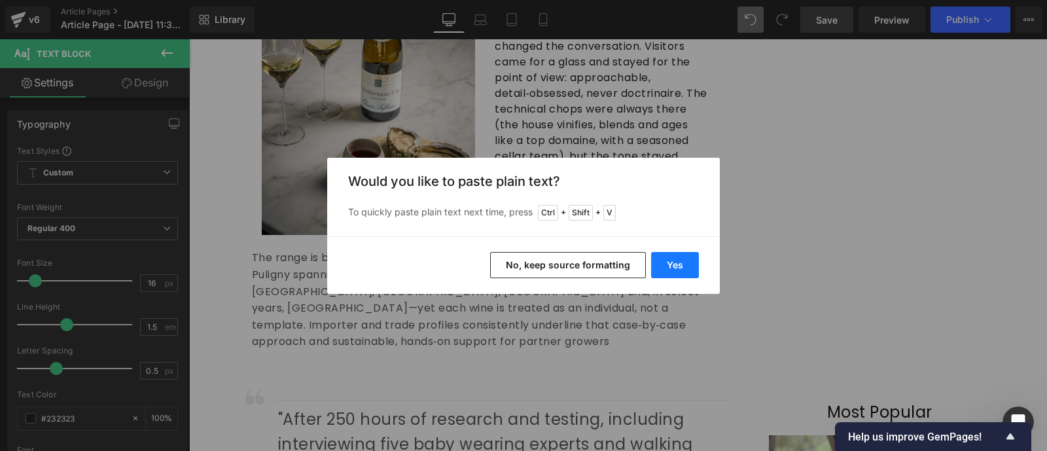
click at [678, 272] on button "Yes" at bounding box center [675, 265] width 48 height 26
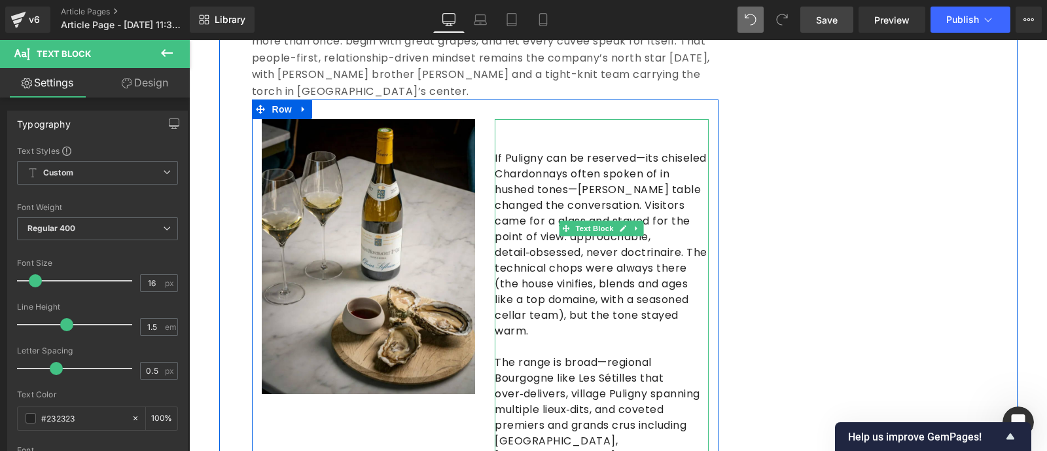
scroll to position [1172, 0]
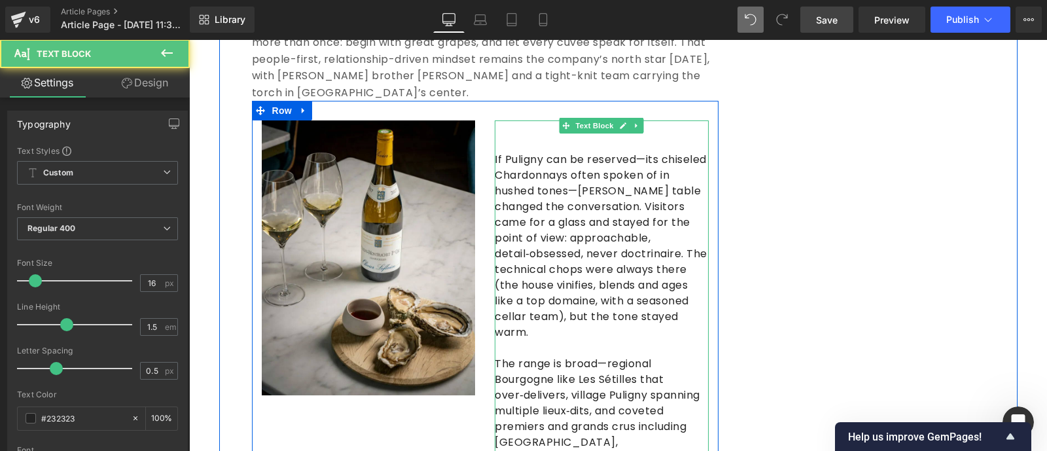
click at [495, 152] on p "If Puligny can be reserved—its chiseled Chardonnays often spoken of in hushed t…" at bounding box center [602, 246] width 214 height 188
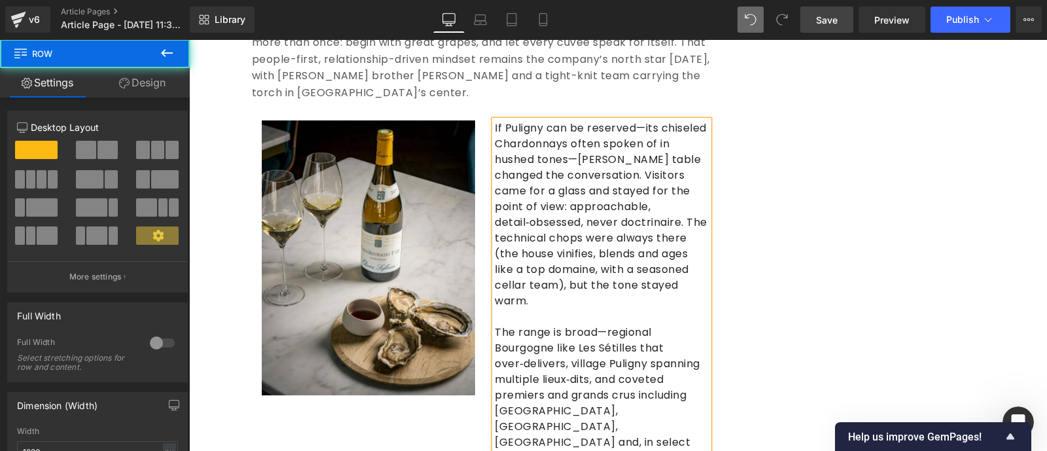
click at [714, 249] on div "[PERSON_NAME]: Puligny’s People Person Text Block [DATE] Text Block Share: Text…" at bounding box center [485, 1] width 506 height 1304
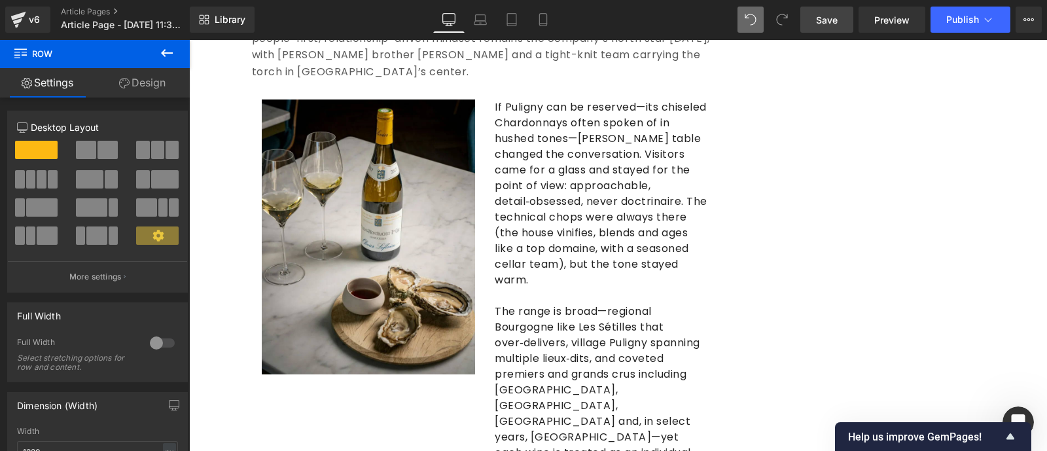
scroll to position [1195, 0]
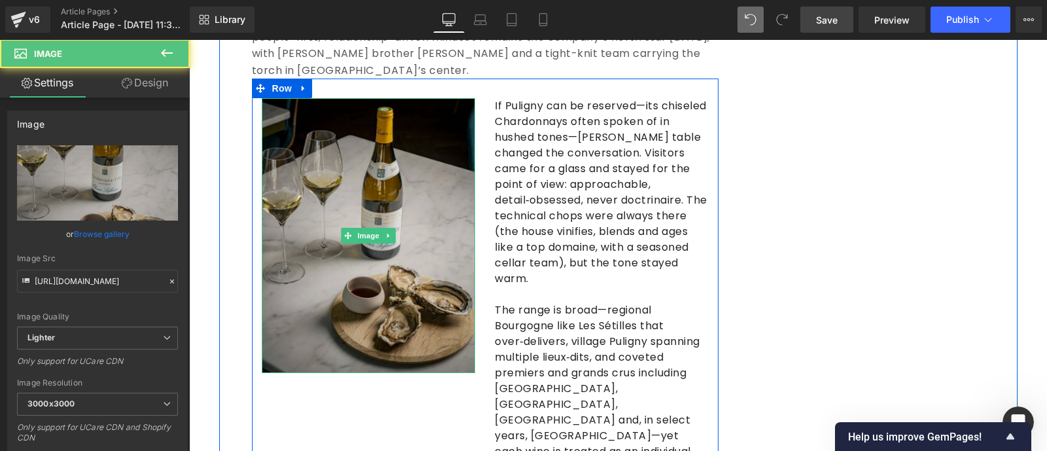
click at [386, 312] on img at bounding box center [369, 235] width 214 height 274
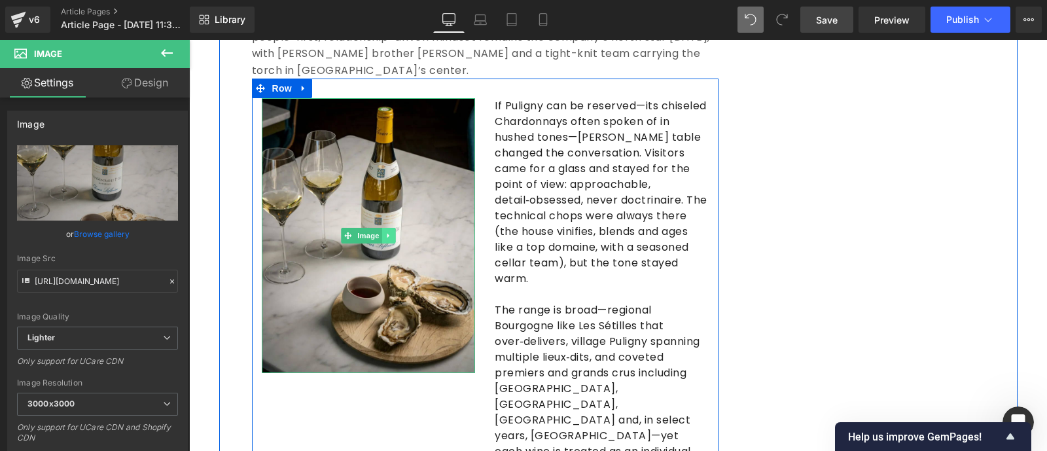
click at [386, 228] on link at bounding box center [389, 236] width 14 height 16
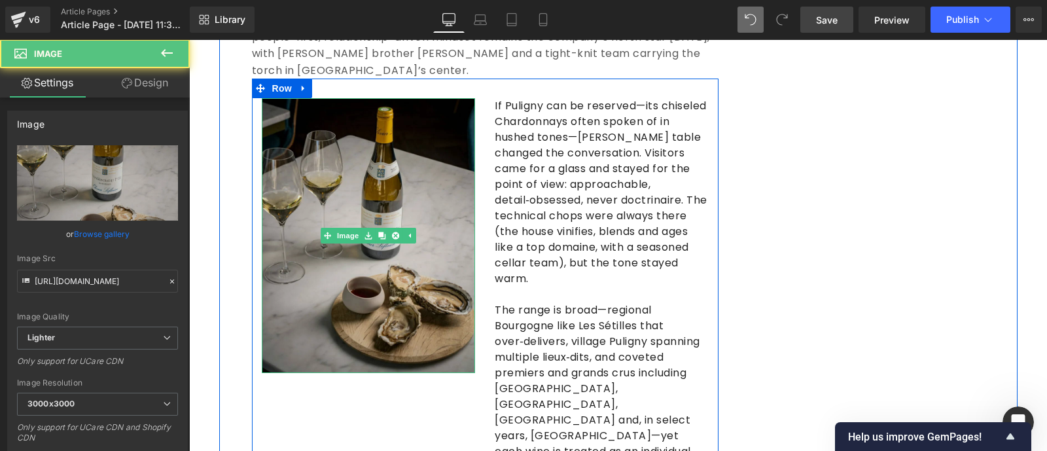
click at [407, 244] on img at bounding box center [369, 235] width 214 height 274
click at [408, 179] on img at bounding box center [369, 235] width 214 height 274
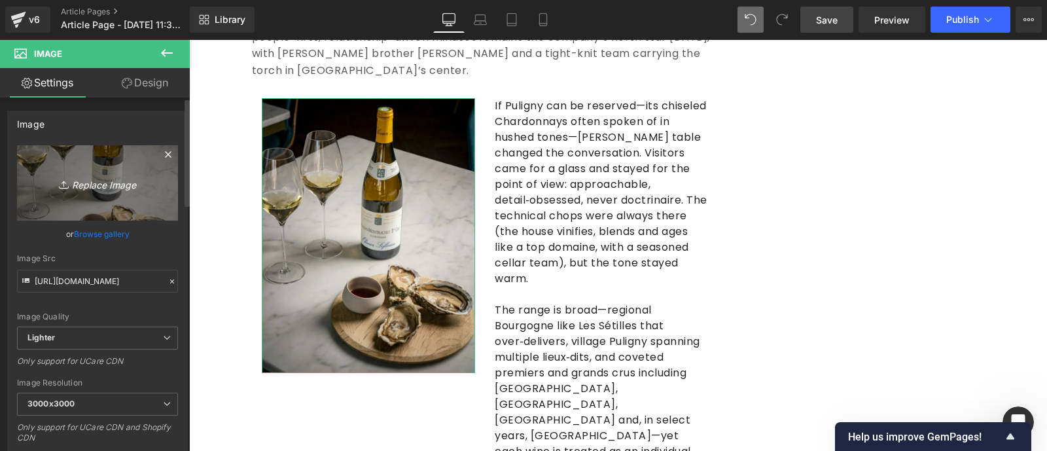
click at [101, 181] on icon "Replace Image" at bounding box center [97, 183] width 105 height 16
type input "C:\fakepath\n6-683x1024.webp"
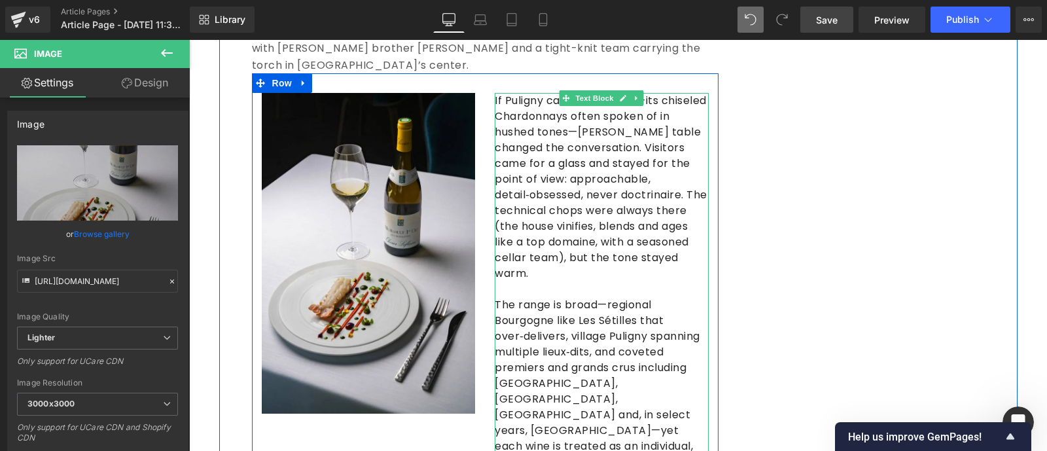
scroll to position [1199, 0]
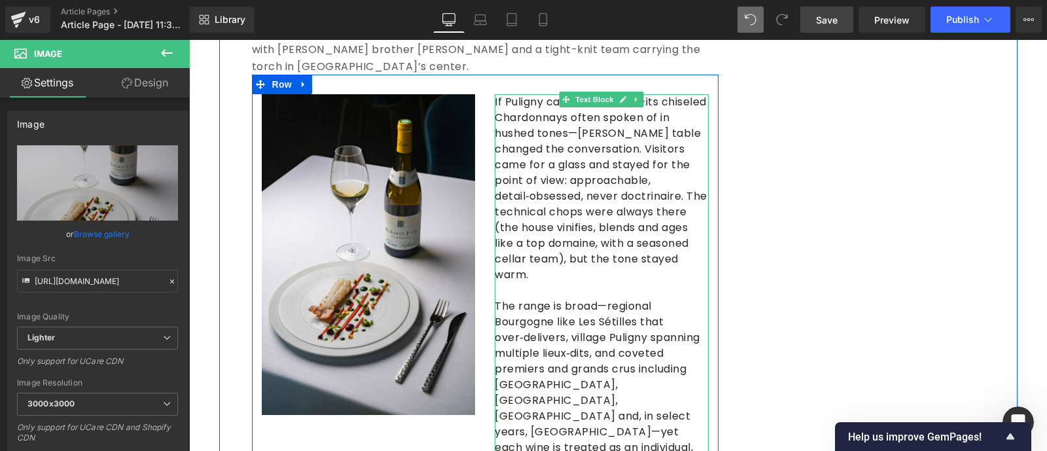
click at [676, 264] on p "If Puligny can be reserved—its chiseled Chardonnays often spoken of in hushed t…" at bounding box center [602, 188] width 214 height 188
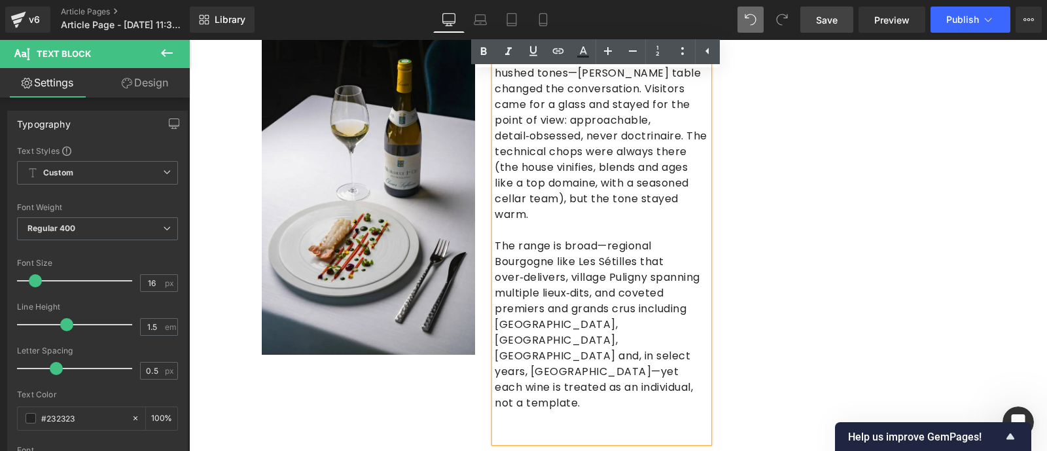
scroll to position [1260, 0]
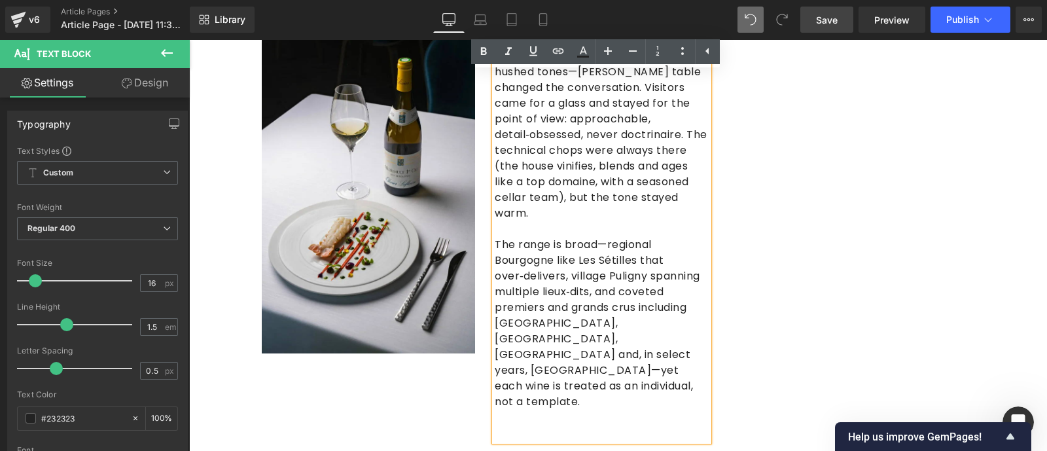
click at [551, 243] on p "The range is broad—regional Bourgogne like Les Sétilles that over‑delivers, vil…" at bounding box center [602, 323] width 214 height 173
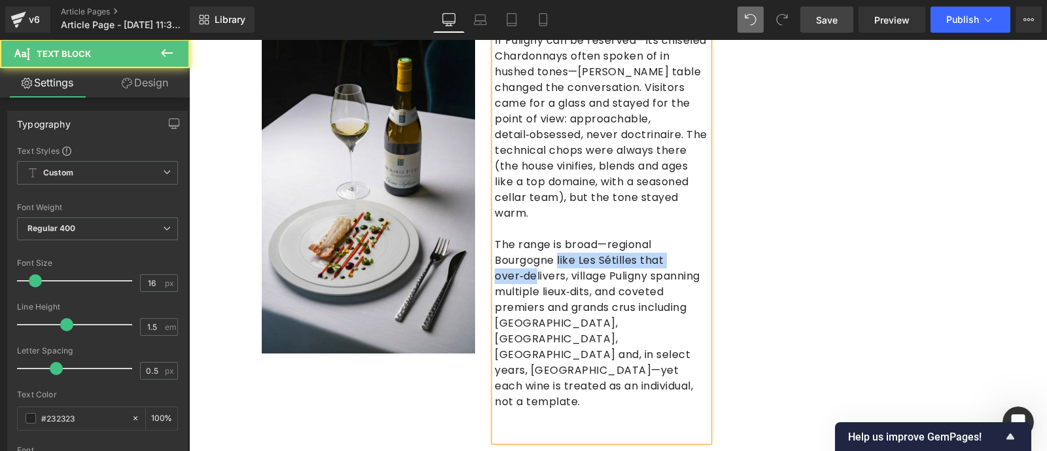
click at [551, 246] on p "The range is broad—regional Bourgogne like Les Sétilles that over‑delivers, vil…" at bounding box center [602, 323] width 214 height 173
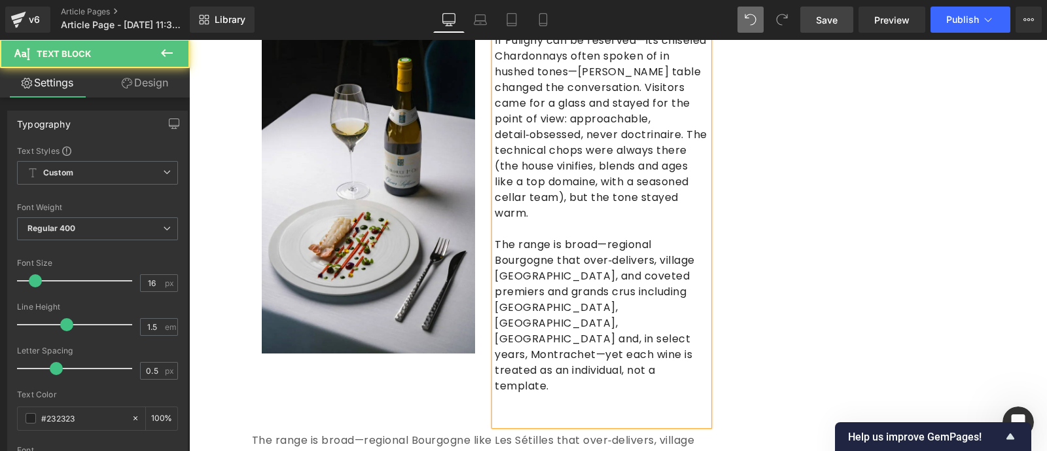
click at [519, 410] on p at bounding box center [602, 418] width 214 height 16
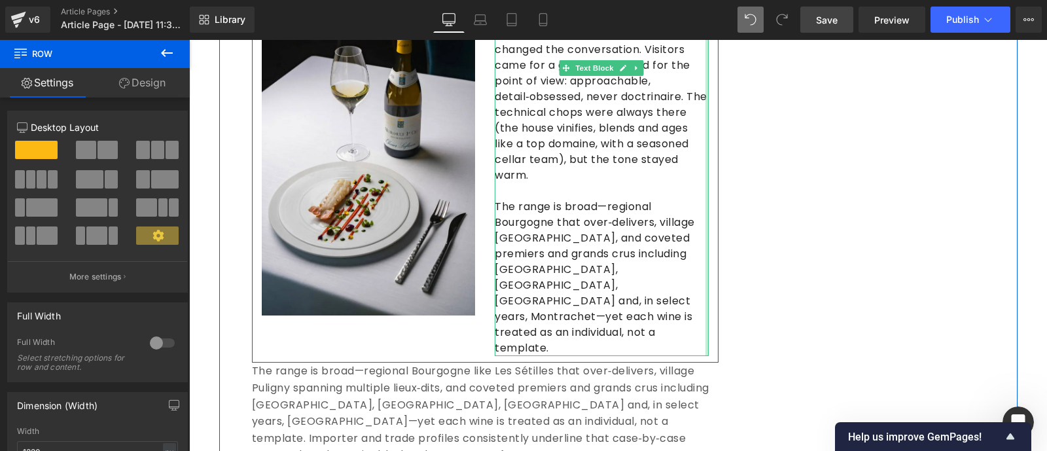
scroll to position [1298, 0]
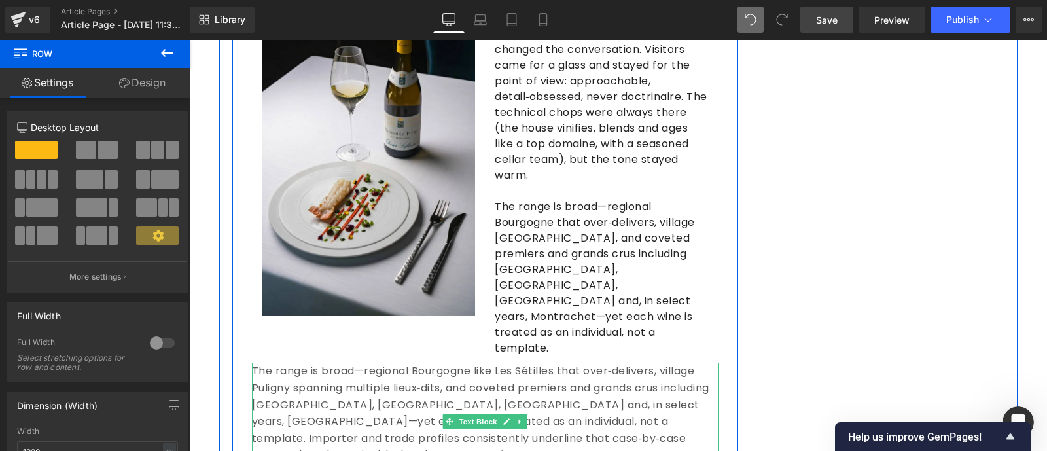
click at [256, 363] on span "The range is broad—regional Bourgogne like Les Sétilles that over‑delivers, vil…" at bounding box center [480, 412] width 457 height 99
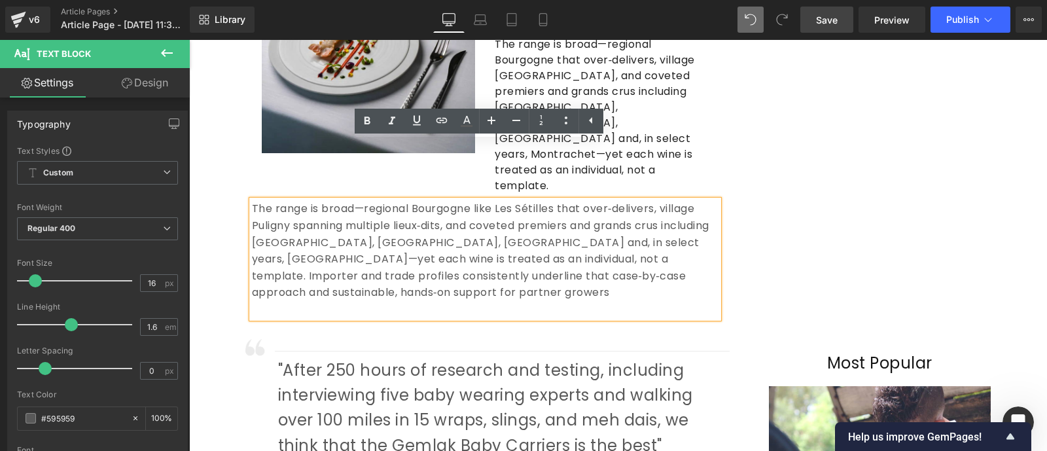
scroll to position [1460, 0]
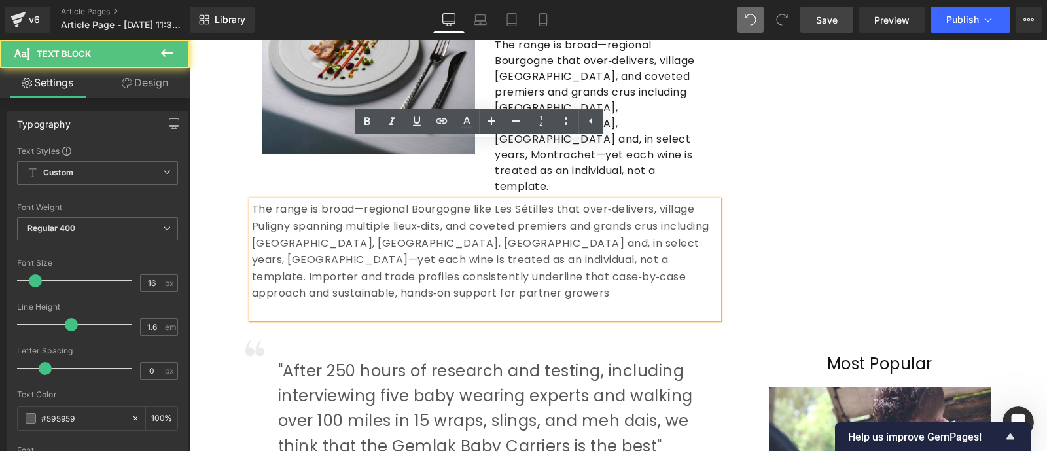
click at [510, 202] on span "The range is broad—regional Bourgogne like Les Sétilles that over‑delivers, vil…" at bounding box center [480, 251] width 457 height 99
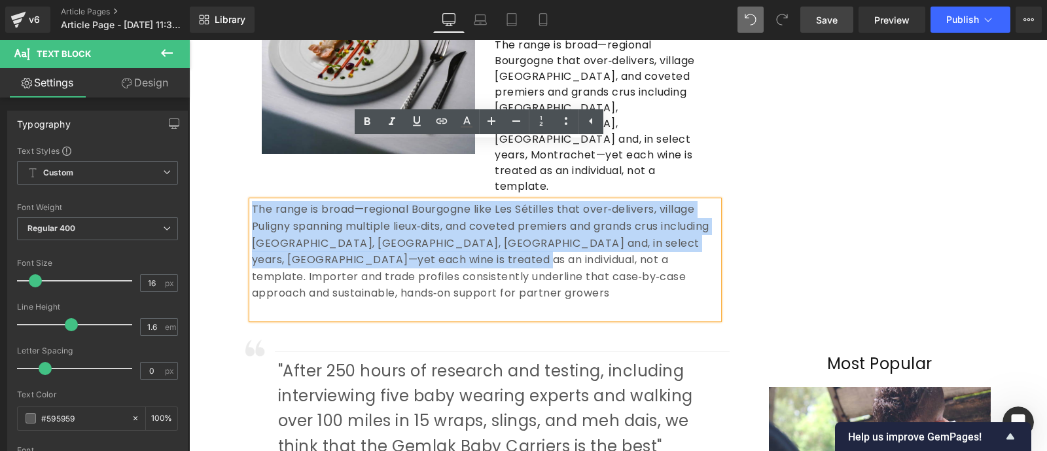
drag, startPoint x: 510, startPoint y: 202, endPoint x: 145, endPoint y: 152, distance: 367.8
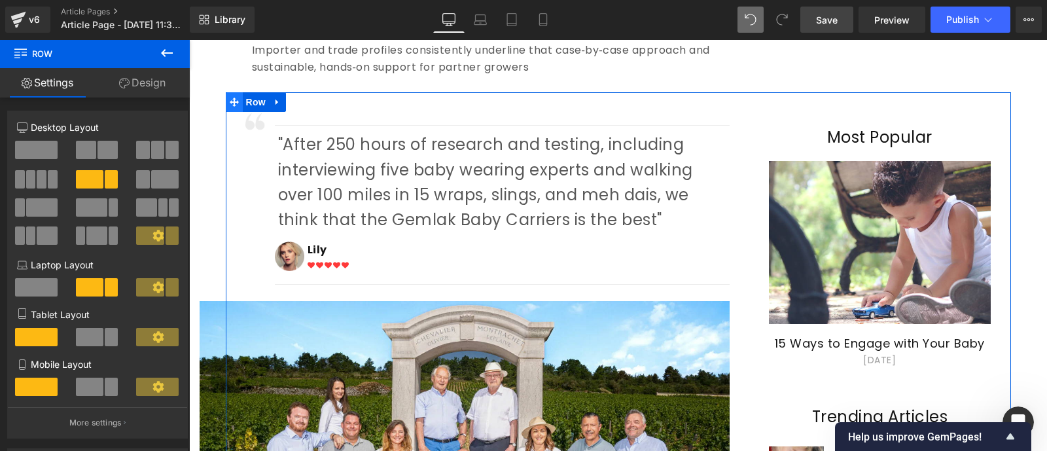
scroll to position [1619, 0]
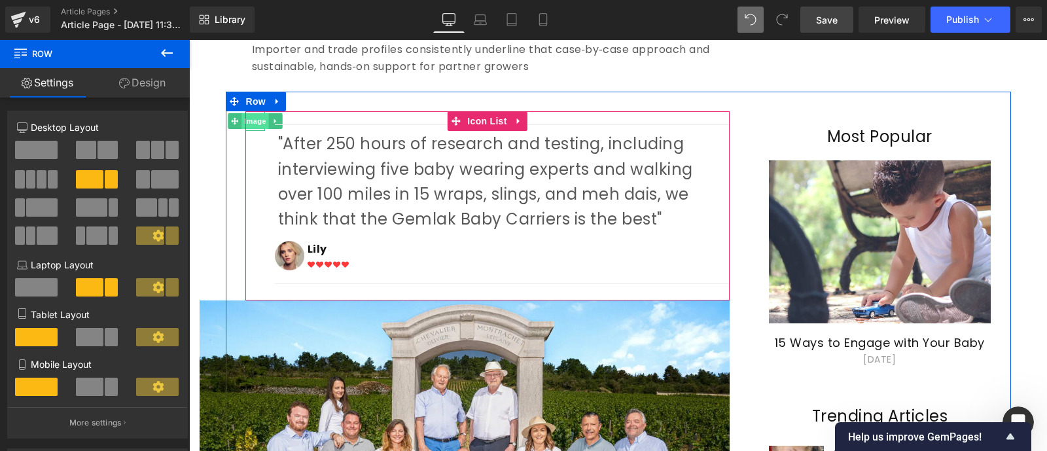
click at [249, 113] on span "Image" at bounding box center [254, 121] width 27 height 16
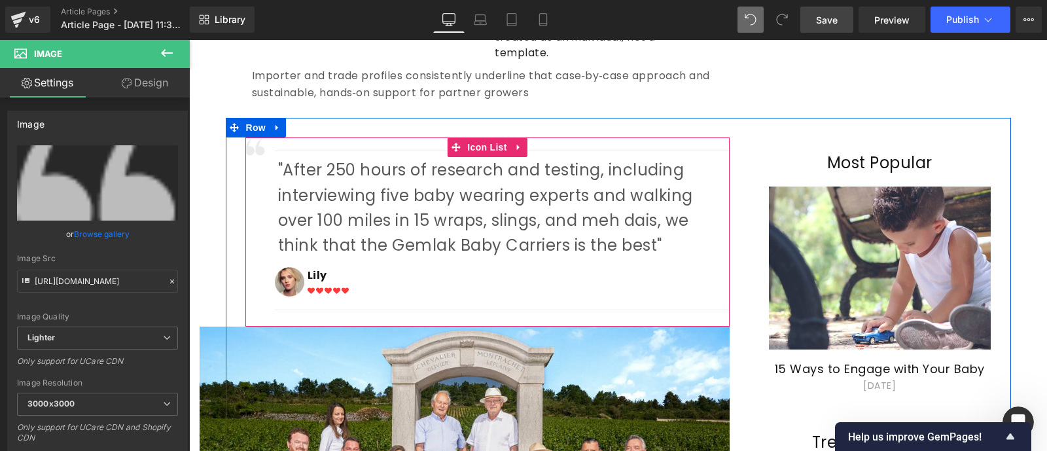
scroll to position [1592, 0]
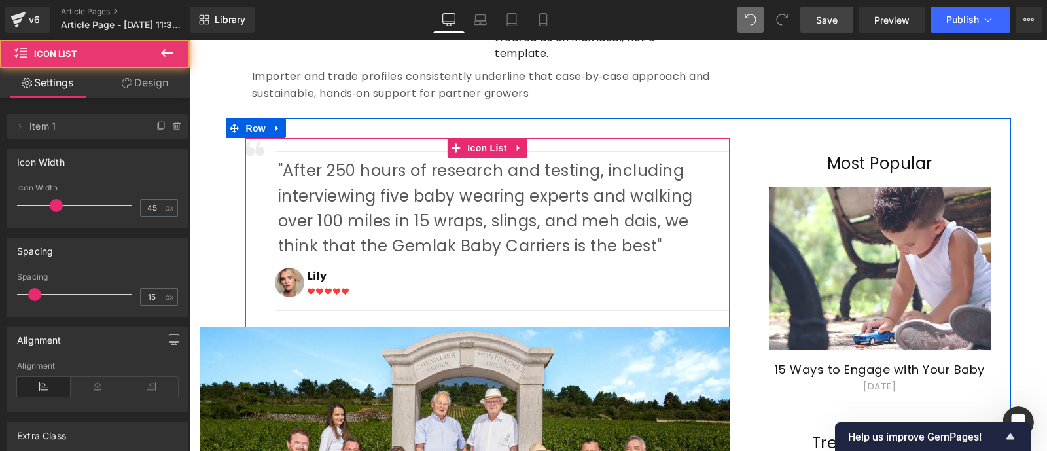
click at [245, 138] on div "Separator "After 250 hours of research and testing, including interviewing five…" at bounding box center [487, 227] width 484 height 179
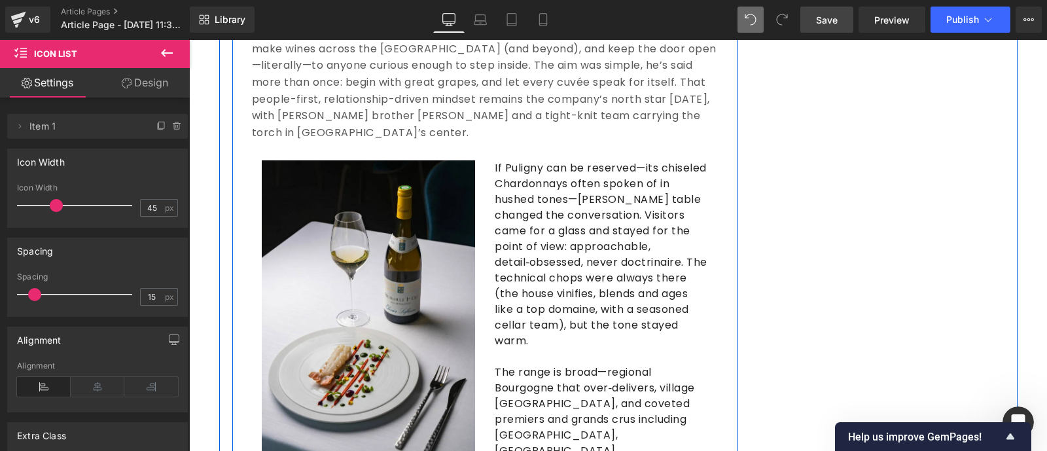
scroll to position [1144, 0]
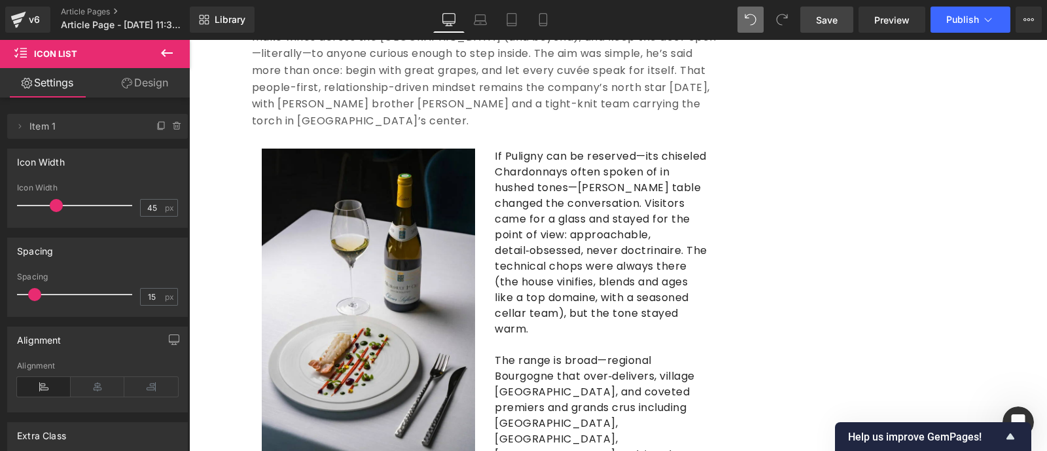
click at [158, 54] on button at bounding box center [167, 53] width 46 height 29
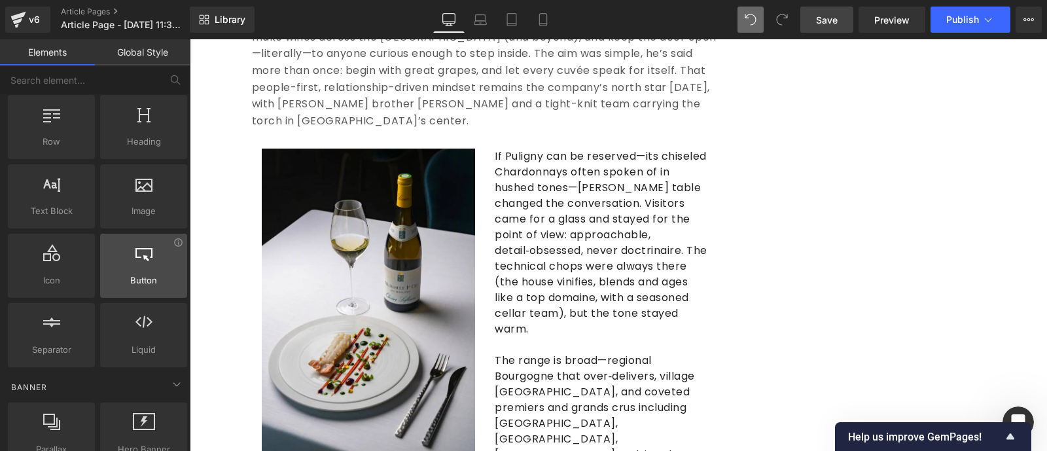
scroll to position [0, 0]
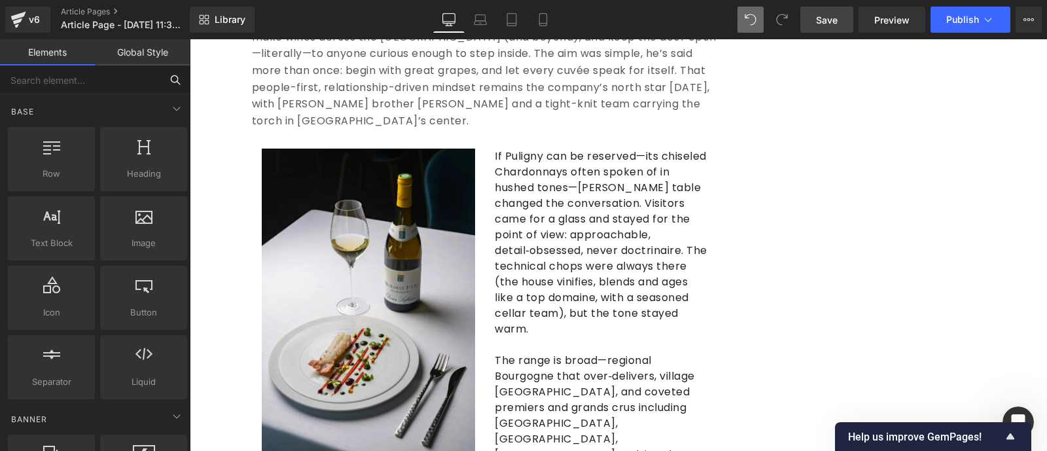
click at [84, 79] on input "text" at bounding box center [80, 79] width 161 height 29
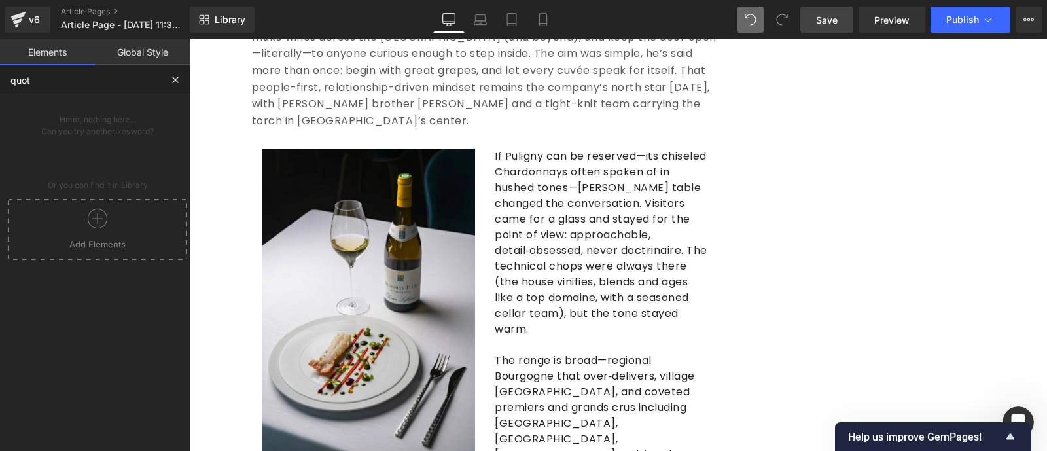
type input "quote"
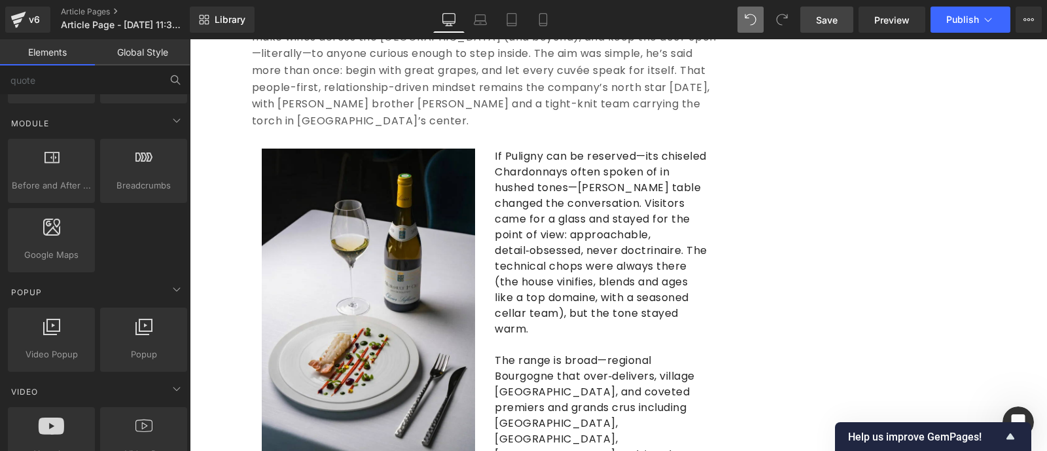
scroll to position [665, 0]
click at [75, 80] on input "quote" at bounding box center [80, 79] width 161 height 29
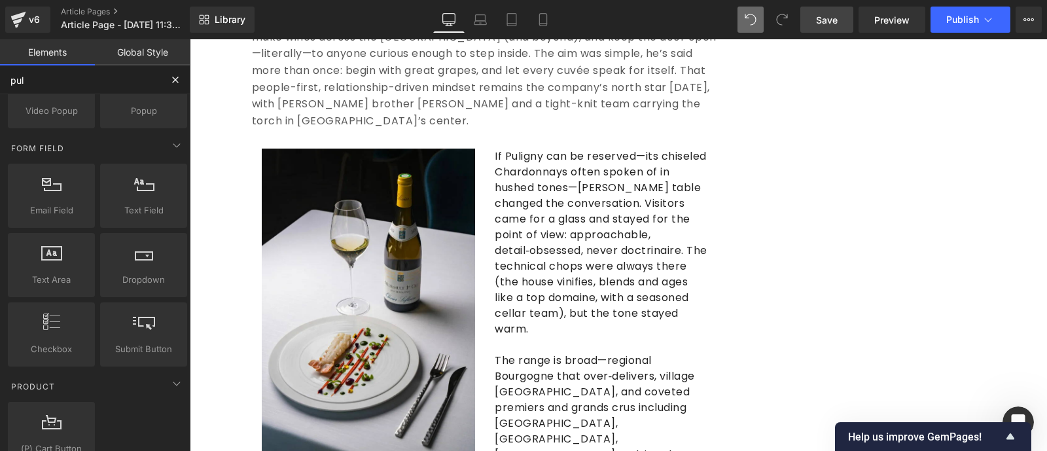
scroll to position [0, 0]
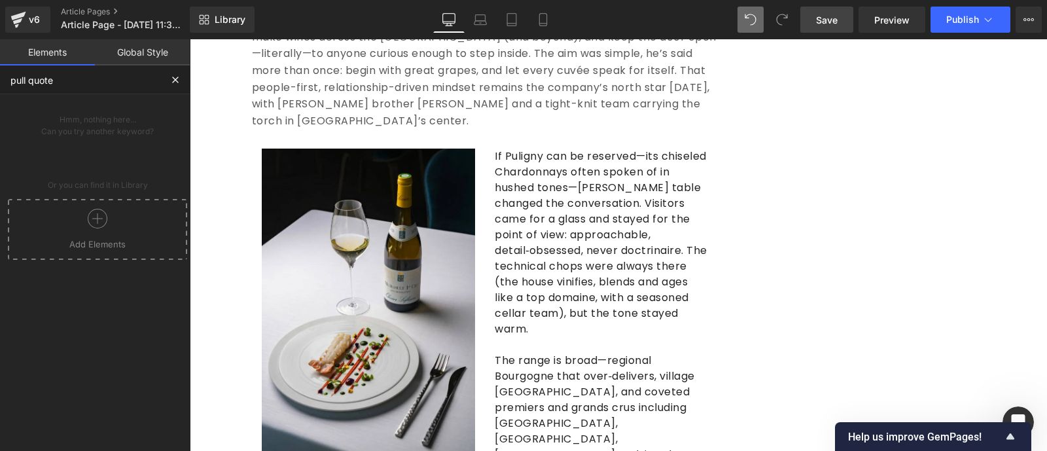
type input "pull quote"
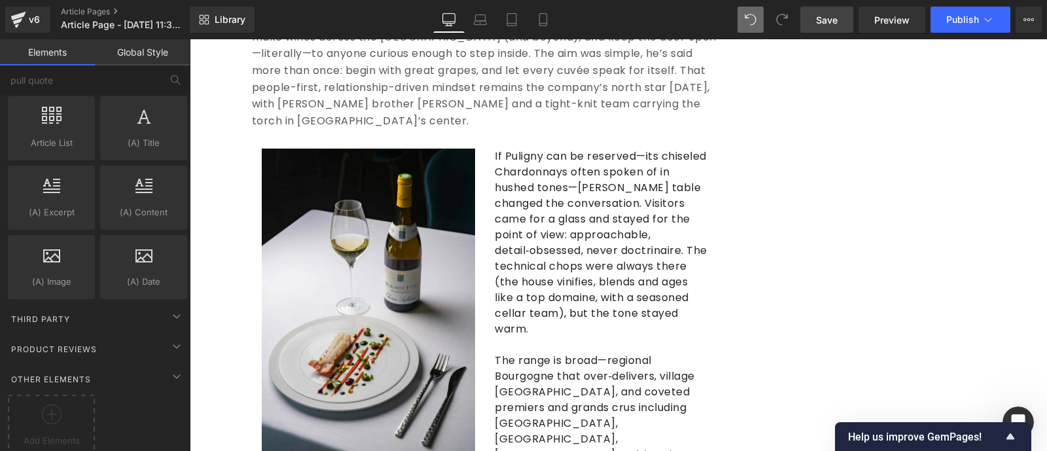
scroll to position [2514, 0]
click at [179, 366] on icon at bounding box center [177, 374] width 16 height 16
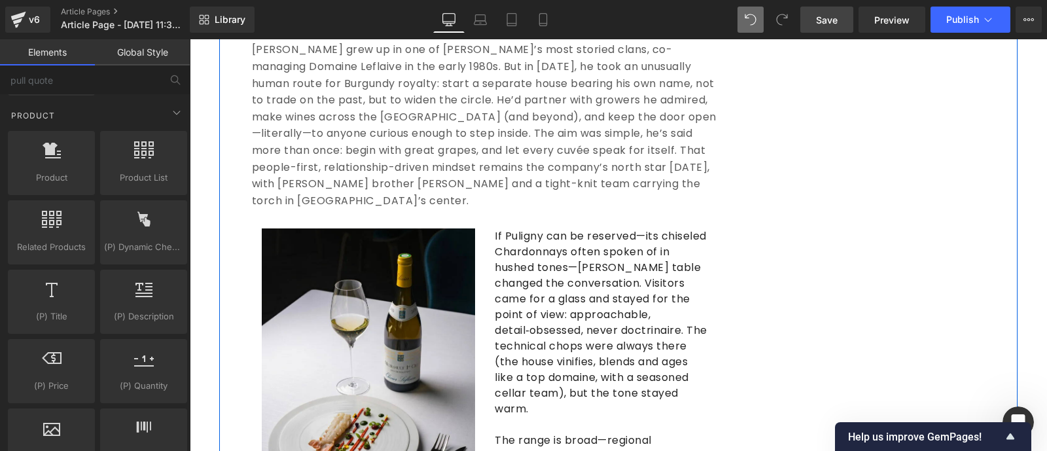
scroll to position [1076, 0]
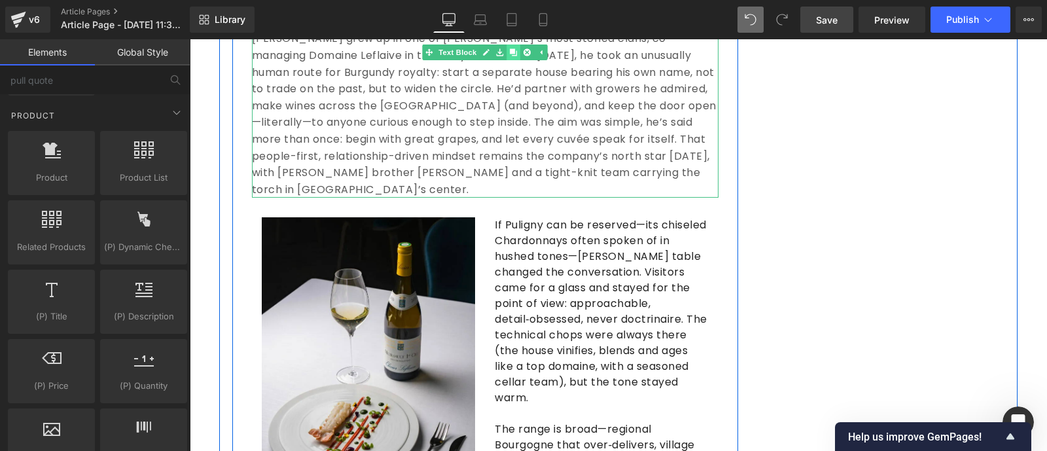
click at [510, 53] on icon at bounding box center [513, 52] width 7 height 7
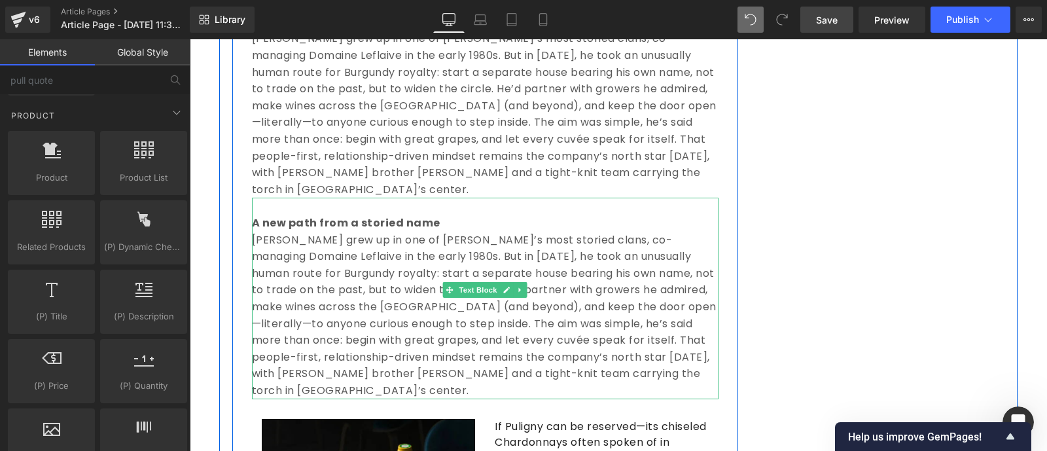
click at [389, 243] on p "[PERSON_NAME] grew up in one of [PERSON_NAME]’s most storied clans, co-managing…" at bounding box center [485, 315] width 466 height 167
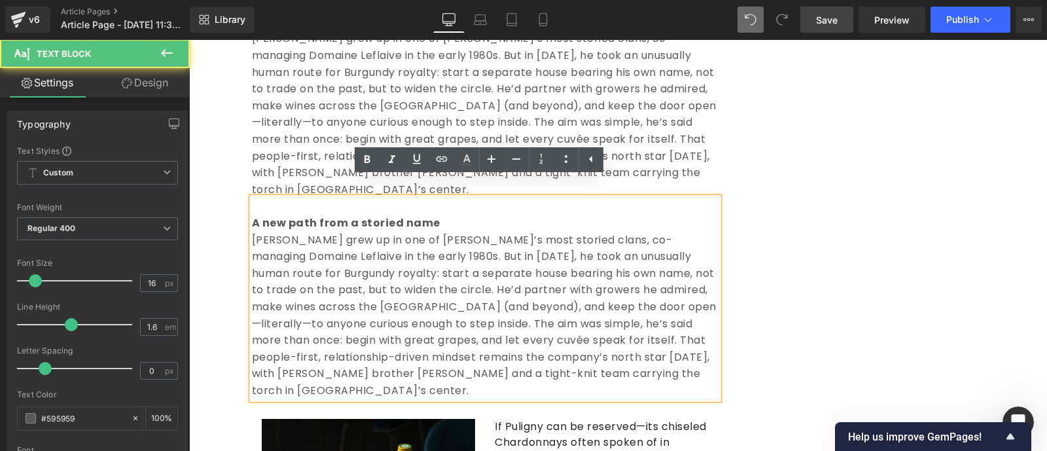
click at [252, 215] on strong "A new path from a storied name" at bounding box center [346, 222] width 188 height 15
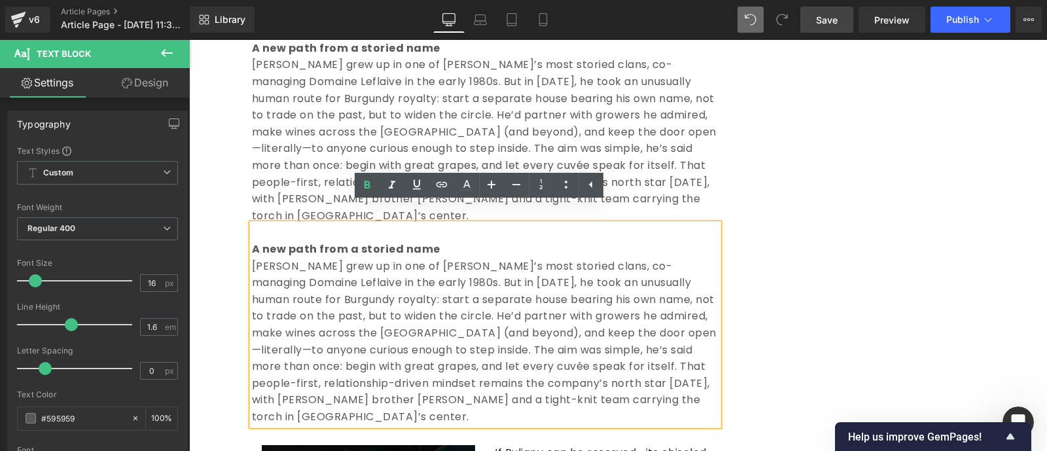
scroll to position [1051, 0]
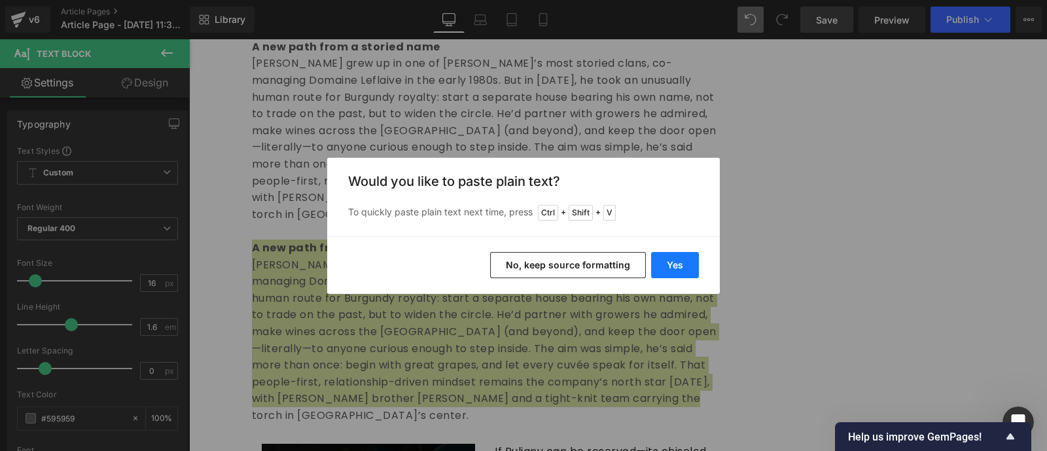
click at [677, 260] on button "Yes" at bounding box center [675, 265] width 48 height 26
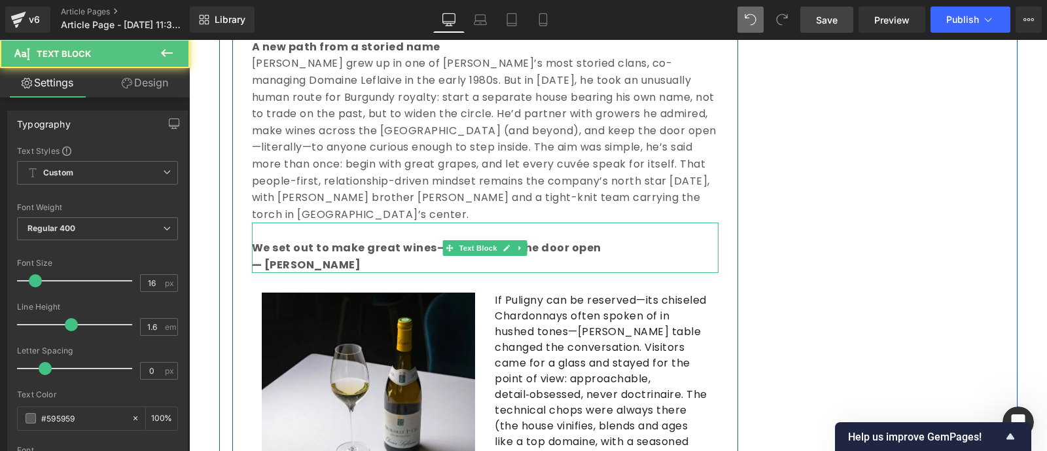
click at [404, 256] on p "— [PERSON_NAME]" at bounding box center [485, 264] width 466 height 17
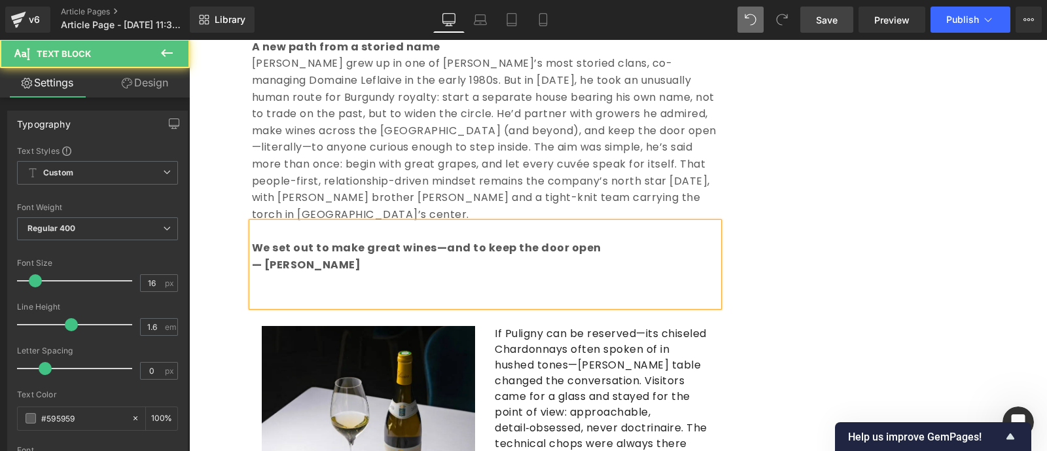
click at [252, 240] on b "We set out to make great wines—and to keep the door open" at bounding box center [426, 247] width 349 height 15
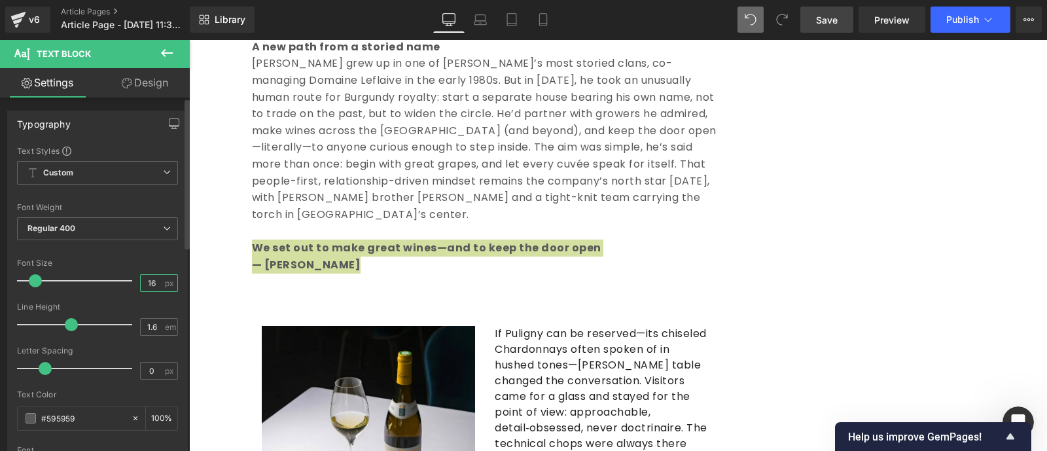
click at [152, 280] on input "16" at bounding box center [152, 283] width 23 height 16
type input "1"
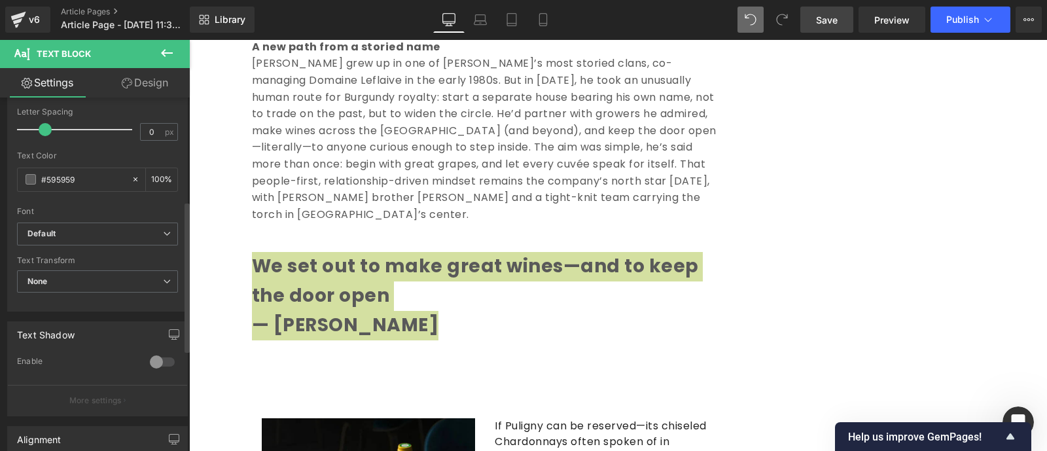
scroll to position [239, 0]
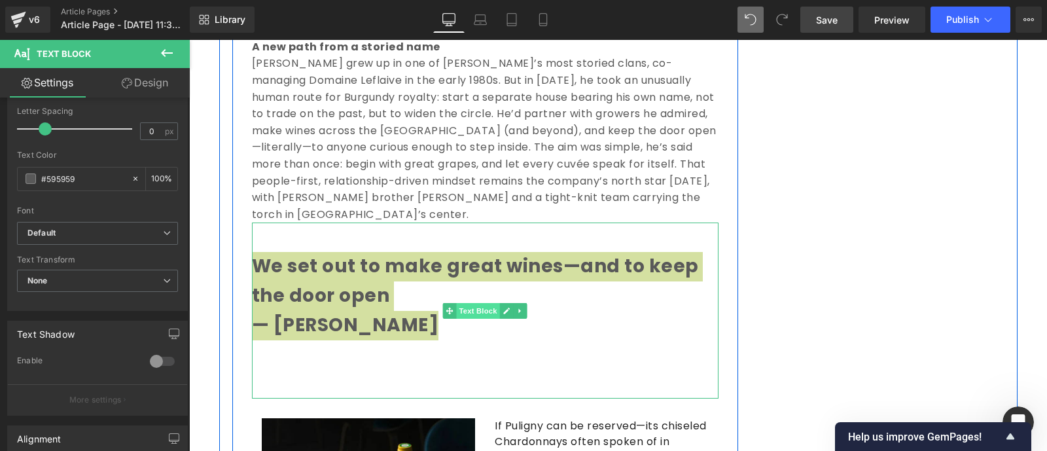
click at [487, 303] on span "Text Block" at bounding box center [478, 311] width 43 height 16
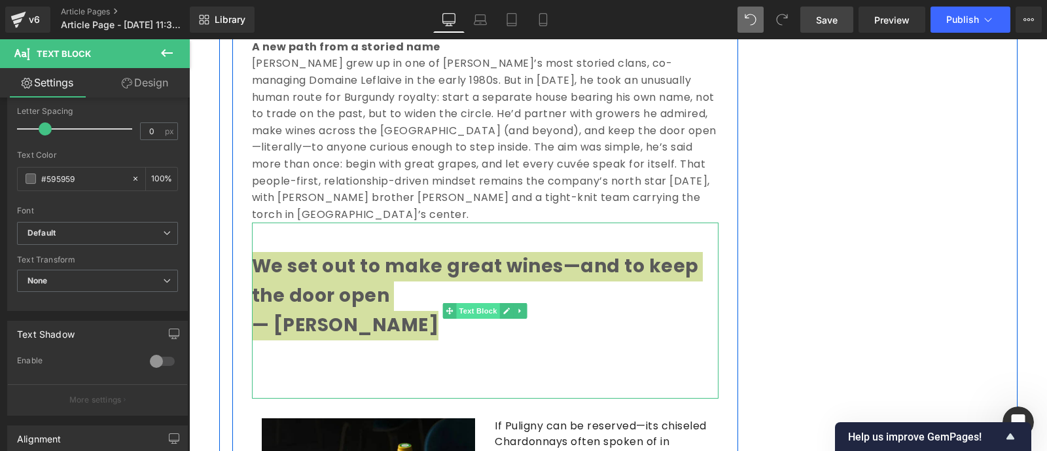
click at [480, 303] on span "Text Block" at bounding box center [478, 311] width 43 height 16
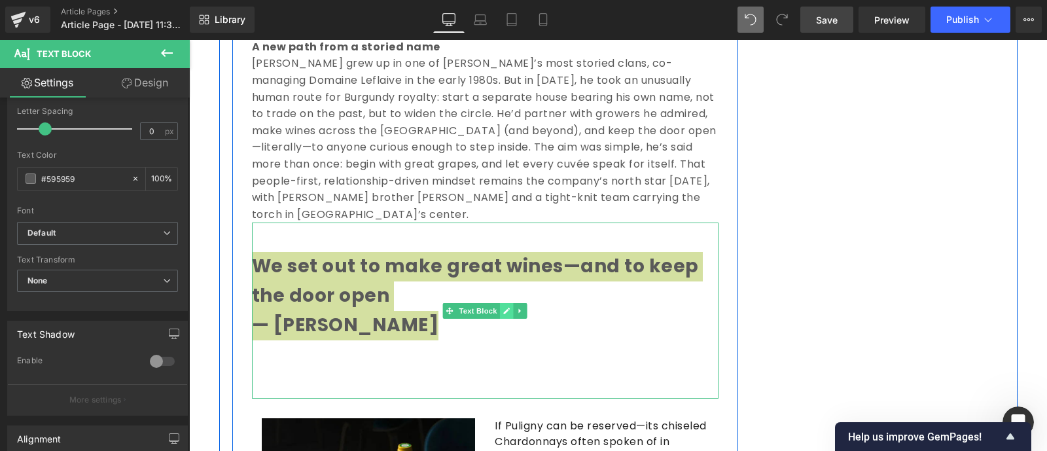
type input "28"
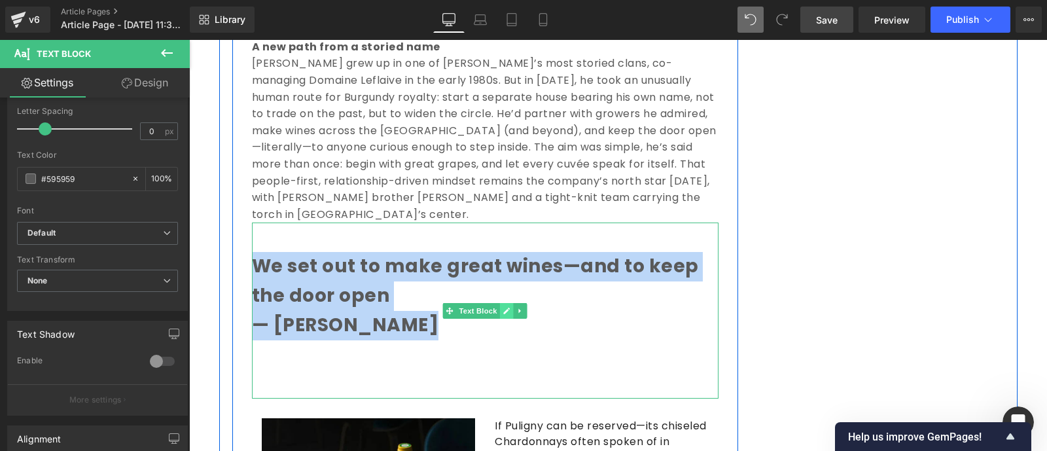
click at [500, 303] on link at bounding box center [507, 311] width 14 height 16
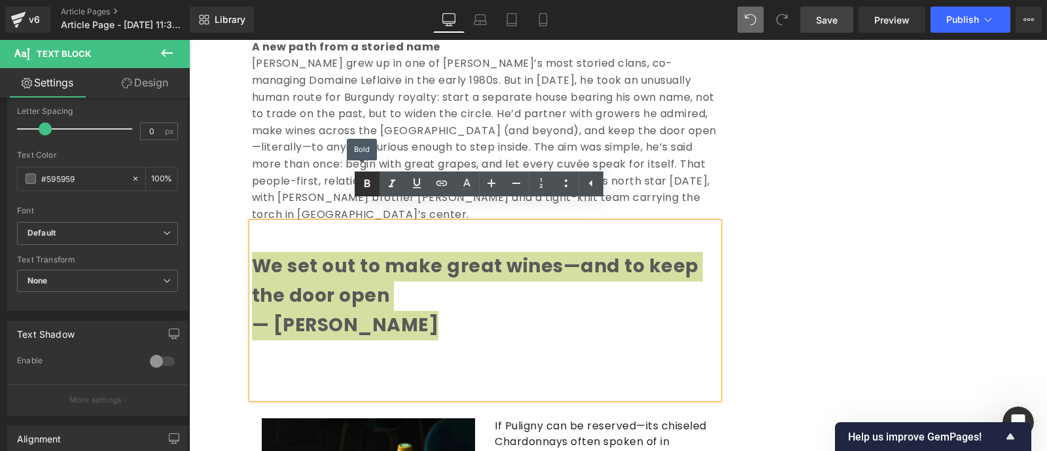
click at [366, 181] on icon at bounding box center [367, 184] width 6 height 8
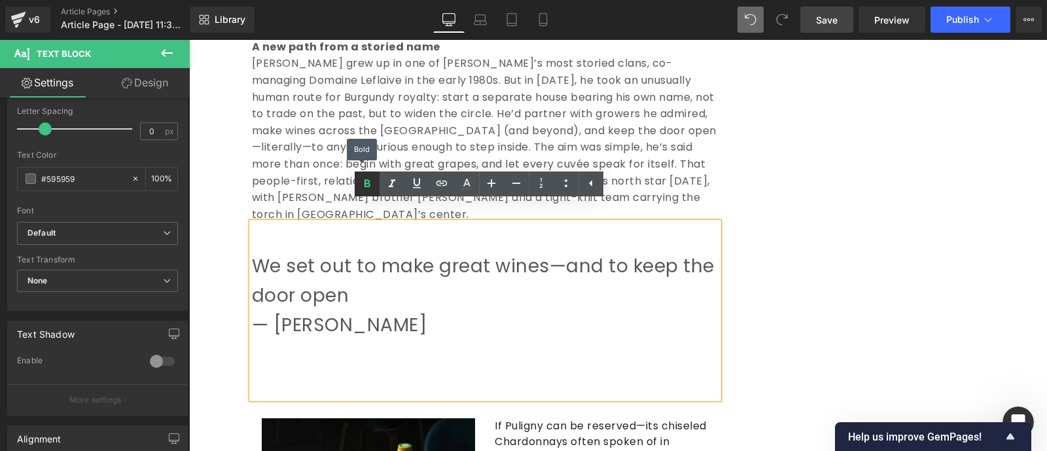
click at [366, 181] on icon at bounding box center [367, 184] width 6 height 8
drag, startPoint x: 404, startPoint y: 308, endPoint x: 249, endPoint y: 253, distance: 165.3
click at [252, 253] on div "We set out to make great wines—and to keep the door open — [PERSON_NAME]" at bounding box center [485, 310] width 466 height 176
click at [370, 183] on icon at bounding box center [367, 184] width 16 height 16
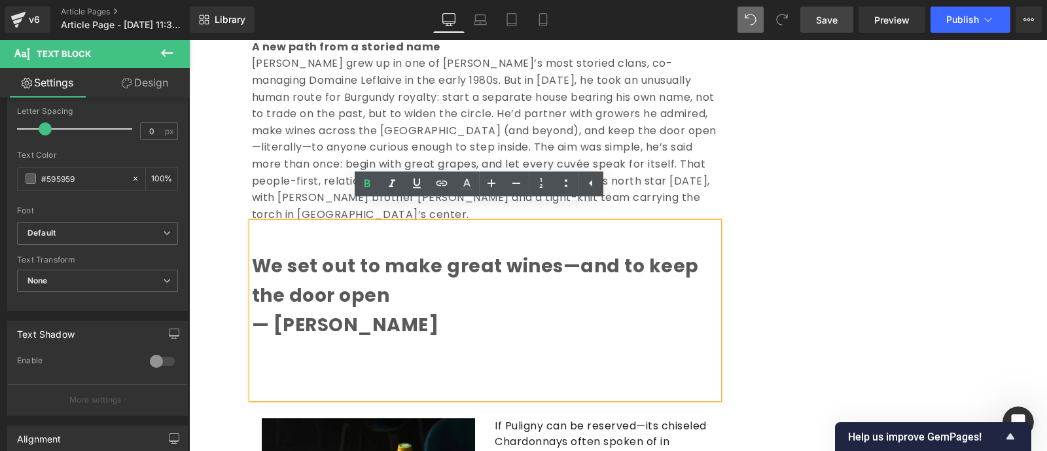
click at [547, 254] on strong "We set out to make great wines—and to keep the door open" at bounding box center [475, 280] width 447 height 55
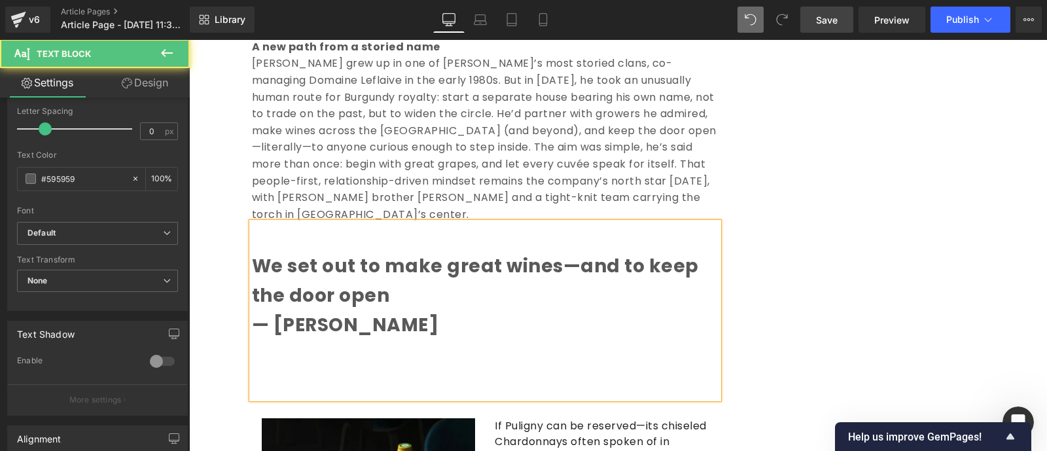
click at [429, 370] on p at bounding box center [485, 383] width 466 height 29
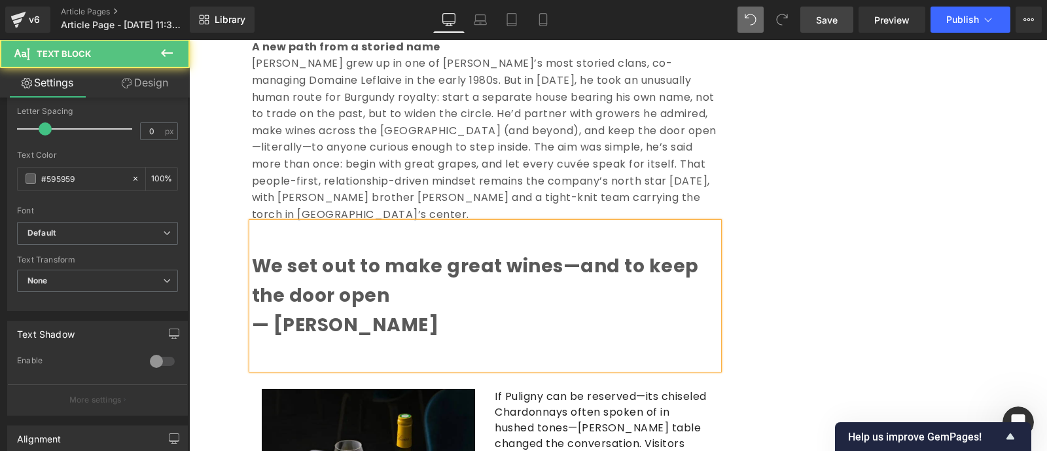
click at [252, 253] on strong "We set out to make great wines" at bounding box center [407, 266] width 311 height 26
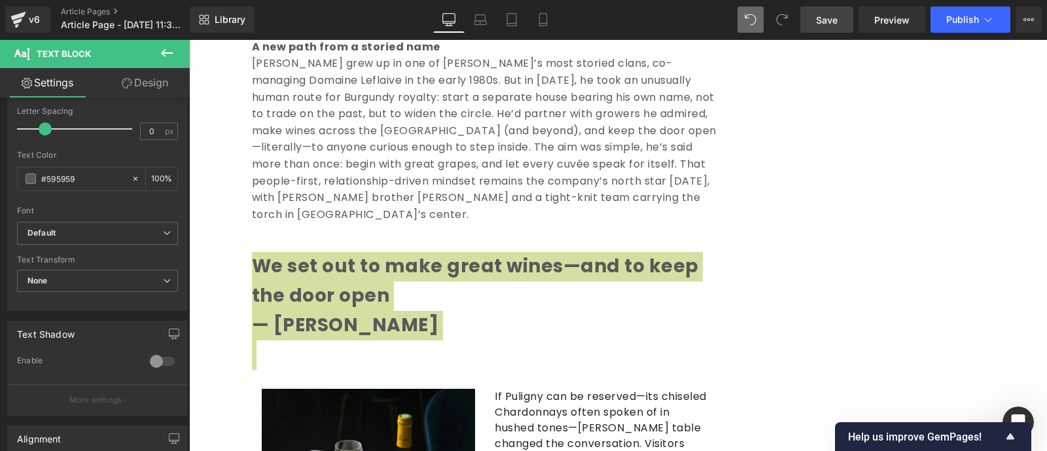
click at [156, 86] on link "Design" at bounding box center [144, 82] width 95 height 29
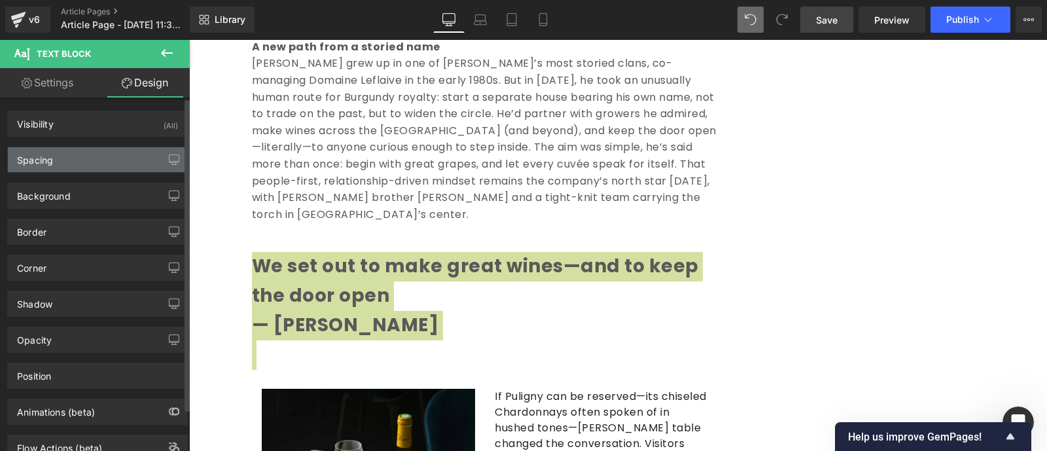
click at [66, 168] on div "Spacing" at bounding box center [97, 159] width 179 height 25
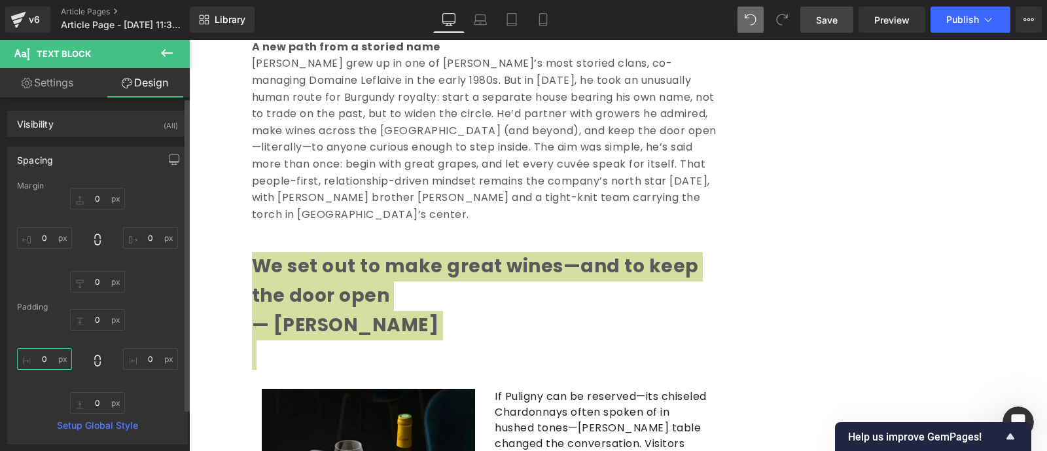
click at [51, 357] on input "text" at bounding box center [44, 359] width 55 height 22
type input "2"
type input "30"
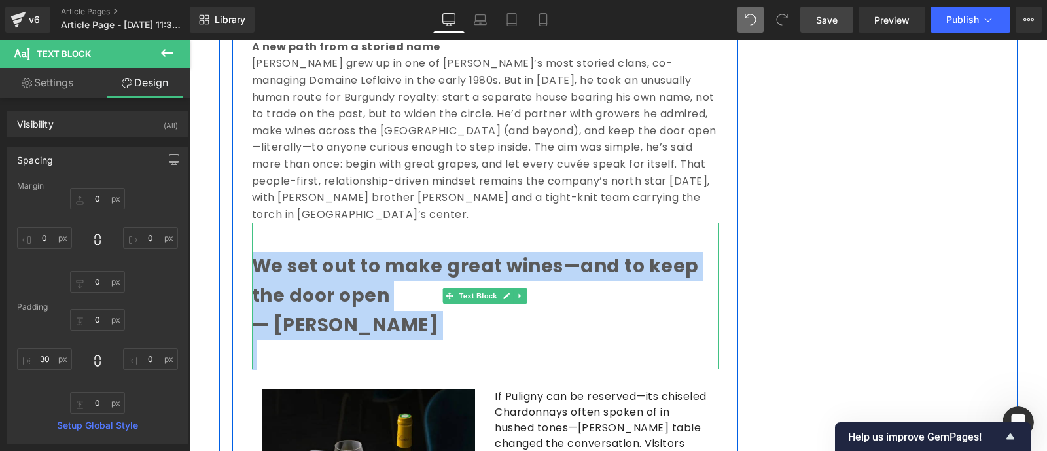
click at [420, 285] on p "We set out to make great wines —and to keep the door open" at bounding box center [485, 281] width 466 height 59
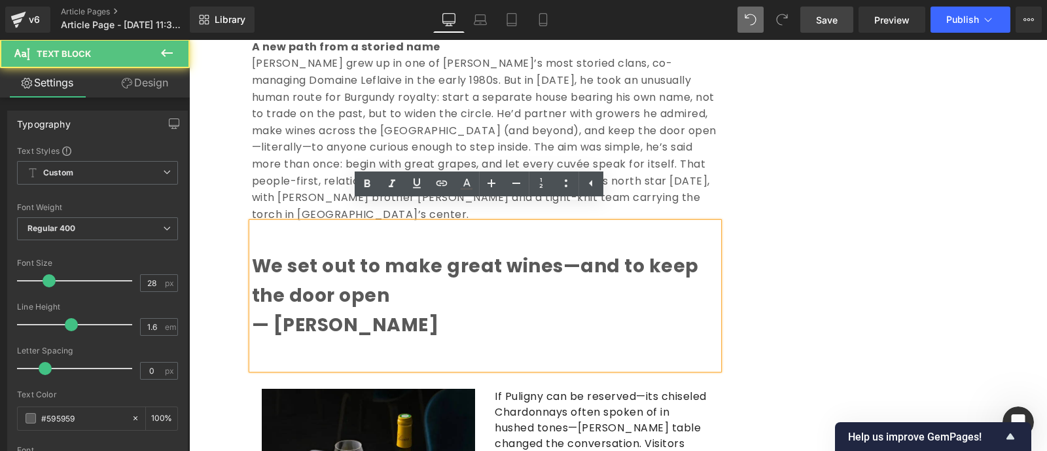
click at [420, 285] on p "We set out to make great wines —and to keep the door open" at bounding box center [485, 281] width 466 height 59
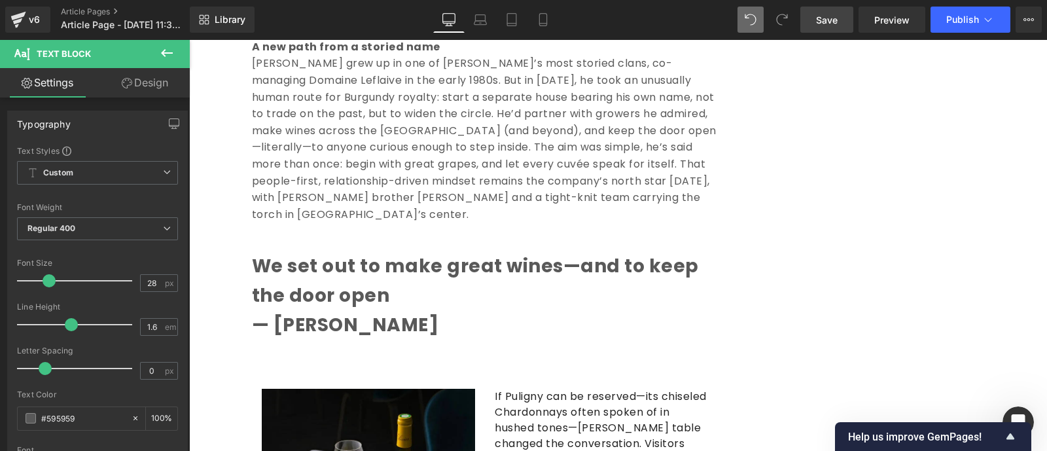
click at [149, 87] on link "Design" at bounding box center [144, 82] width 95 height 29
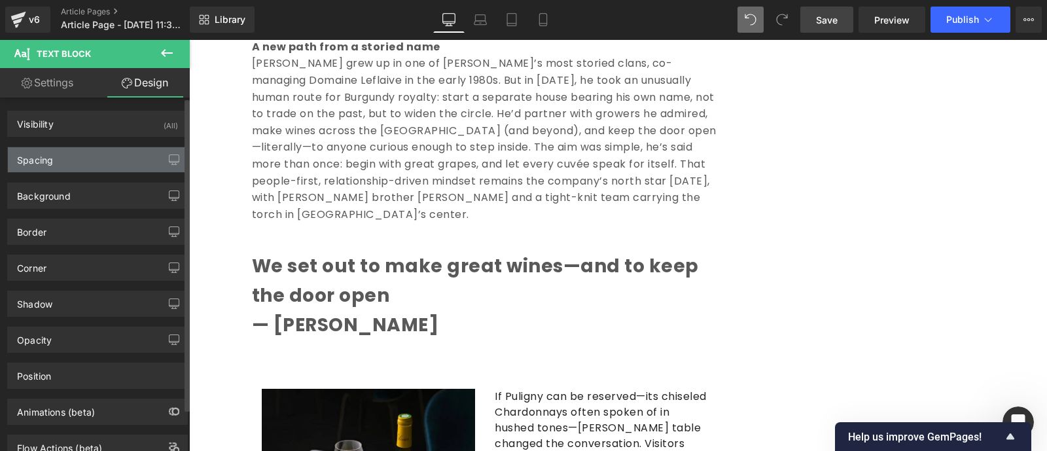
click at [68, 160] on div "Spacing" at bounding box center [97, 159] width 179 height 25
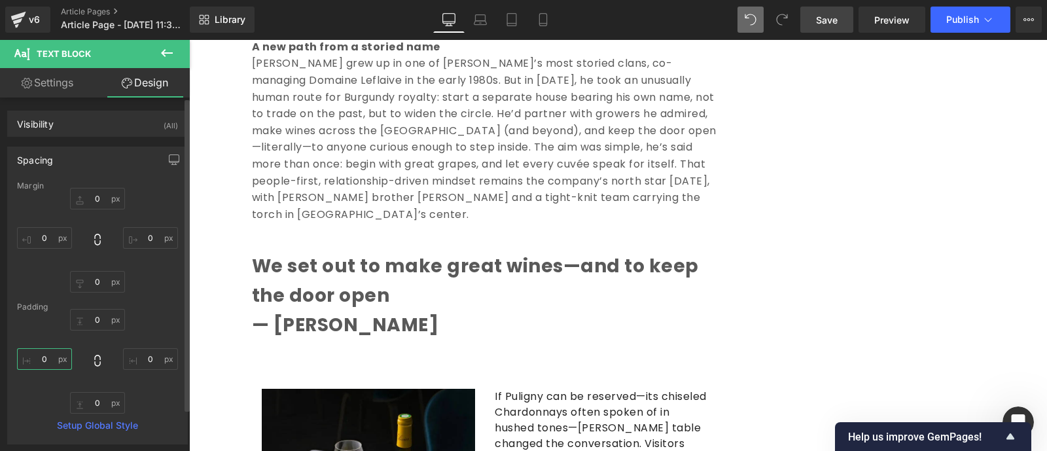
click at [53, 362] on input "0" at bounding box center [44, 359] width 55 height 22
drag, startPoint x: 53, startPoint y: 362, endPoint x: 39, endPoint y: 361, distance: 13.8
click at [39, 361] on input "0" at bounding box center [44, 359] width 55 height 22
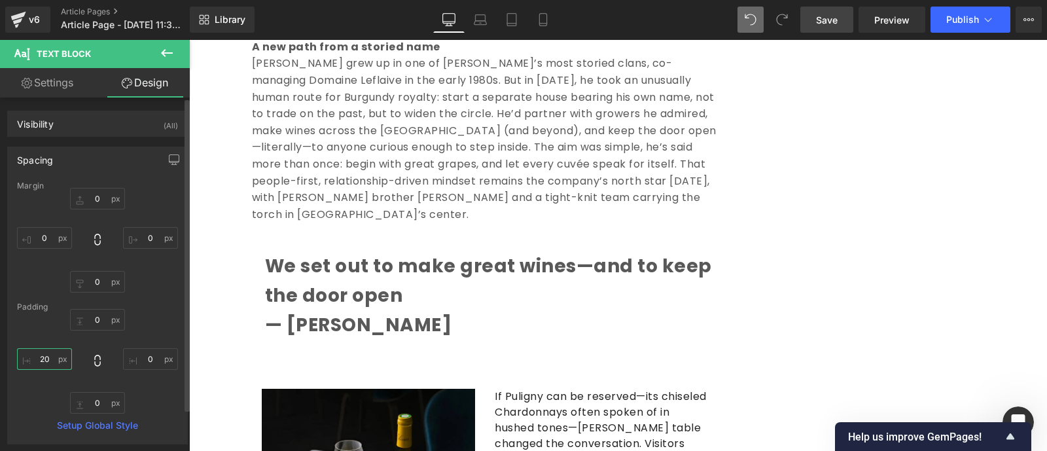
click at [45, 359] on input "20" at bounding box center [44, 359] width 55 height 22
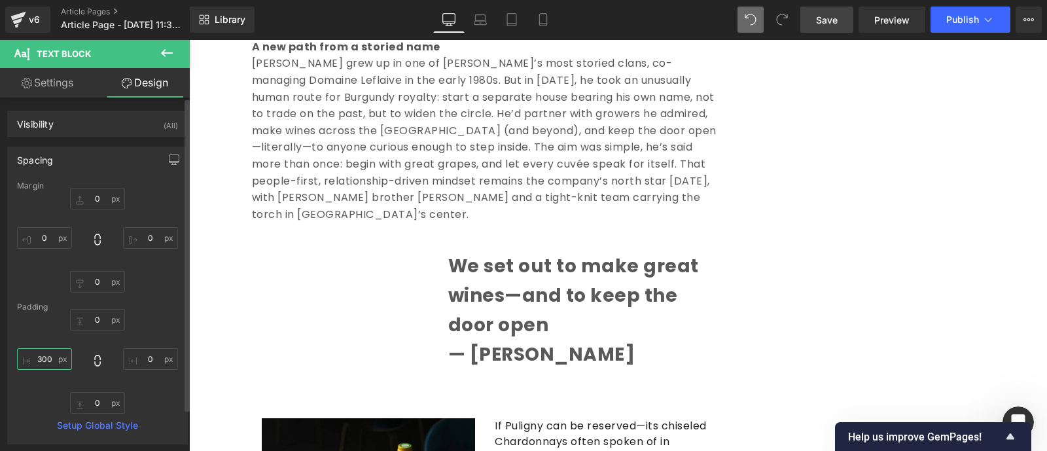
click at [45, 359] on input "300" at bounding box center [44, 359] width 55 height 22
type input "30"
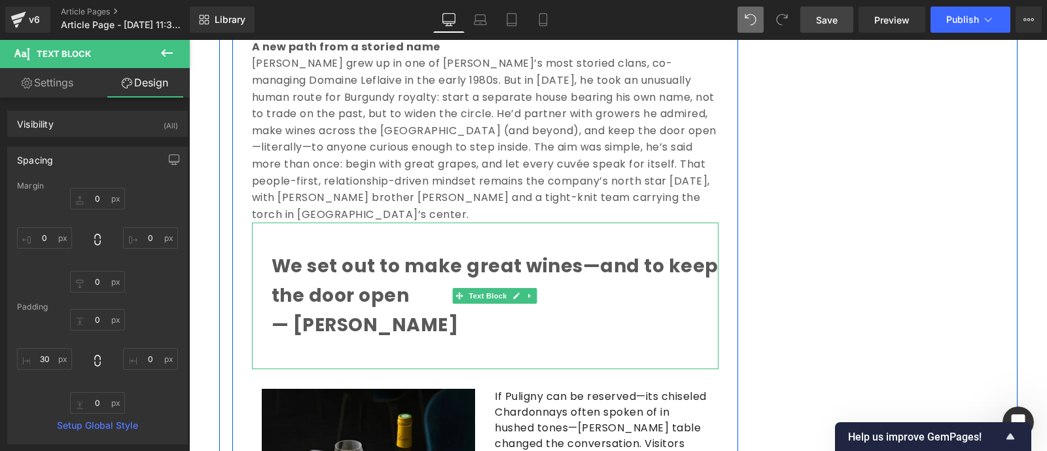
click at [272, 222] on p at bounding box center [495, 236] width 447 height 29
